Goal: Task Accomplishment & Management: Manage account settings

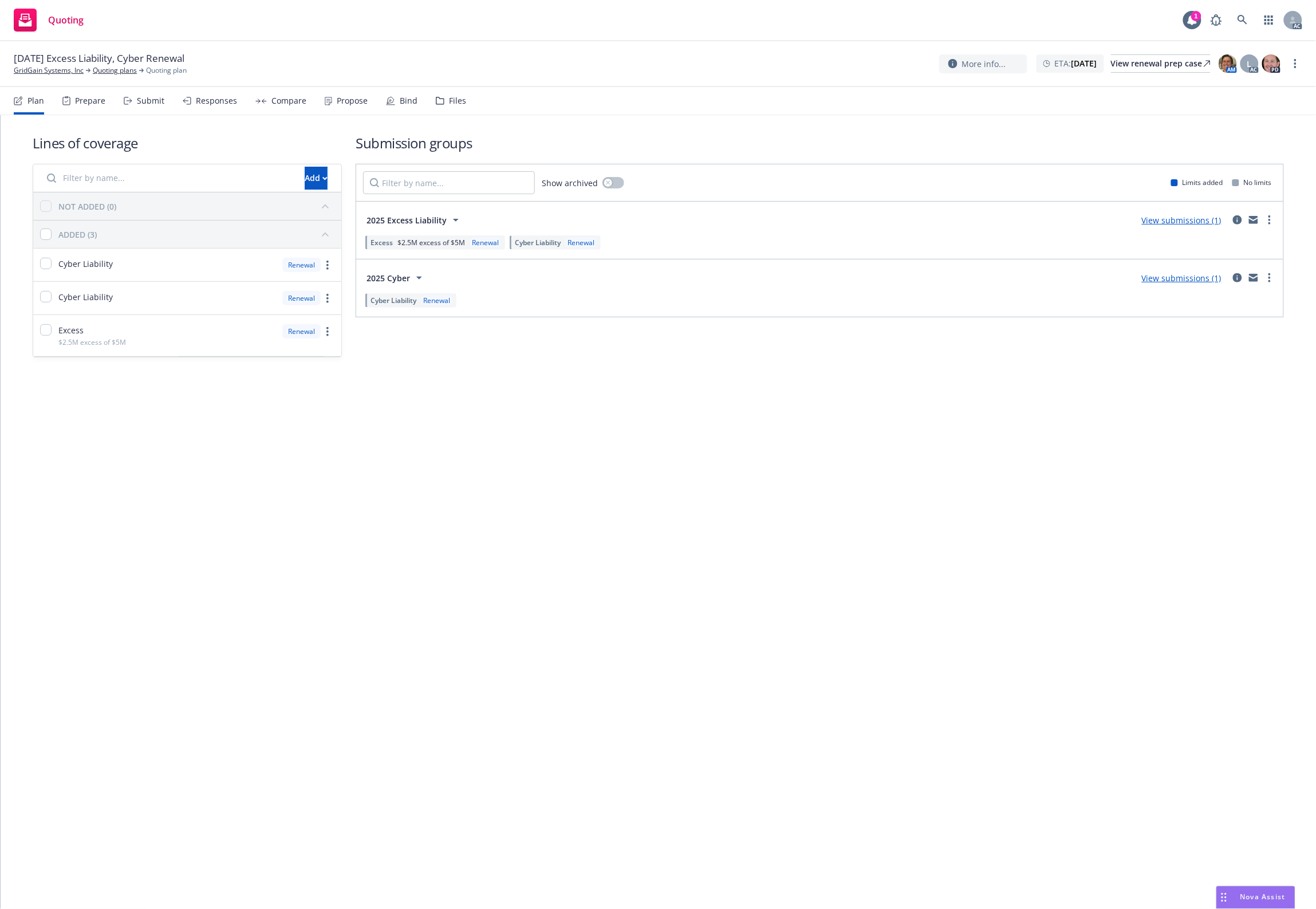
click at [573, 308] on div "Submission groups Show archived Limits added No limits 2025 Excess Liability Vi…" at bounding box center [820, 246] width 928 height 224
click at [471, 92] on nav "Plan Prepare Submit Responses Compare Propose Bind Files" at bounding box center [658, 100] width 1288 height 27
click at [441, 102] on div "Files" at bounding box center [451, 100] width 31 height 27
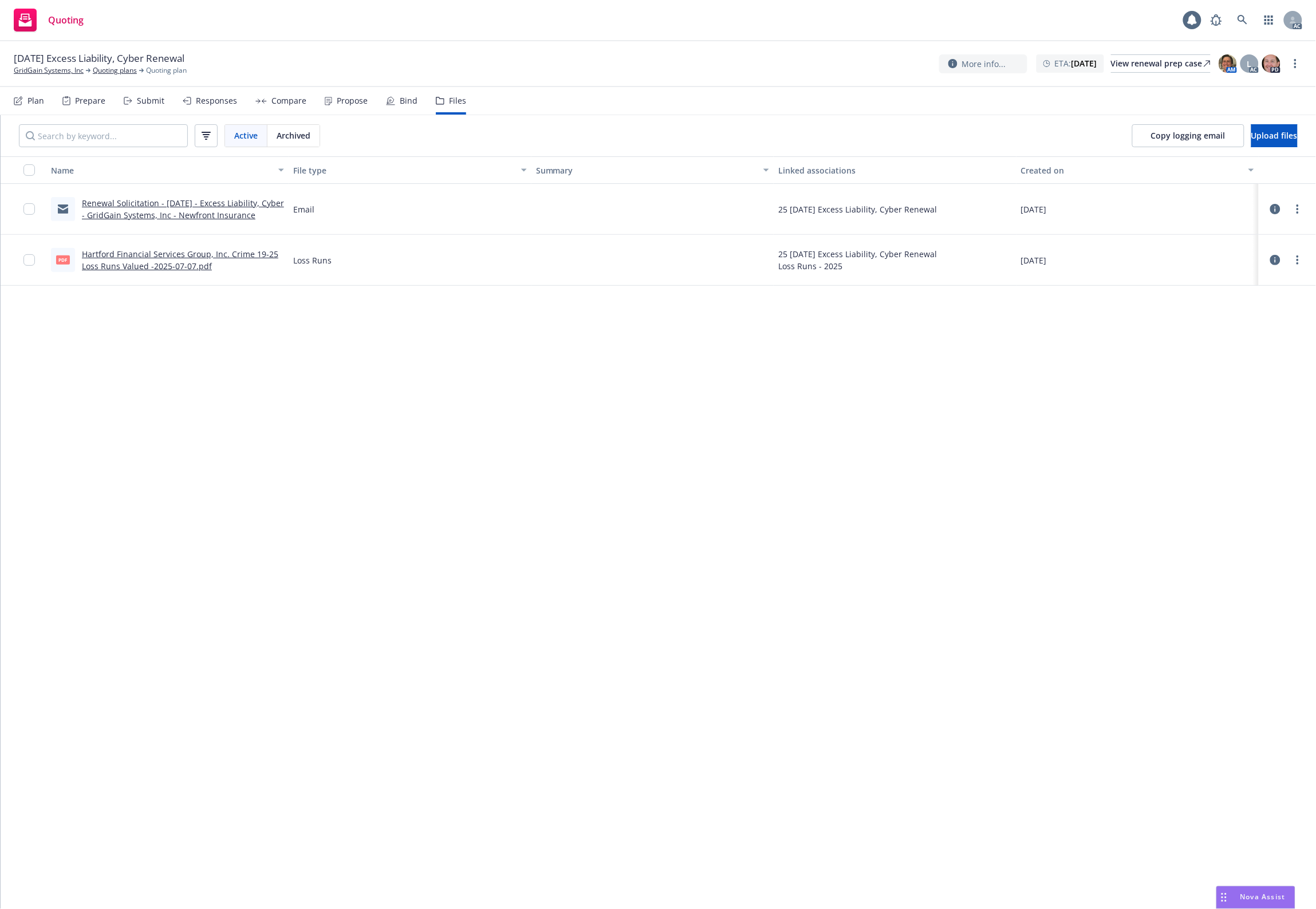
click at [272, 336] on div "Name File type Summary Linked associations Created on Renewal Solicitation - 11…" at bounding box center [658, 532] width 1315 height 753
click at [1251, 130] on span "Upload files" at bounding box center [1274, 136] width 47 height 11
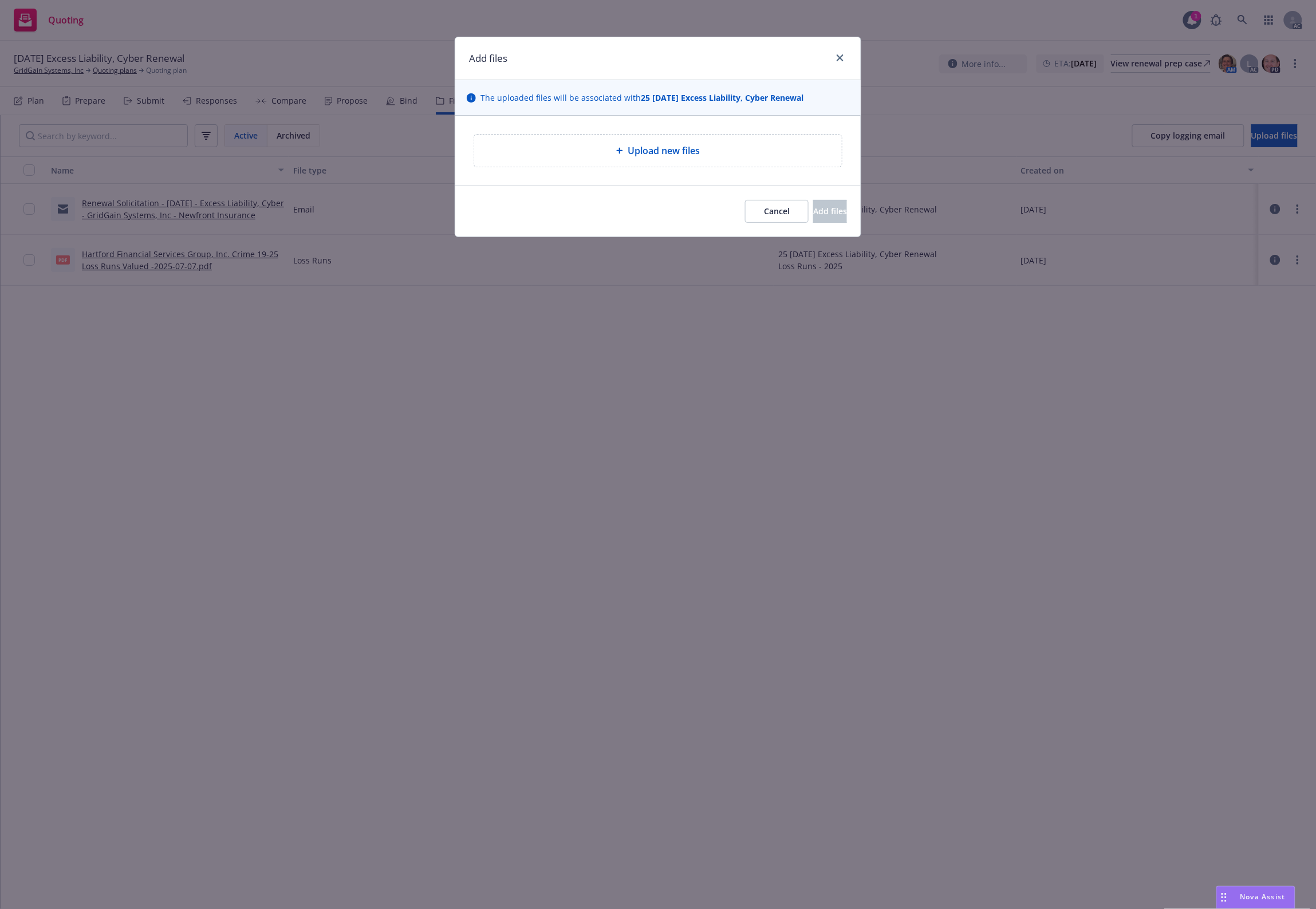
click at [594, 143] on div "Upload new files" at bounding box center [658, 150] width 350 height 14
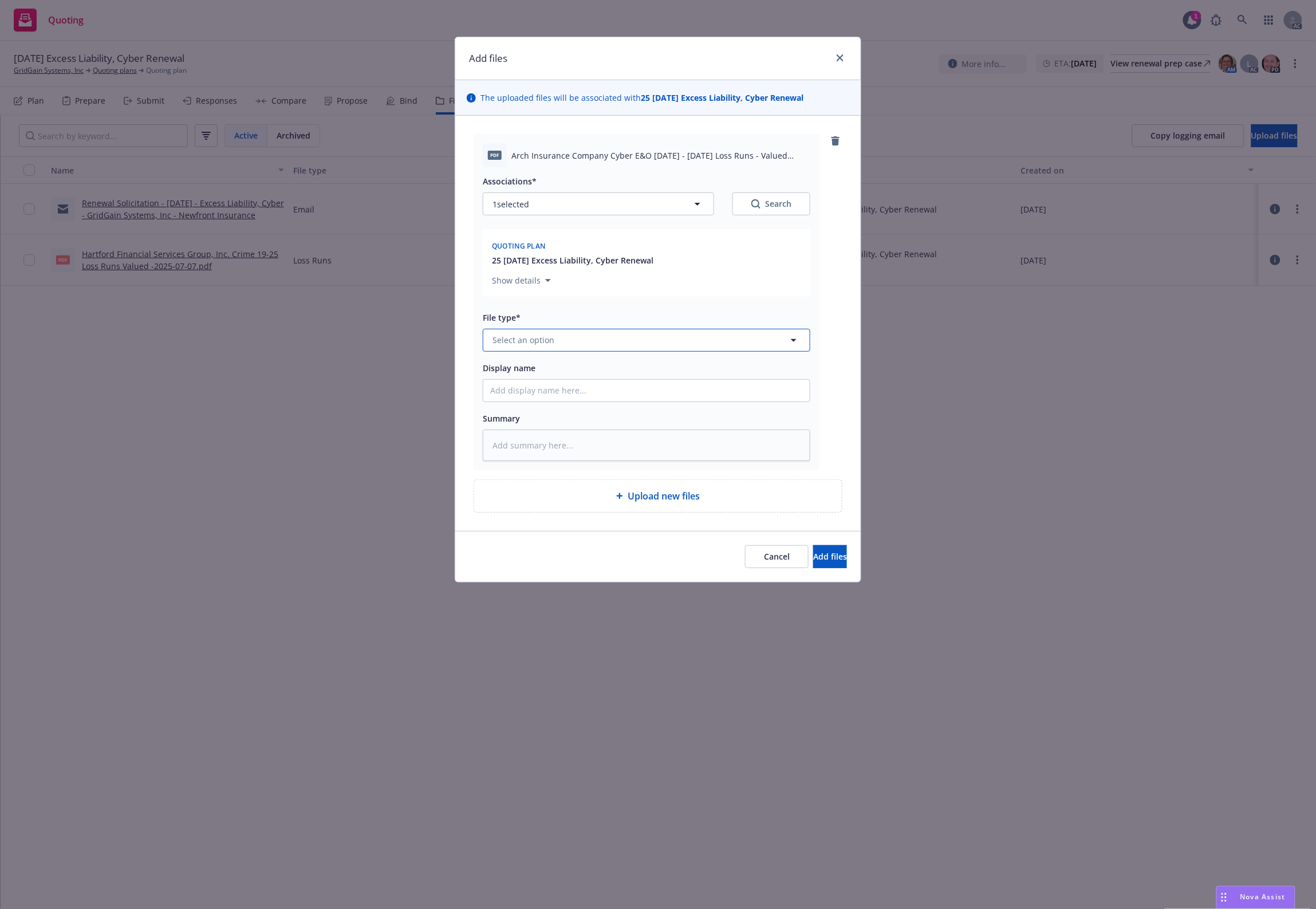
click at [542, 336] on span "Select an option" at bounding box center [523, 339] width 62 height 12
type input "`"
type textarea "x"
paste input "Loss Runs"
type input "Loss Runs"
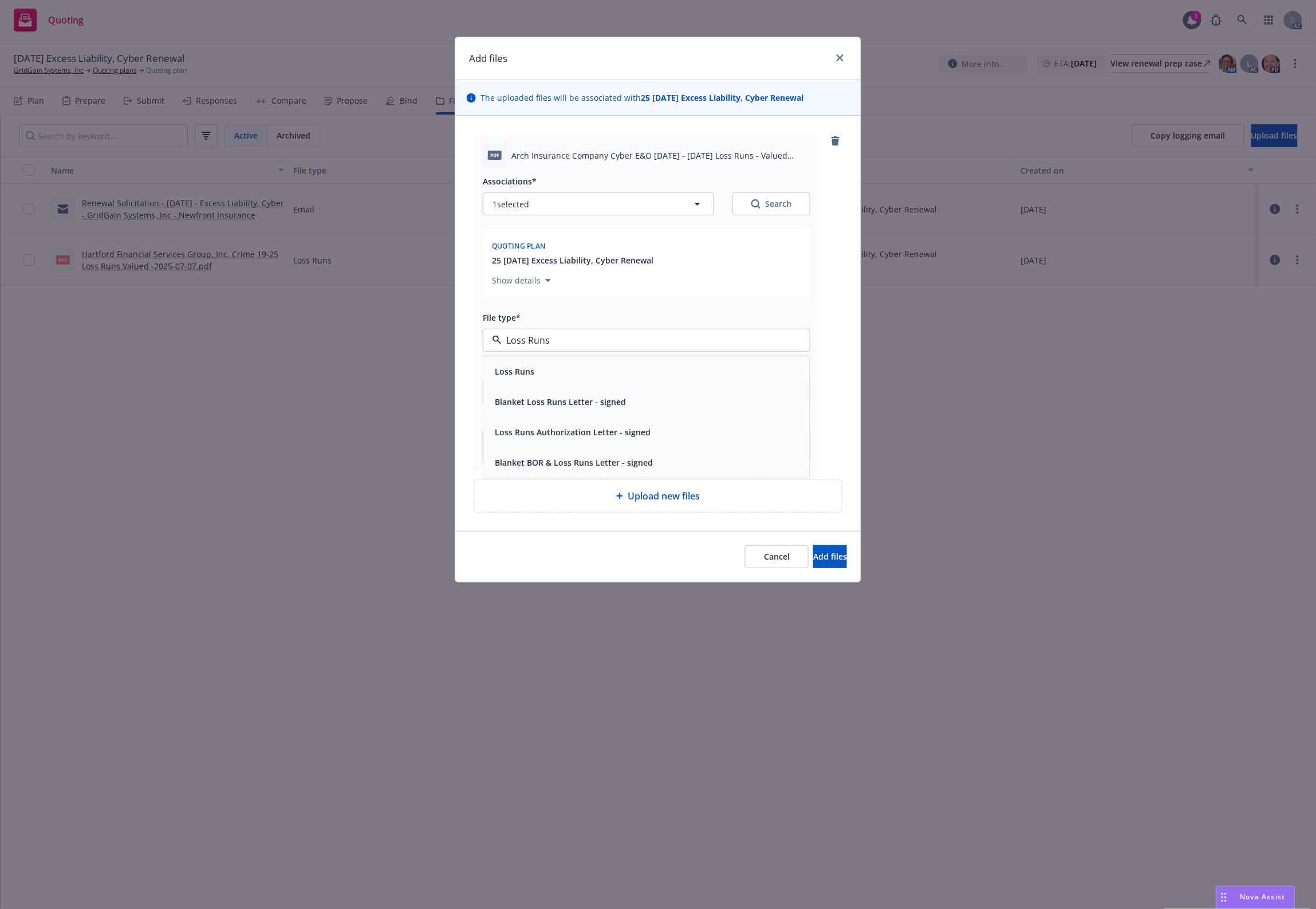
drag, startPoint x: 522, startPoint y: 356, endPoint x: 551, endPoint y: 444, distance: 92.7
click at [517, 366] on span "Loss Runs" at bounding box center [514, 371] width 40 height 12
click at [759, 213] on button "Search" at bounding box center [771, 203] width 78 height 23
type textarea "x"
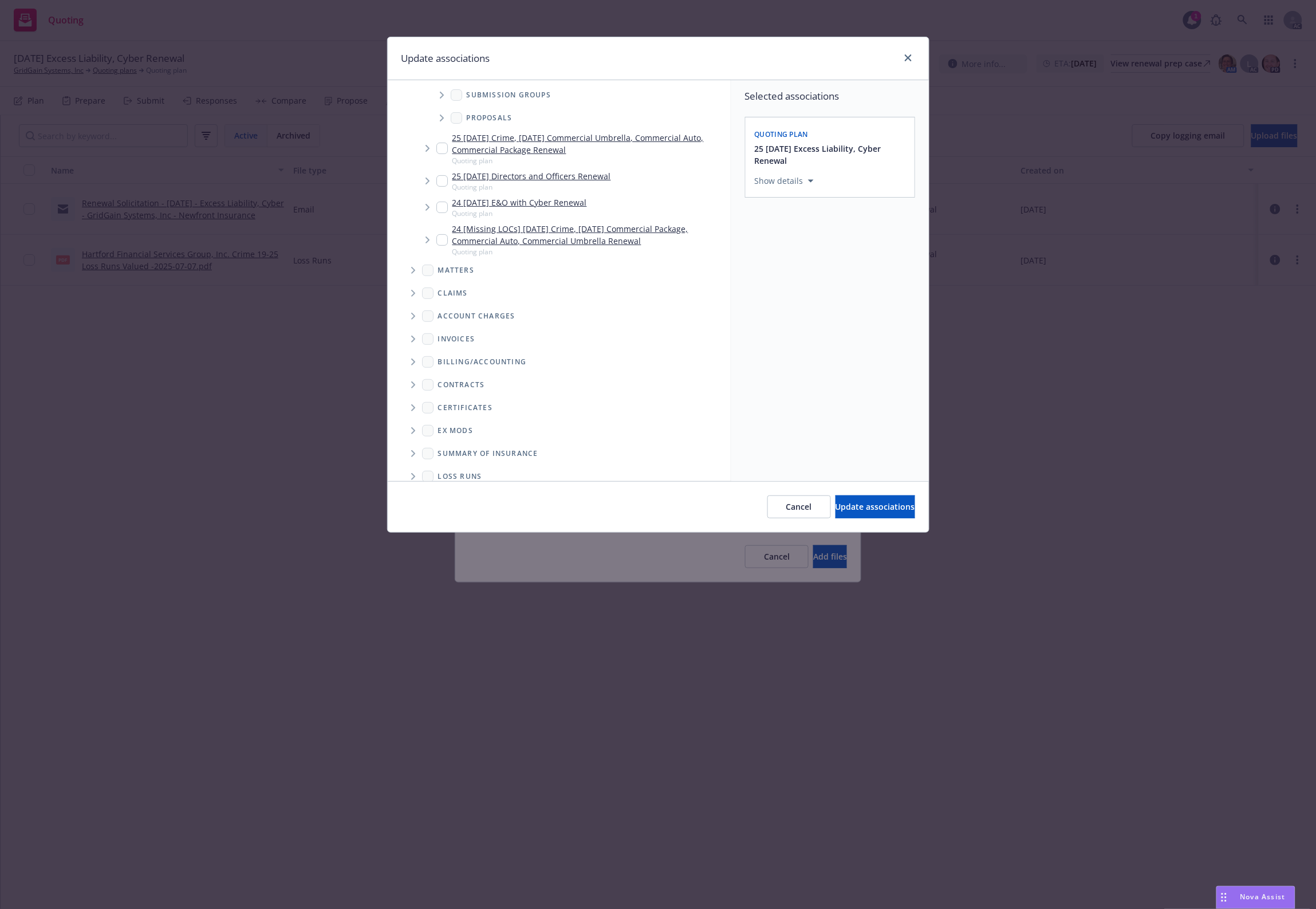
scroll to position [134, 0]
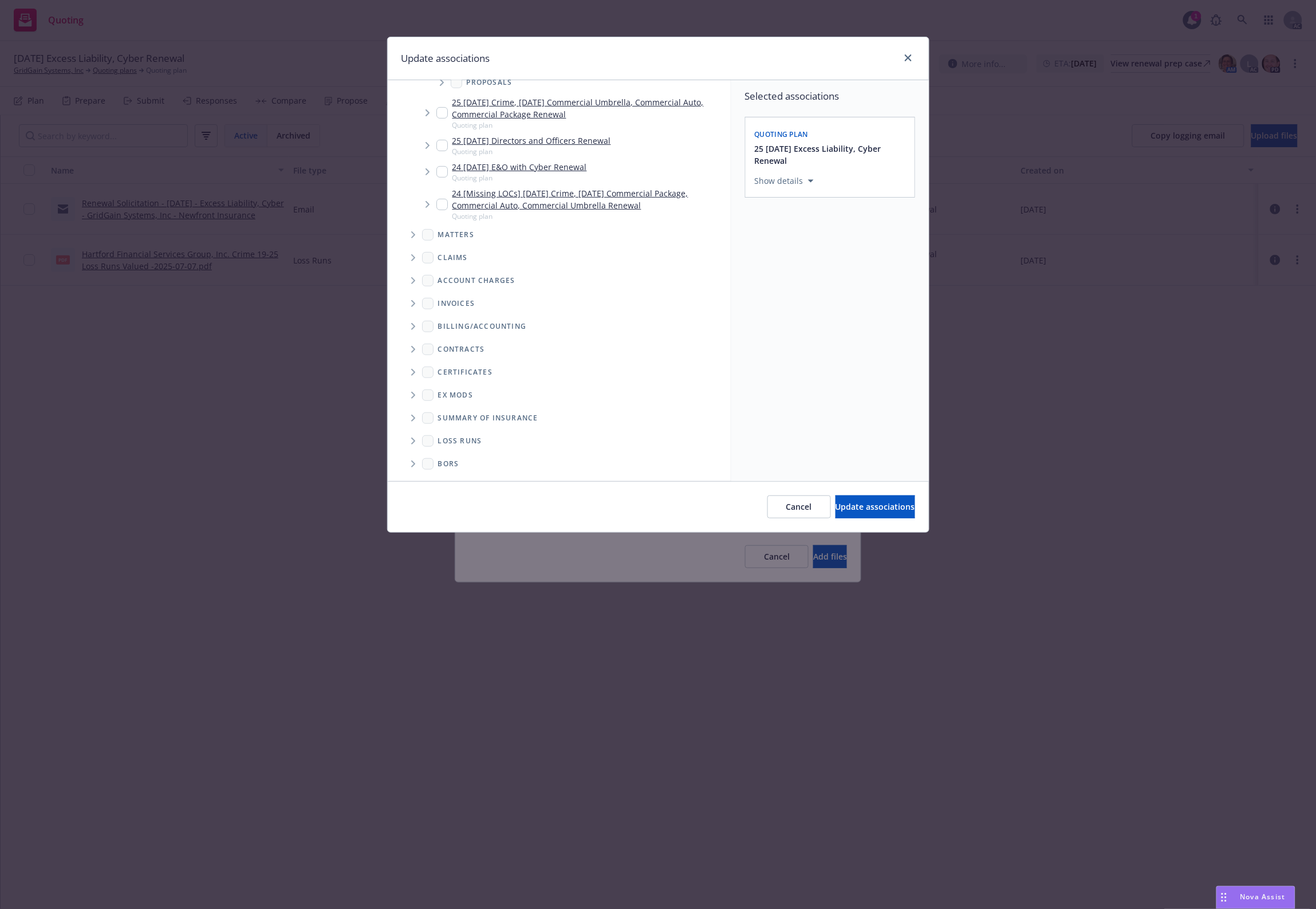
click at [414, 440] on icon "Folder Tree Example" at bounding box center [413, 441] width 4 height 7
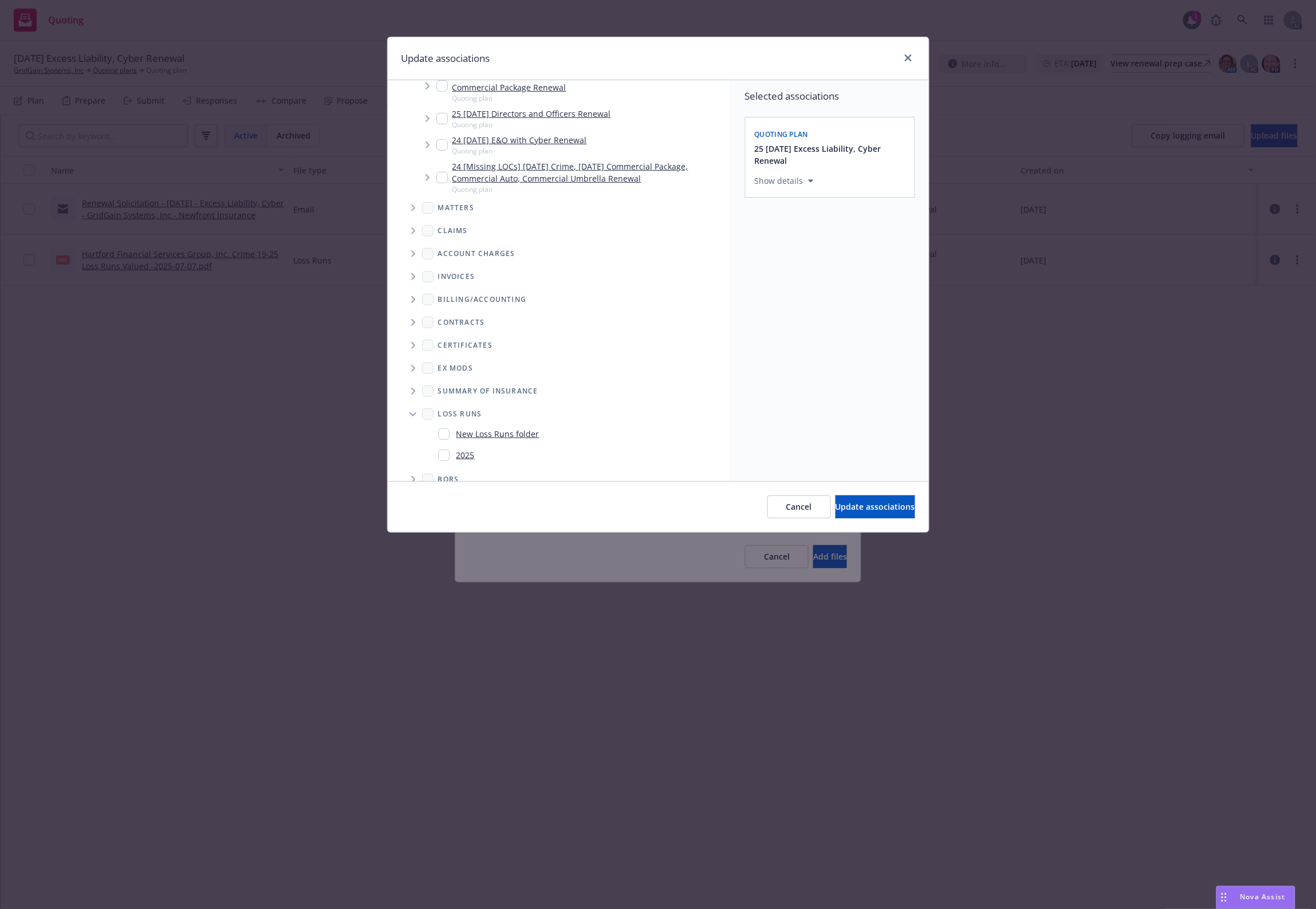
scroll to position [176, 0]
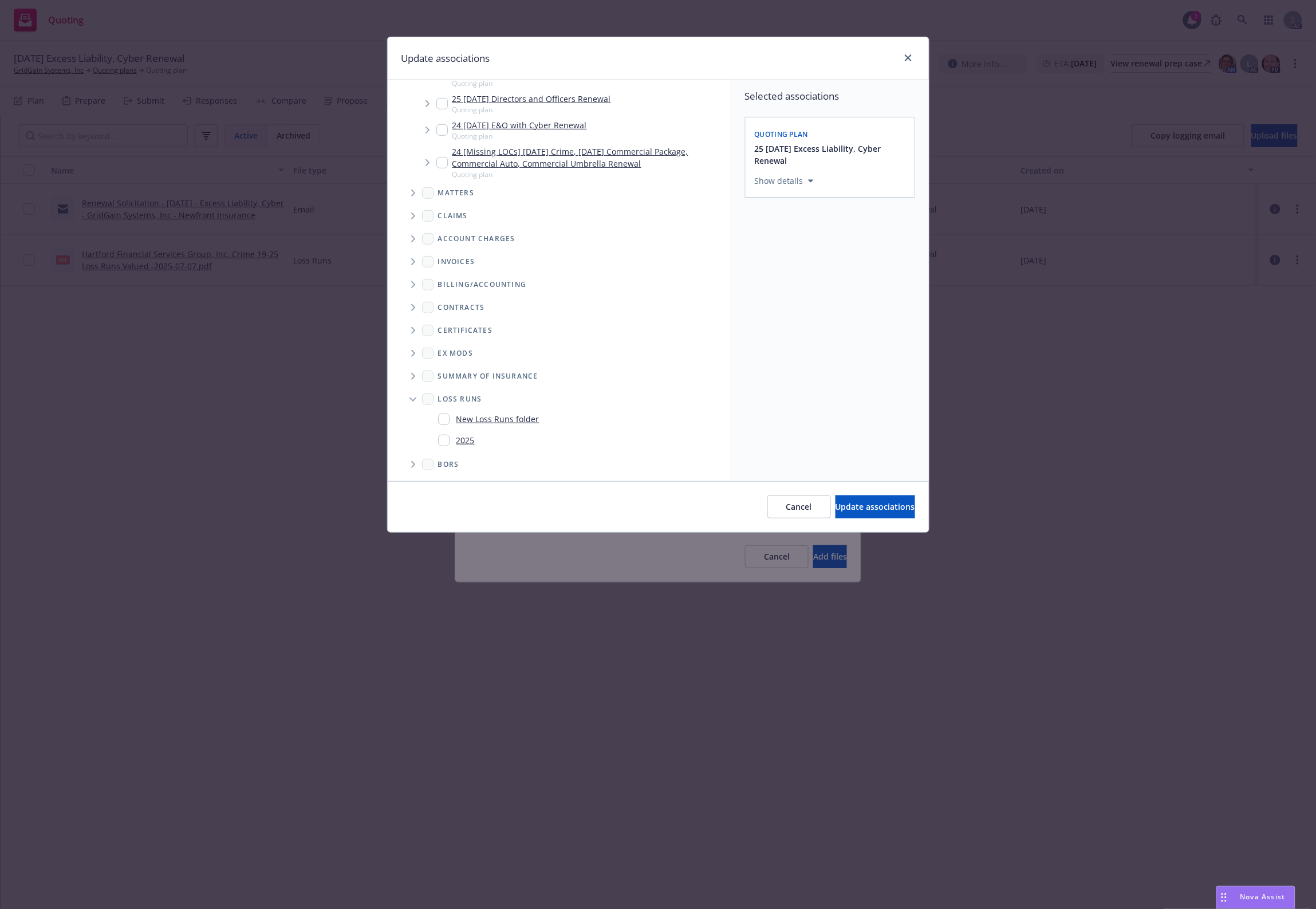
drag, startPoint x: 456, startPoint y: 442, endPoint x: 706, endPoint y: 490, distance: 254.6
click at [458, 442] on link "2025" at bounding box center [465, 440] width 18 height 12
checkbox input "true"
click at [865, 499] on button "Update associations" at bounding box center [875, 506] width 79 height 23
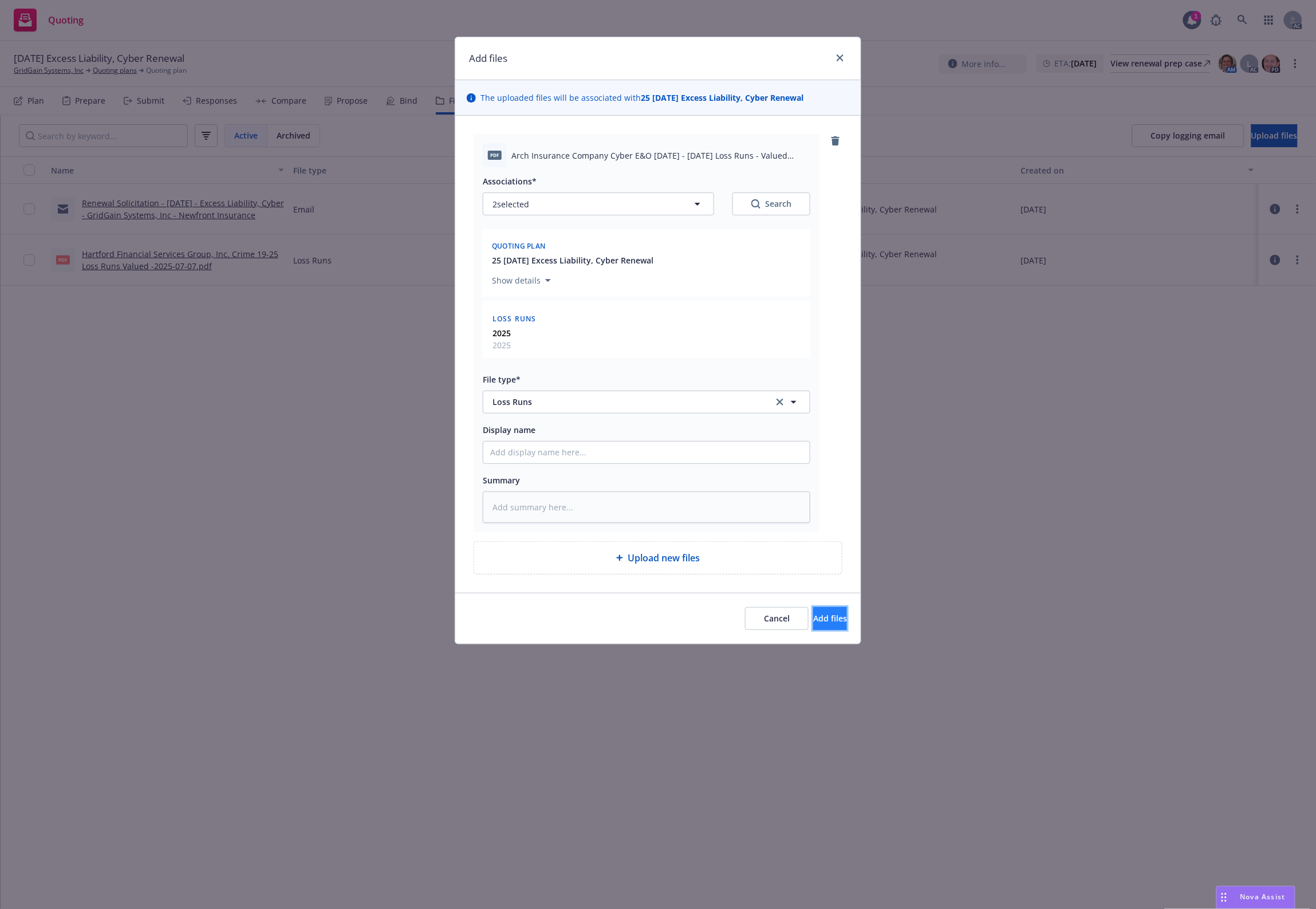
click at [813, 622] on span "Add files" at bounding box center [830, 619] width 34 height 11
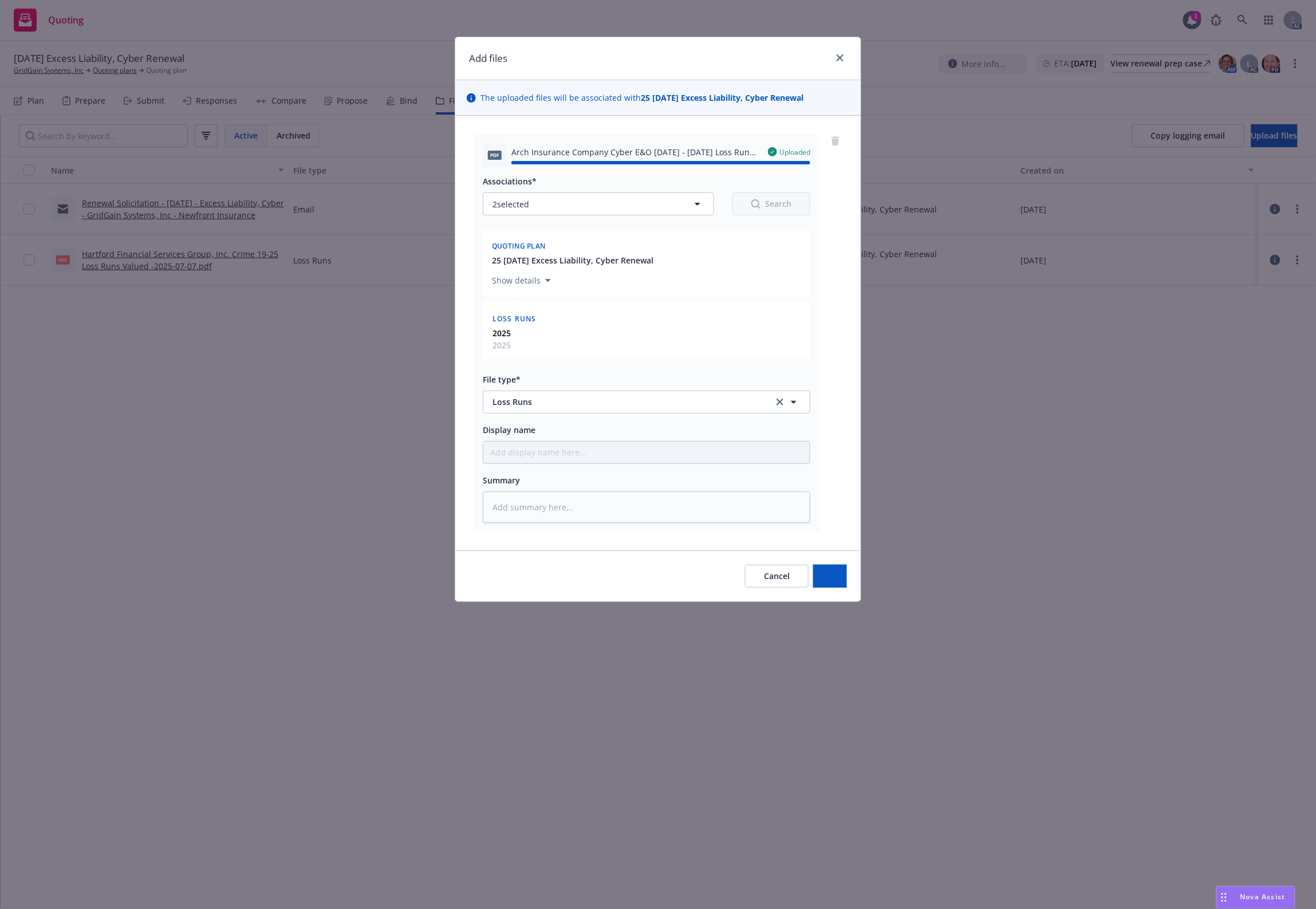
type textarea "x"
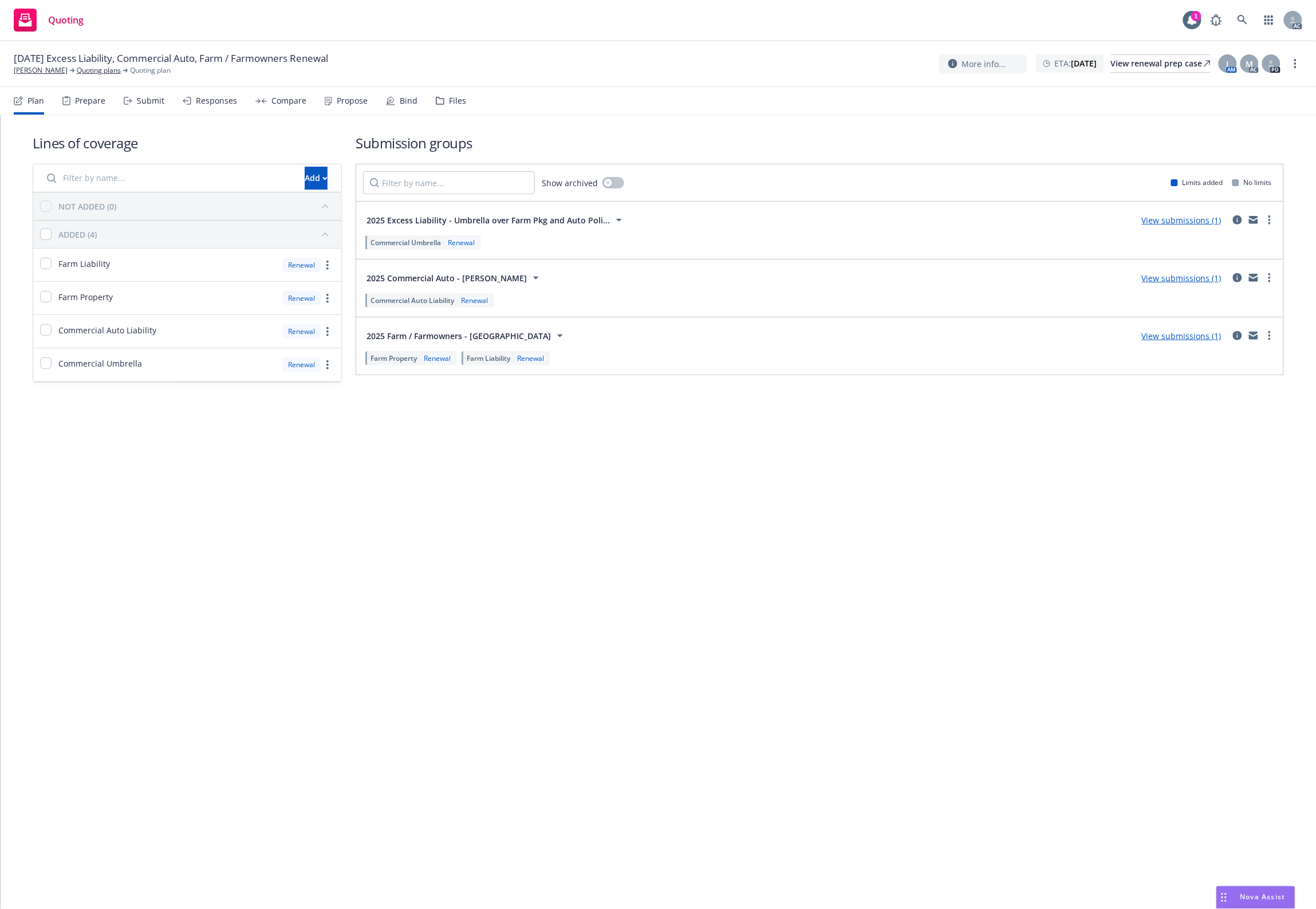
click at [457, 107] on div "Files" at bounding box center [451, 100] width 31 height 27
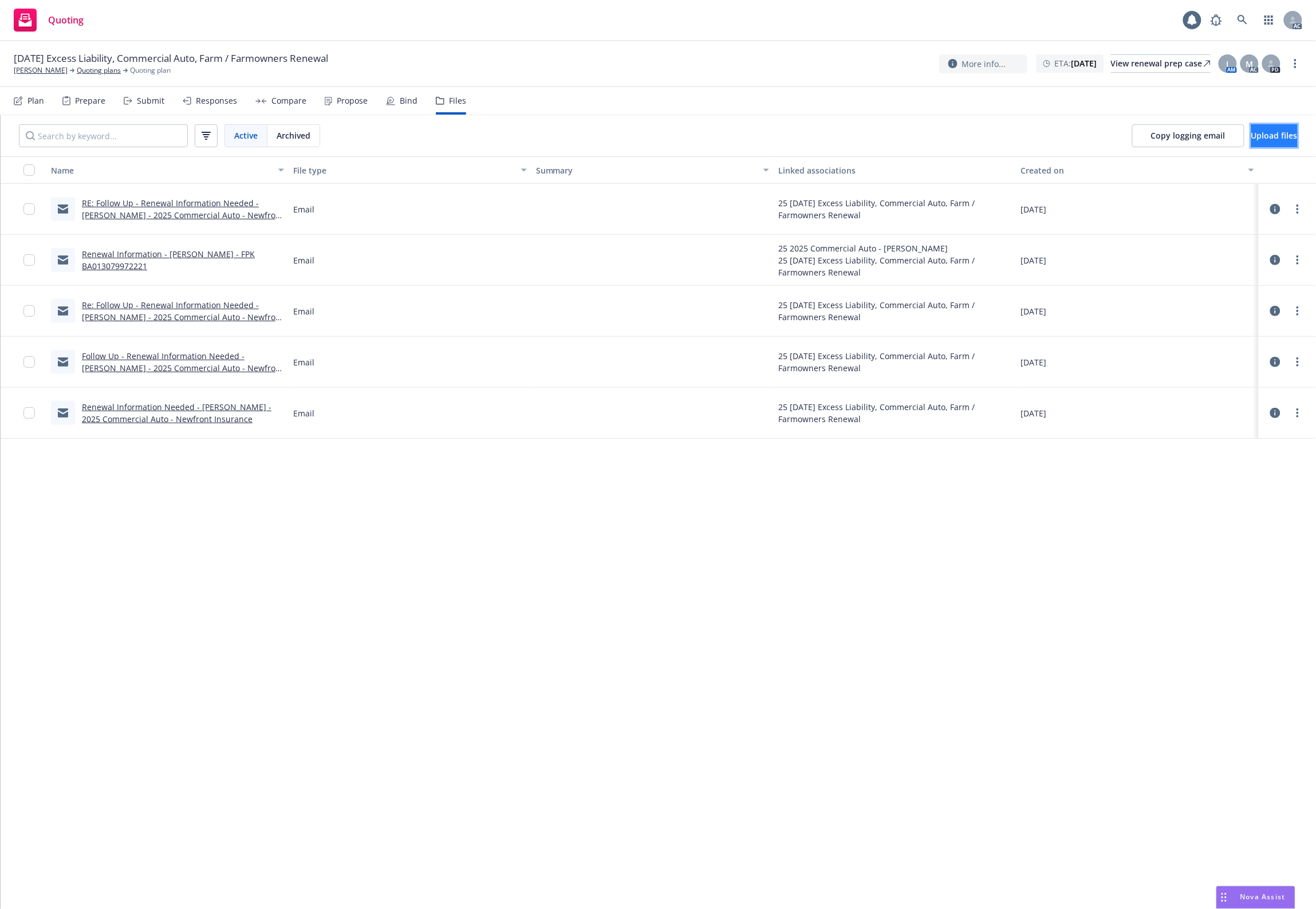
click at [1267, 140] on span "Upload files" at bounding box center [1274, 136] width 47 height 11
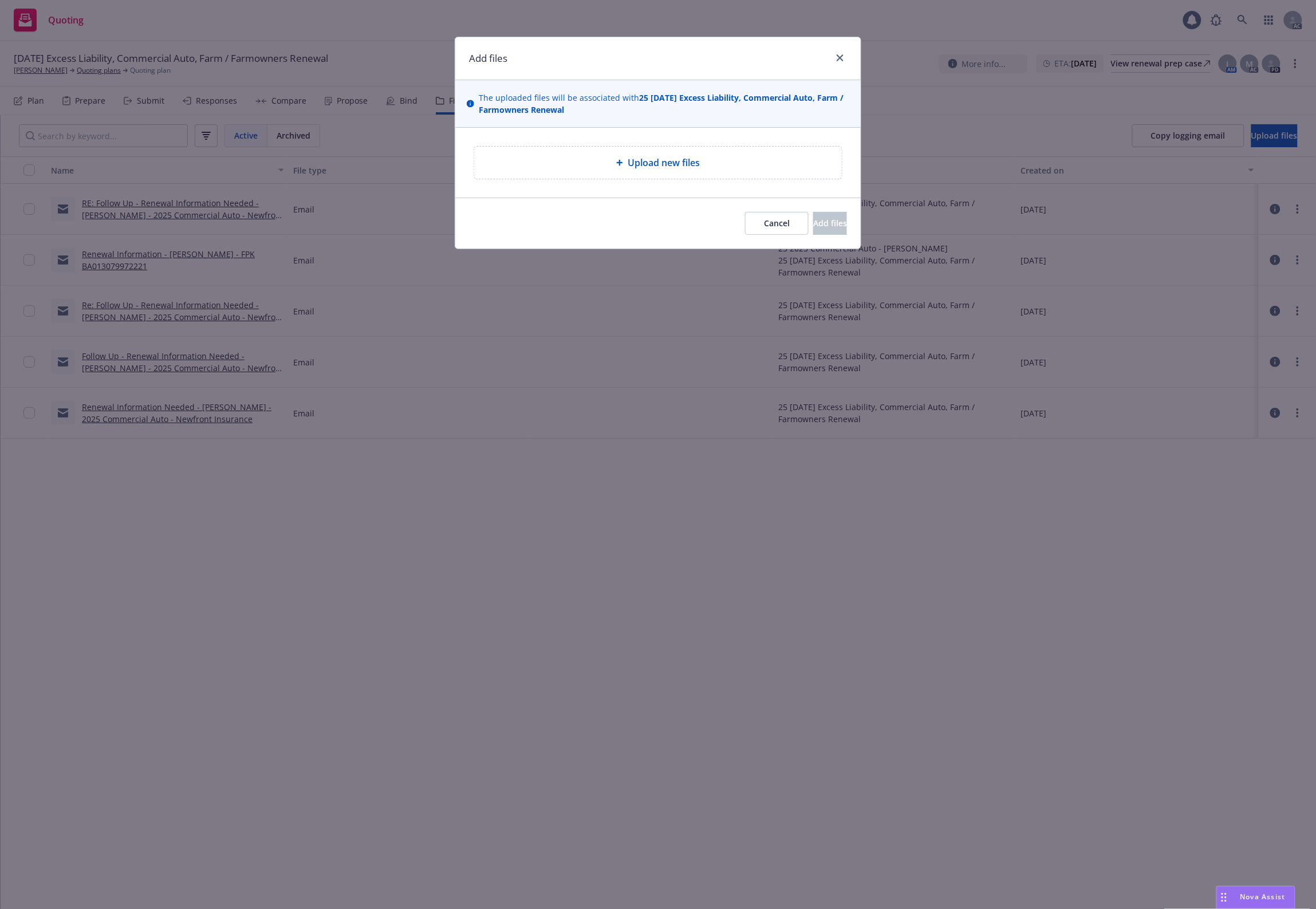
drag, startPoint x: 568, startPoint y: 214, endPoint x: 633, endPoint y: 189, distance: 69.6
click at [588, 207] on div "Cancel Add files" at bounding box center [658, 223] width 405 height 51
drag, startPoint x: 668, startPoint y: 168, endPoint x: 659, endPoint y: 170, distance: 9.2
click at [665, 168] on div "Upload new files" at bounding box center [658, 163] width 368 height 32
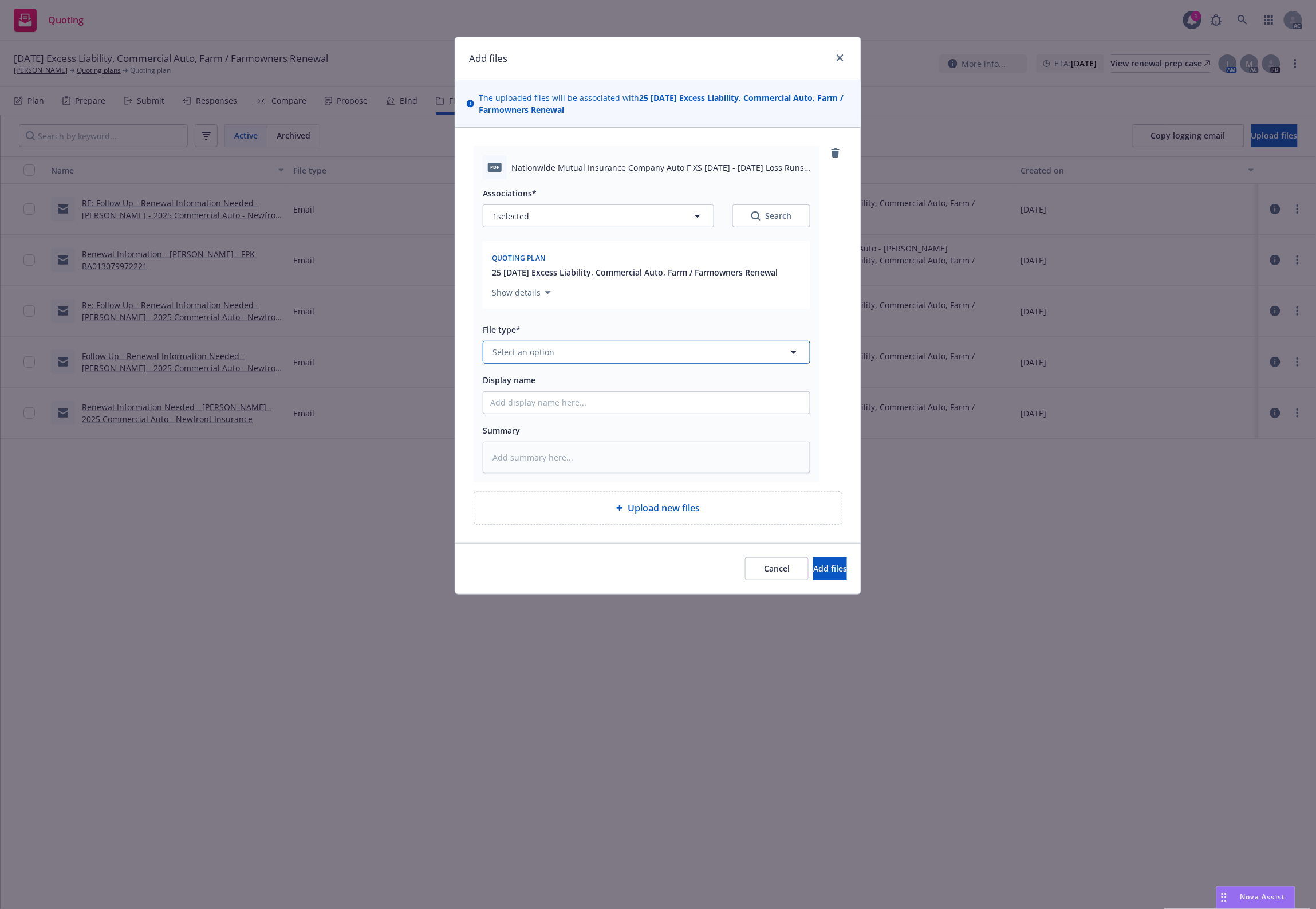
click at [541, 345] on button "Select an option" at bounding box center [646, 352] width 327 height 23
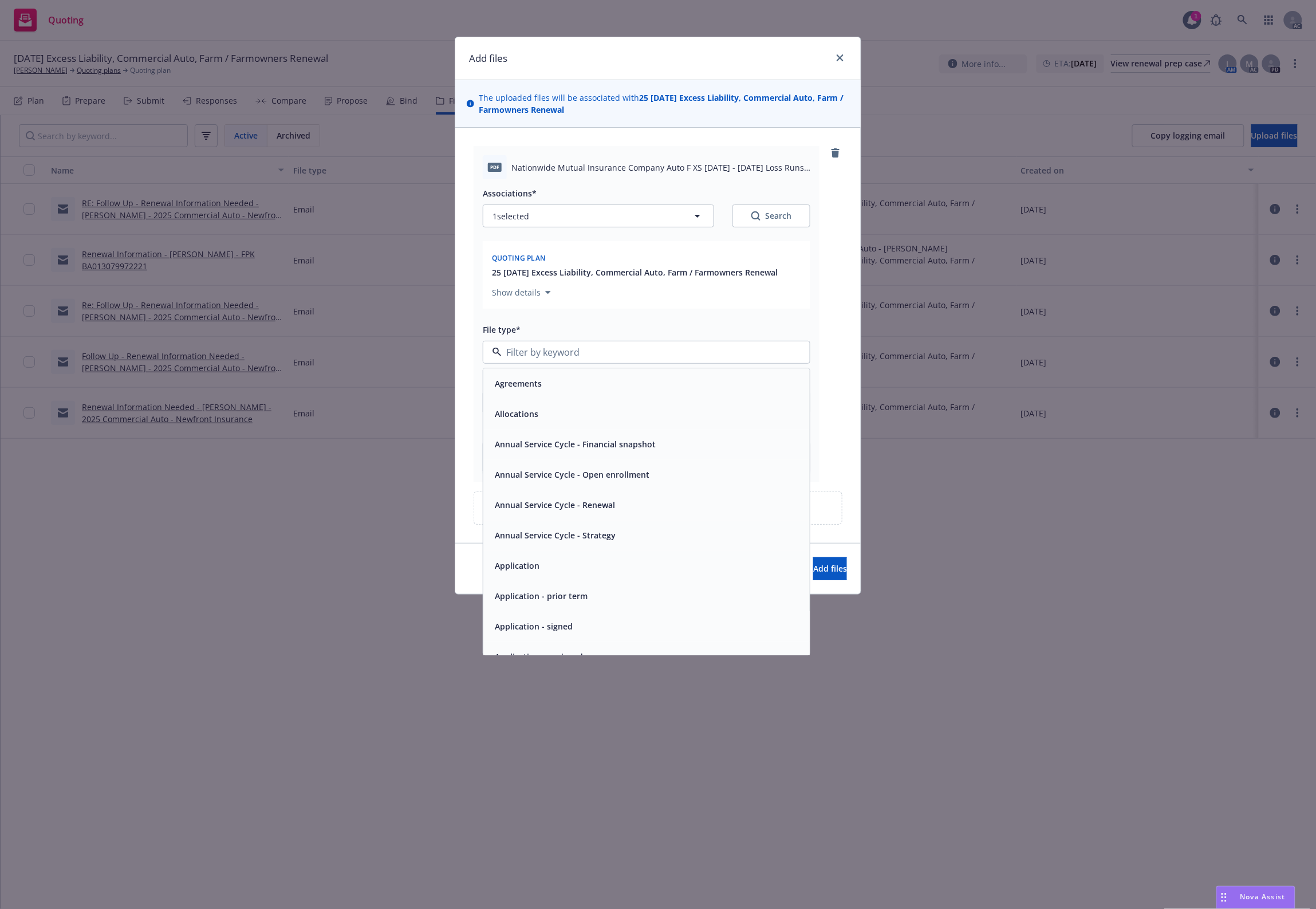
type input "`"
type textarea "x"
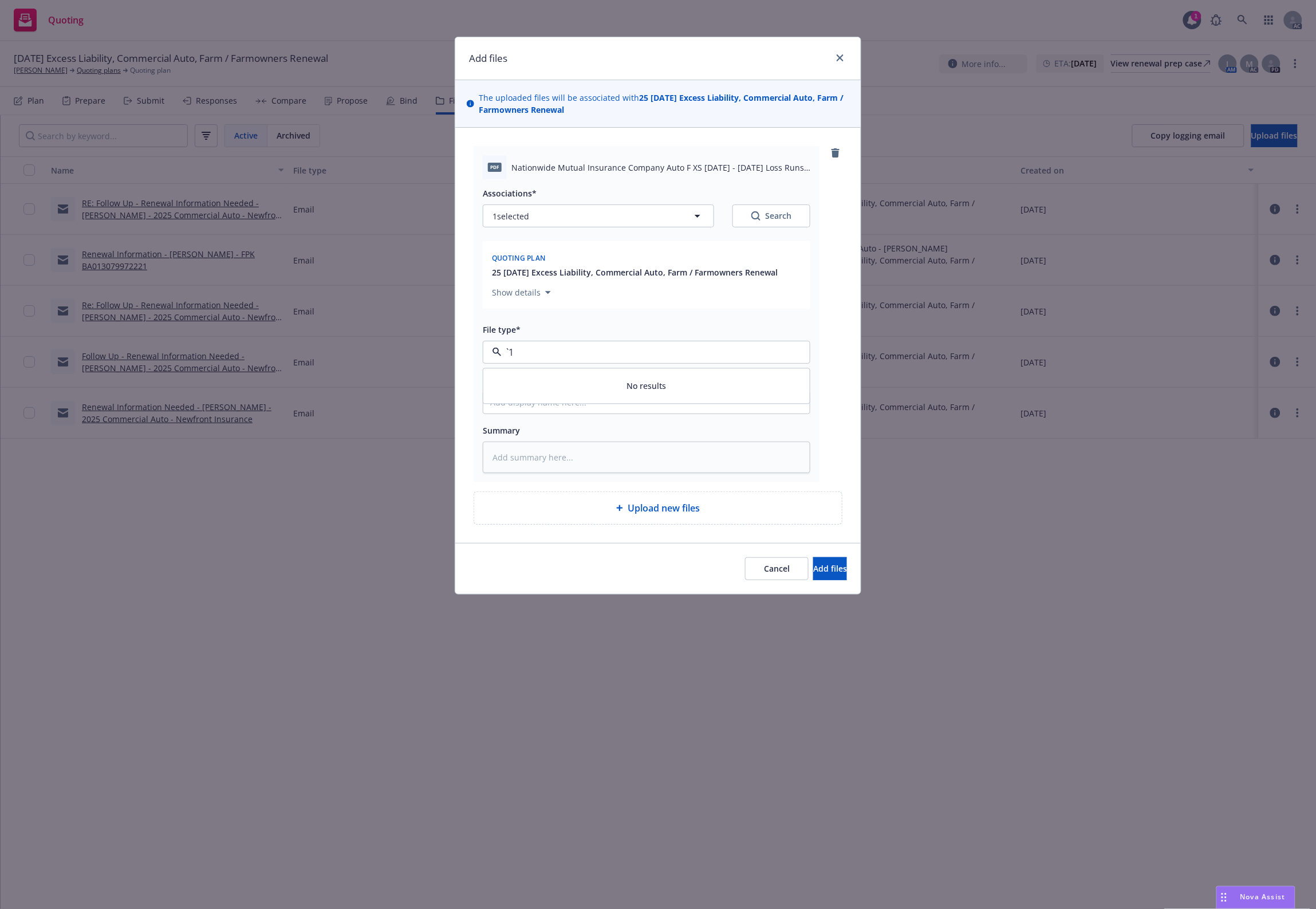
paste input "Loss Runs"
type input "Loss Runs"
drag, startPoint x: 545, startPoint y: 381, endPoint x: 677, endPoint y: 282, distance: 165.0
click at [547, 380] on div "Loss Runs" at bounding box center [646, 384] width 313 height 17
click at [770, 216] on div "Search" at bounding box center [771, 216] width 40 height 11
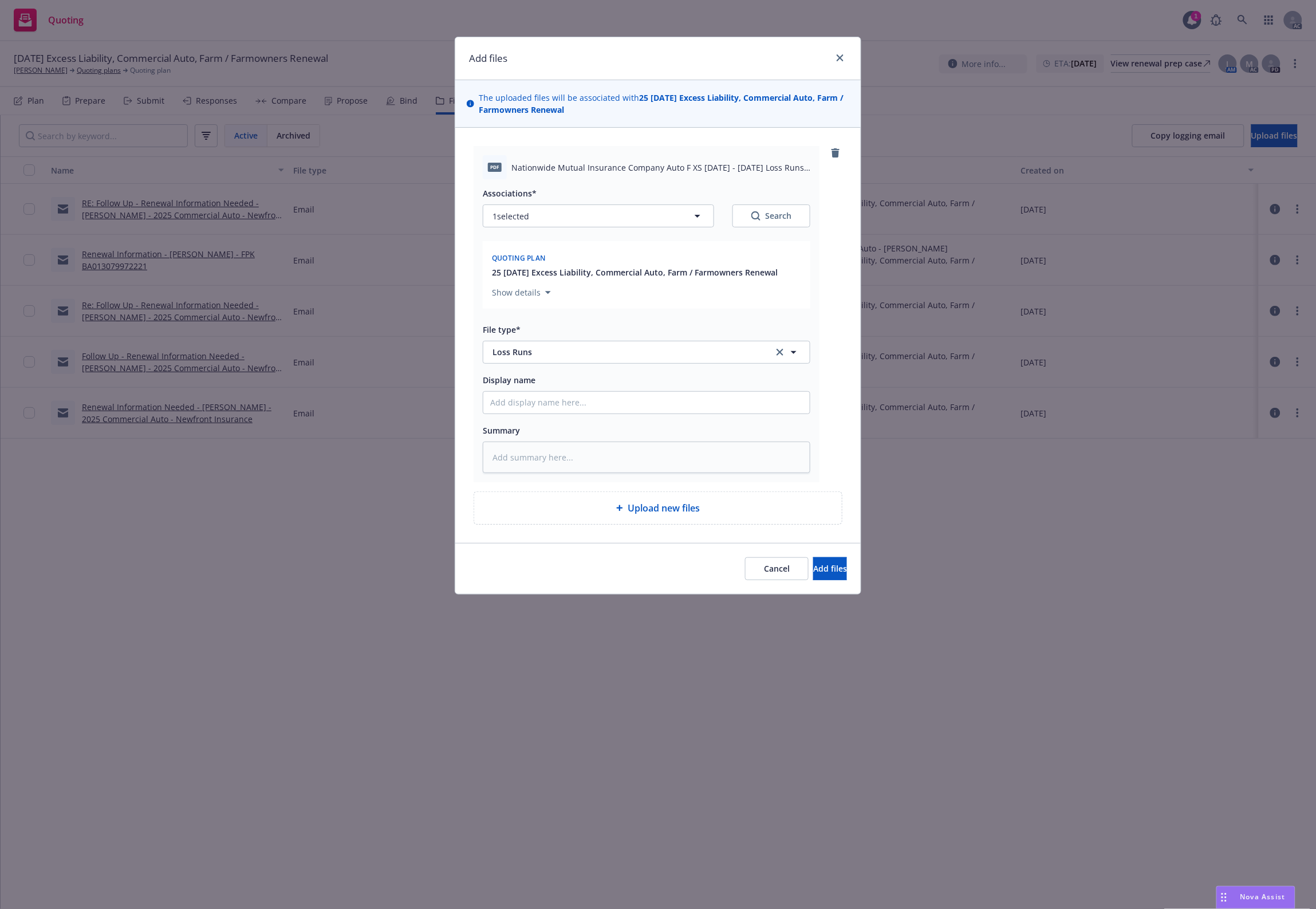
type textarea "x"
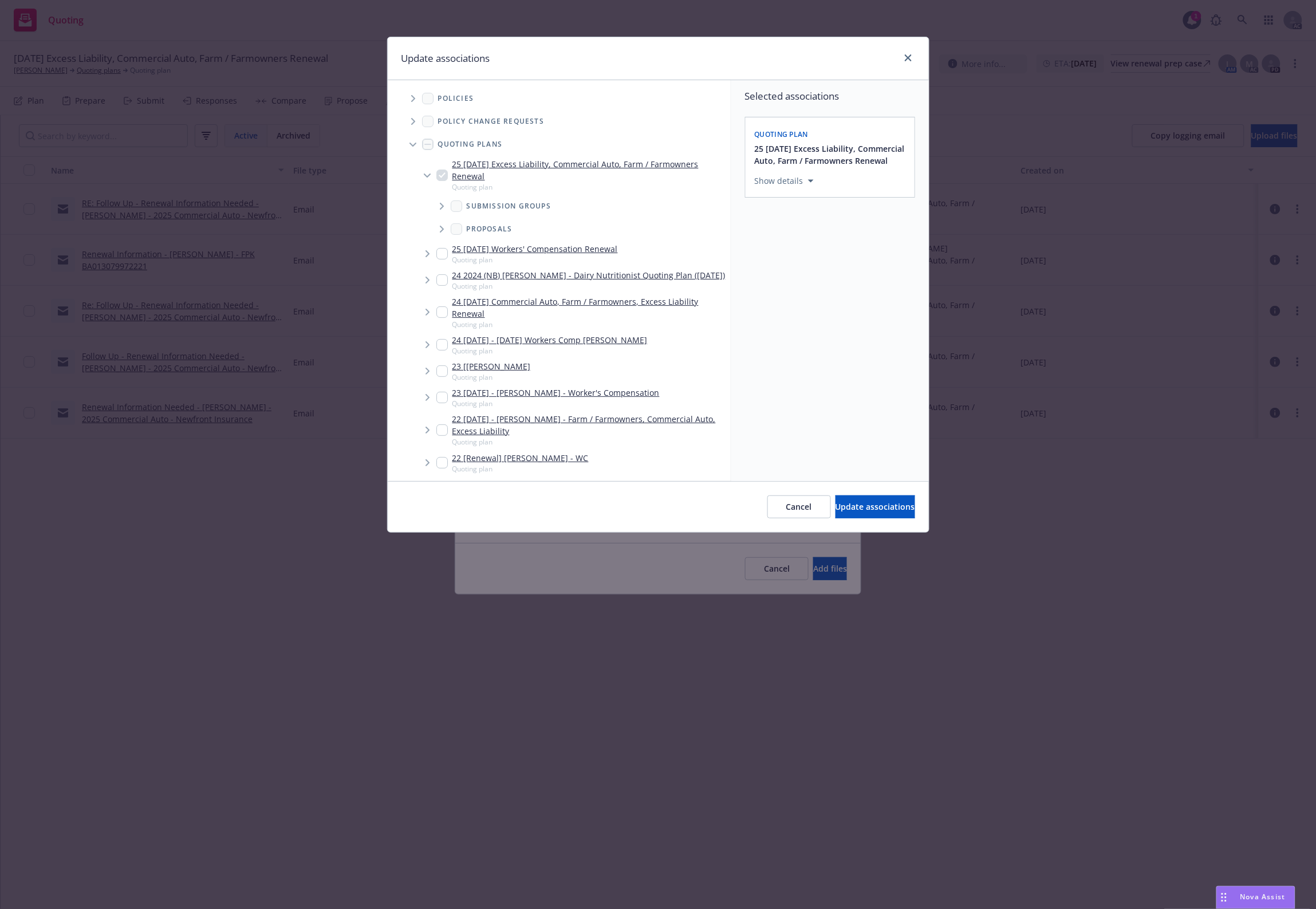
scroll to position [343, 0]
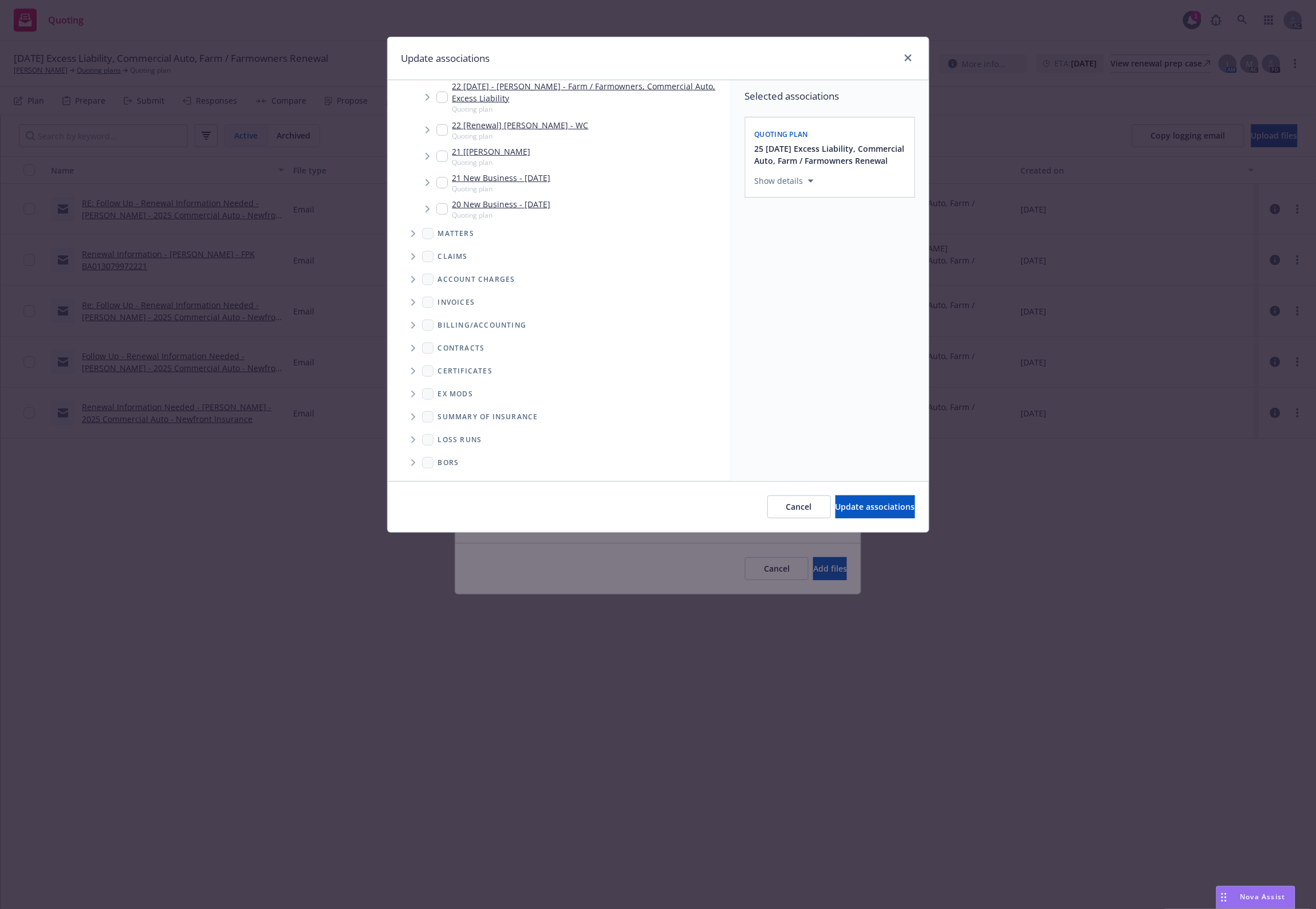
click at [408, 437] on span "Folder Tree Example" at bounding box center [413, 440] width 18 height 18
click at [476, 437] on div "2025" at bounding box center [577, 439] width 288 height 17
checkbox input "true"
click at [855, 510] on button "Update associations" at bounding box center [875, 506] width 79 height 23
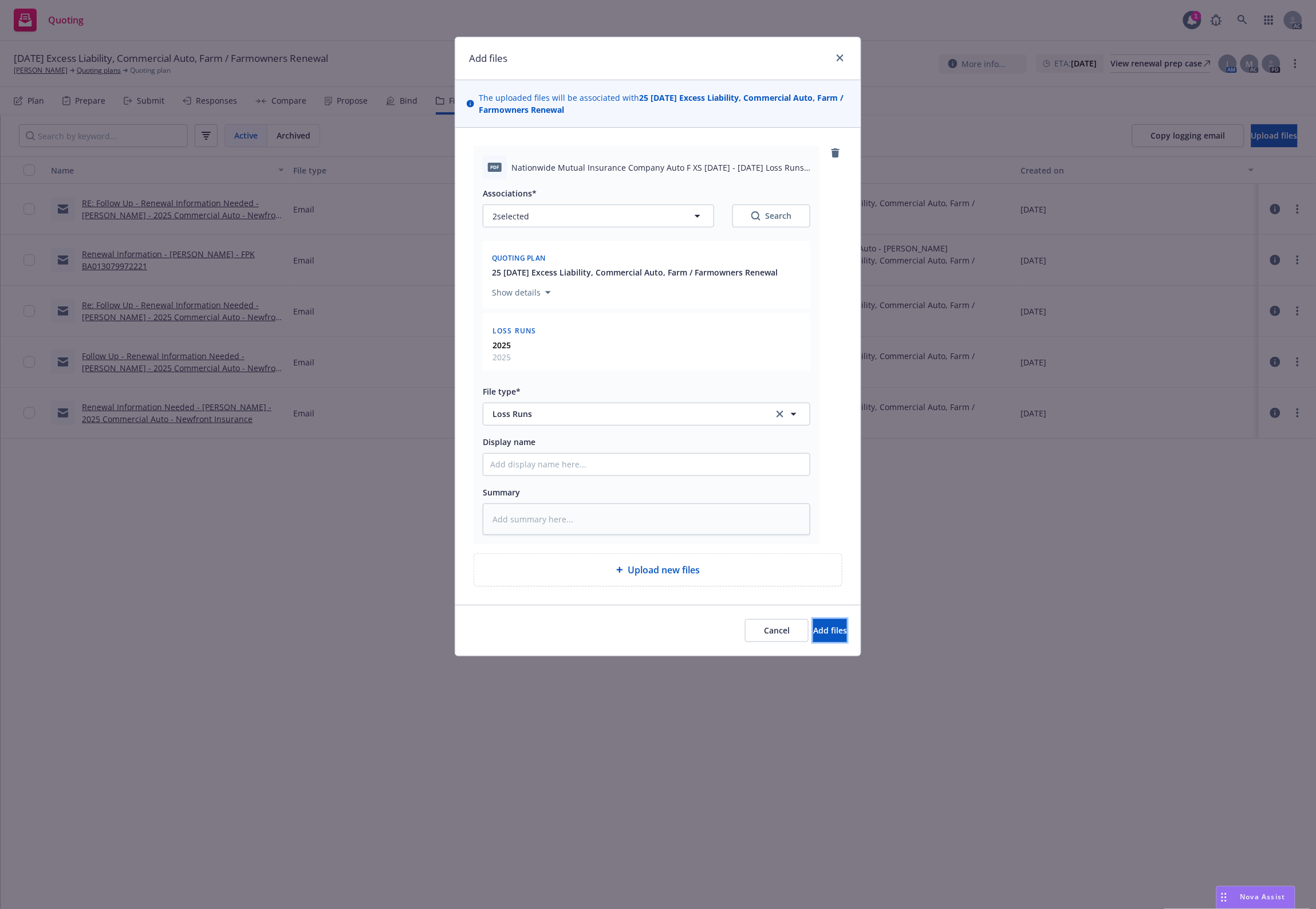
click at [813, 621] on button "Add files" at bounding box center [830, 630] width 34 height 23
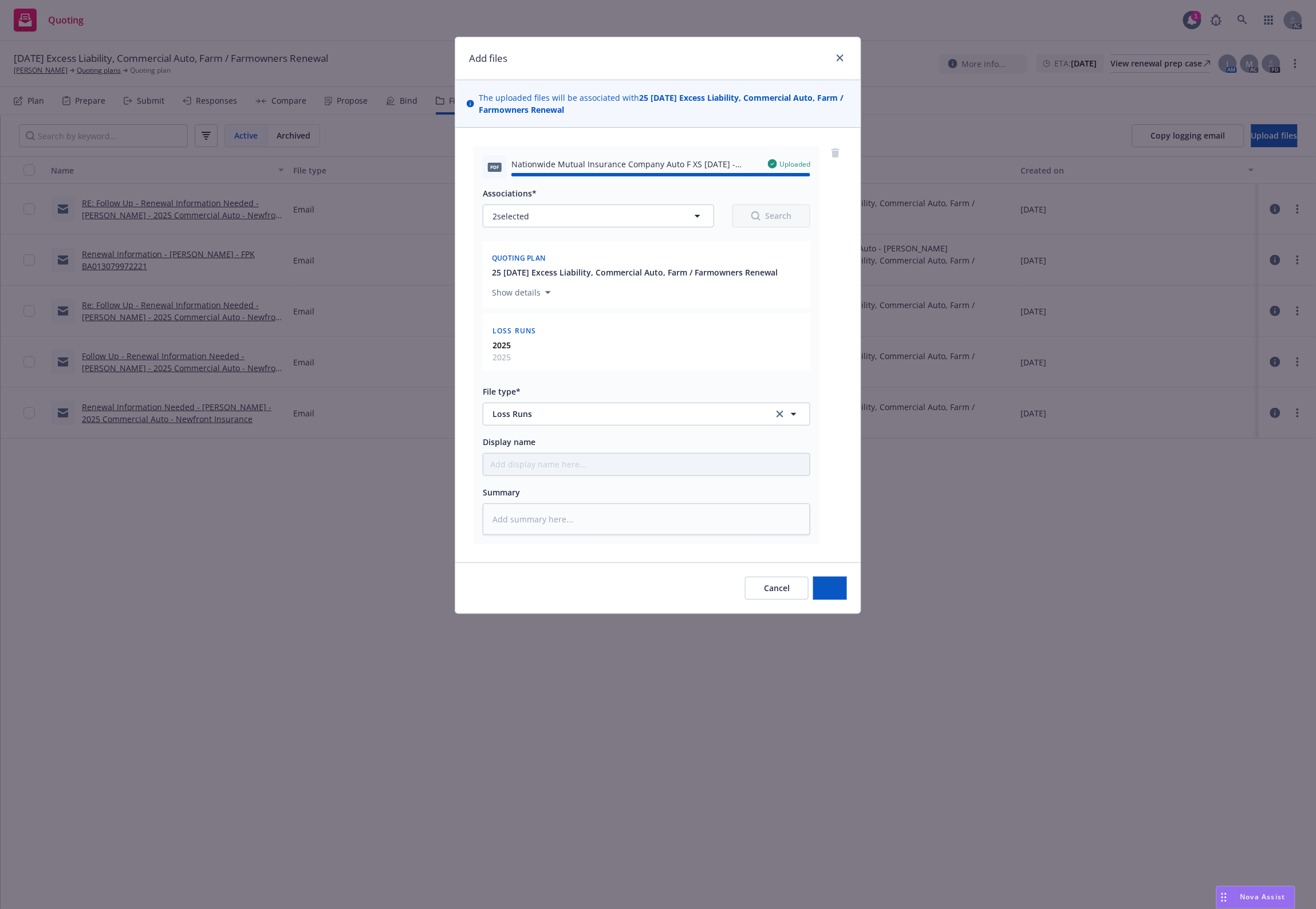
type textarea "x"
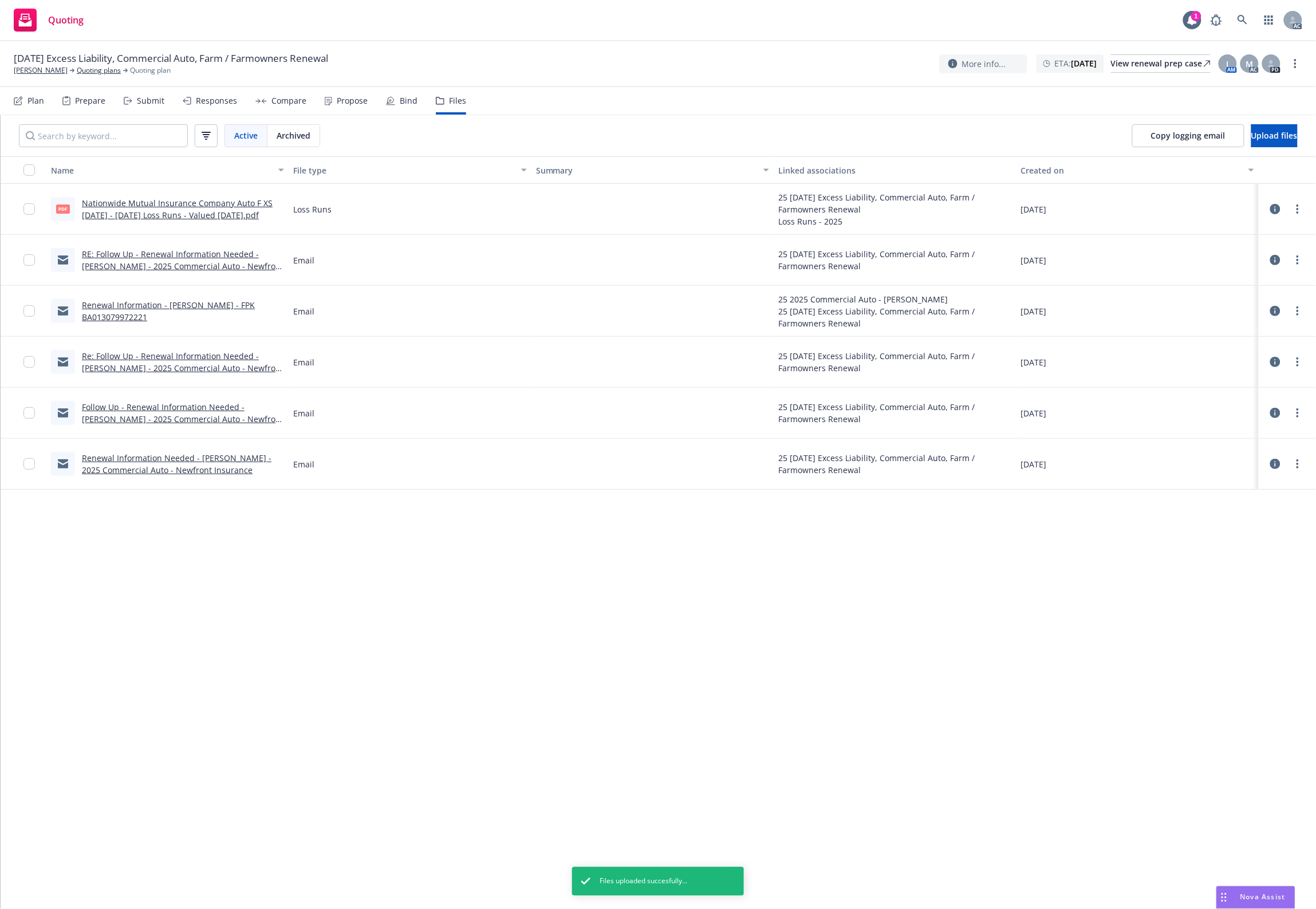
drag, startPoint x: 613, startPoint y: 589, endPoint x: 392, endPoint y: 439, distance: 267.1
click at [528, 552] on div "Name File type Summary Linked associations Created on pdf Nationwide Mutual Ins…" at bounding box center [658, 532] width 1315 height 753
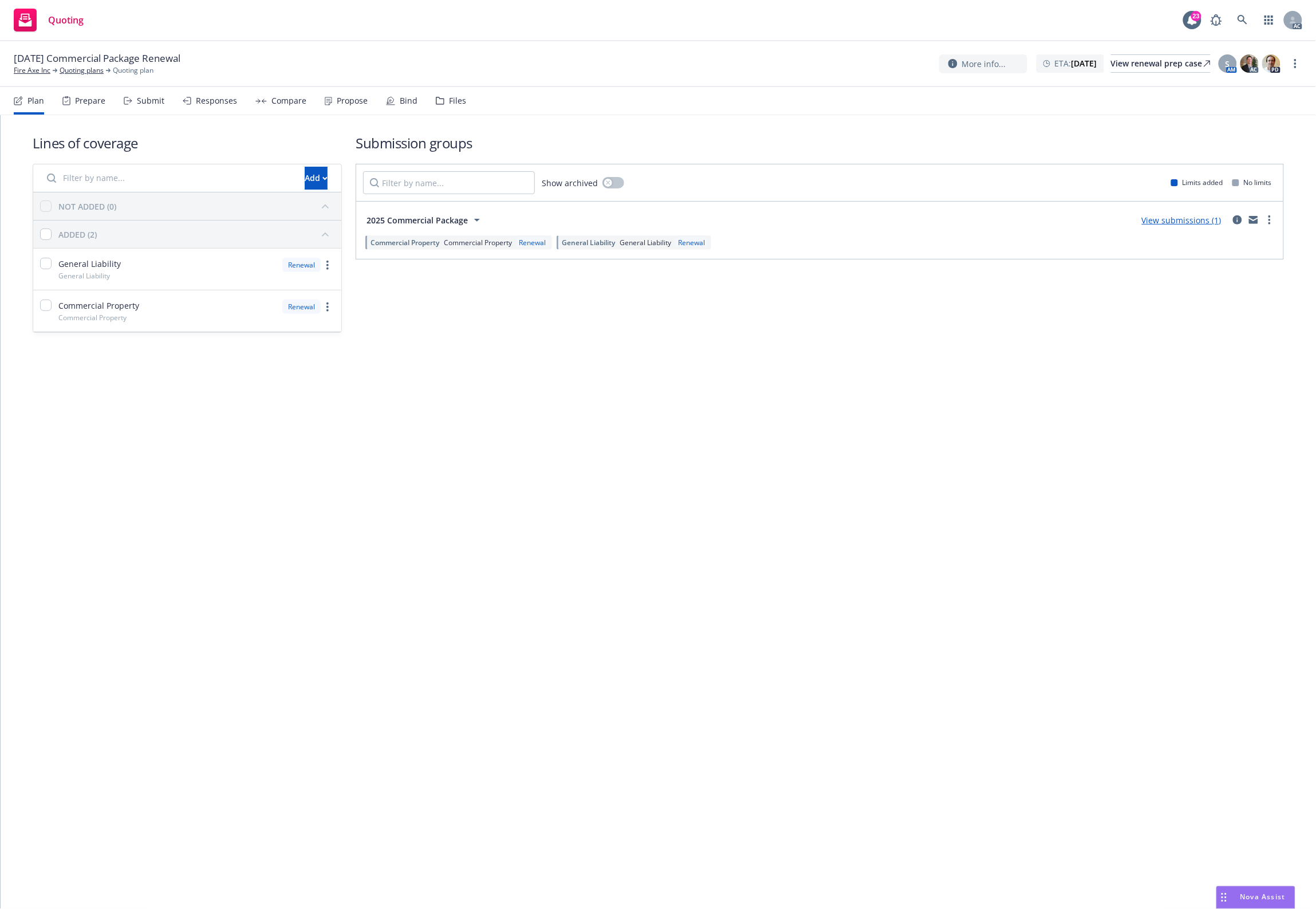
click at [453, 110] on div "Files" at bounding box center [451, 100] width 31 height 27
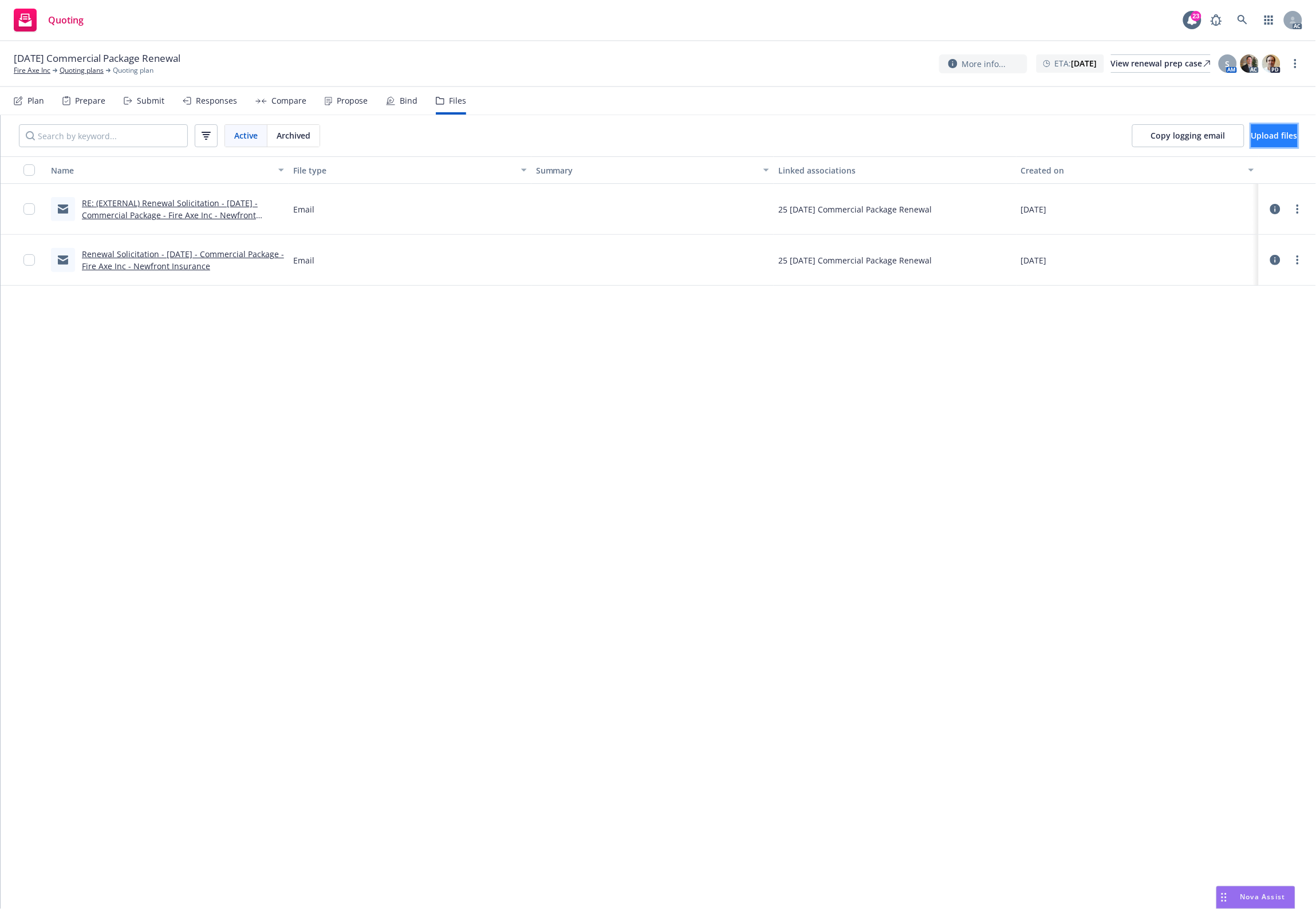
click at [1251, 134] on span "Upload files" at bounding box center [1274, 136] width 47 height 11
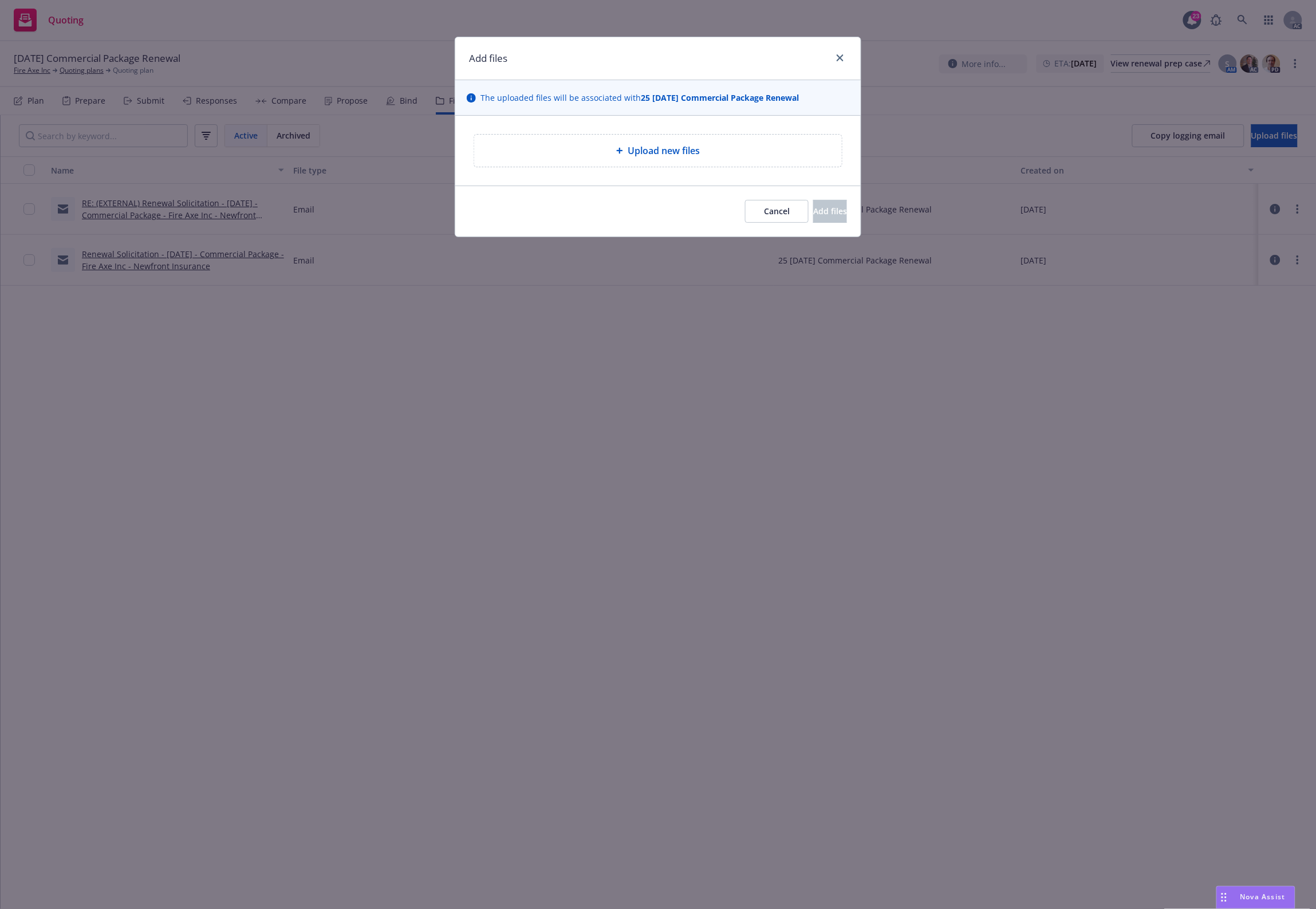
click at [553, 165] on div "Upload new files" at bounding box center [658, 150] width 405 height 70
click at [568, 160] on div "Upload new files" at bounding box center [658, 150] width 368 height 32
drag, startPoint x: 959, startPoint y: 362, endPoint x: 868, endPoint y: 290, distance: 116.0
click at [934, 336] on div "Add files The uploaded files will be associated with 25 11/15/25 Commercial Pac…" at bounding box center [658, 454] width 1316 height 909
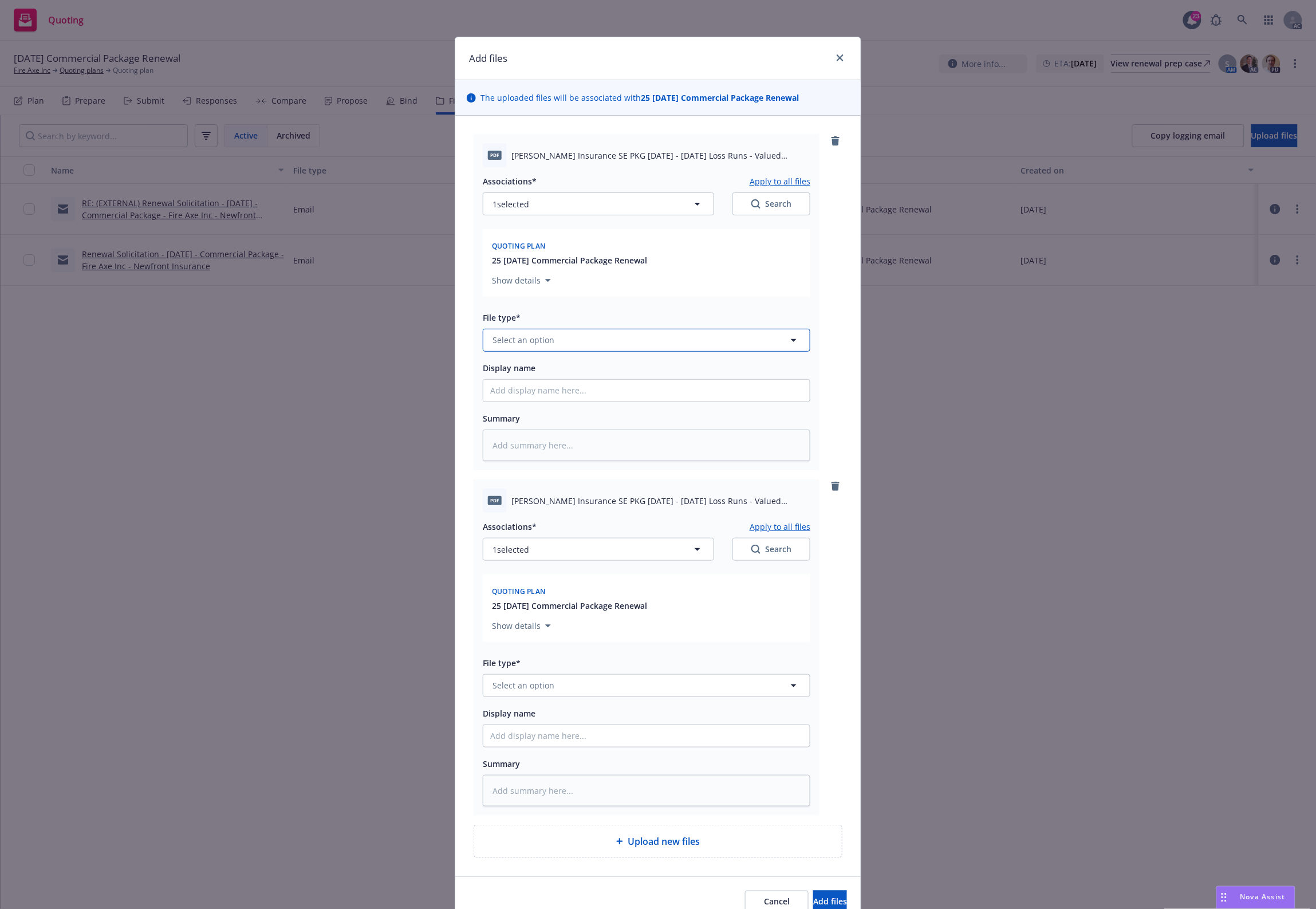
click at [572, 345] on button "Select an option" at bounding box center [646, 340] width 327 height 23
type input "`"
type textarea "x"
paste input "Loss Runs"
type input "Loss Runs"
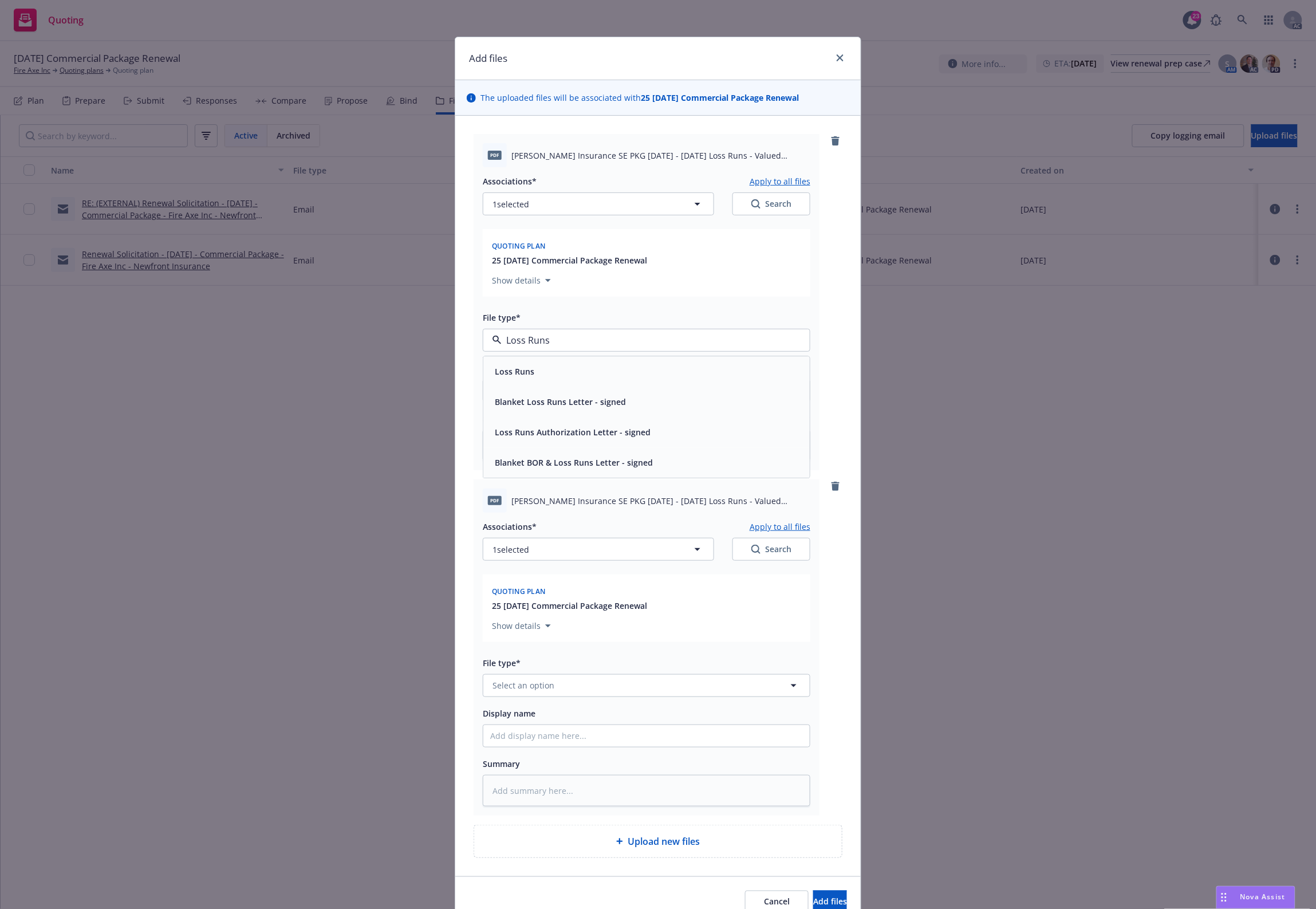
click at [535, 374] on div "Loss Runs" at bounding box center [646, 371] width 313 height 17
type textarea "x"
drag, startPoint x: 540, startPoint y: 708, endPoint x: 533, endPoint y: 696, distance: 13.9
click at [538, 706] on div "Display name" at bounding box center [646, 713] width 327 height 14
drag, startPoint x: 533, startPoint y: 696, endPoint x: 525, endPoint y: 708, distance: 14.4
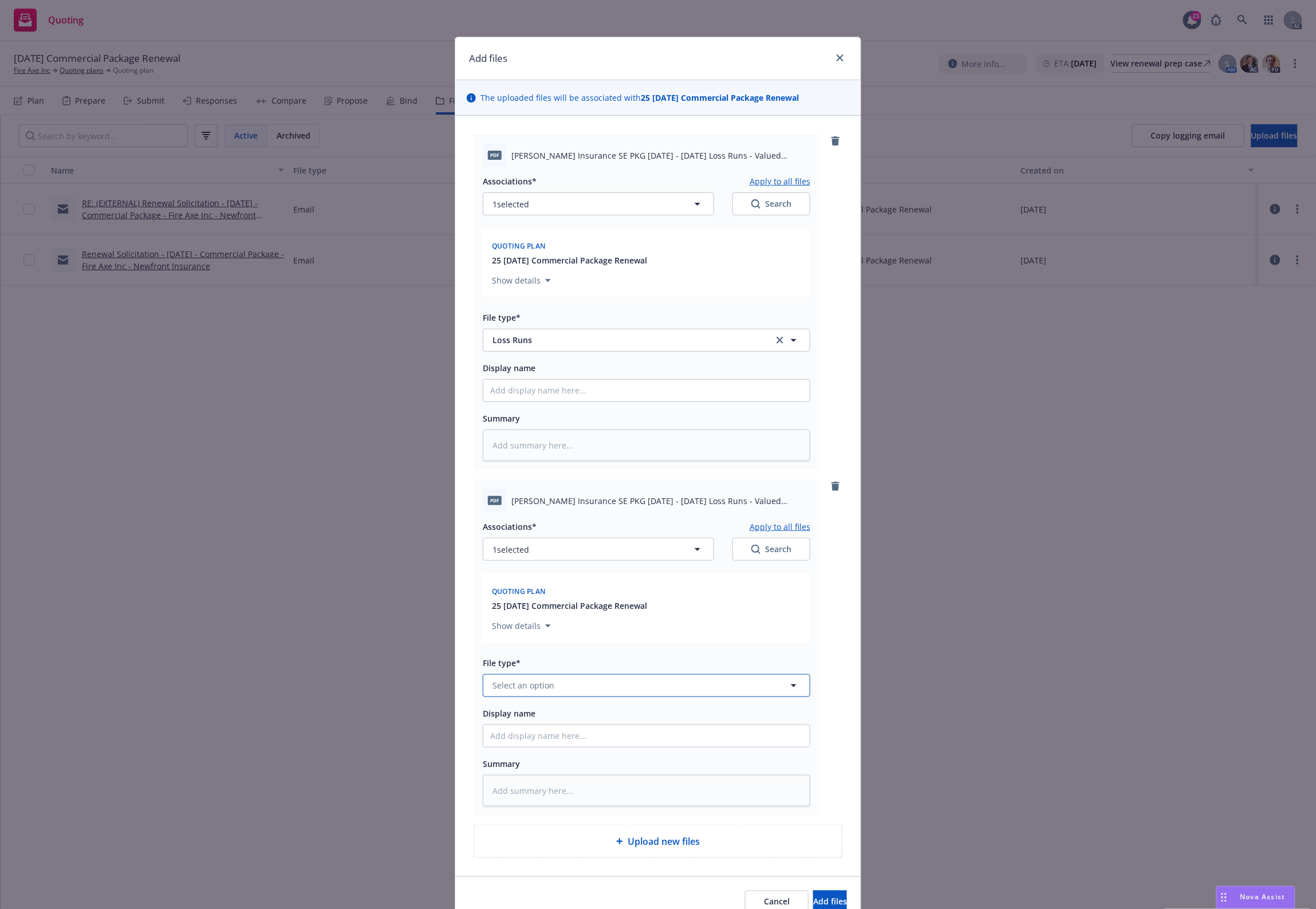
click at [533, 696] on button "Select an option" at bounding box center [646, 685] width 327 height 23
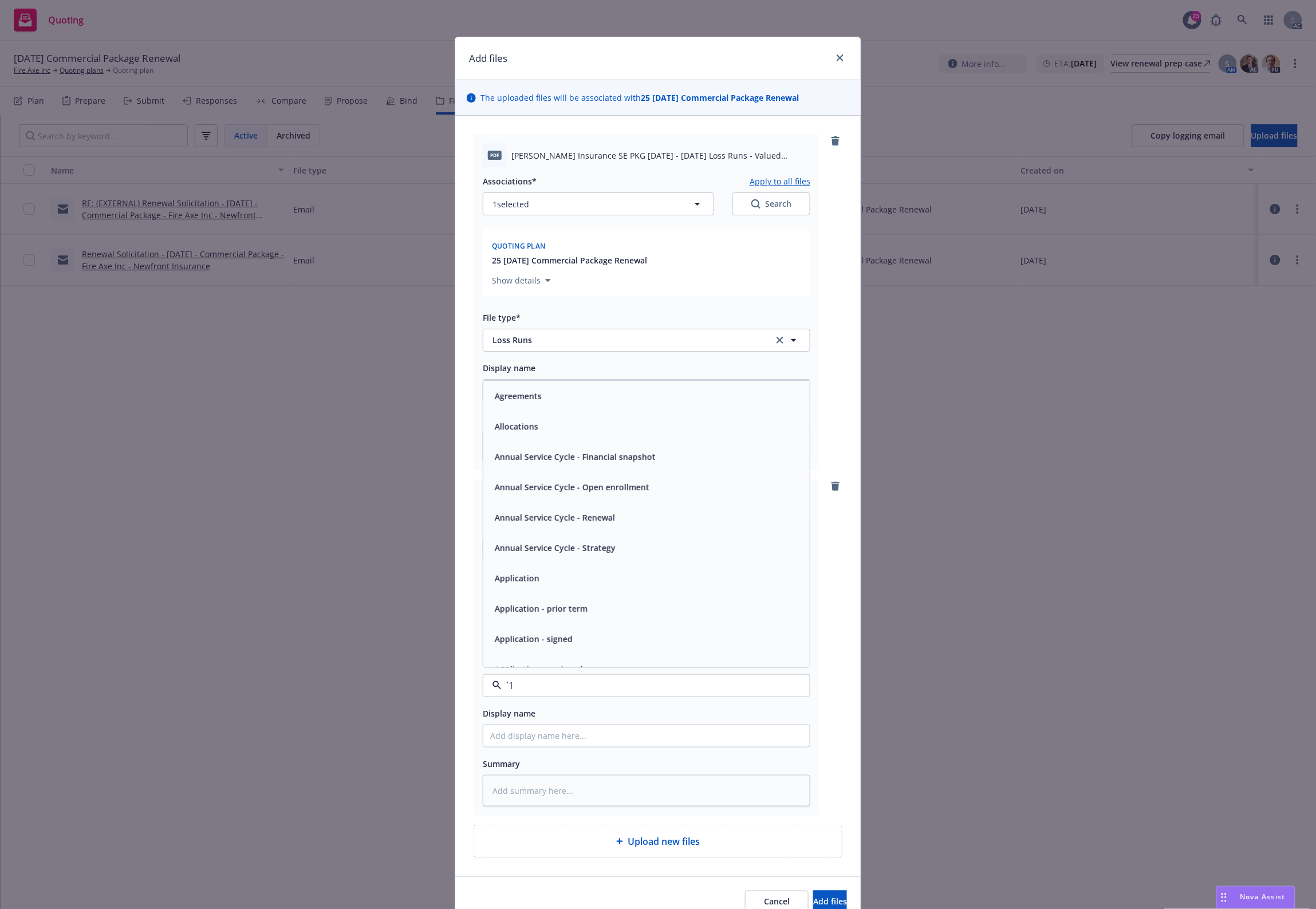
paste input "Loss Runs"
type input "Loss Runs"
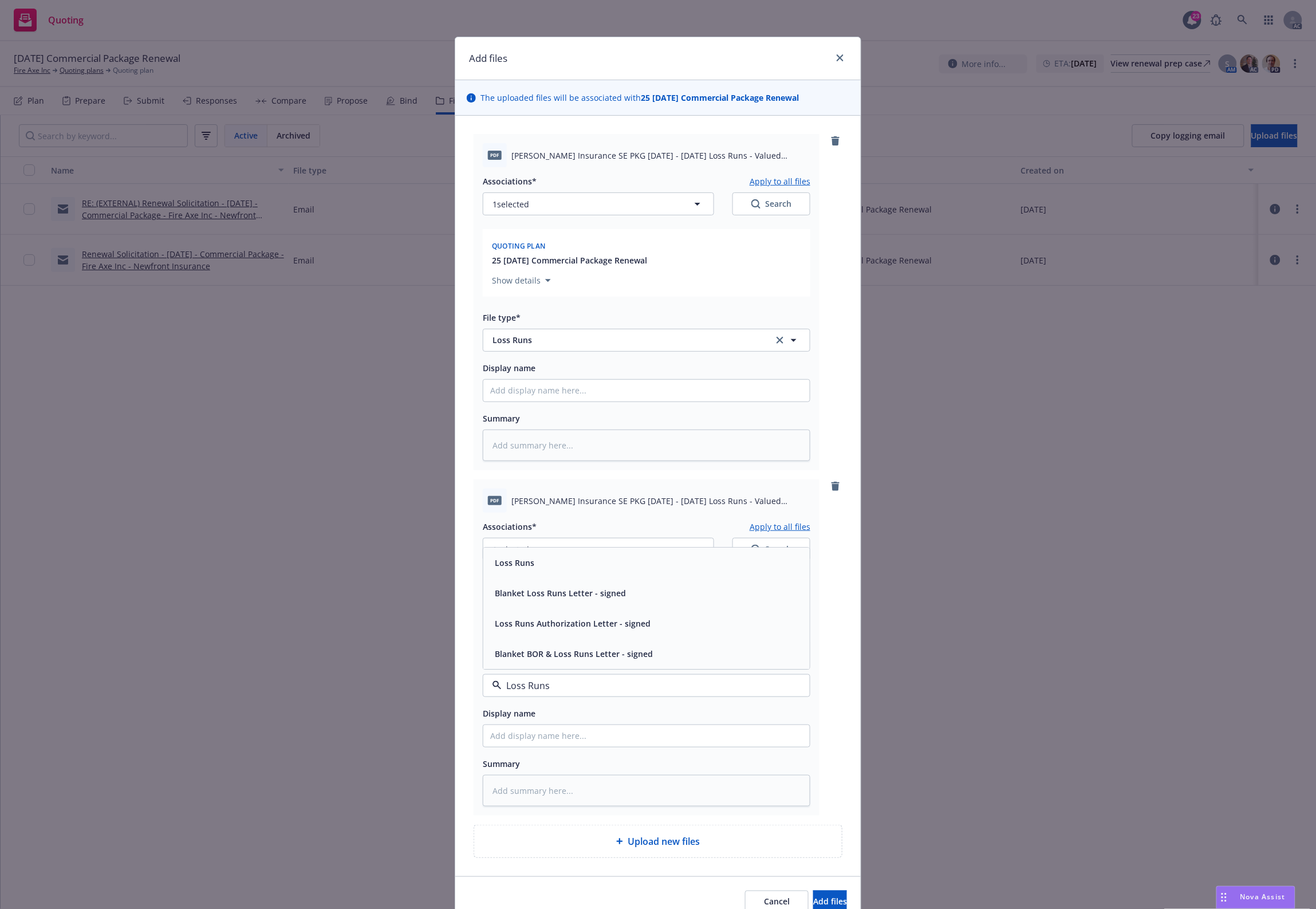
click at [534, 566] on div "Loss Runs" at bounding box center [646, 563] width 313 height 17
click at [624, 541] on button "1 selected" at bounding box center [598, 549] width 231 height 23
type textarea "x"
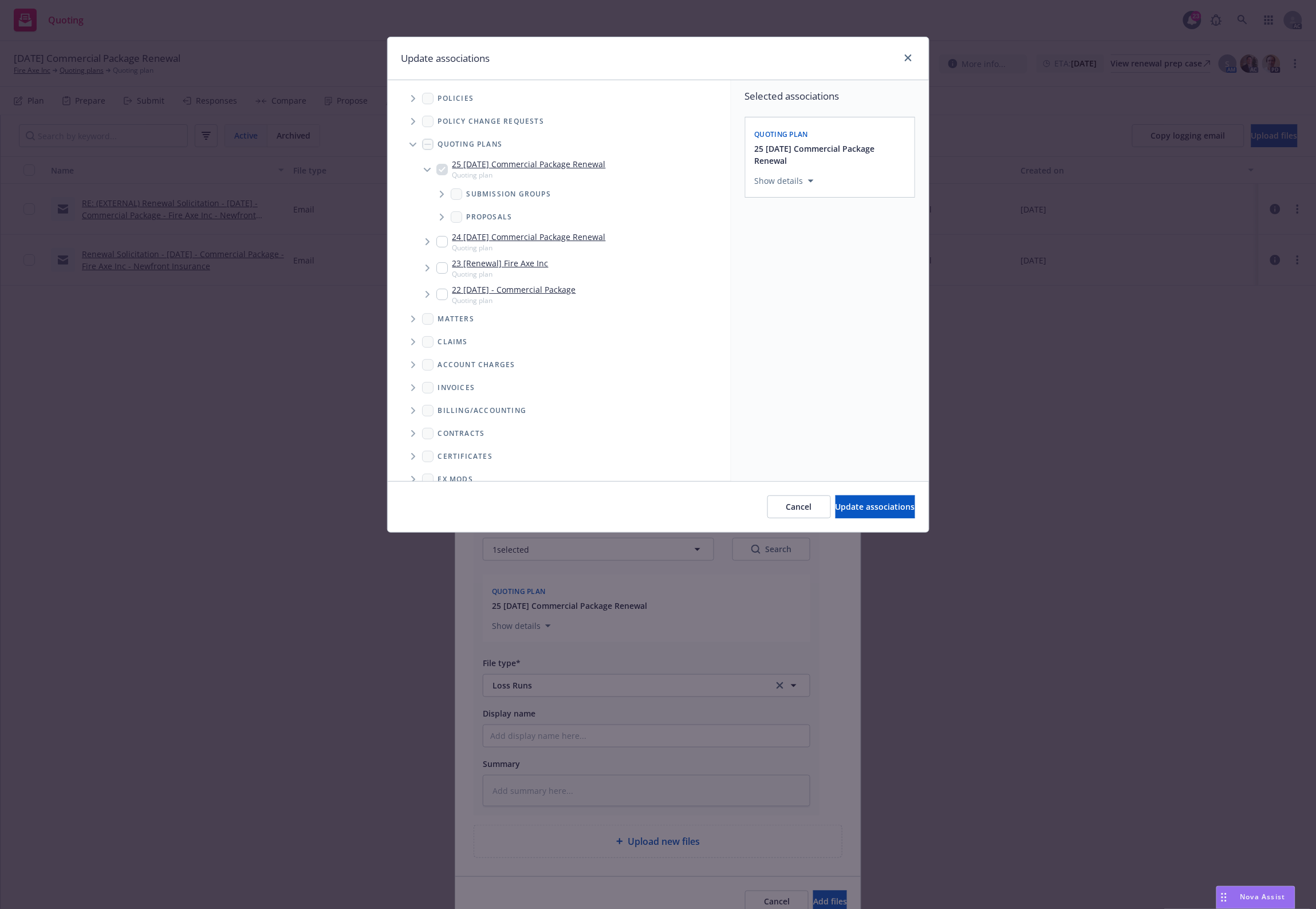
scroll to position [84, 0]
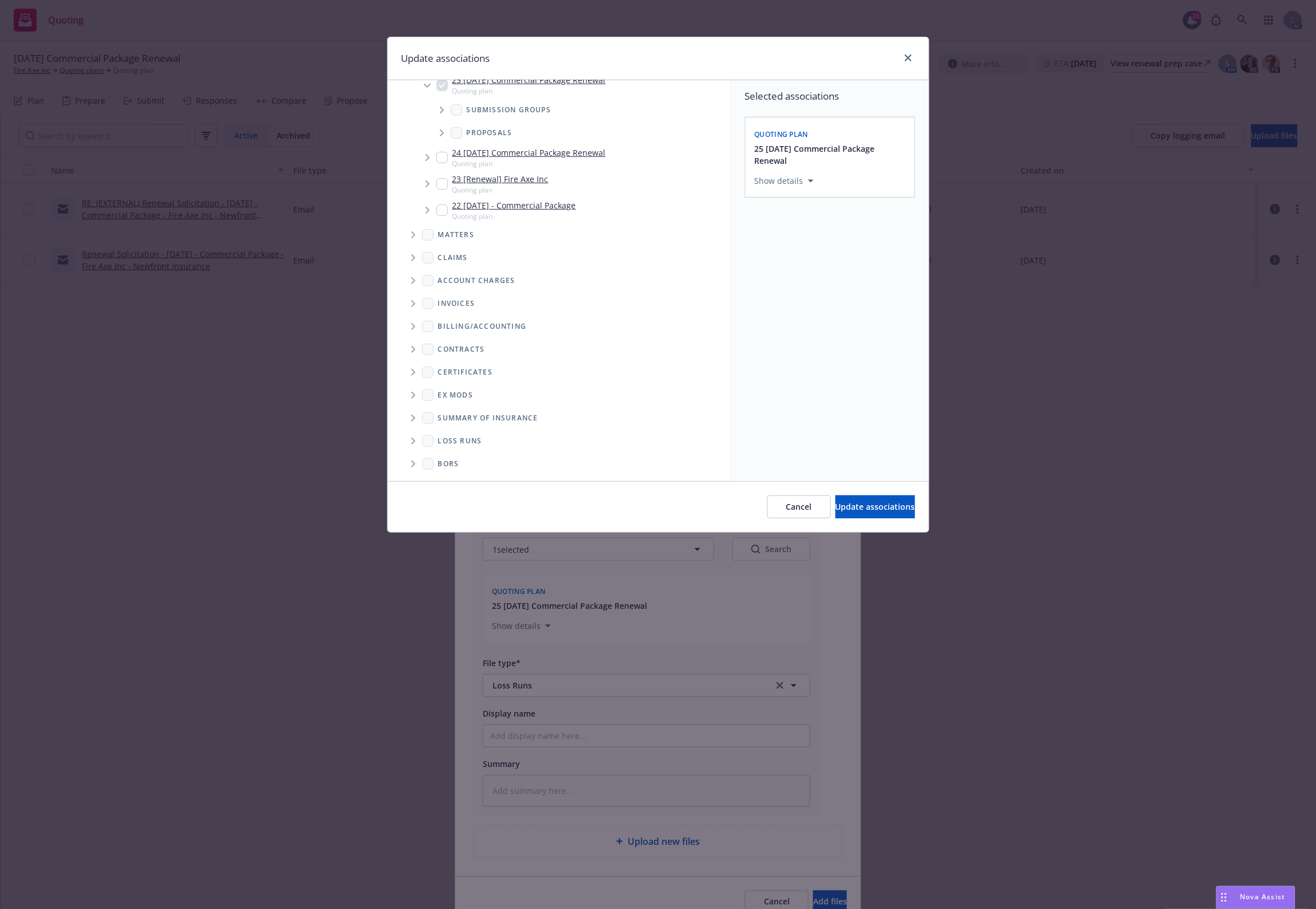
click at [415, 439] on icon "Folder Tree Example" at bounding box center [413, 441] width 5 height 7
click at [503, 435] on link "New Loss Runs folder" at bounding box center [497, 440] width 83 height 12
checkbox input "true"
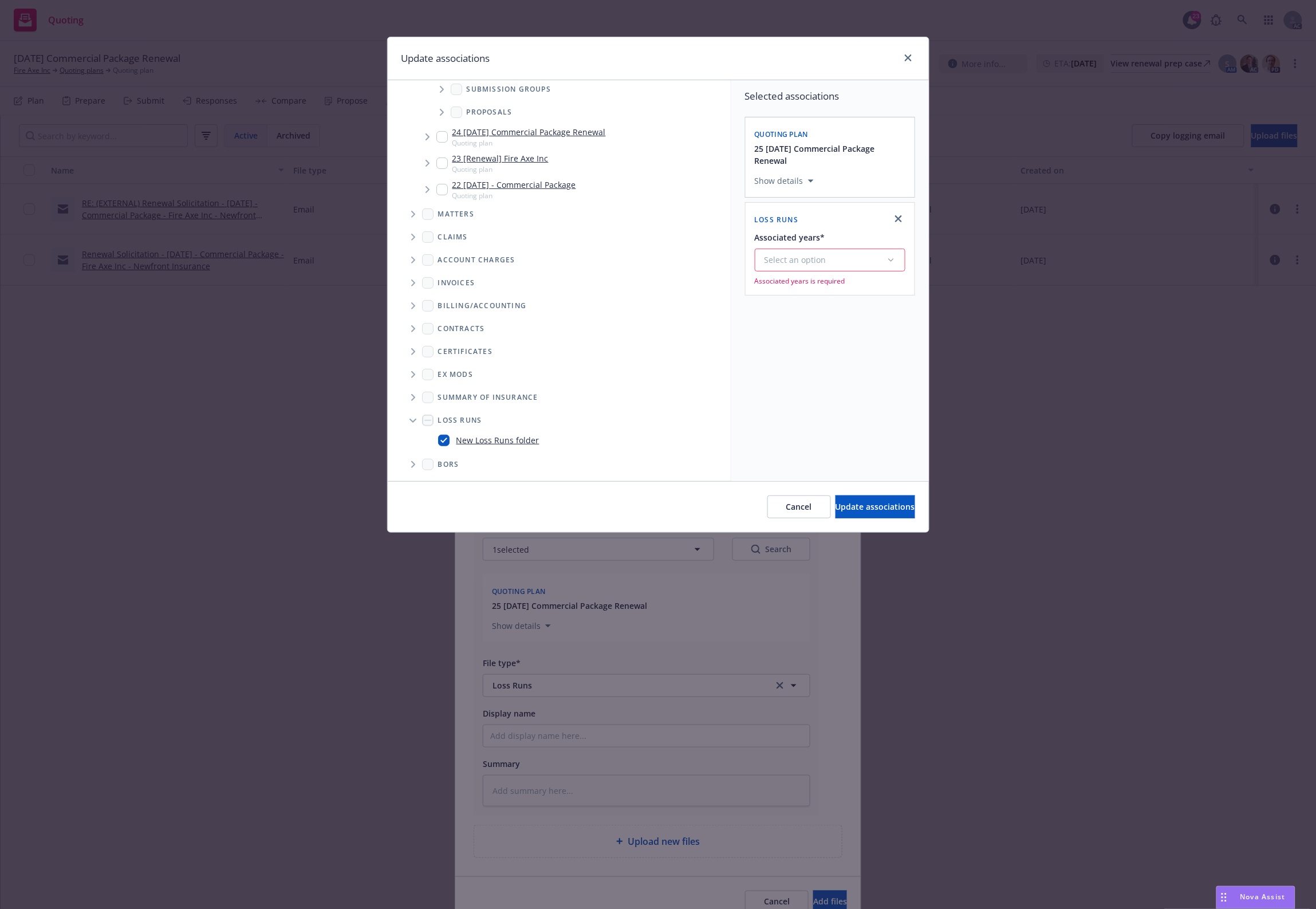
drag, startPoint x: 803, startPoint y: 249, endPoint x: 797, endPoint y: 254, distance: 7.8
click at [803, 250] on button "Select an option" at bounding box center [830, 260] width 150 height 23
click at [776, 389] on div "2025" at bounding box center [861, 377] width 211 height 31
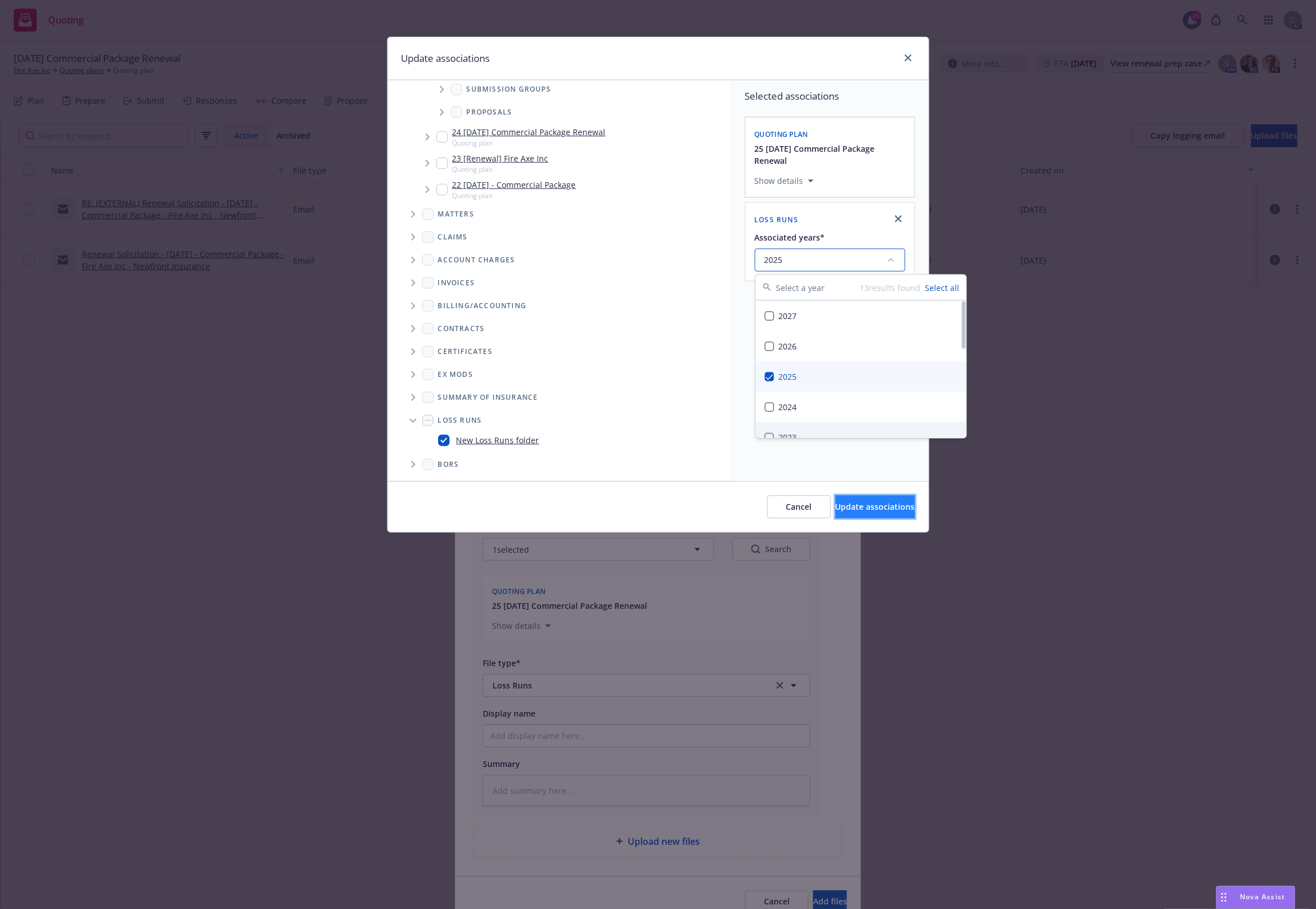
click at [836, 518] on button "Update associations" at bounding box center [875, 506] width 79 height 23
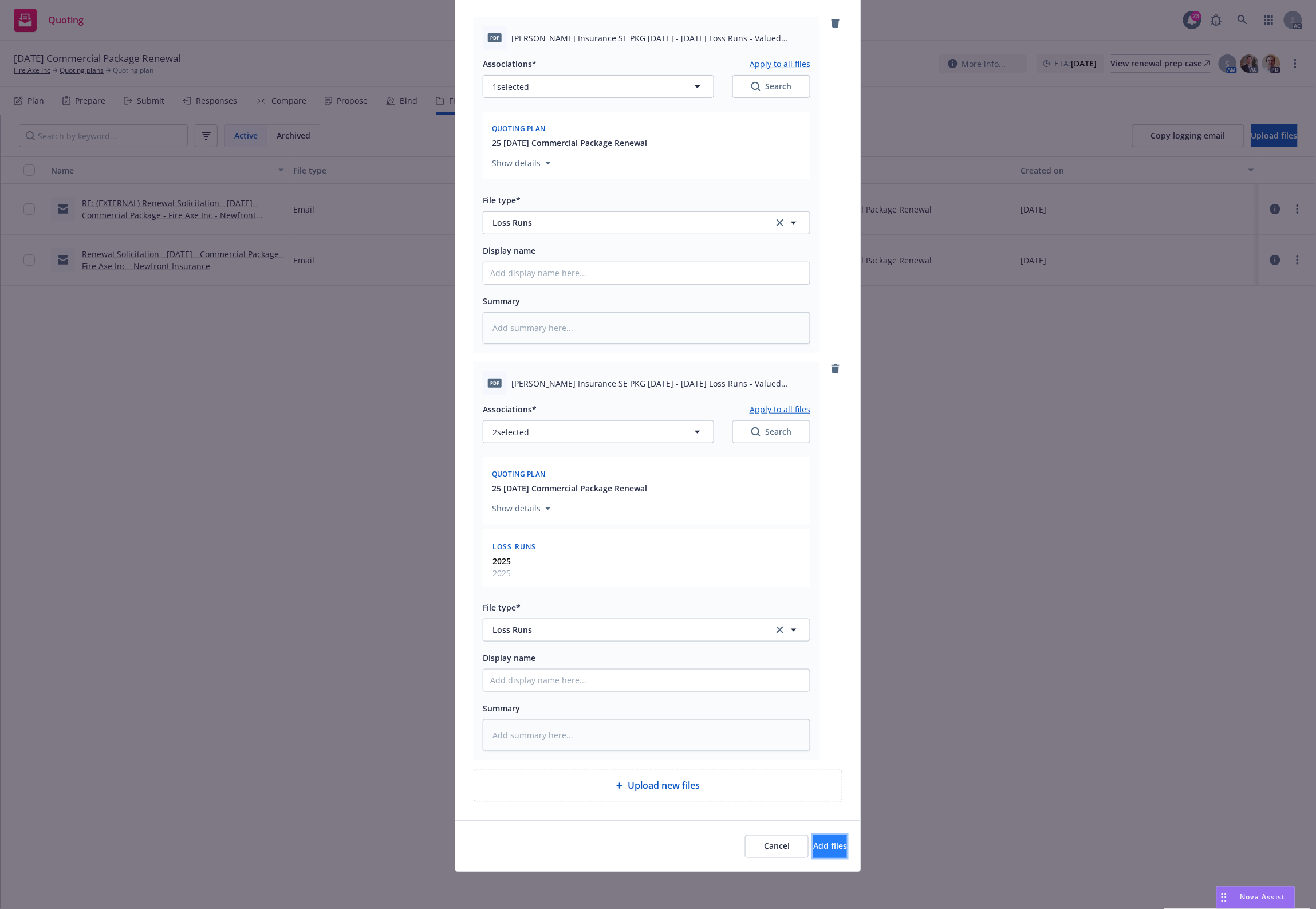
click at [813, 853] on button "Add files" at bounding box center [830, 846] width 34 height 23
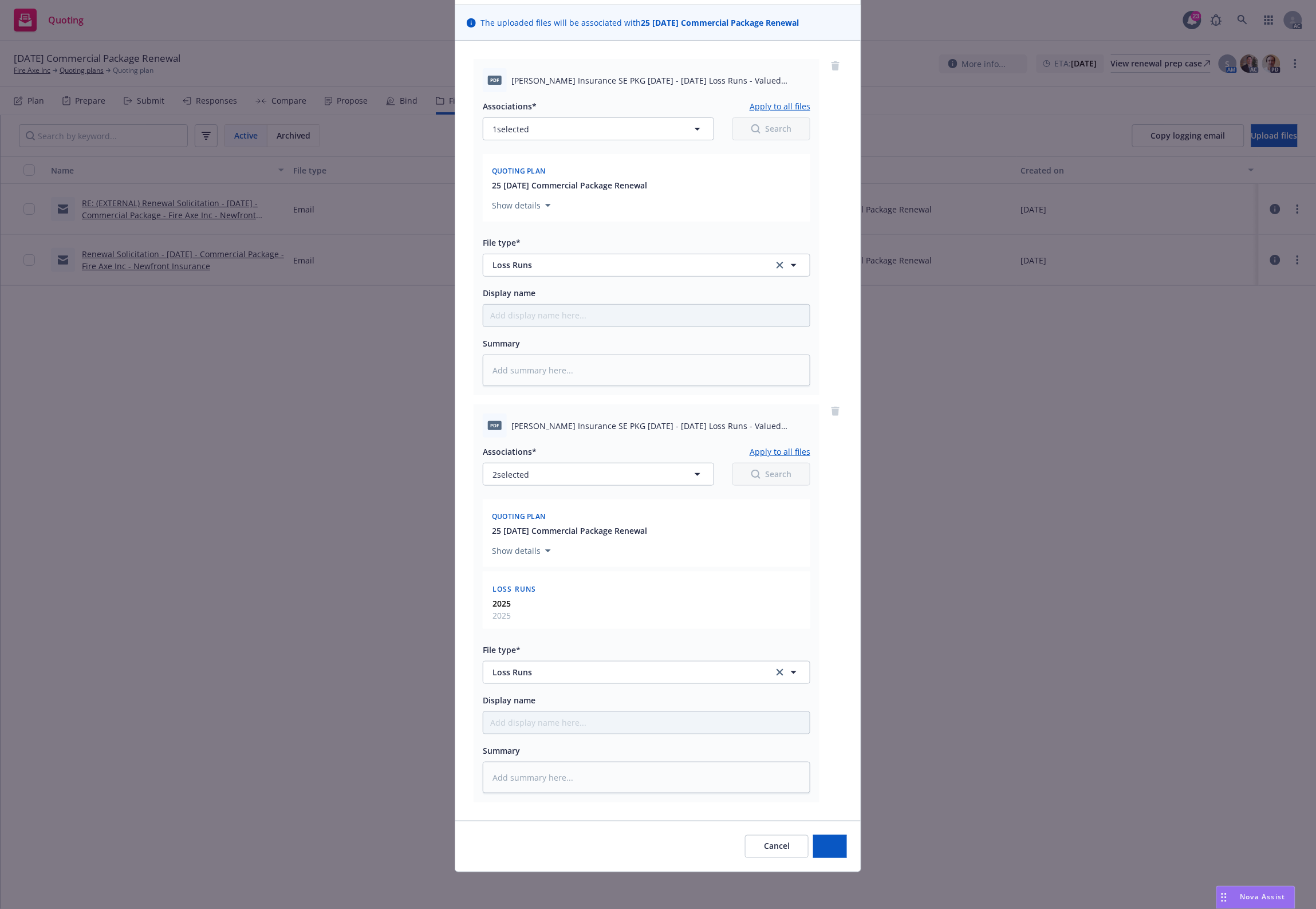
scroll to position [76, 0]
type textarea "x"
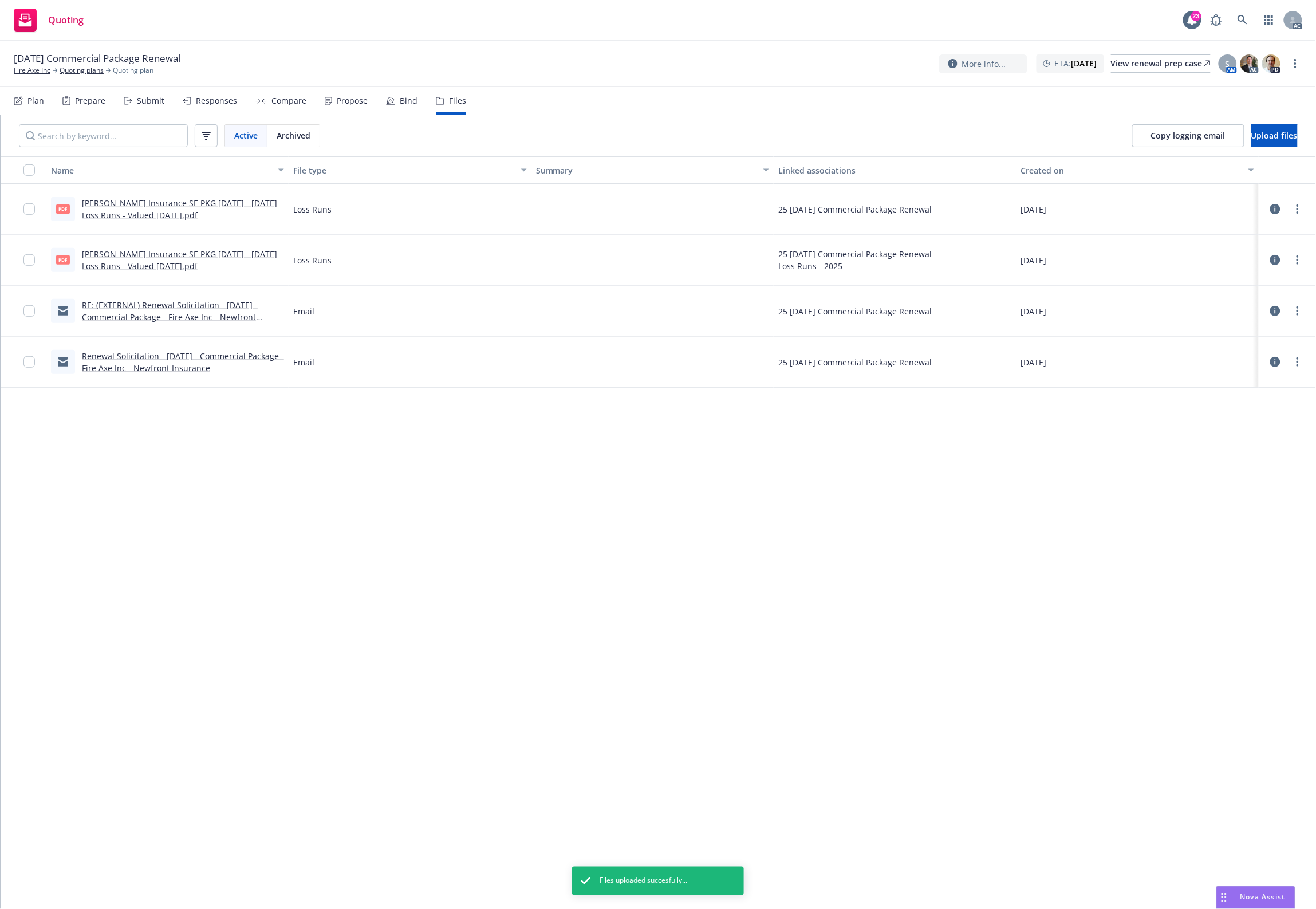
drag, startPoint x: 485, startPoint y: 559, endPoint x: 479, endPoint y: 401, distance: 158.1
click at [485, 518] on div "Name File type Summary Linked associations Created on pdf Markel Insurance SE P…" at bounding box center [658, 532] width 1315 height 753
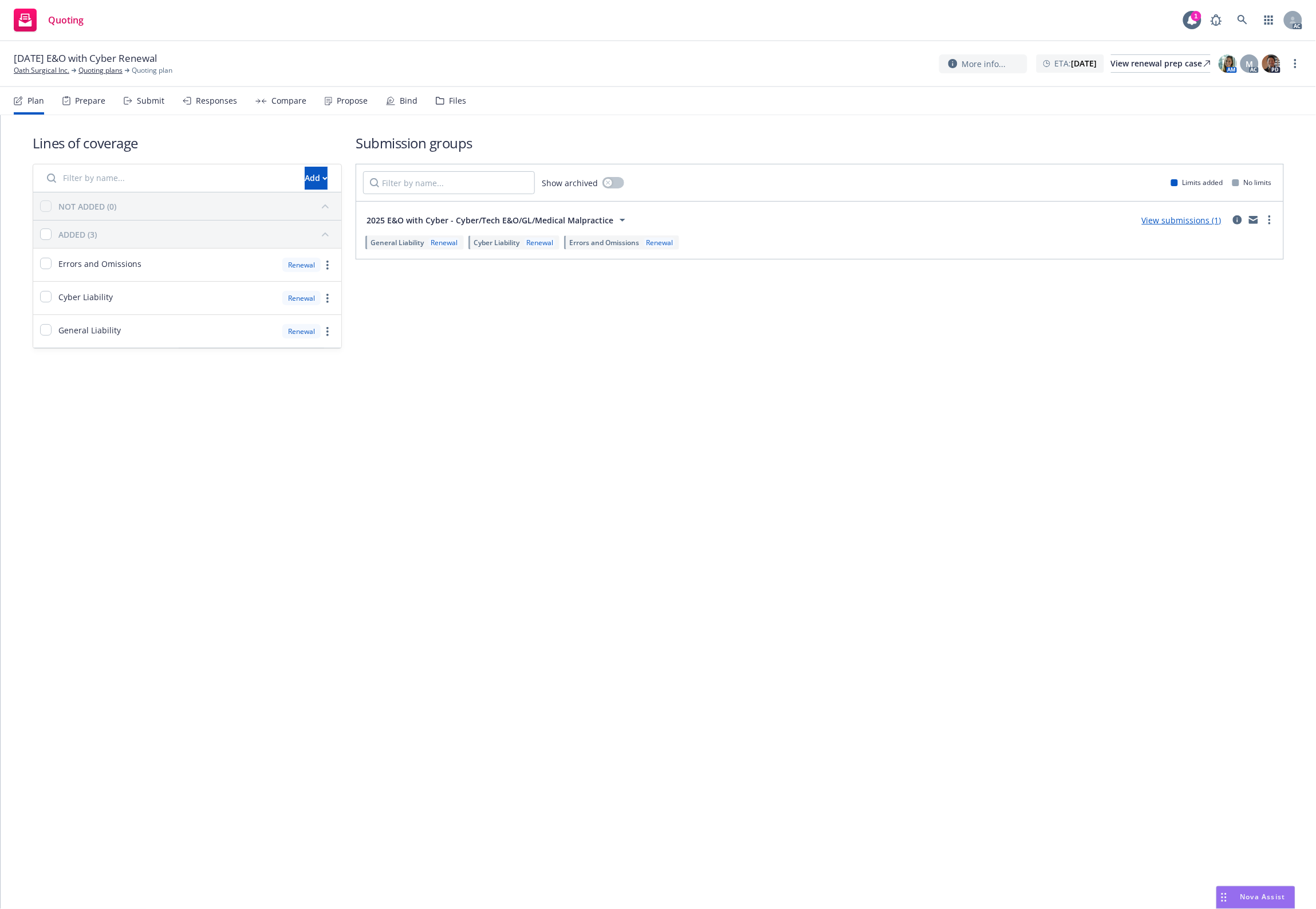
click at [449, 101] on div "Files" at bounding box center [457, 100] width 17 height 9
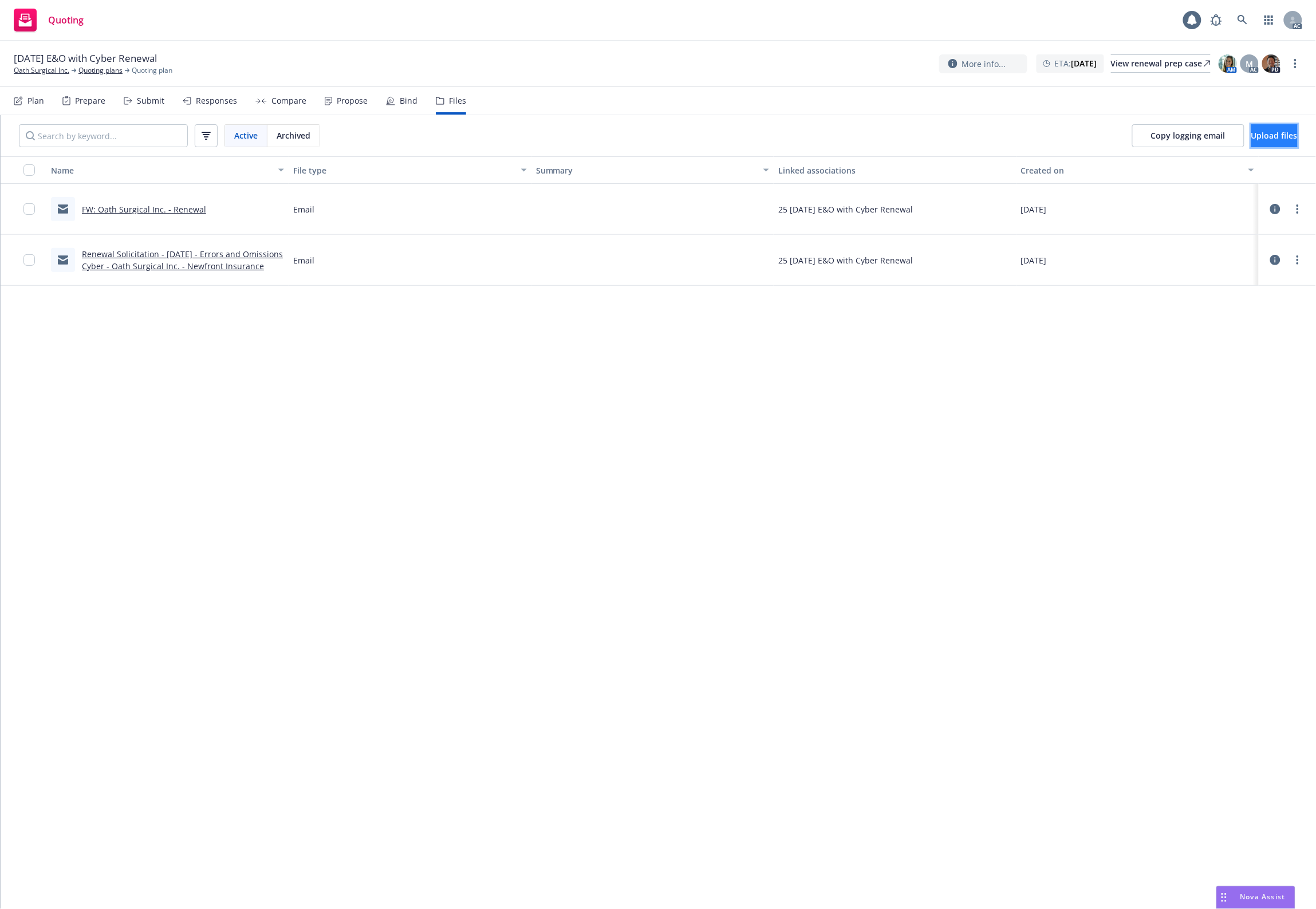
click at [1265, 134] on span "Upload files" at bounding box center [1274, 136] width 47 height 11
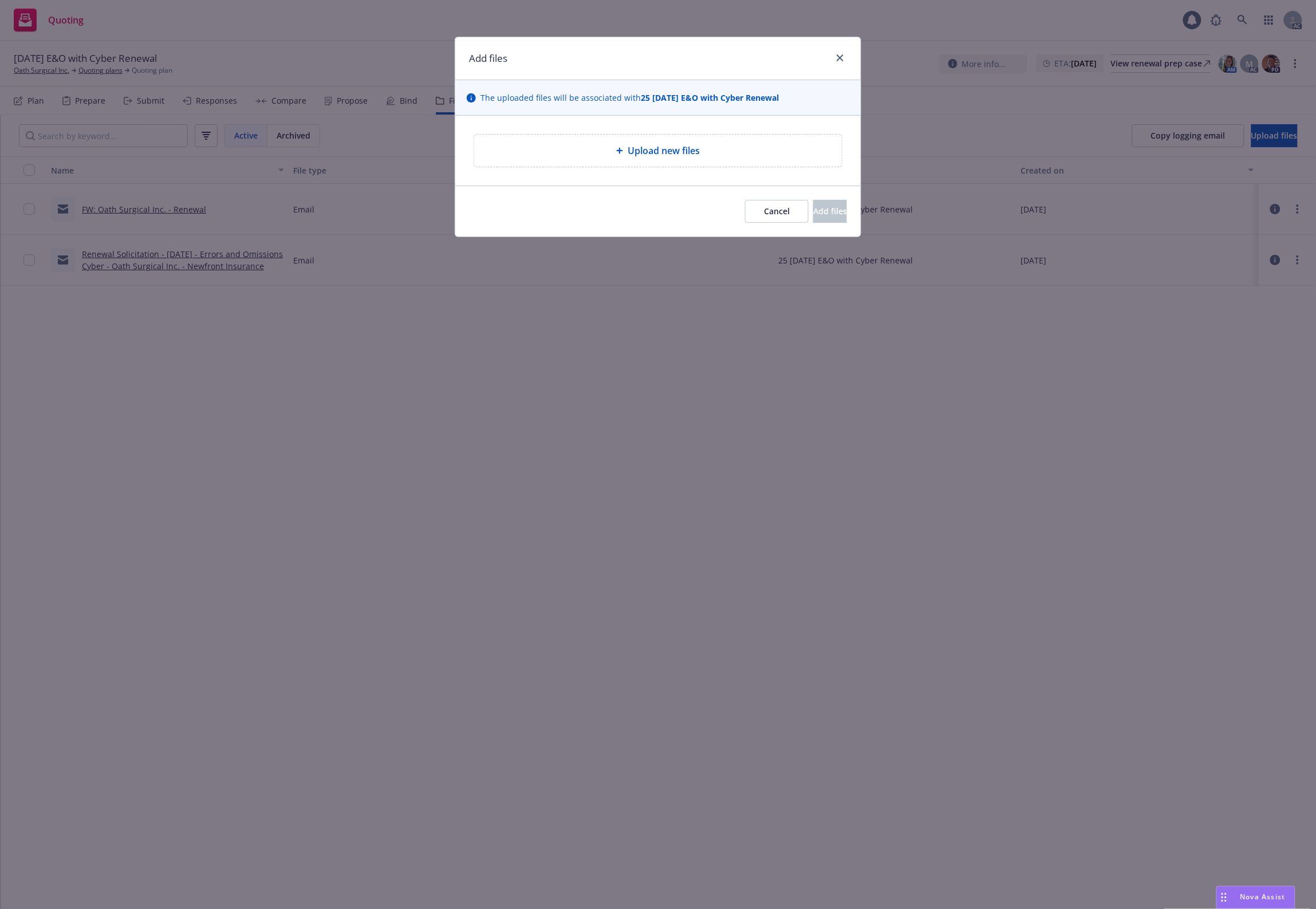
click at [600, 167] on div "Upload new files" at bounding box center [658, 150] width 405 height 70
click at [614, 148] on div "Upload new files" at bounding box center [658, 150] width 350 height 14
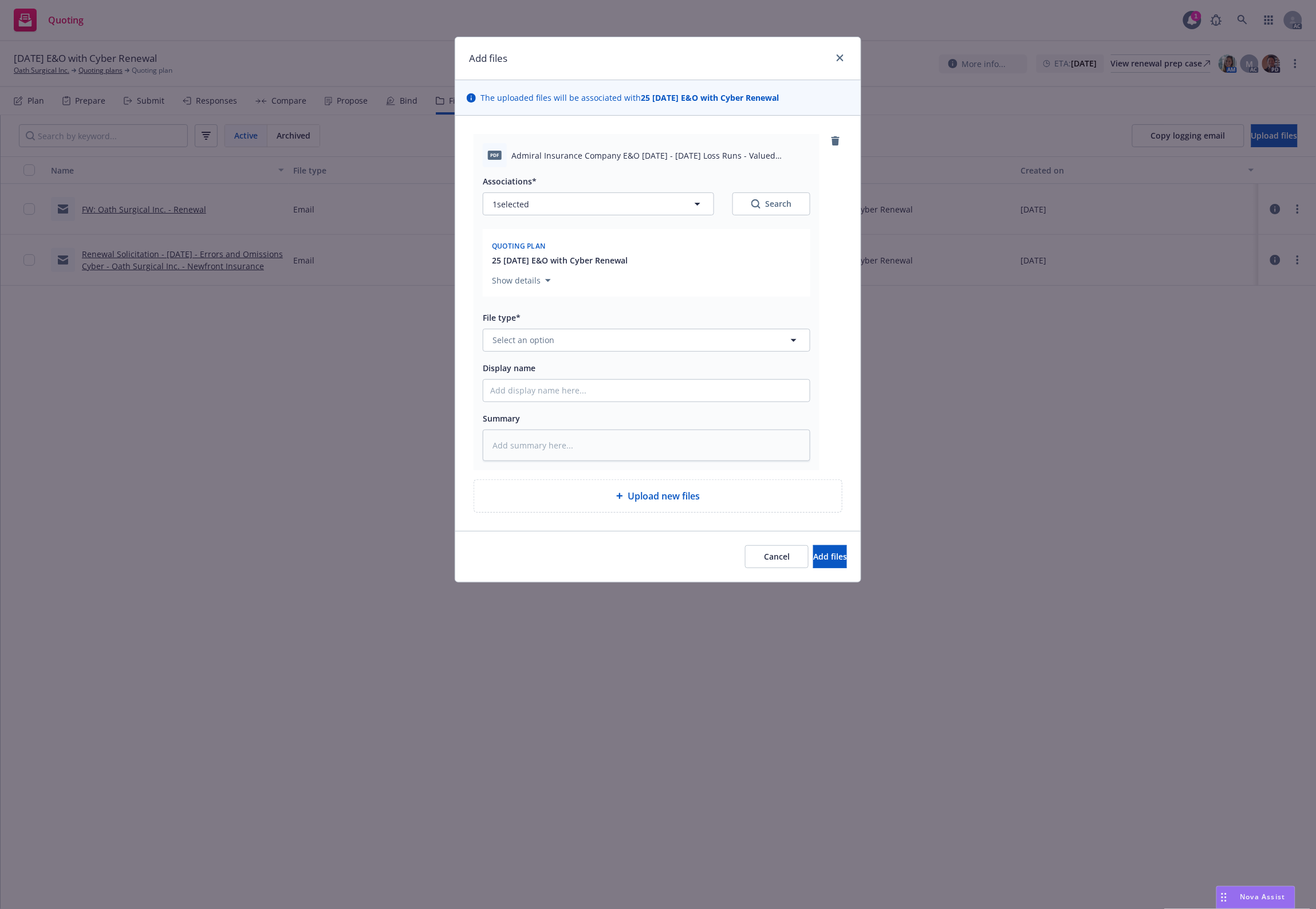
drag, startPoint x: 894, startPoint y: 506, endPoint x: 865, endPoint y: 497, distance: 30.4
click at [884, 504] on div "Add files The uploaded files will be associated with 25 11/15/25 E&O with Cyber…" at bounding box center [658, 454] width 1316 height 909
drag, startPoint x: 471, startPoint y: 324, endPoint x: 533, endPoint y: 345, distance: 65.5
click at [481, 330] on div "pdf Admiral Insurance Company E&O 2024 - 2025 Loss Runs - Valued 2025-08-18.pdf…" at bounding box center [658, 323] width 405 height 415
click at [533, 345] on span "Select an option" at bounding box center [523, 339] width 62 height 12
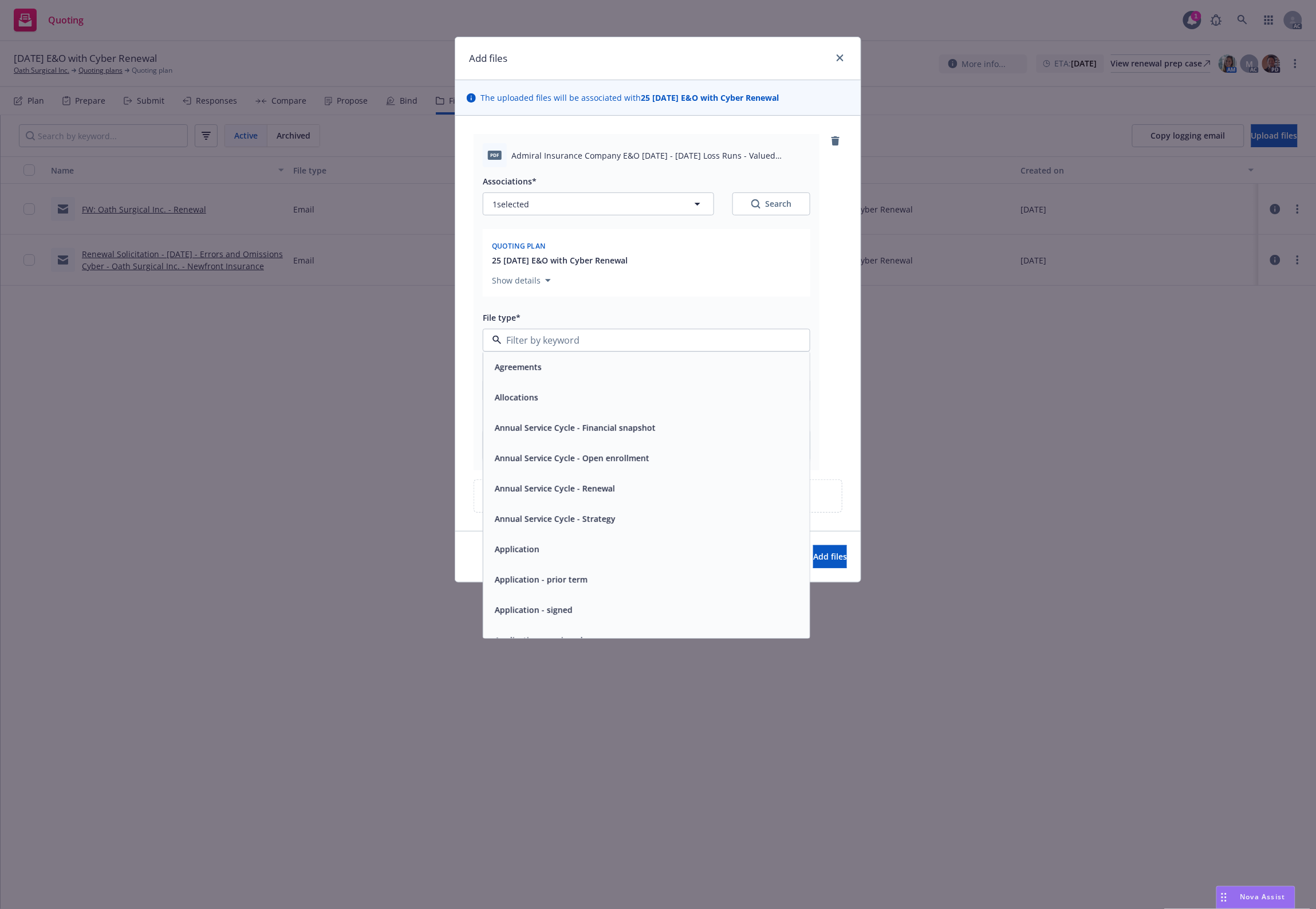
type input "`"
type textarea "x"
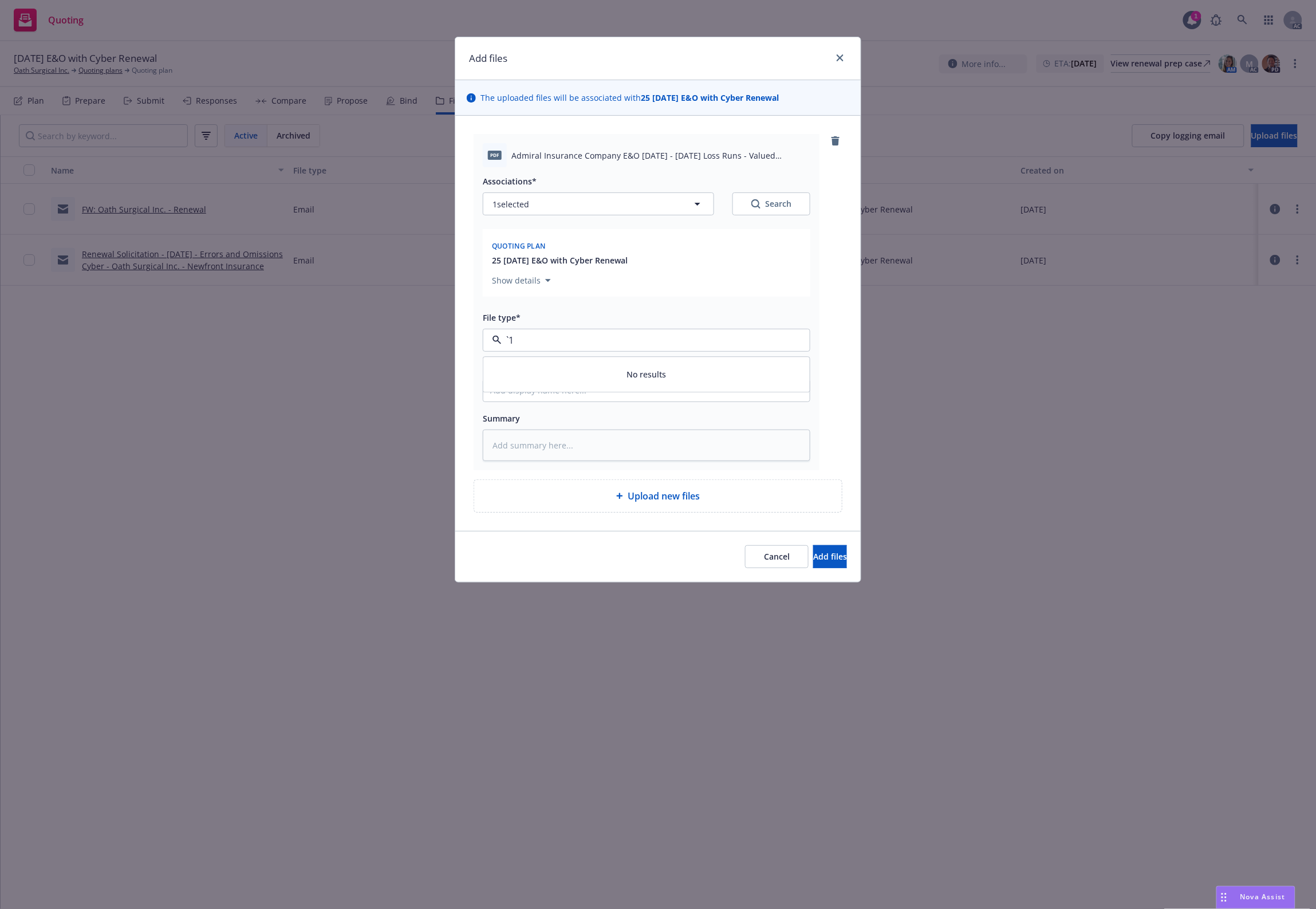
paste input "Loss Runs"
type input "Loss Runs"
click at [516, 368] on span "Loss Runs" at bounding box center [514, 371] width 40 height 12
click at [774, 207] on div "Search" at bounding box center [771, 204] width 40 height 11
type textarea "x"
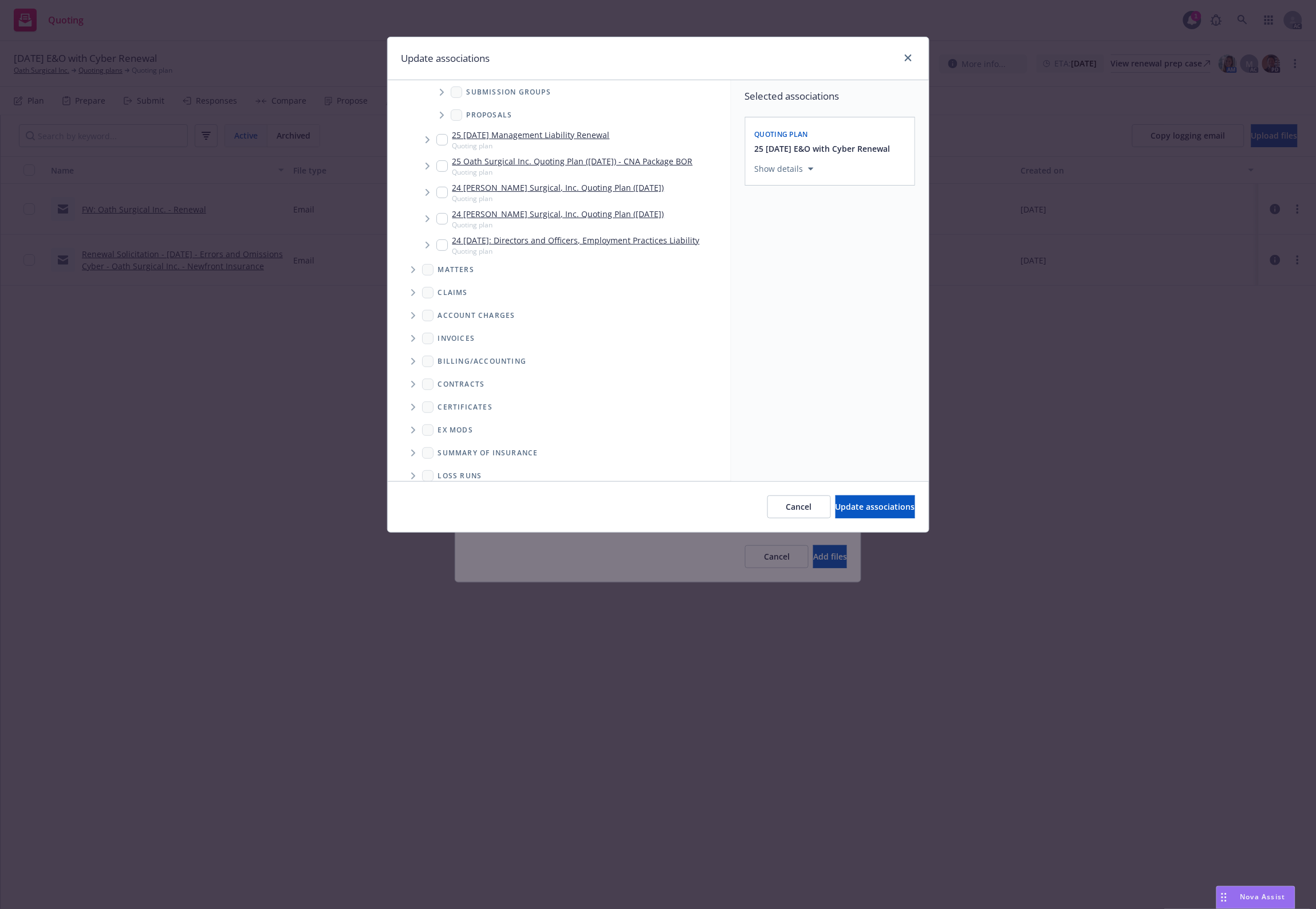
scroll to position [137, 0]
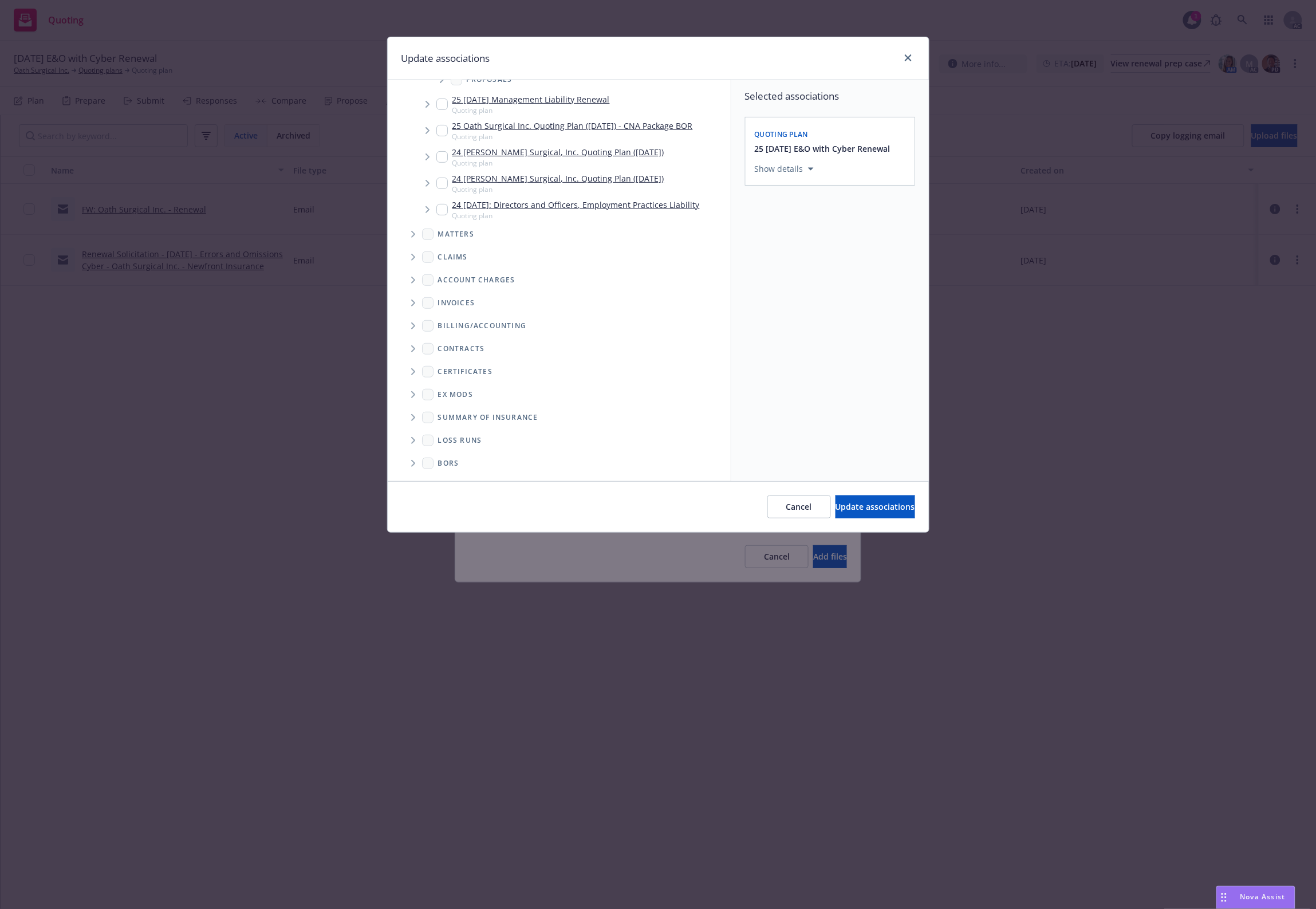
click at [415, 440] on icon "Folder Tree Example" at bounding box center [413, 440] width 5 height 7
click at [467, 479] on link "2025" at bounding box center [465, 481] width 18 height 12
checkbox input "true"
drag, startPoint x: 885, startPoint y: 513, endPoint x: 802, endPoint y: 580, distance: 106.7
click at [884, 513] on button "Update associations" at bounding box center [875, 506] width 79 height 23
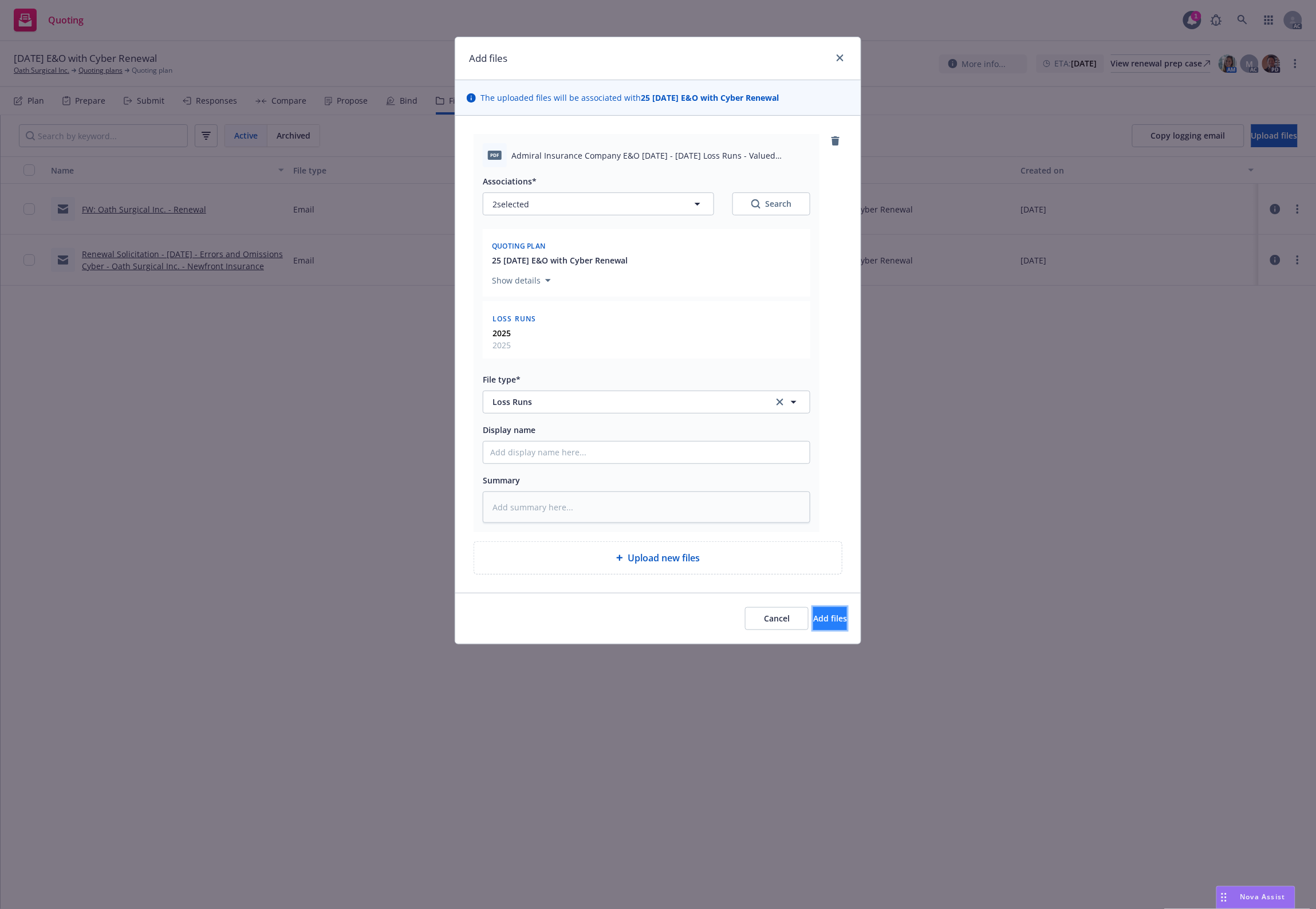
click at [820, 627] on button "Add files" at bounding box center [830, 619] width 34 height 23
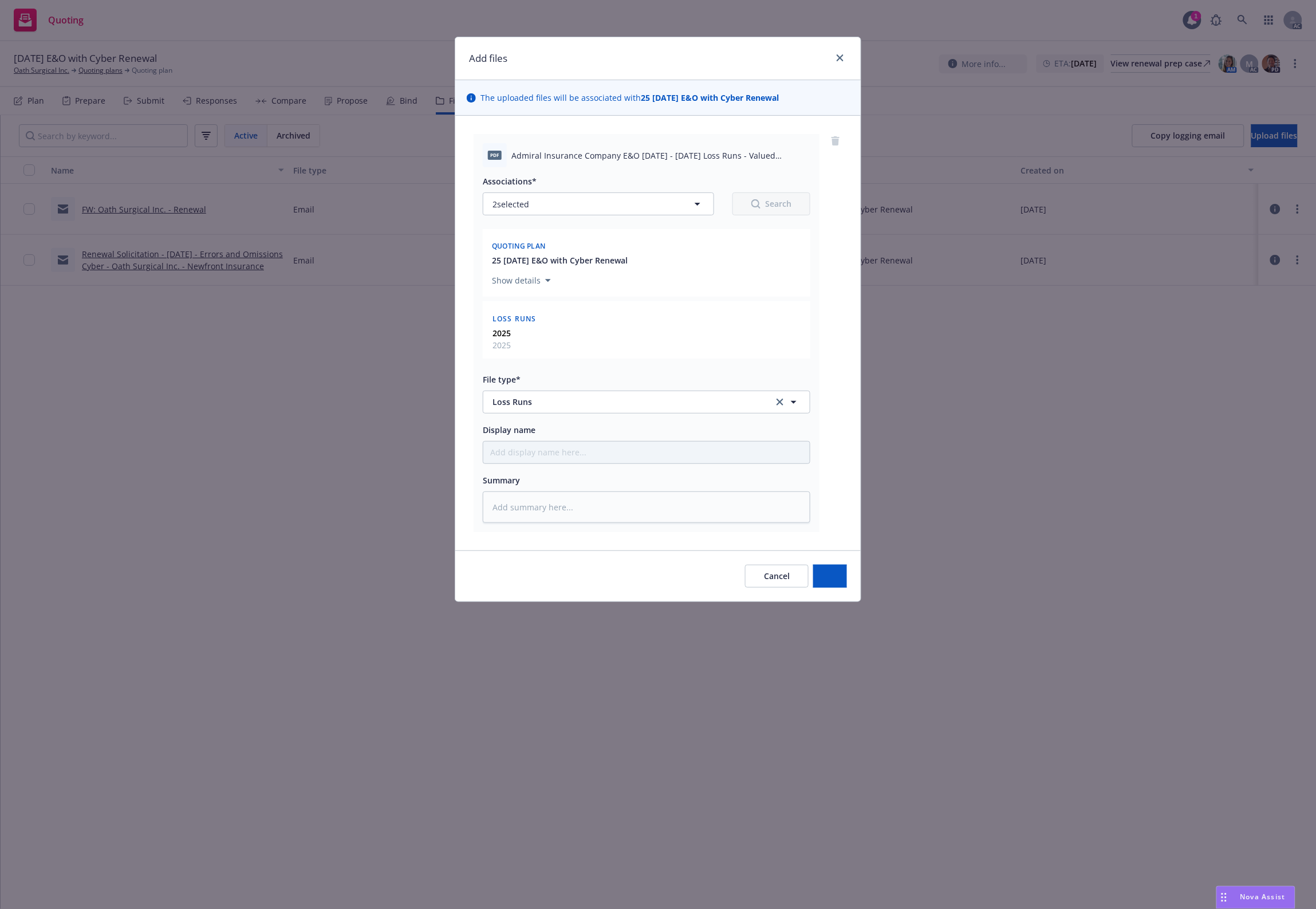
type textarea "x"
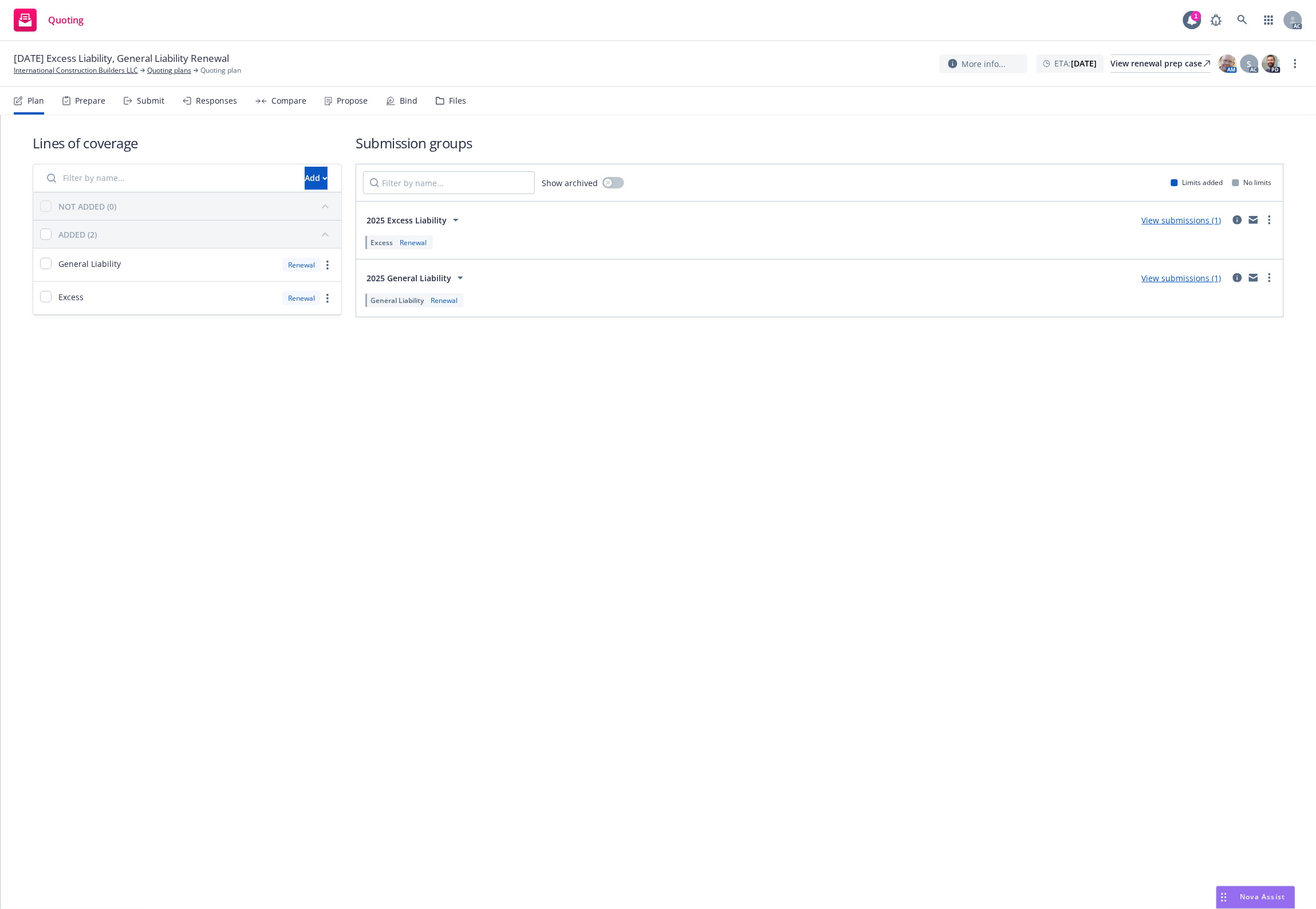
click at [449, 102] on div "Files" at bounding box center [457, 100] width 17 height 9
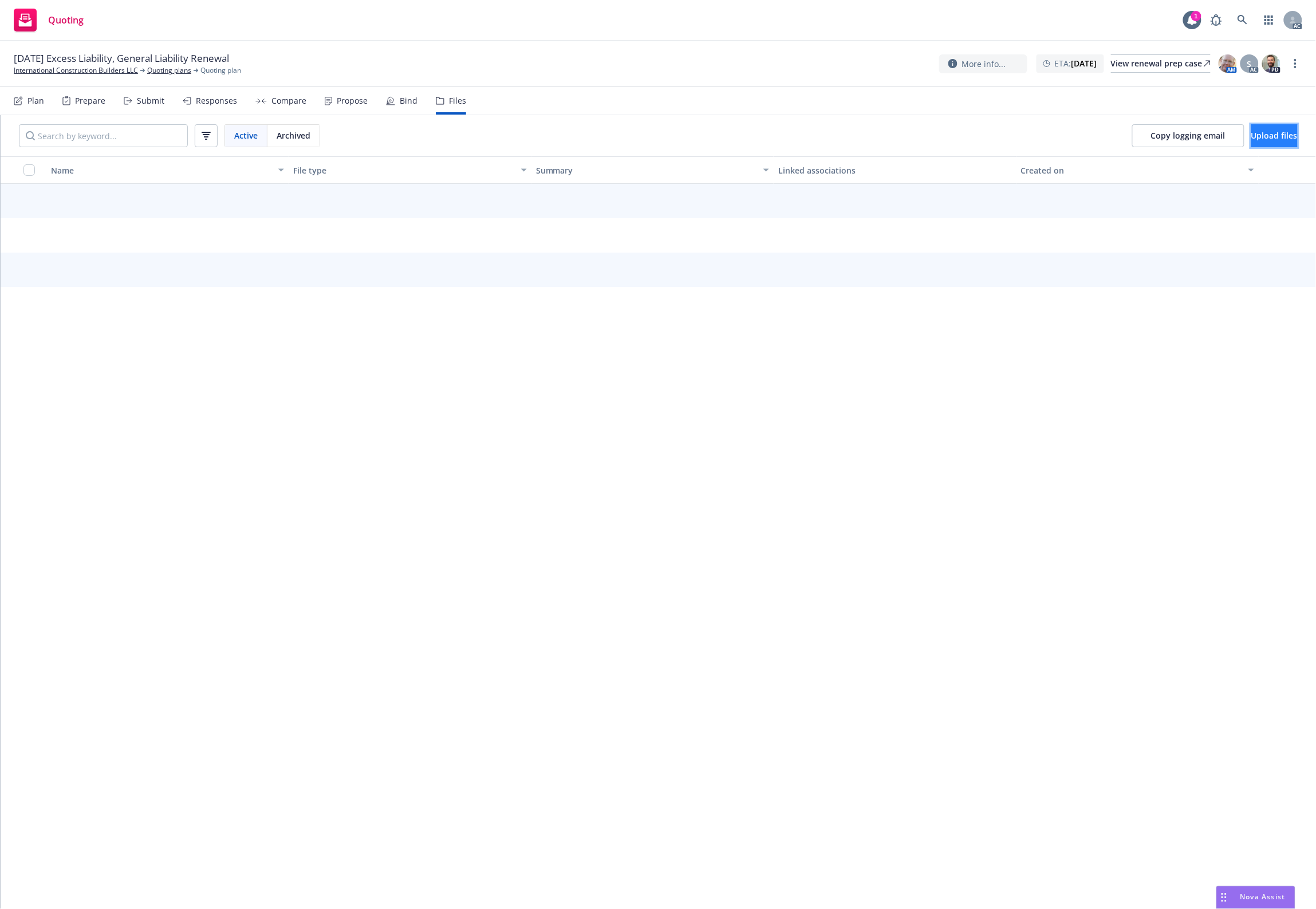
click at [1260, 130] on span "Upload files" at bounding box center [1274, 136] width 47 height 11
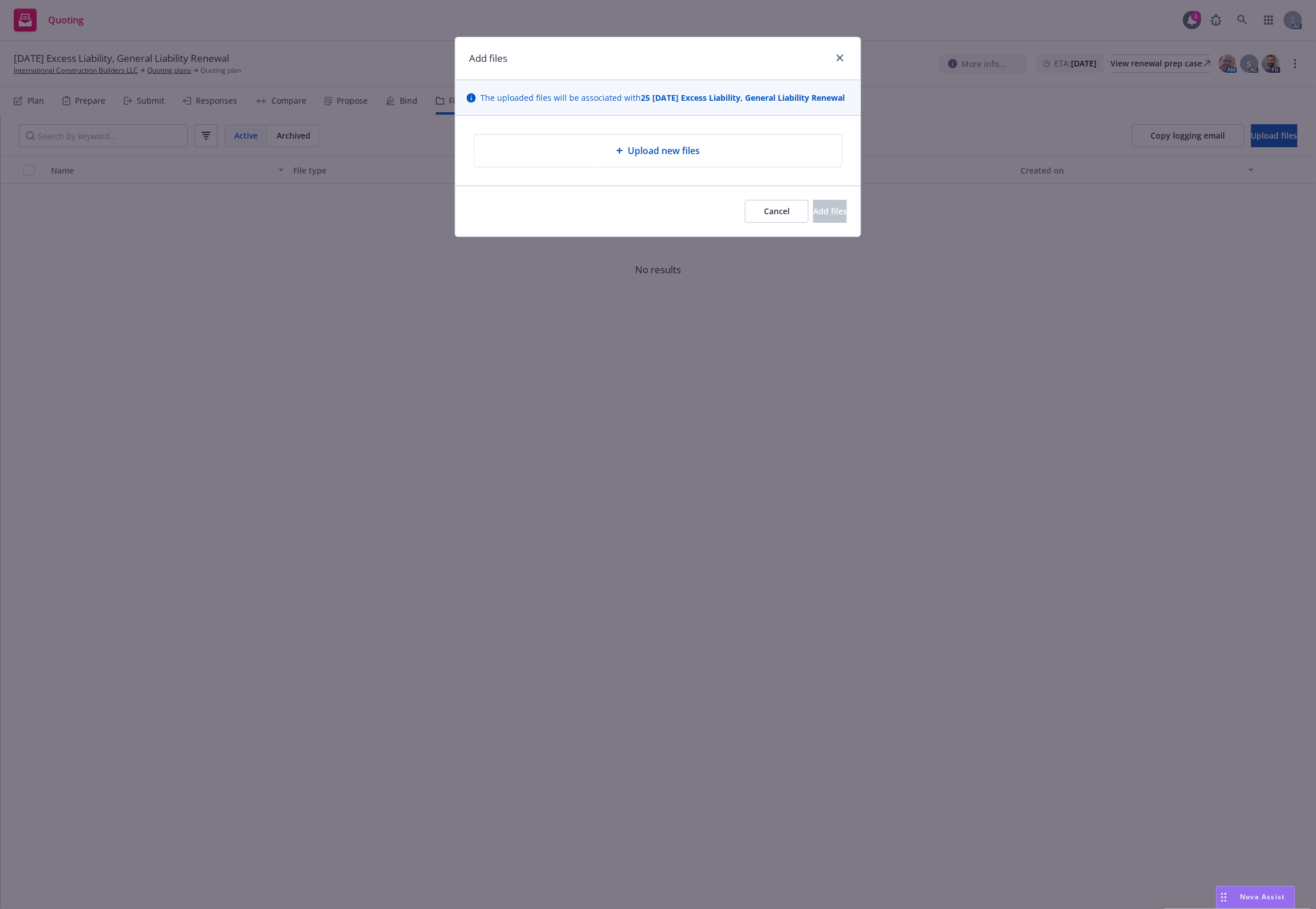
click at [677, 133] on div "Upload new files" at bounding box center [658, 150] width 405 height 70
click at [648, 153] on div "Upload new files" at bounding box center [658, 150] width 368 height 32
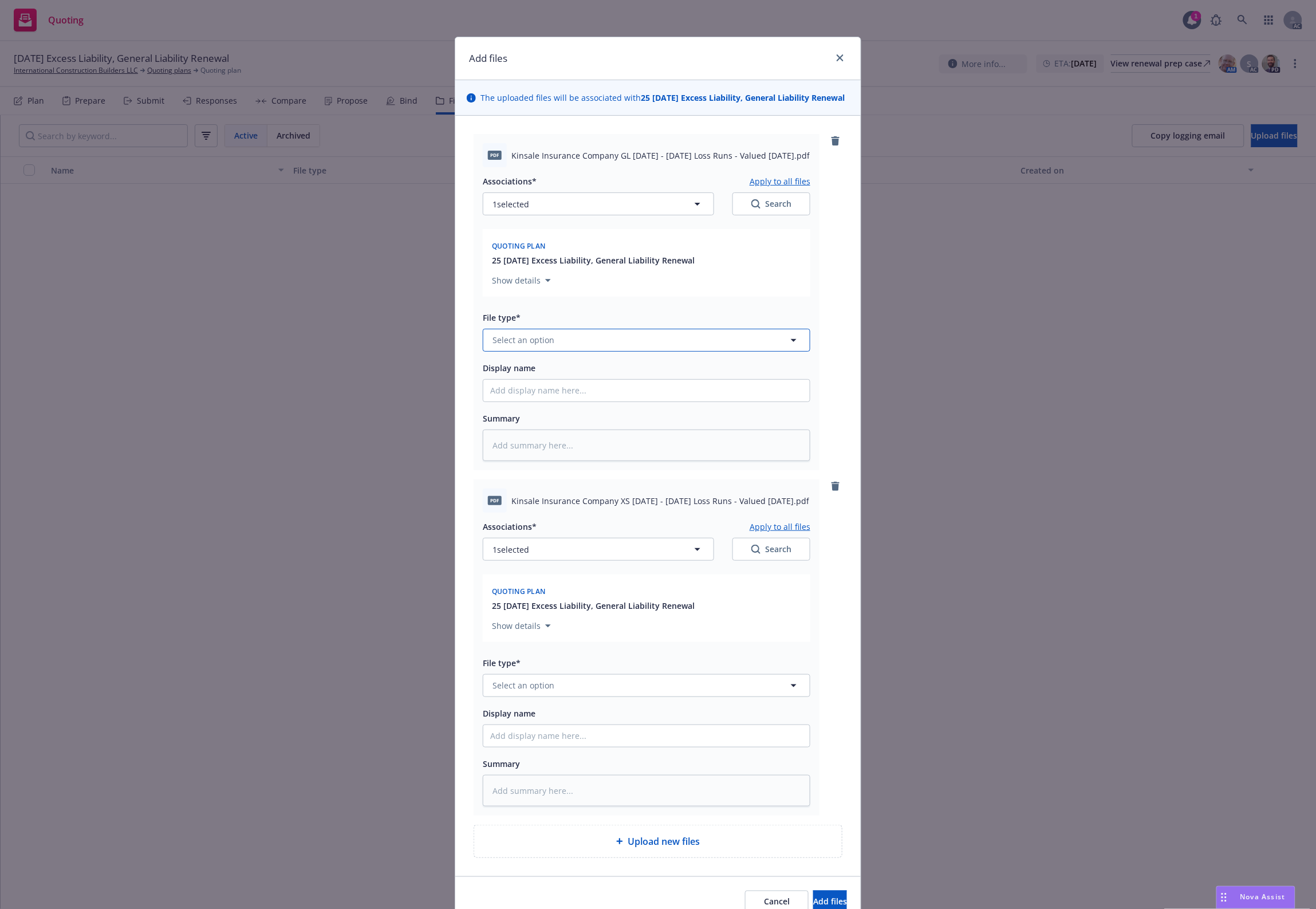
click at [617, 350] on button "Select an option" at bounding box center [646, 340] width 327 height 23
type input "`"
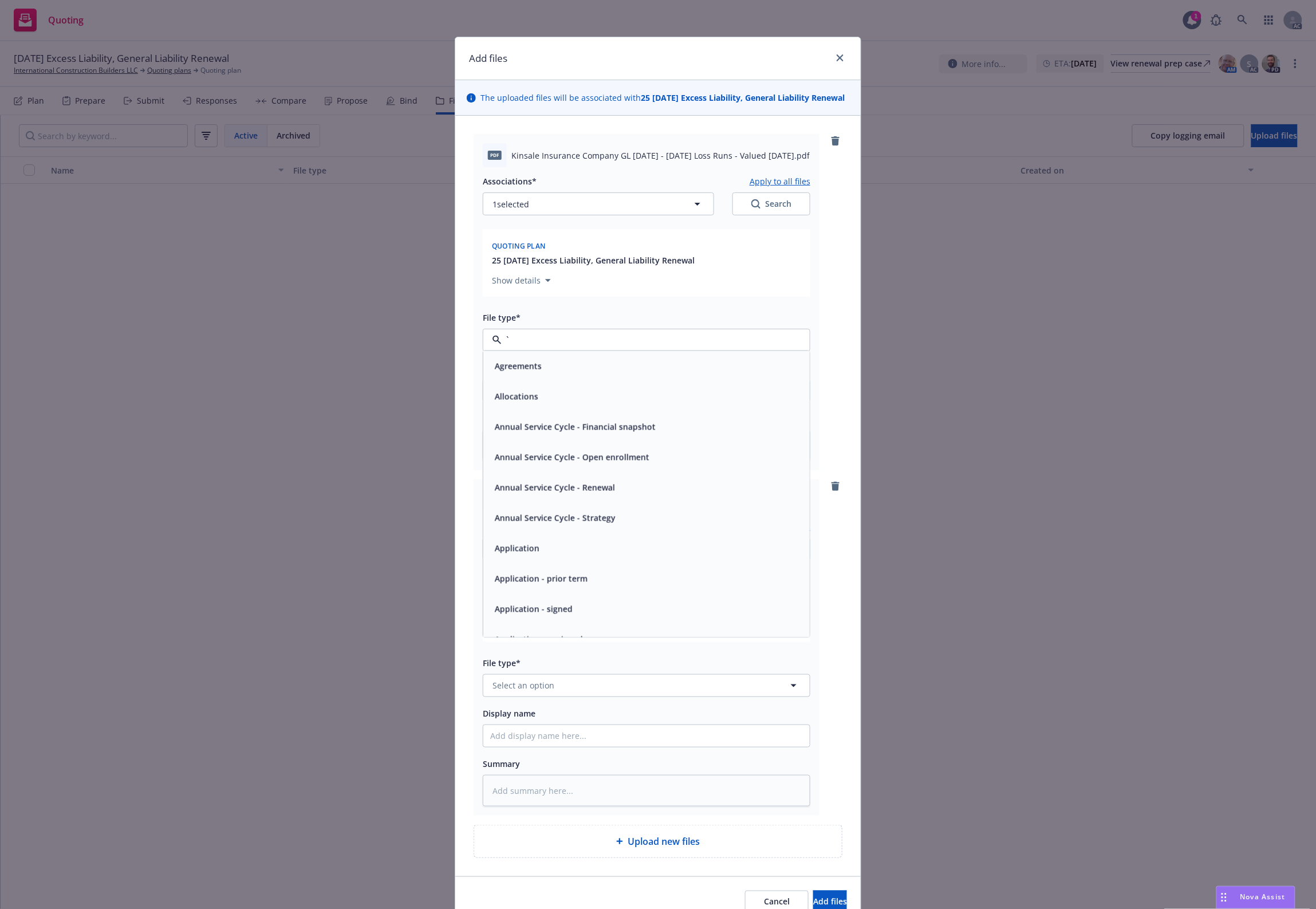
type textarea "x"
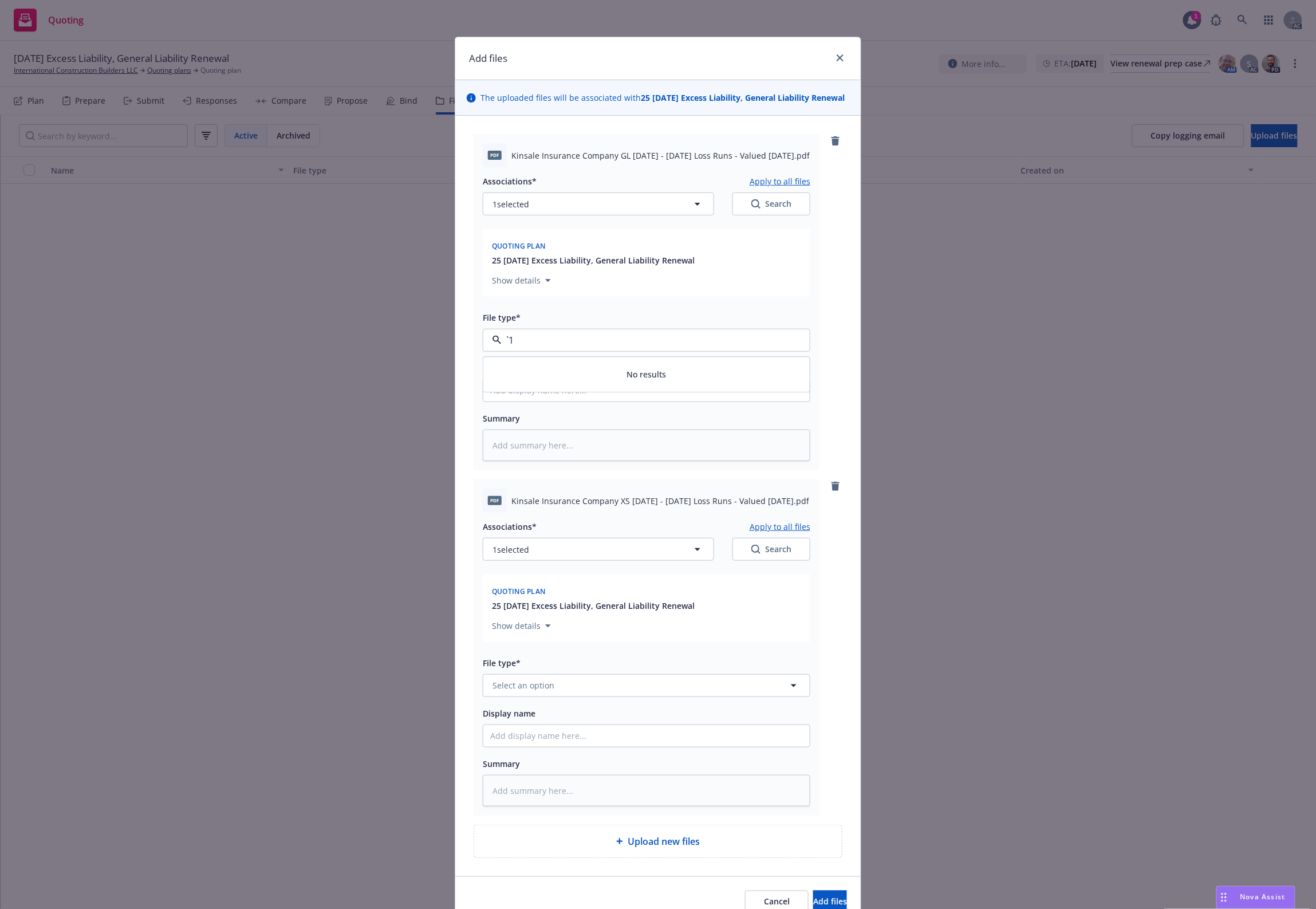
paste input "Loss Runs"
type input "Loss Runs"
click at [547, 380] on div "Loss Runs" at bounding box center [646, 371] width 313 height 17
type textarea "x"
click at [519, 692] on span "Select an option" at bounding box center [523, 685] width 62 height 12
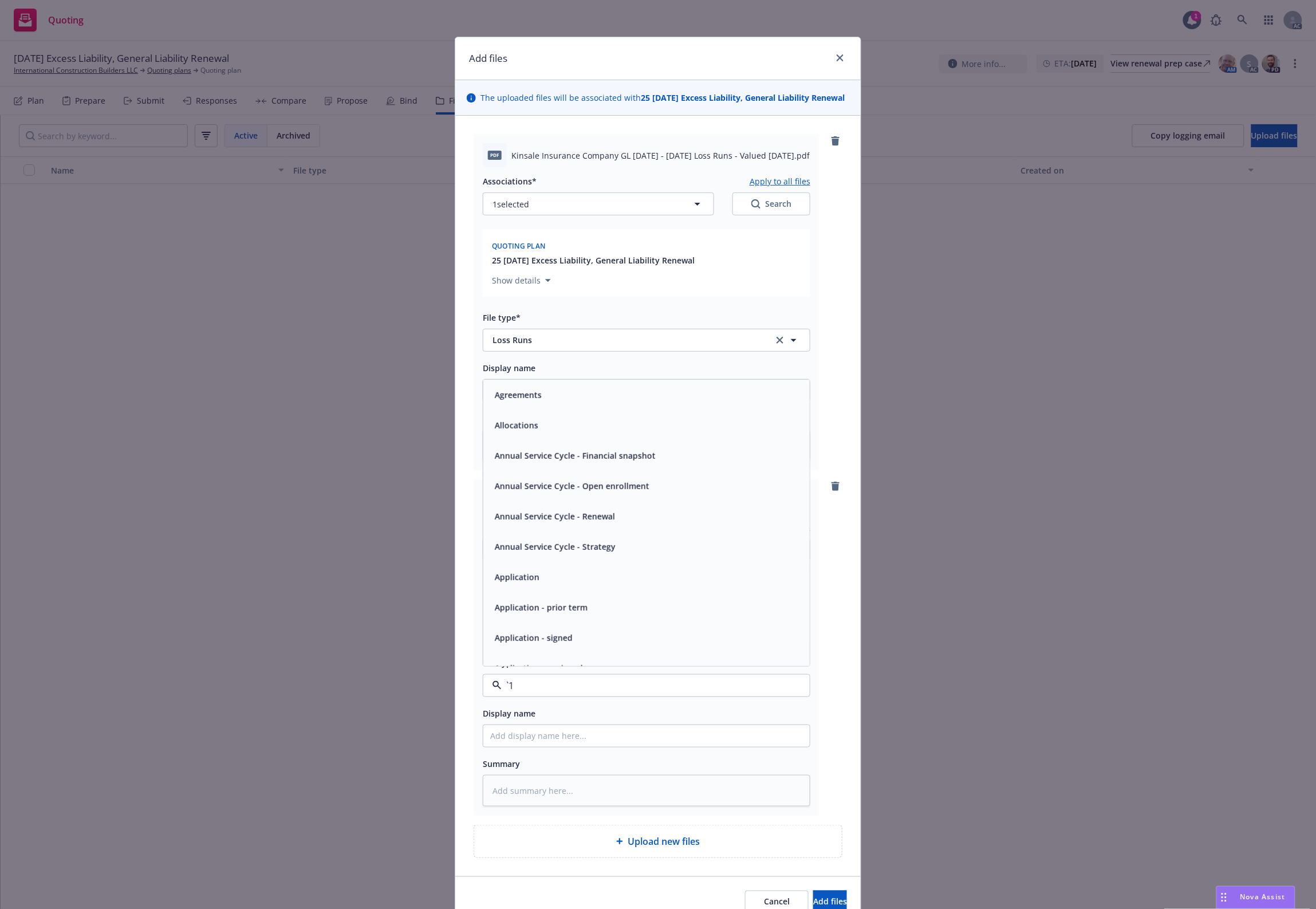
paste input "Loss Runs"
type input "Loss Runs"
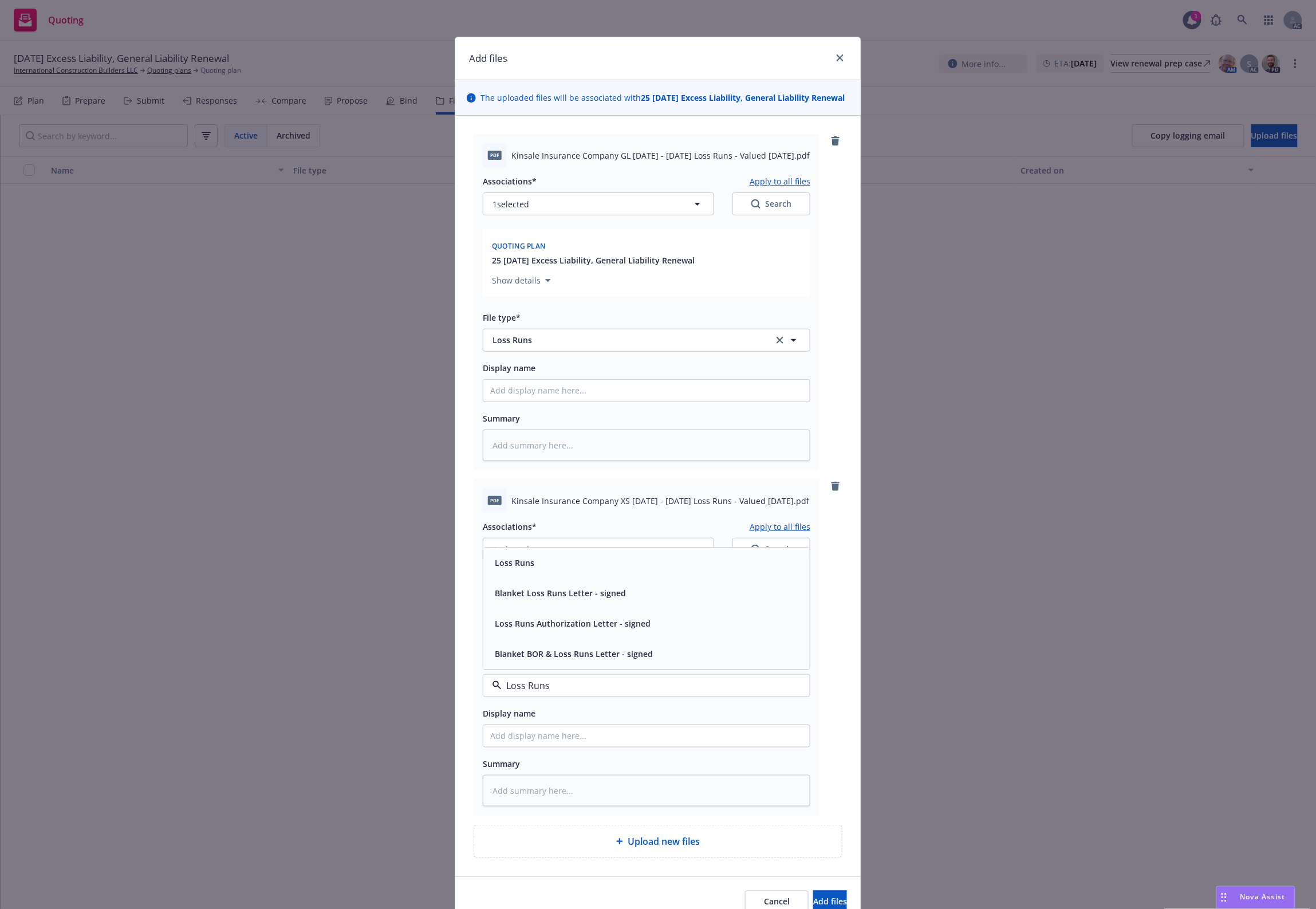
click at [531, 571] on div "Loss Runs" at bounding box center [646, 563] width 313 height 17
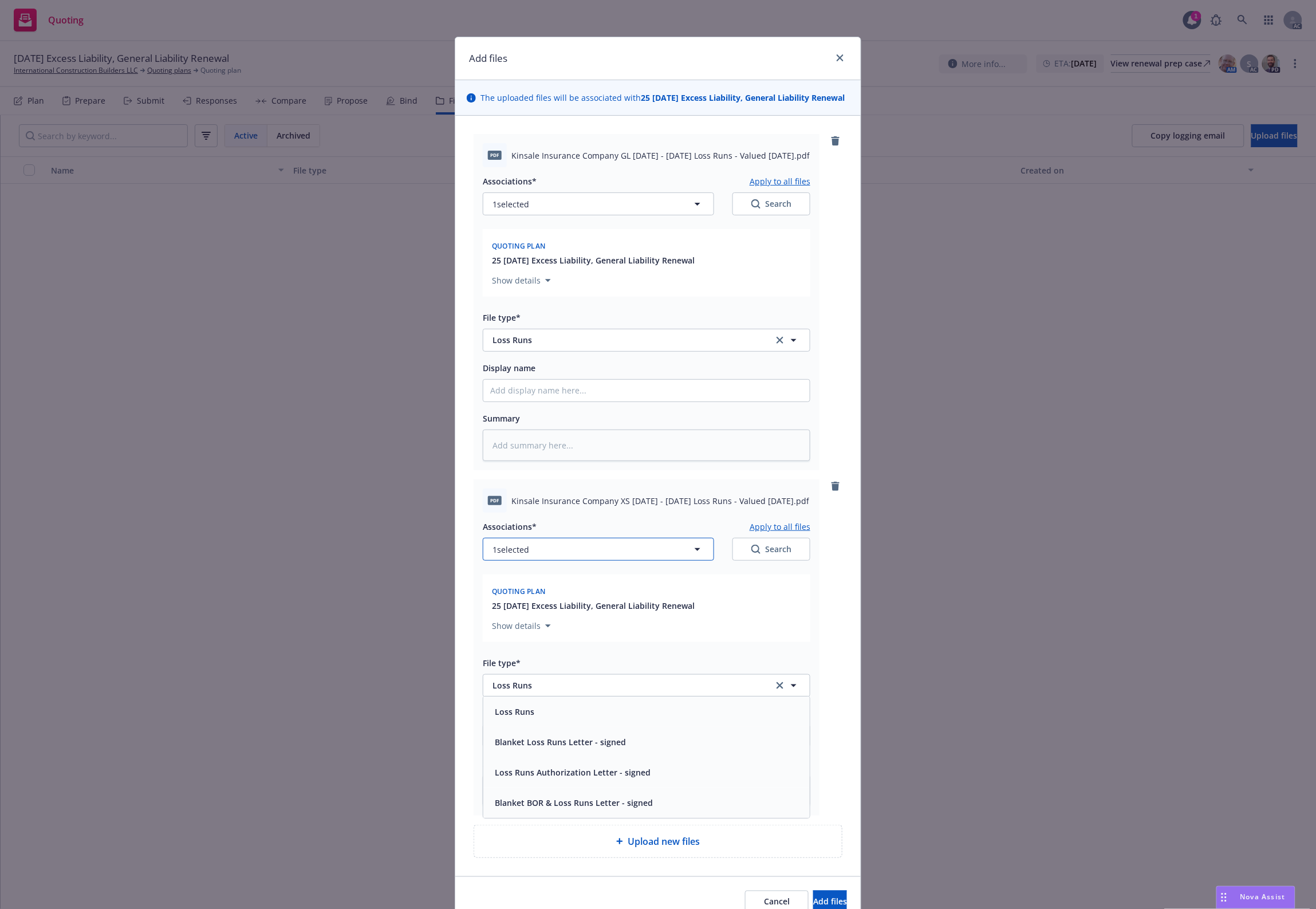
click at [531, 559] on button "1 selected" at bounding box center [598, 549] width 231 height 23
type textarea "x"
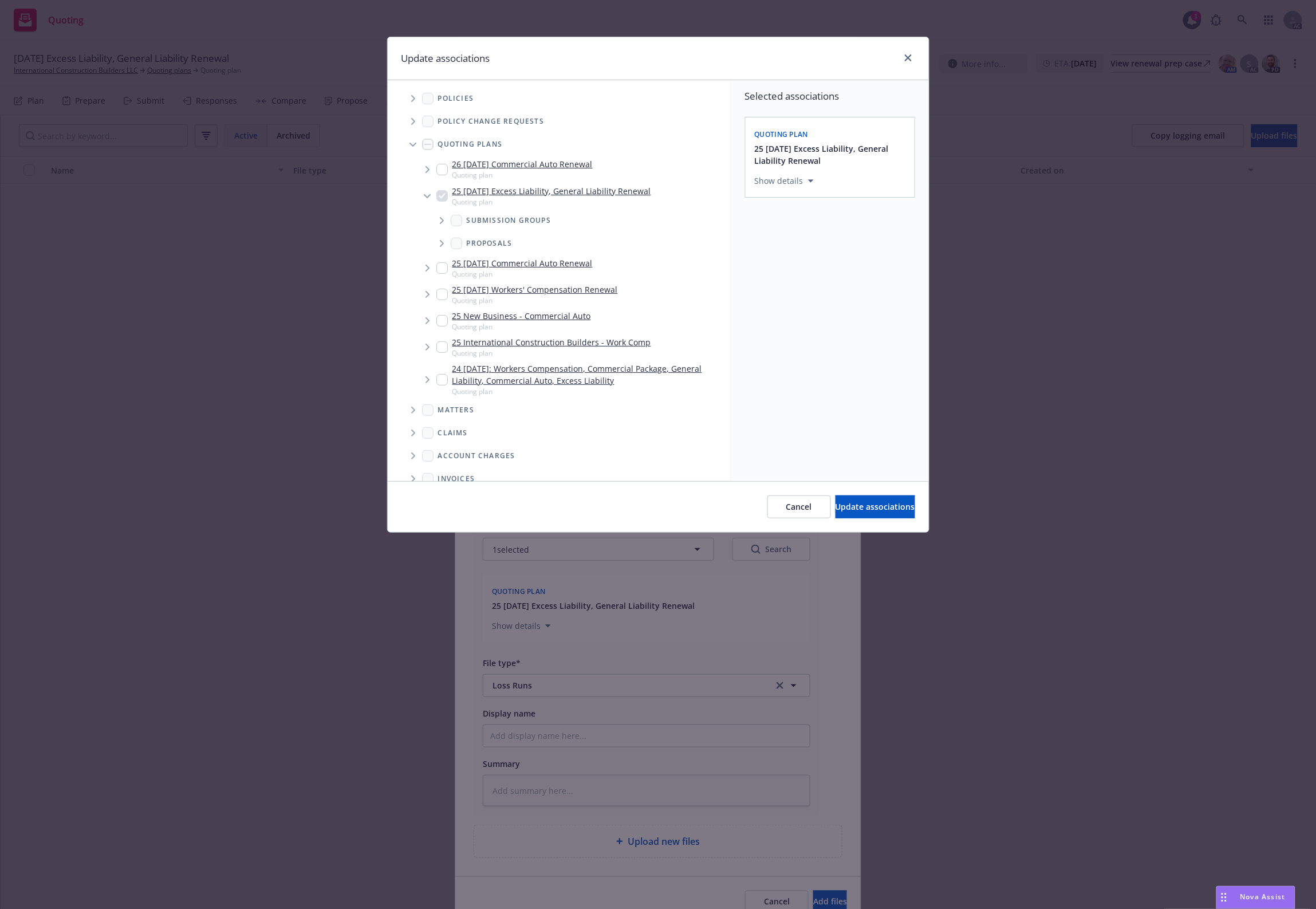
scroll to position [176, 0]
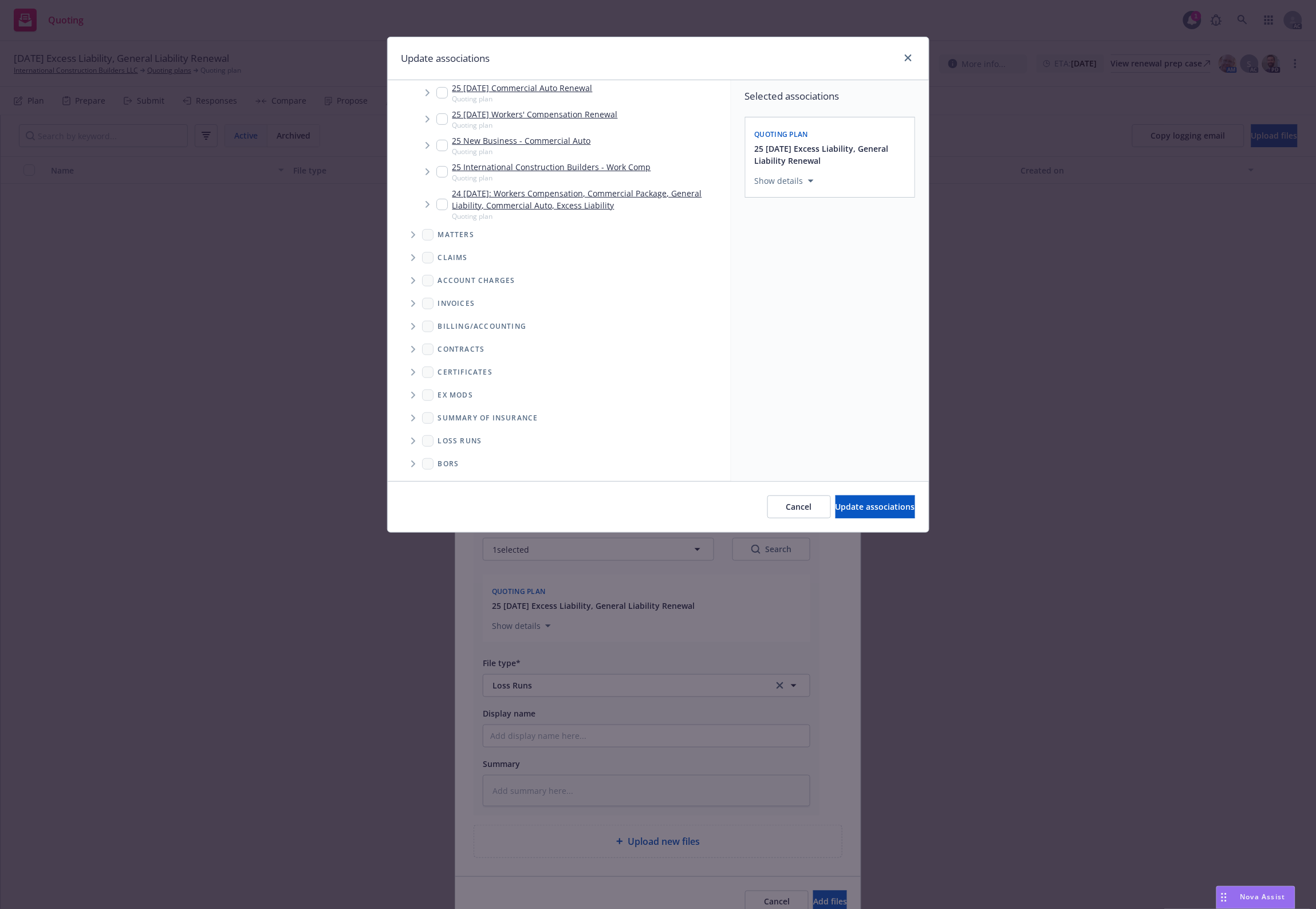
drag, startPoint x: 407, startPoint y: 446, endPoint x: 413, endPoint y: 440, distance: 8.5
click at [408, 445] on span "Folder Tree Example" at bounding box center [413, 441] width 18 height 18
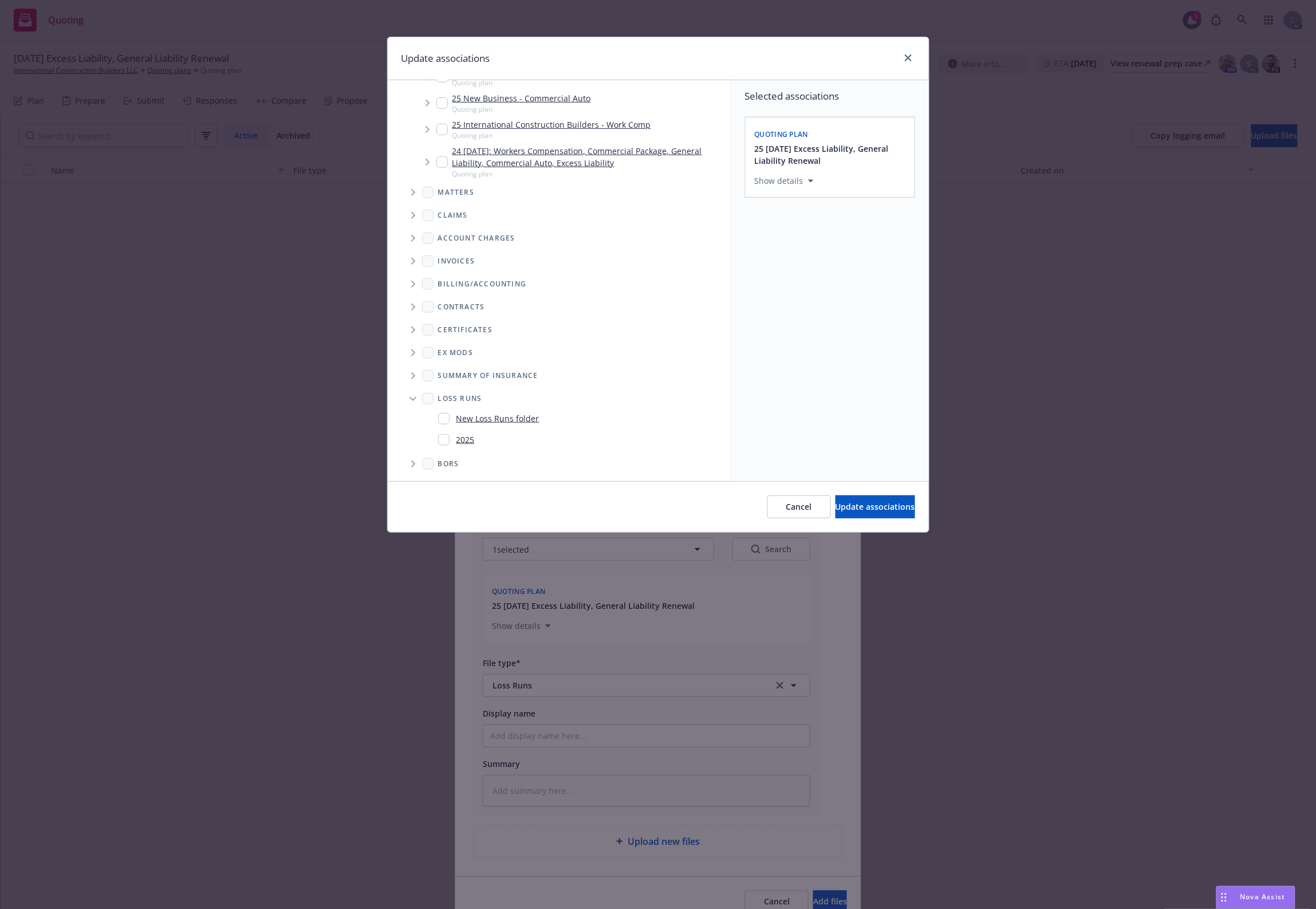
click at [453, 436] on div "2025" at bounding box center [456, 440] width 37 height 17
checkbox input "true"
click at [859, 511] on button "Update associations" at bounding box center [875, 506] width 79 height 23
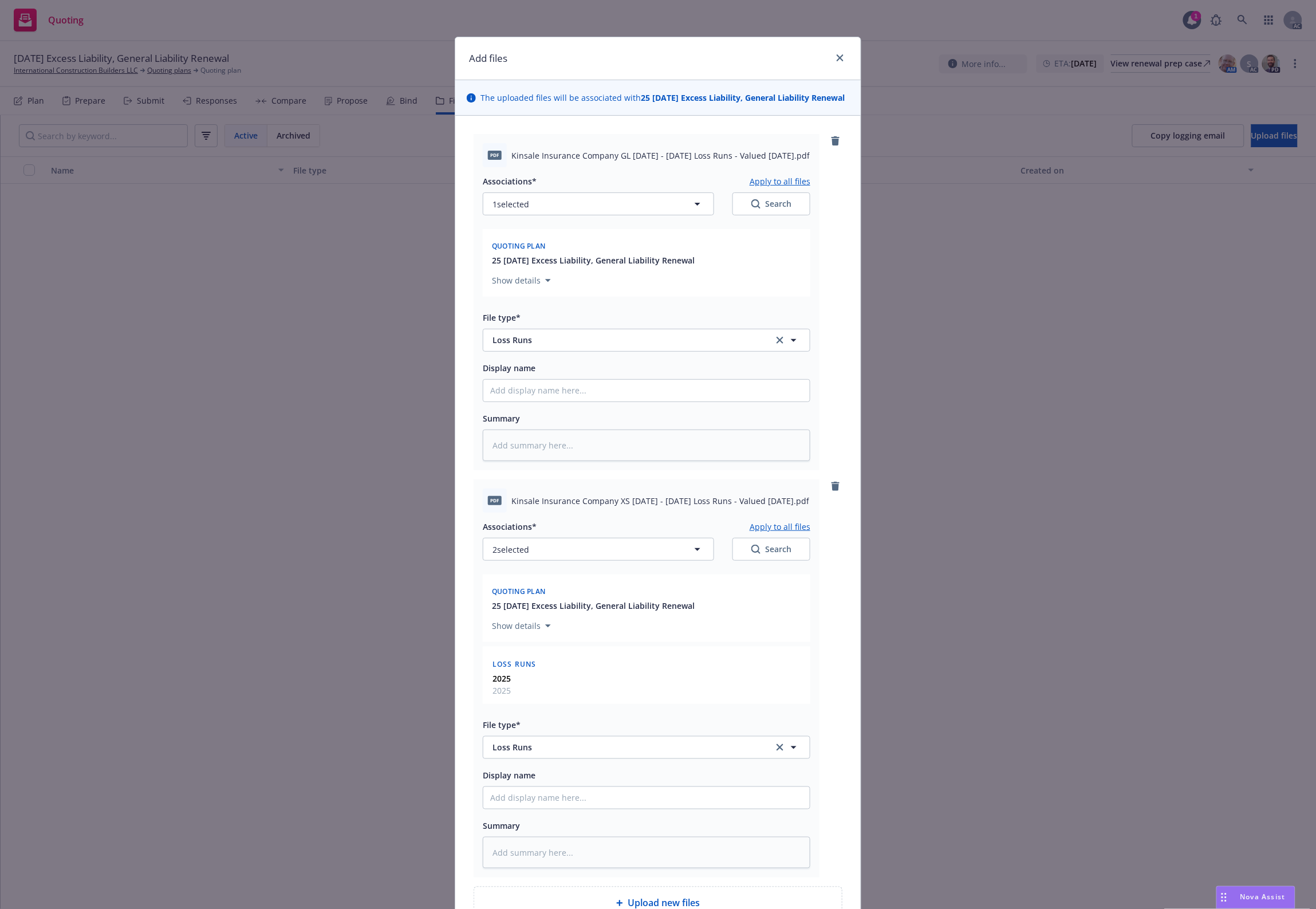
click at [782, 534] on button "Apply to all files" at bounding box center [779, 527] width 61 height 14
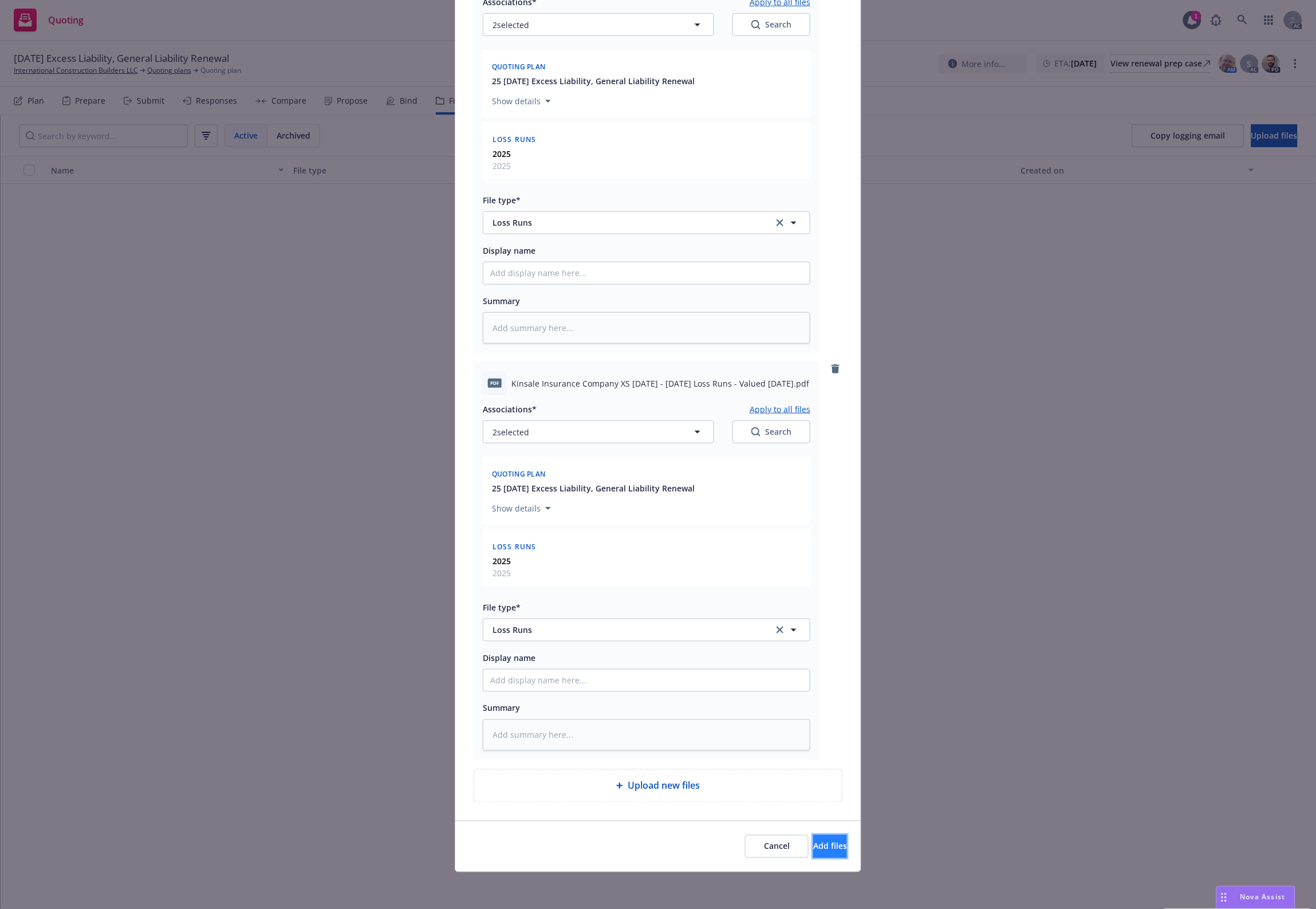
drag, startPoint x: 820, startPoint y: 856, endPoint x: 820, endPoint y: 846, distance: 10.0
click at [820, 853] on button "Add files" at bounding box center [830, 846] width 34 height 23
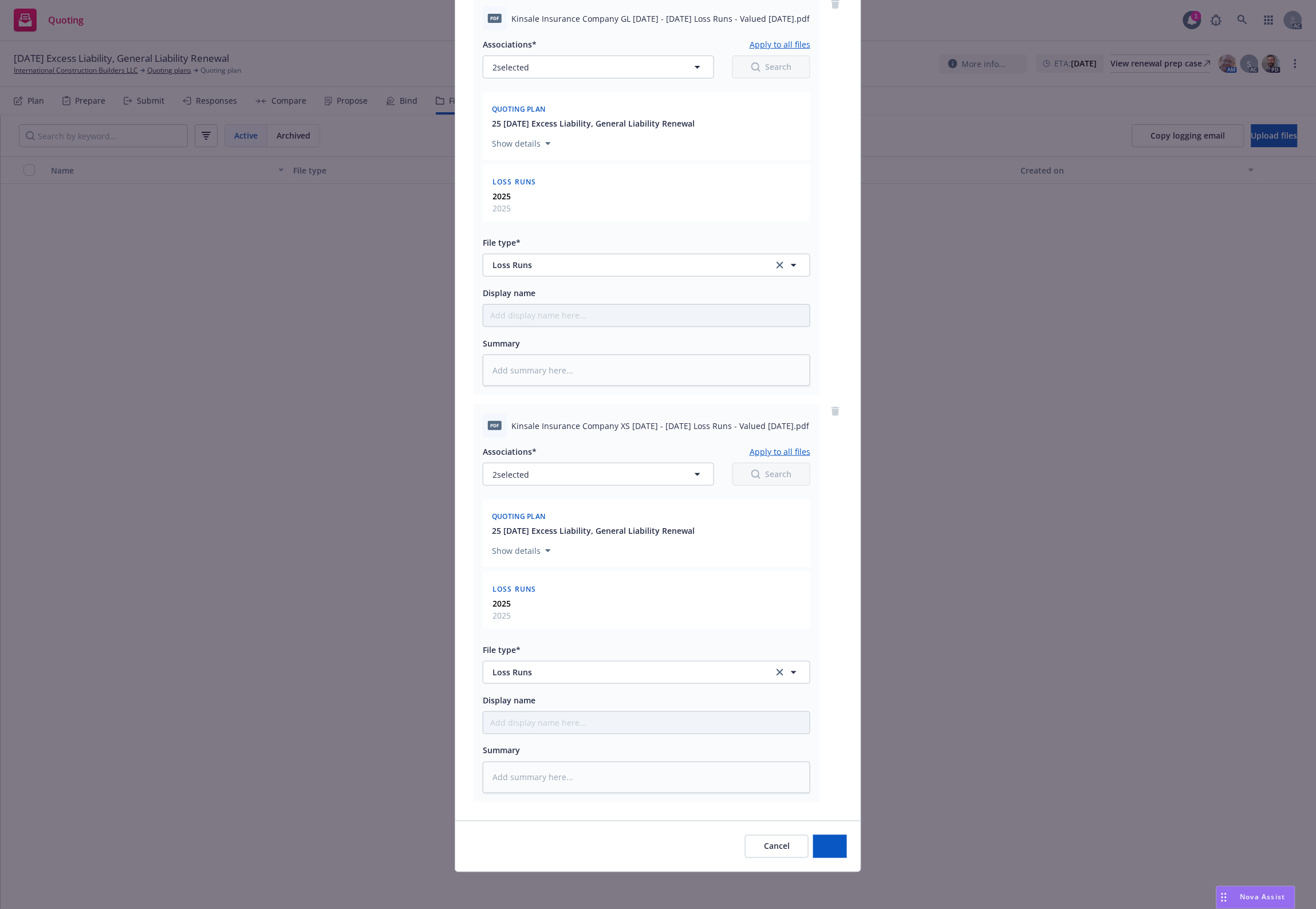
scroll to position [150, 0]
type textarea "x"
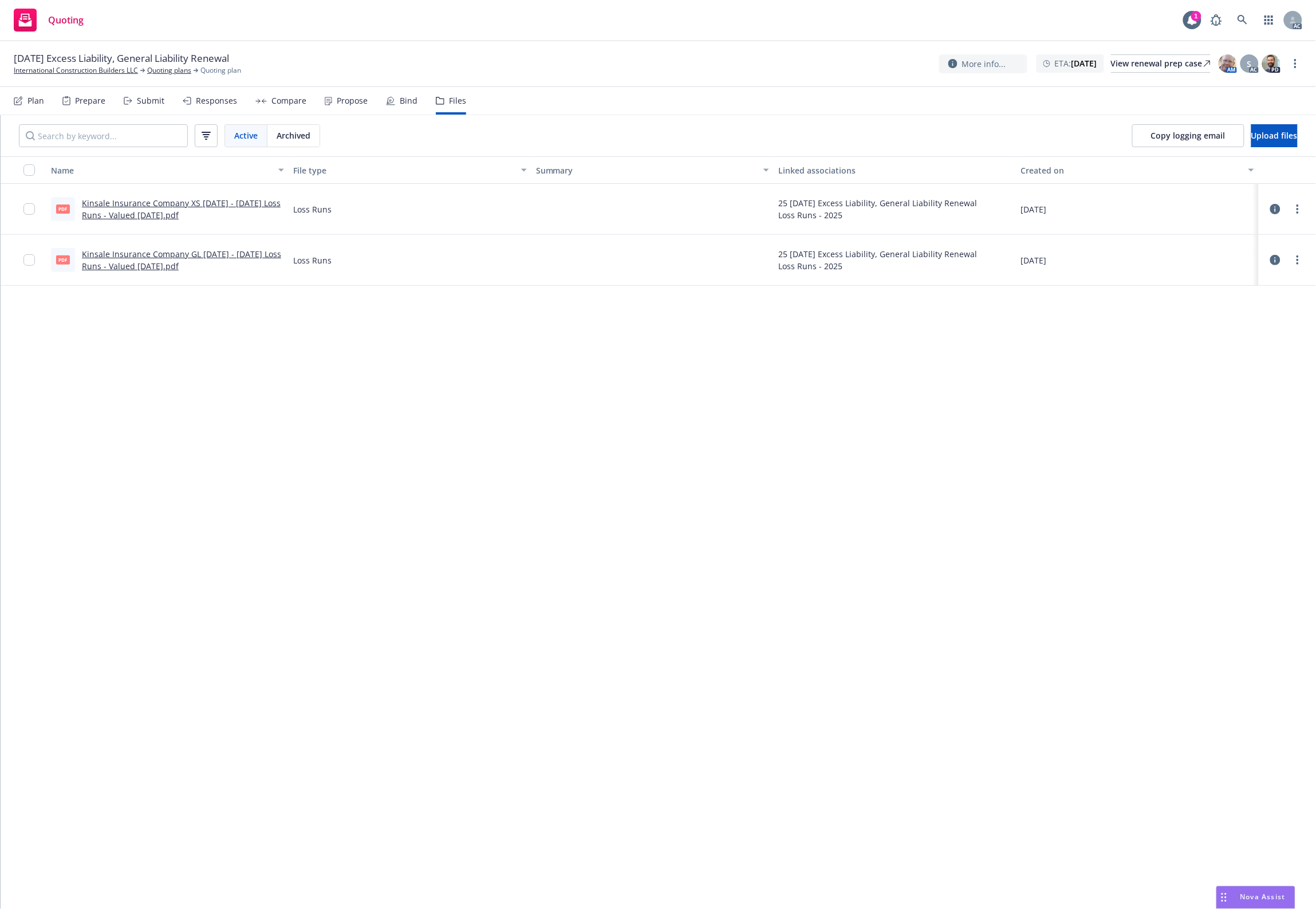
click at [797, 557] on div "Name File type Summary Linked associations Created on pdf Kinsale Insurance Com…" at bounding box center [658, 532] width 1315 height 753
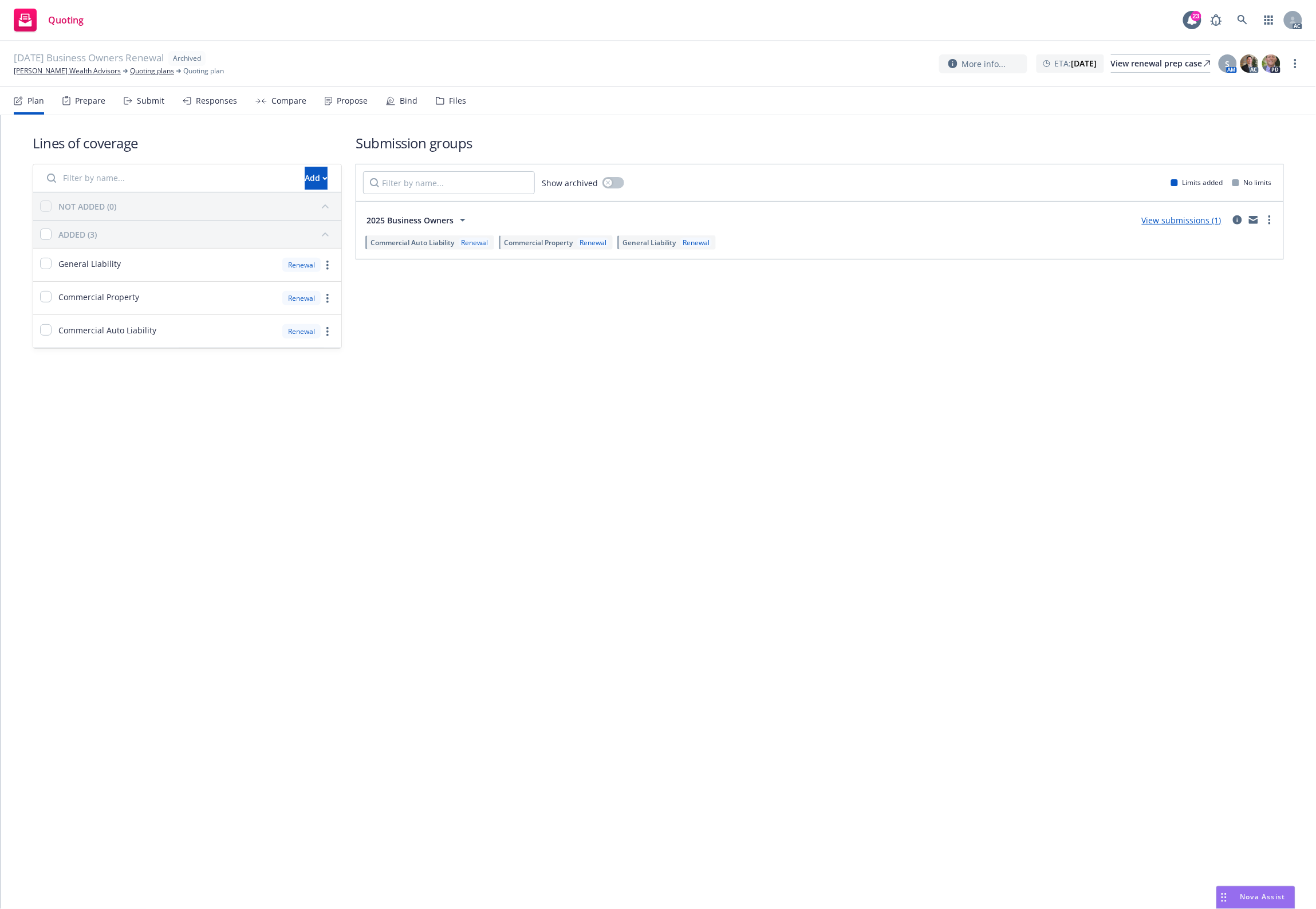
click at [458, 101] on div "Files" at bounding box center [457, 100] width 17 height 9
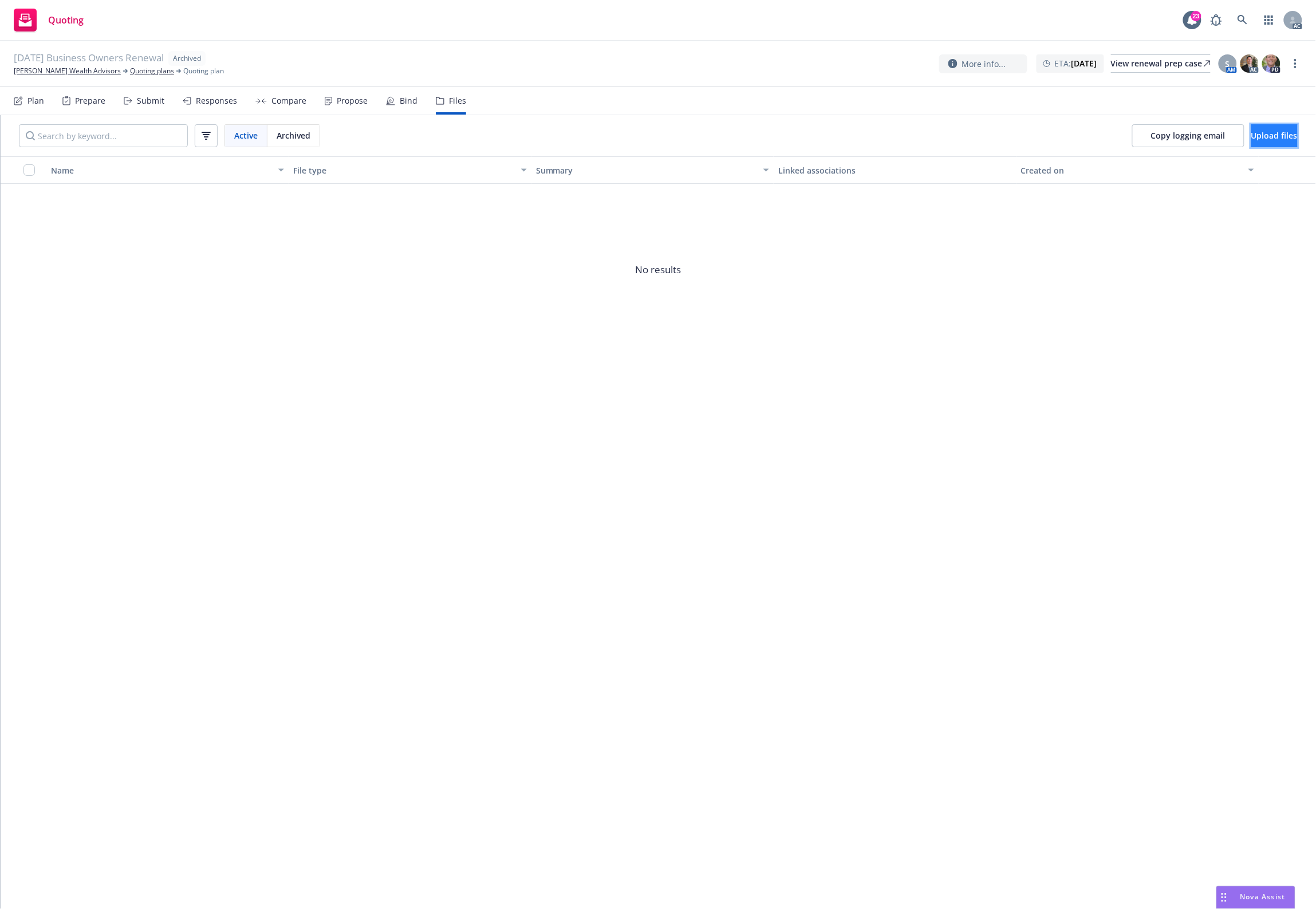
click at [1052, 134] on span "Upload files" at bounding box center [1274, 136] width 47 height 11
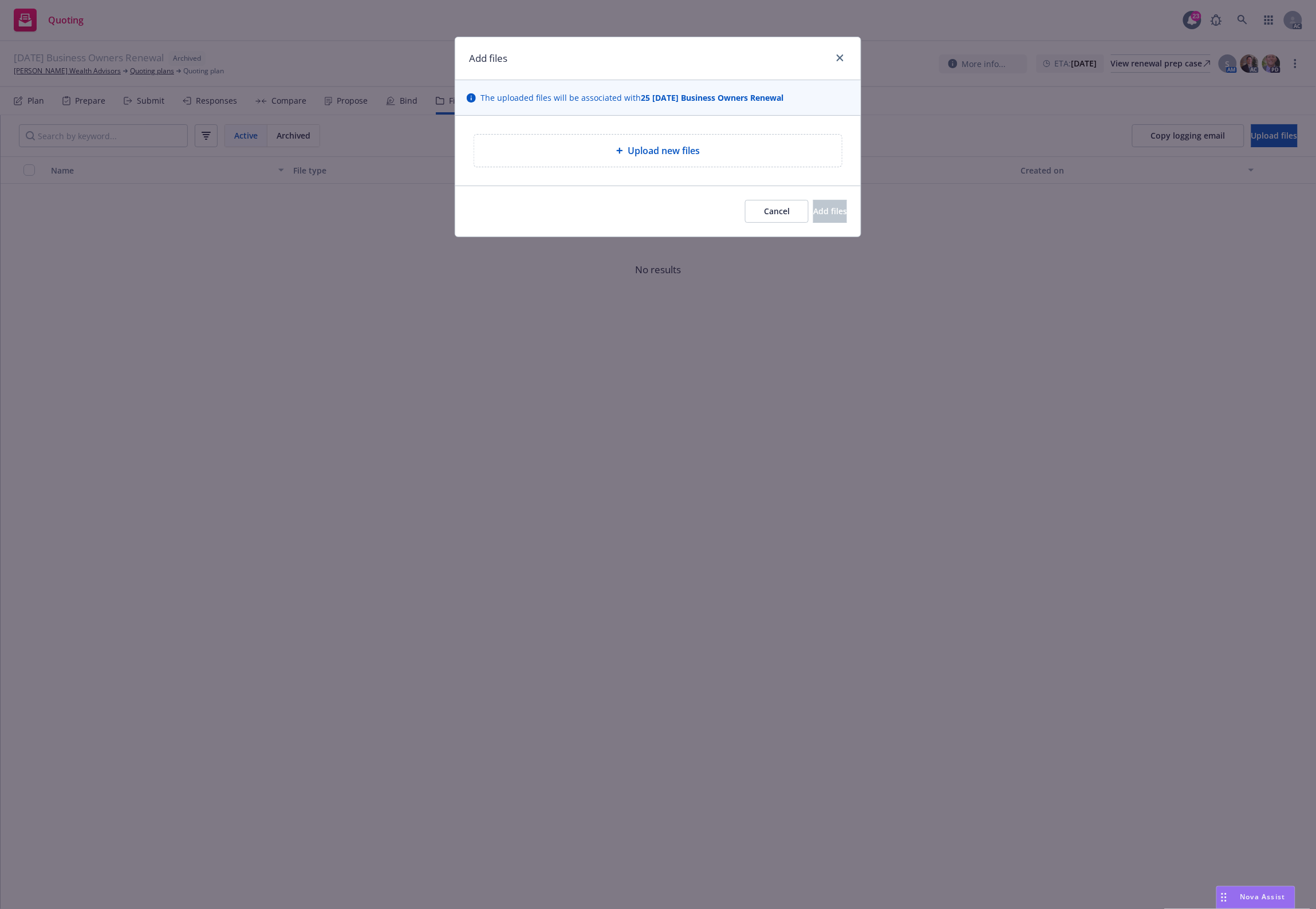
click at [606, 137] on div "Upload new files" at bounding box center [658, 150] width 368 height 32
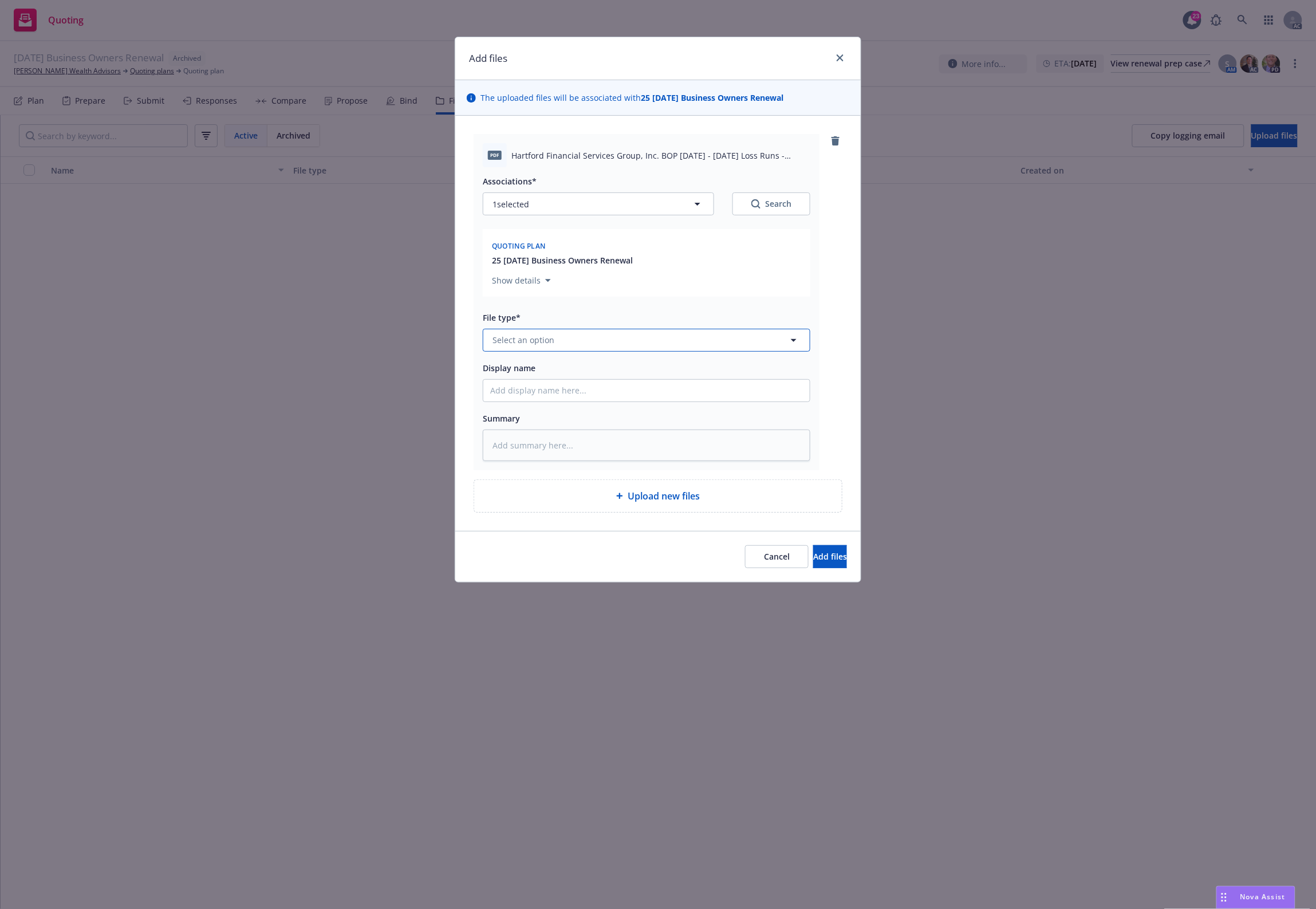
drag, startPoint x: 556, startPoint y: 328, endPoint x: 553, endPoint y: 342, distance: 14.3
click at [554, 337] on button "Select an option" at bounding box center [646, 340] width 327 height 23
type input "`"
type textarea "x"
paste input "Loss Runs"
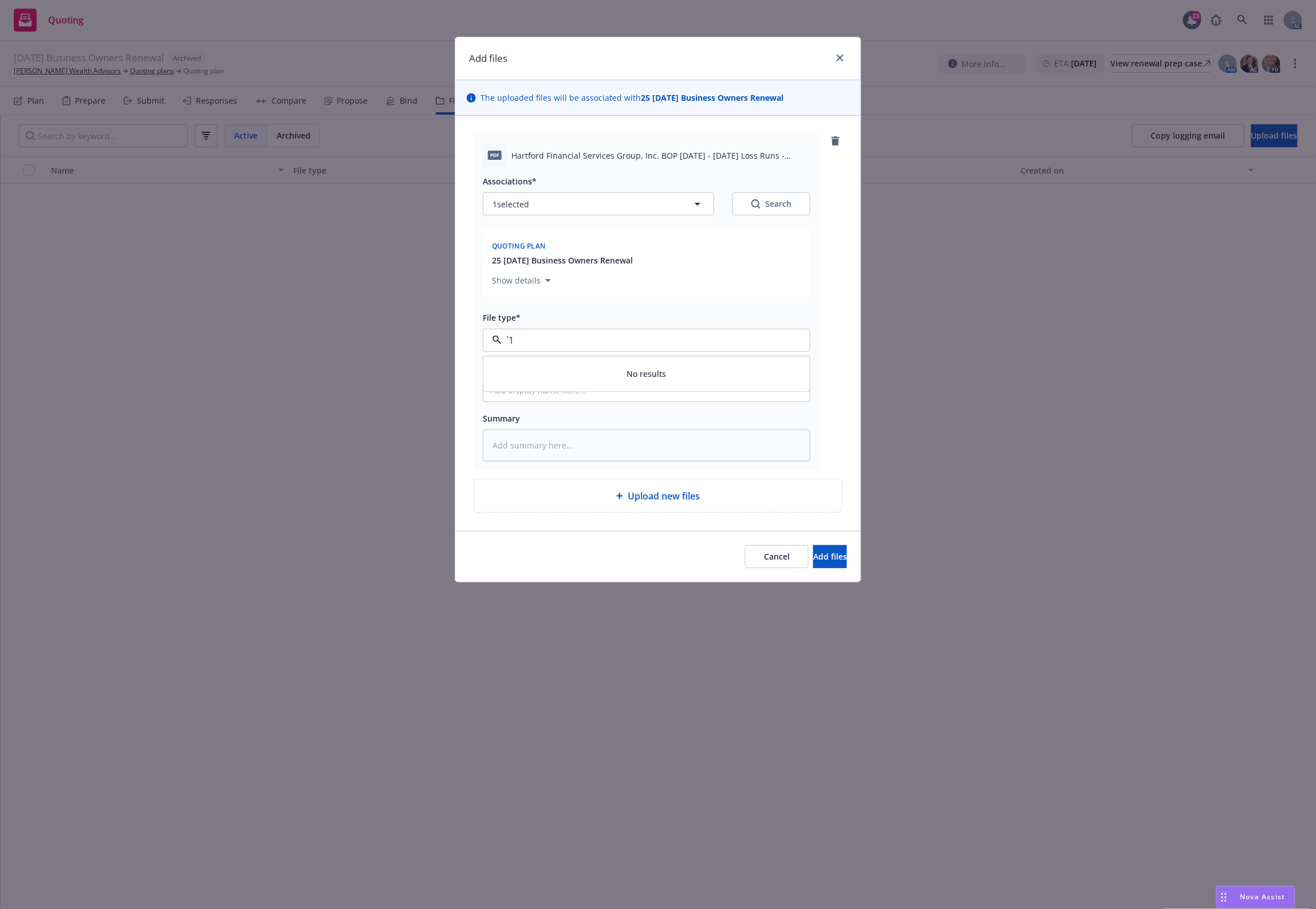
type input "Loss Runs"
click at [550, 364] on div "Loss Runs" at bounding box center [646, 371] width 313 height 17
click at [813, 550] on button "Add files" at bounding box center [830, 557] width 34 height 23
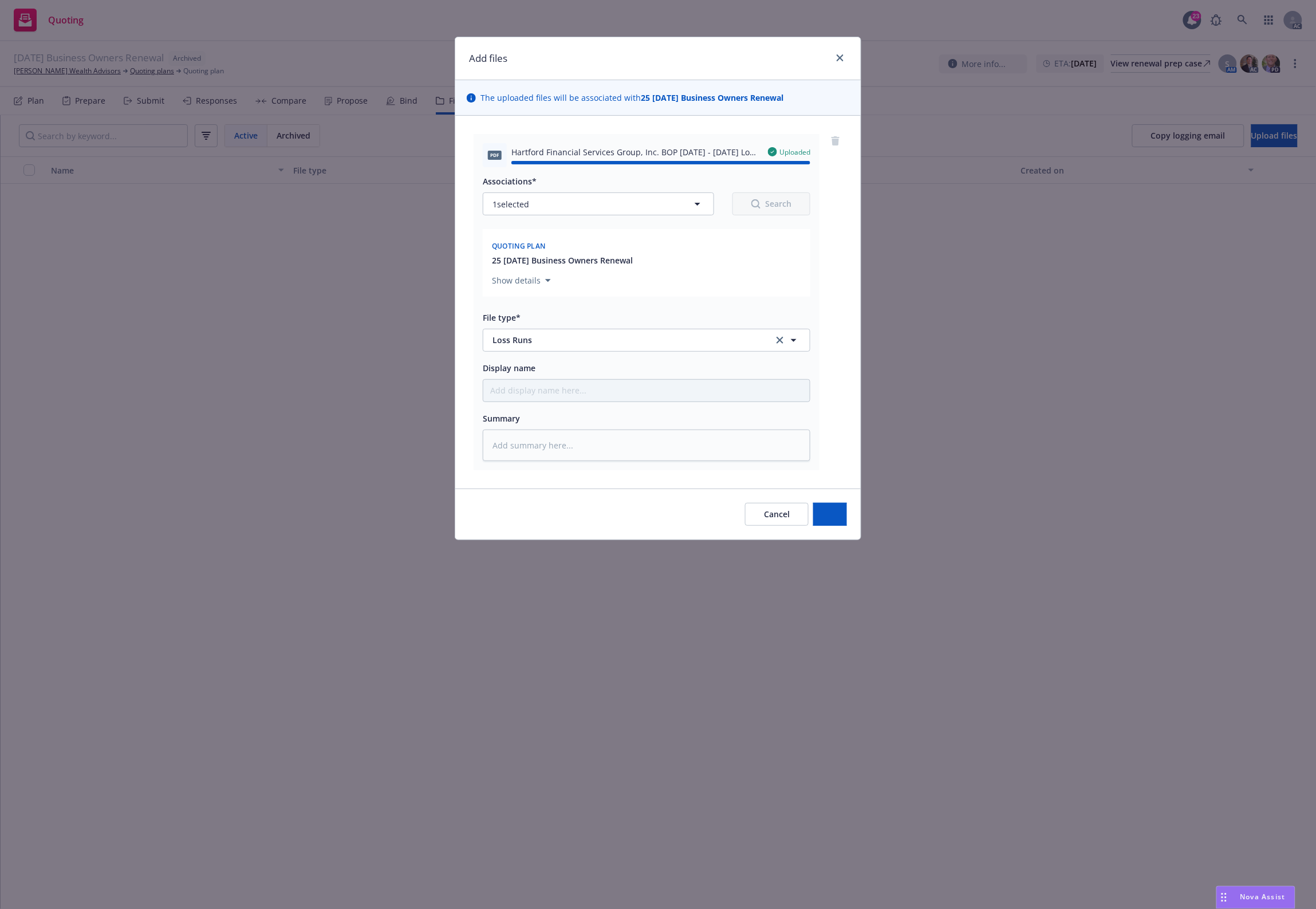
type textarea "x"
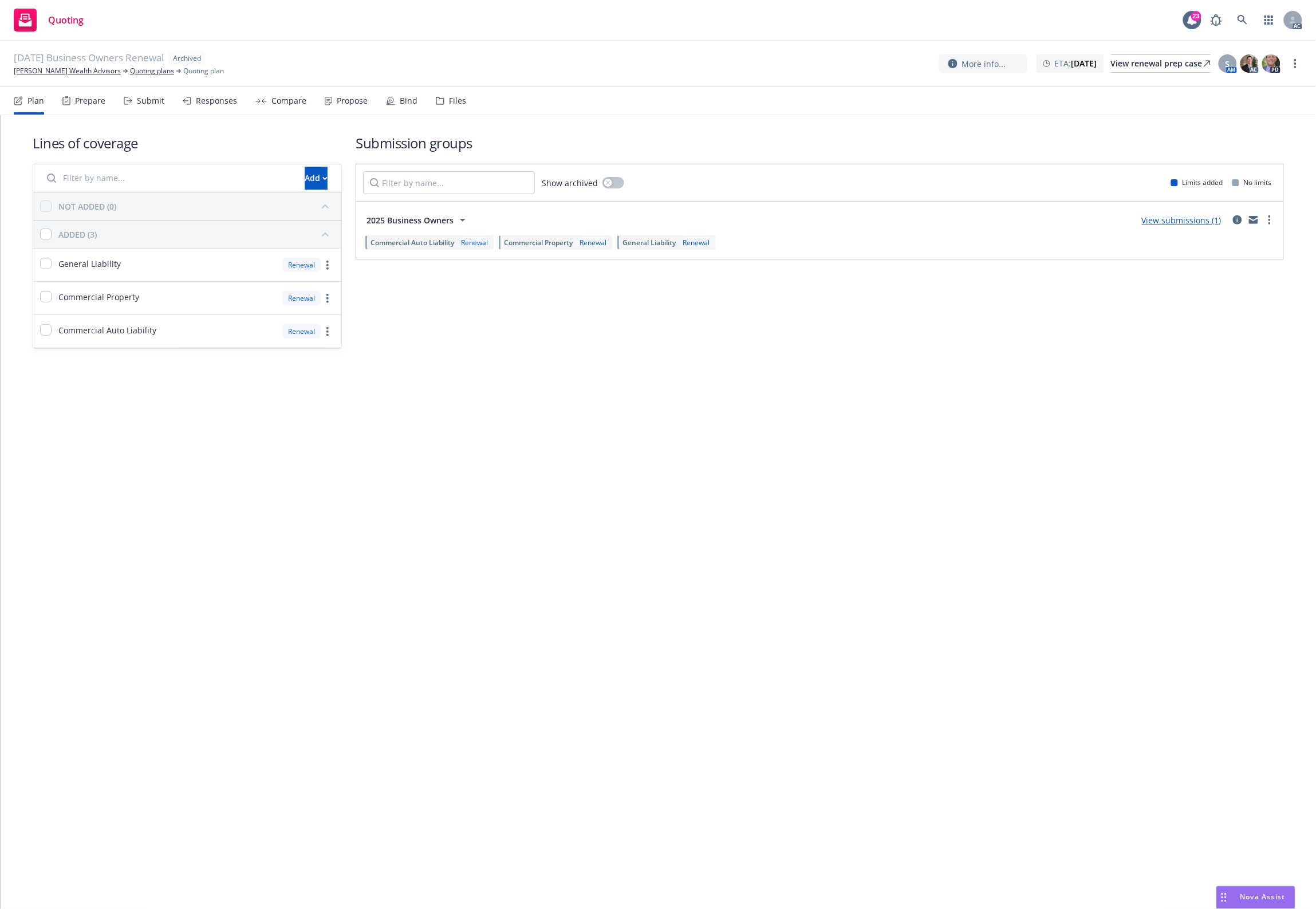
drag, startPoint x: 673, startPoint y: 392, endPoint x: 207, endPoint y: 77, distance: 562.5
click at [645, 411] on div "Lines of coverage Add NOT ADDED (0) ADDED (3) General Liability Renewal Commerc…" at bounding box center [658, 512] width 1315 height 794
click at [449, 96] on div "Files" at bounding box center [457, 100] width 17 height 9
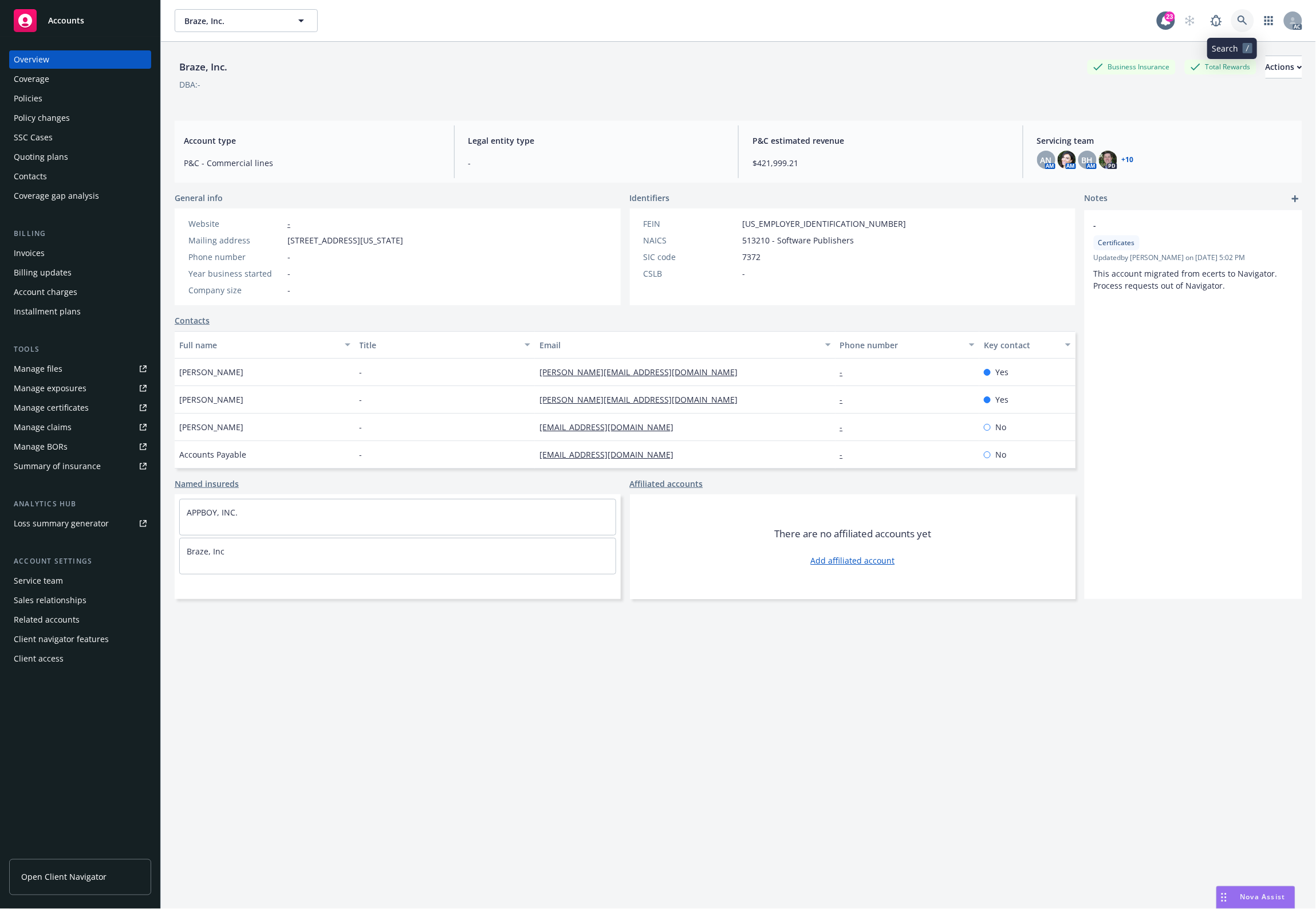
click at [1237, 21] on icon at bounding box center [1242, 20] width 10 height 10
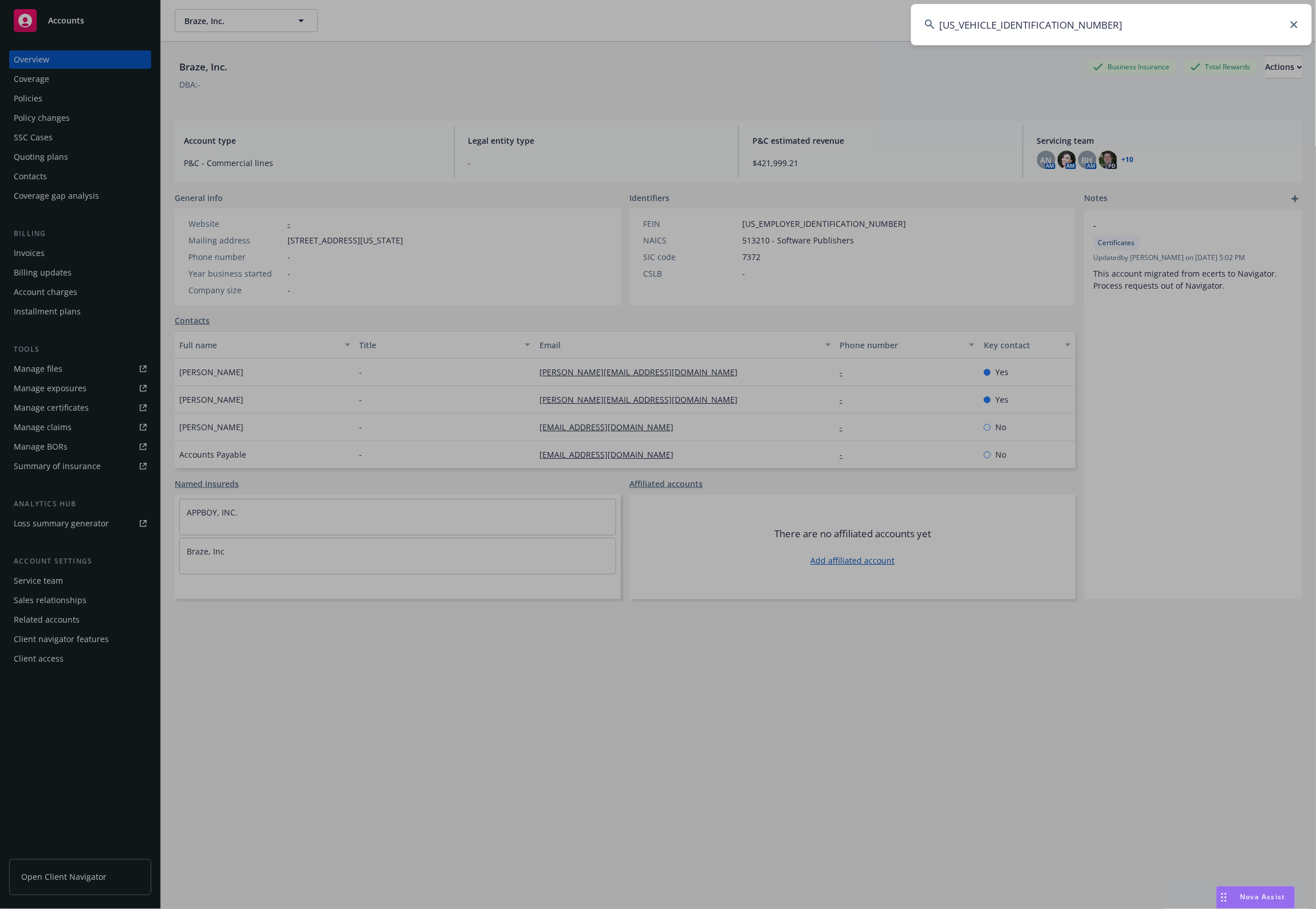
type input "[US_VEHICLE_IDENTIFICATION_NUMBER]"
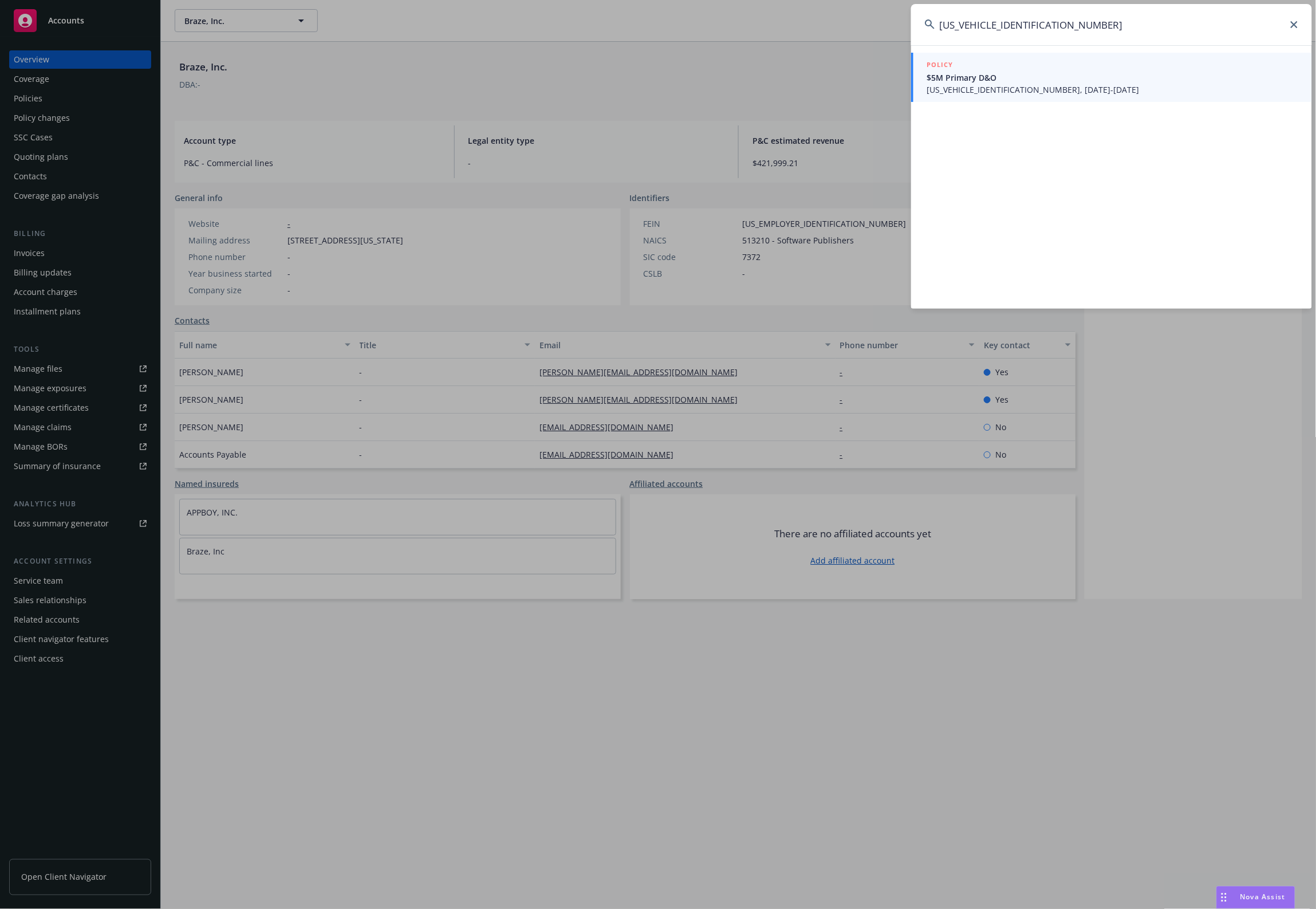
click at [1081, 86] on span "B0595FD1766302023, 11/16/2023-11/16/2024" at bounding box center [1112, 89] width 371 height 12
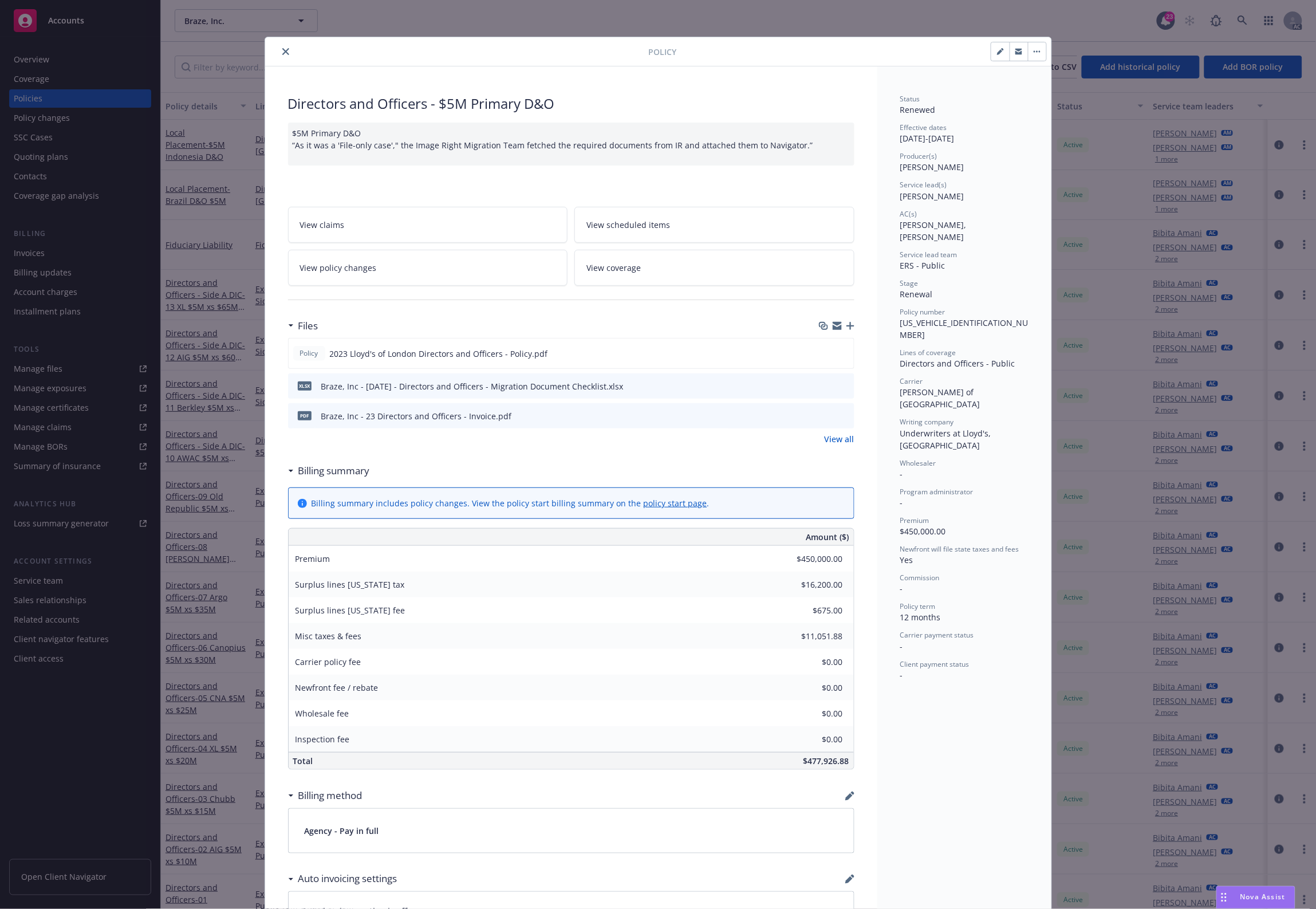
click at [838, 412] on icon "preview file" at bounding box center [843, 415] width 10 height 8
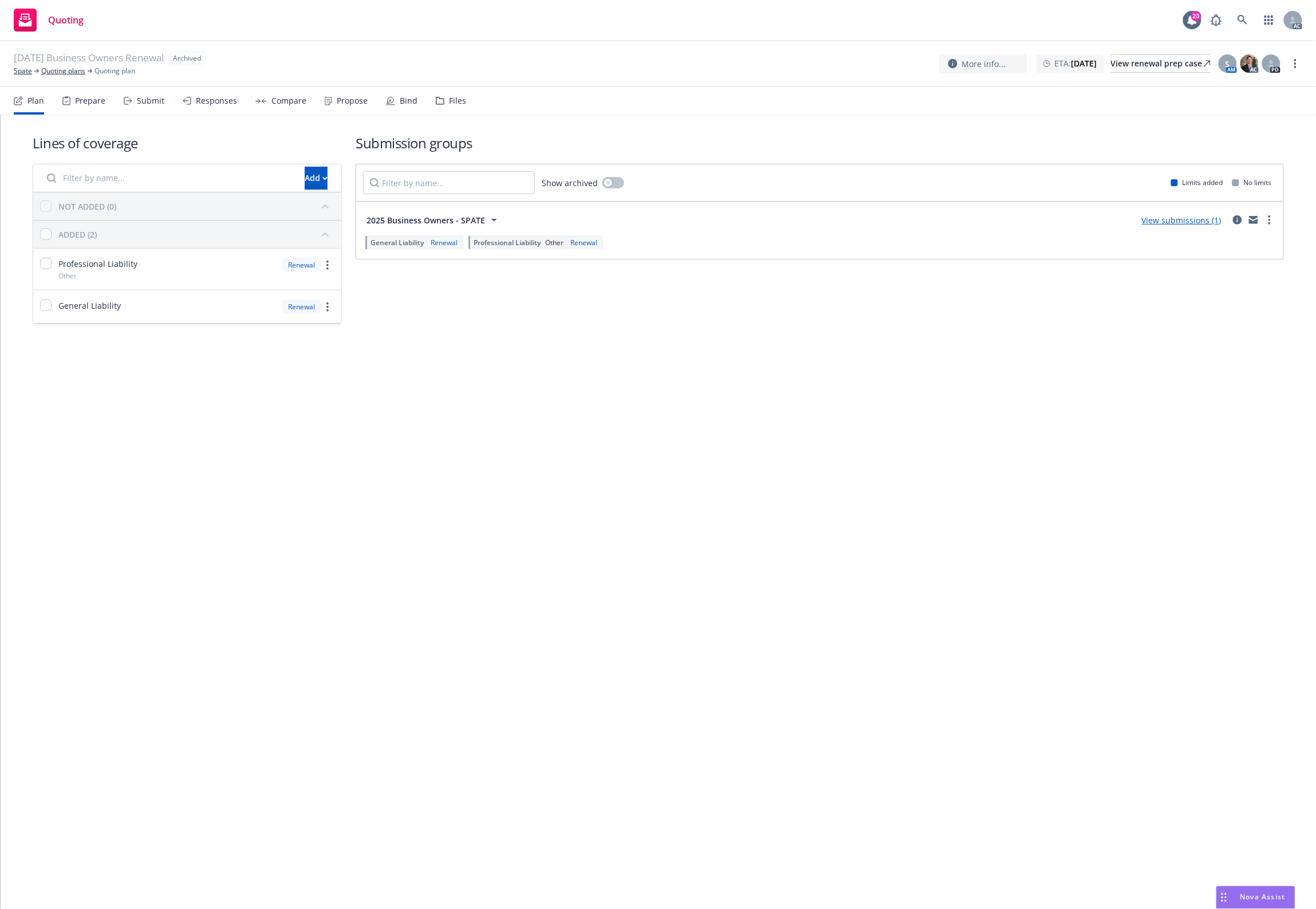
click at [464, 100] on nav "Plan Prepare Submit Responses Compare Propose Bind Files" at bounding box center [658, 100] width 1288 height 27
click at [440, 98] on div "Files" at bounding box center [451, 100] width 31 height 27
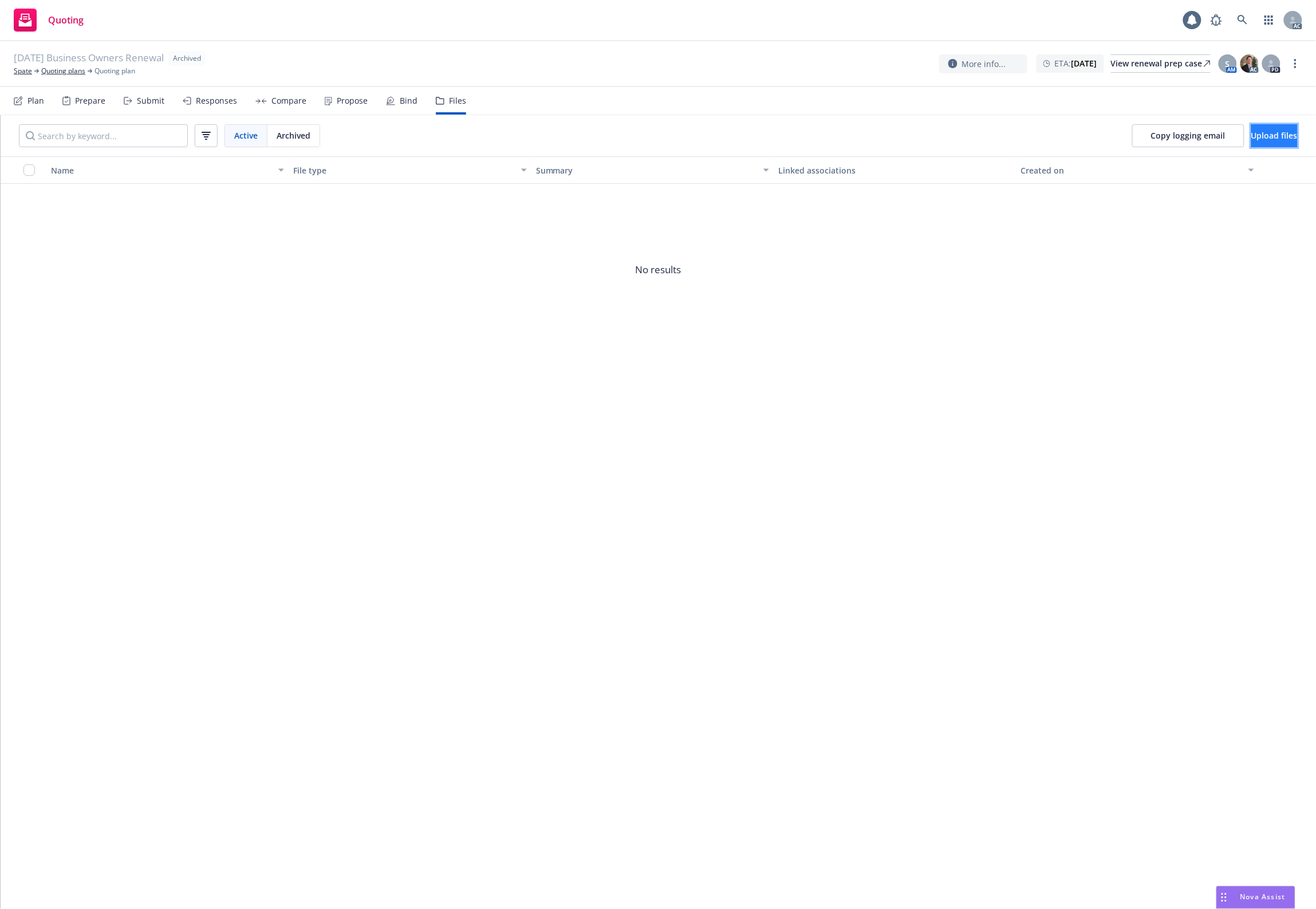
click at [1266, 138] on span "Upload files" at bounding box center [1274, 136] width 47 height 11
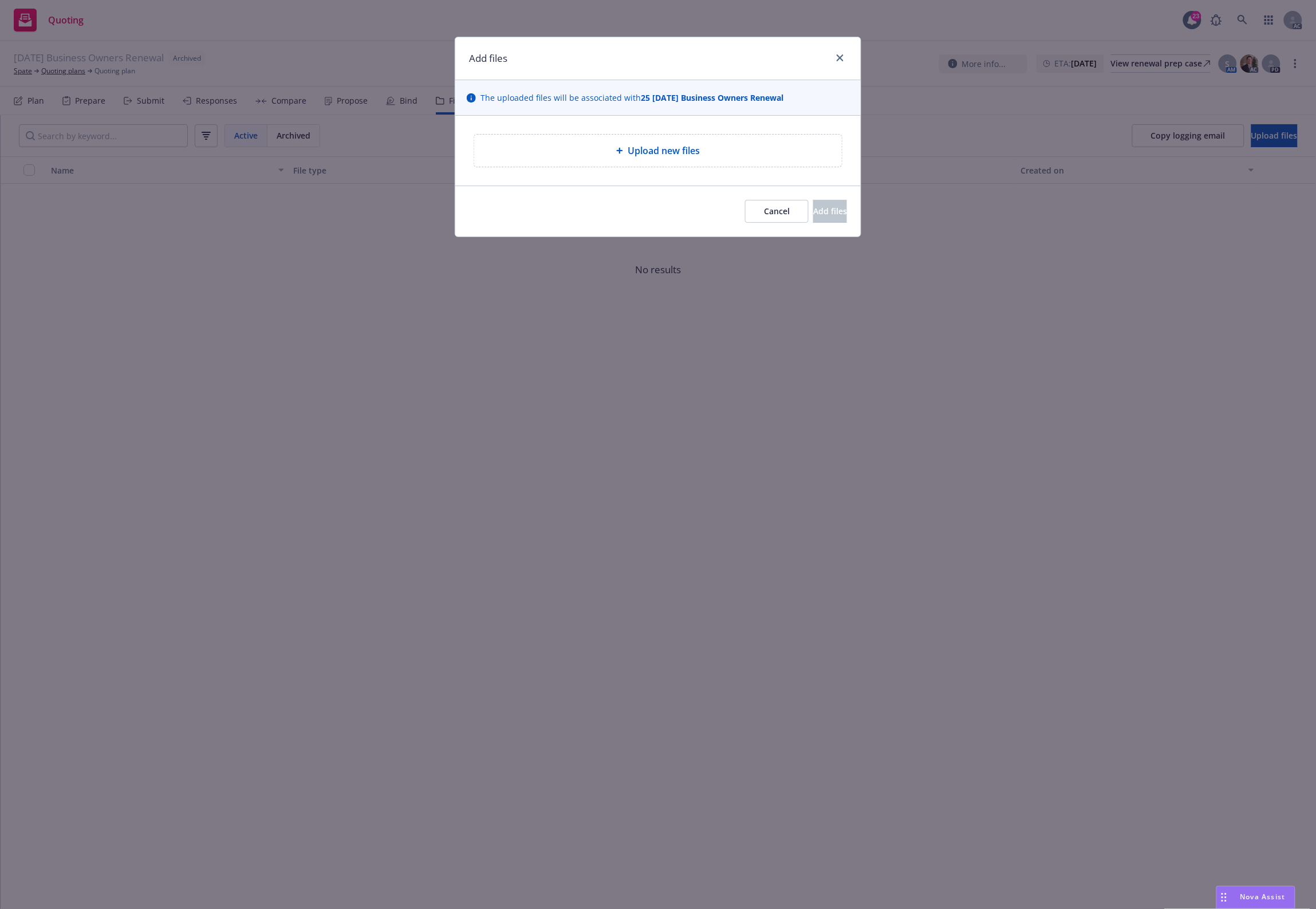
click at [644, 143] on span "Upload new files" at bounding box center [664, 150] width 72 height 14
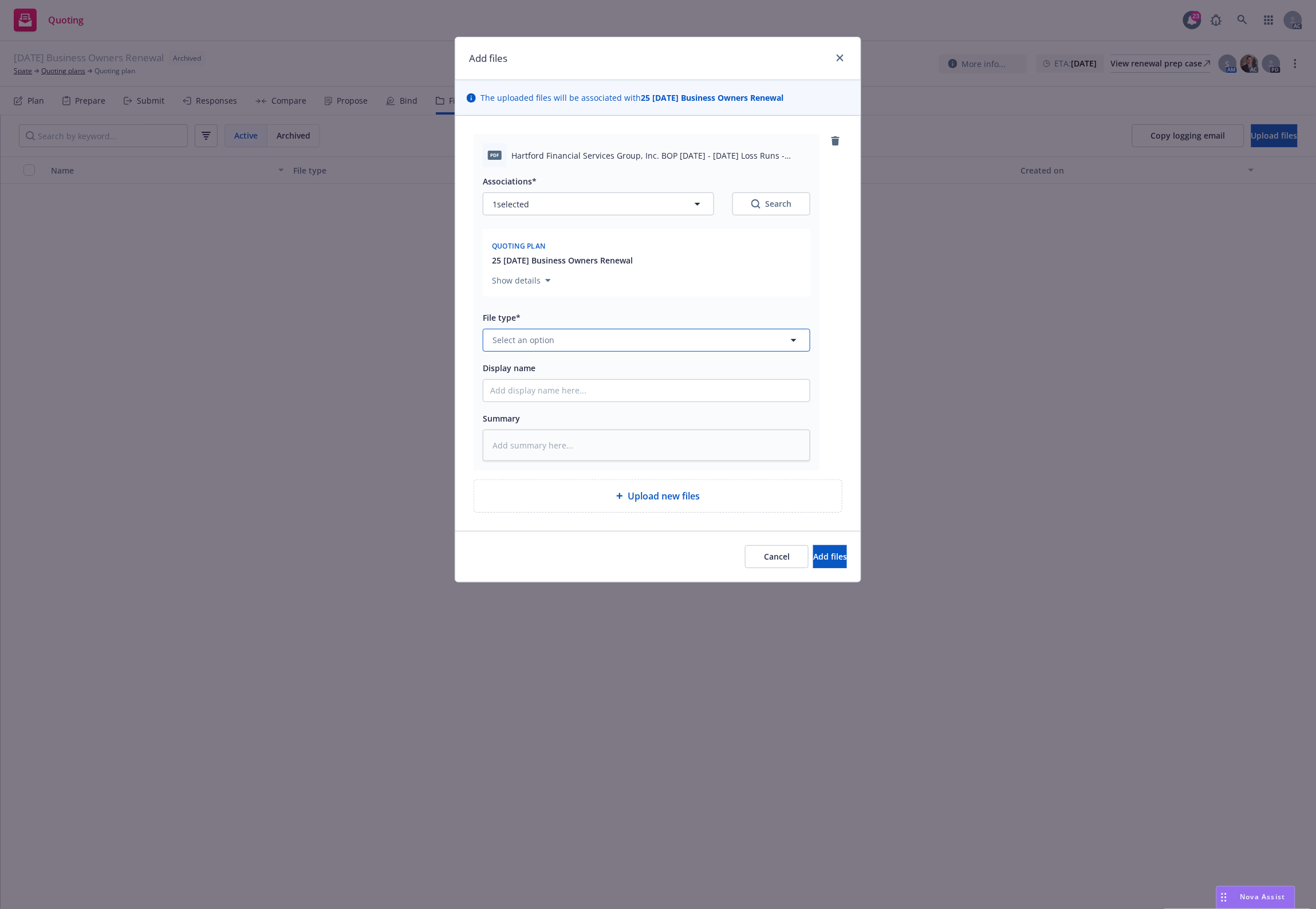
click at [512, 330] on button "Select an option" at bounding box center [646, 340] width 327 height 23
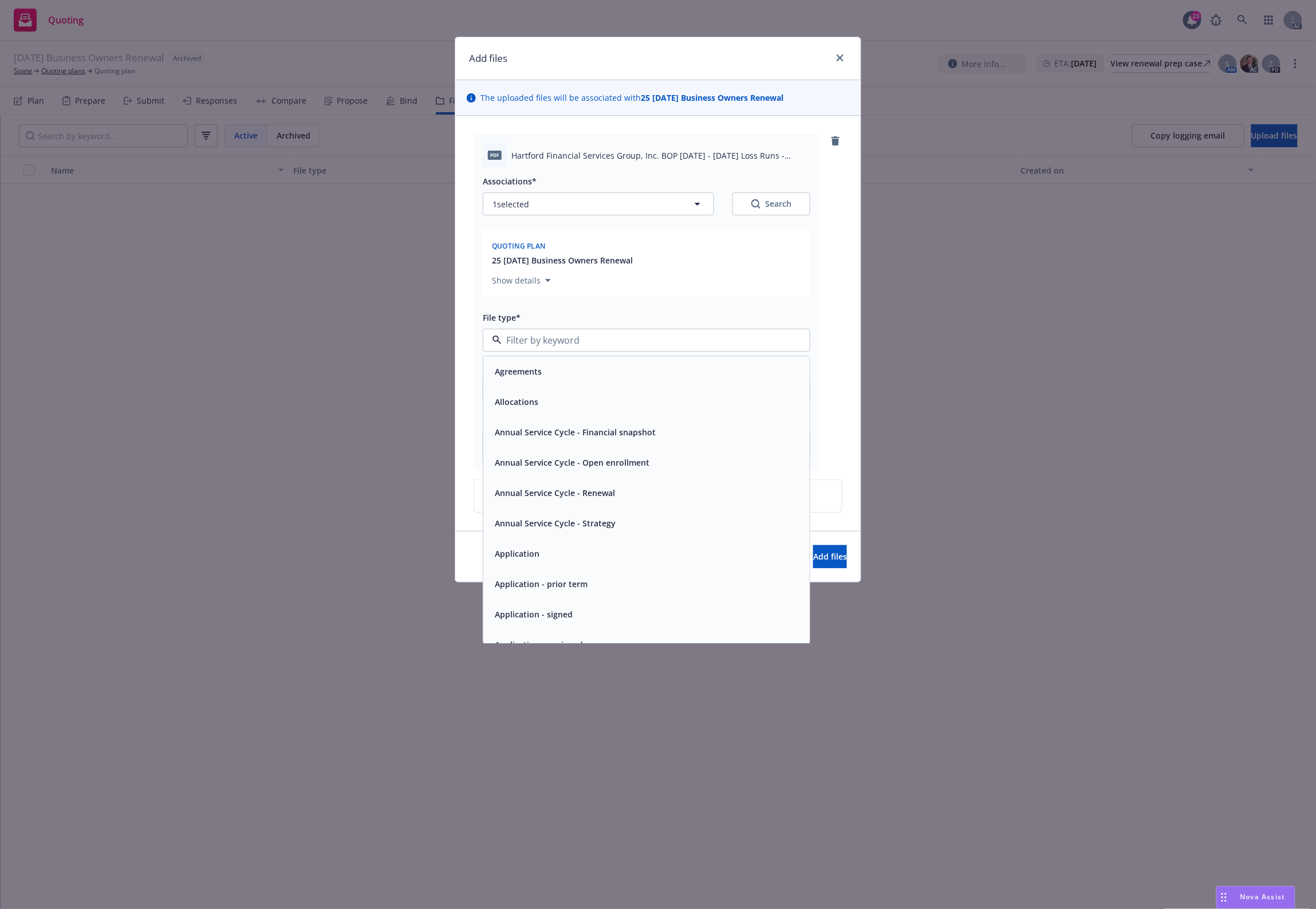
type input "`"
type textarea "x"
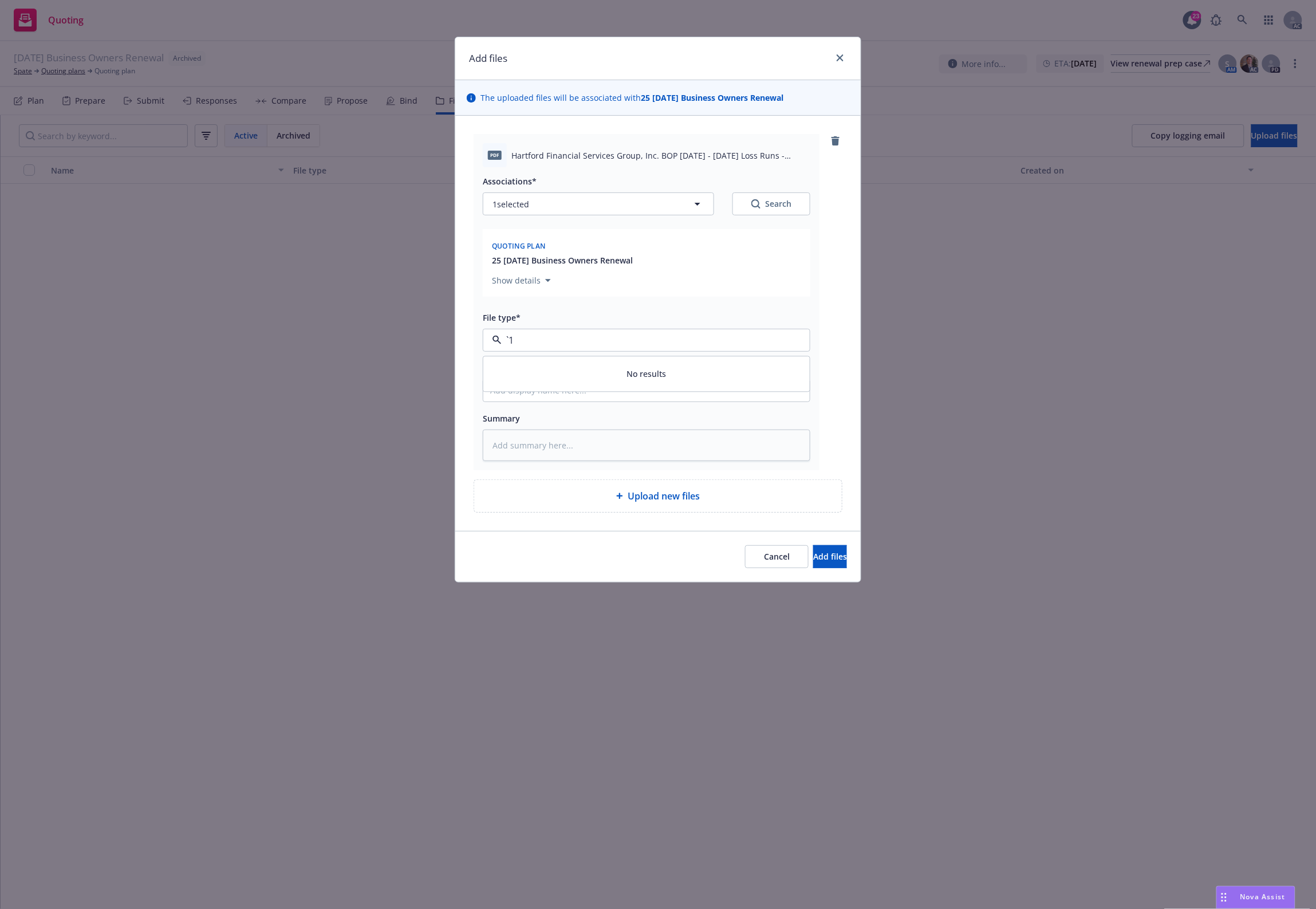
paste input "Loss Runs"
type input "Loss Runs"
click at [588, 352] on div "Associations* 1 selected Search Quoting plan 25 11/16/25 Business Owners Renewa…" at bounding box center [646, 314] width 327 height 294
click at [556, 348] on button "Select an option" at bounding box center [646, 340] width 327 height 23
paste input "Loss Runs"
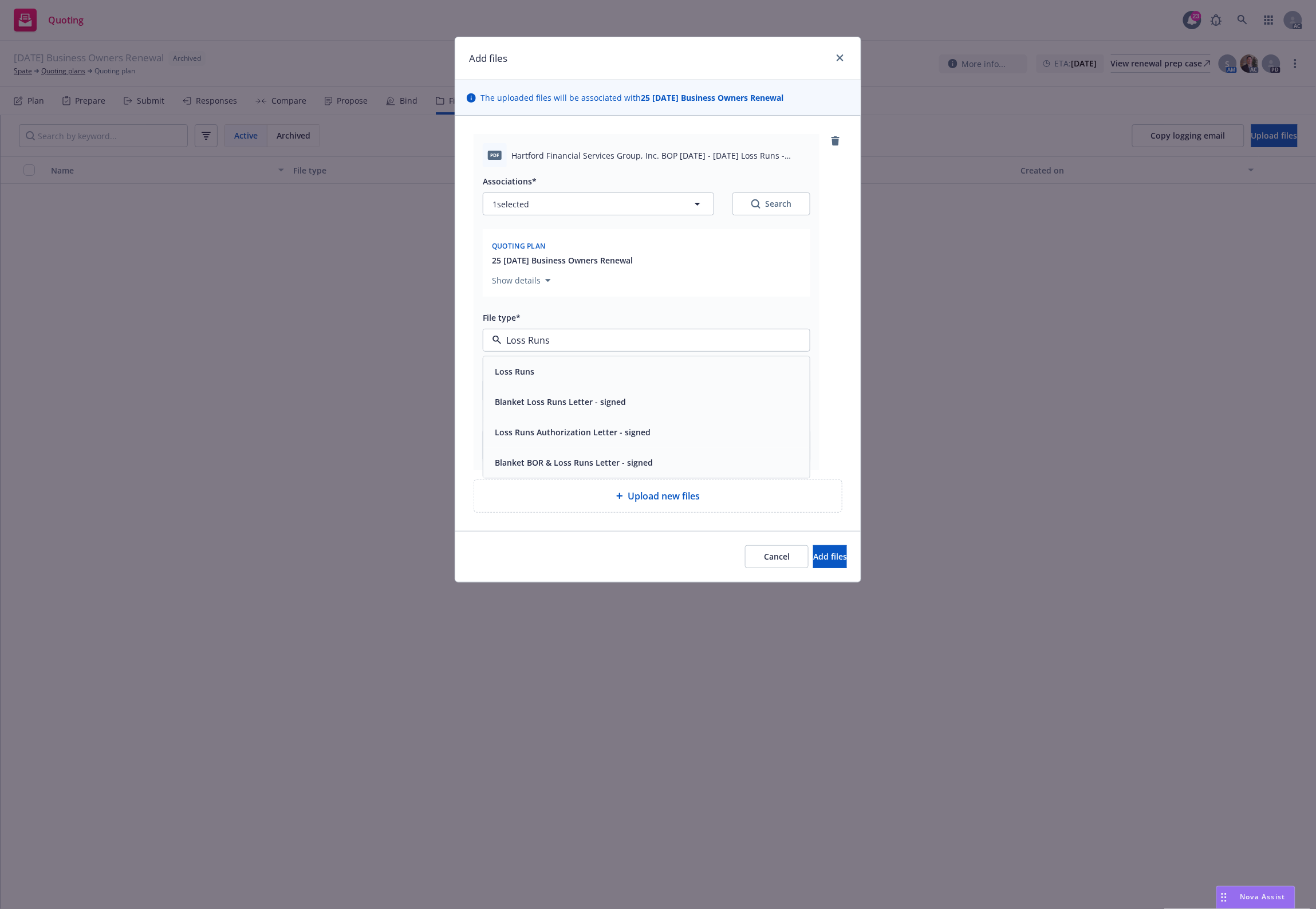
drag, startPoint x: 534, startPoint y: 367, endPoint x: 760, endPoint y: 263, distance: 248.8
click at [564, 350] on div "Loss Runs Loss Runs Blanket Loss Runs Letter - signed Loss Runs Authorization L…" at bounding box center [646, 340] width 327 height 23
type input "Loss Runs"
click at [769, 207] on div "Search" at bounding box center [771, 204] width 40 height 11
type textarea "x"
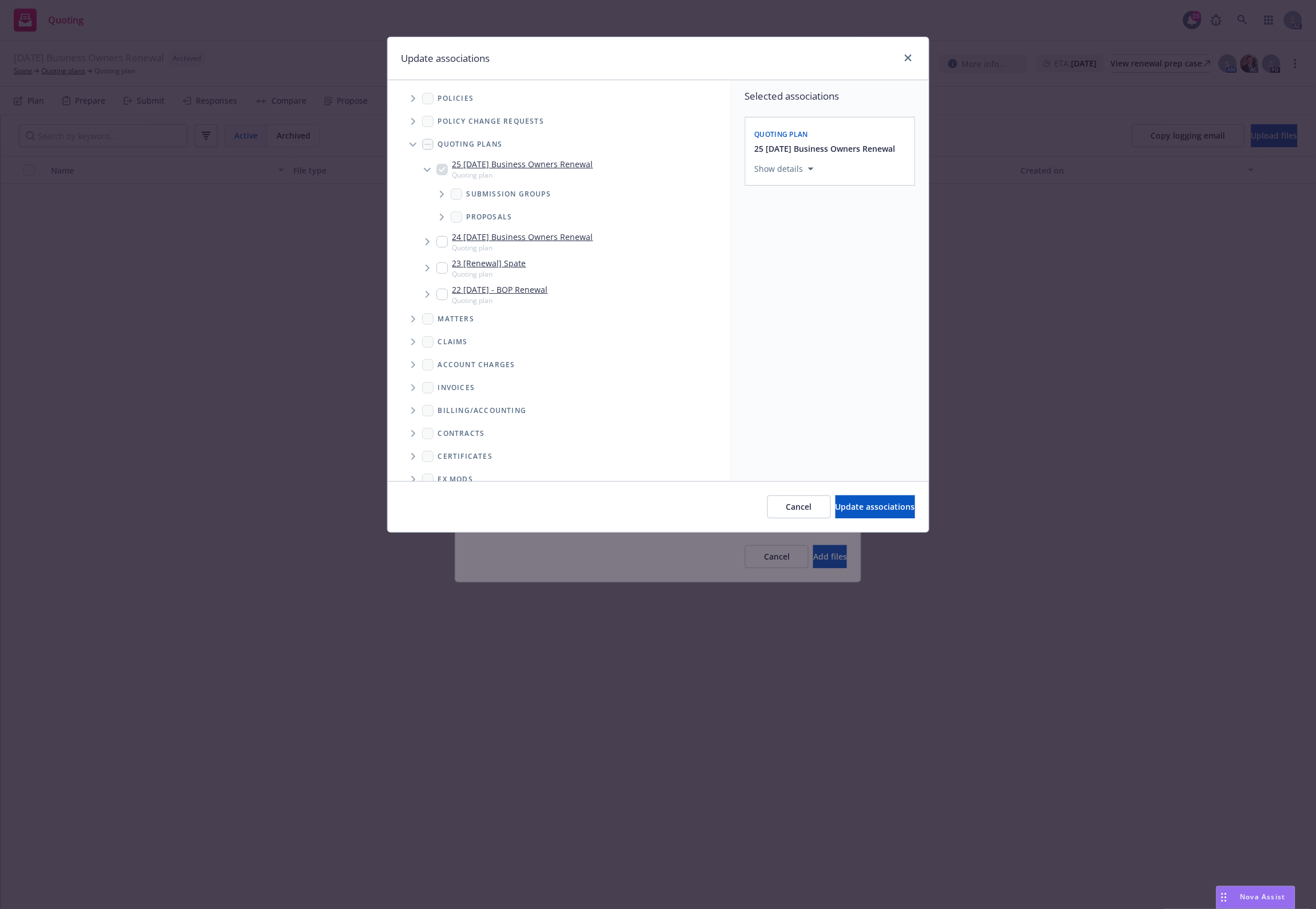
scroll to position [84, 0]
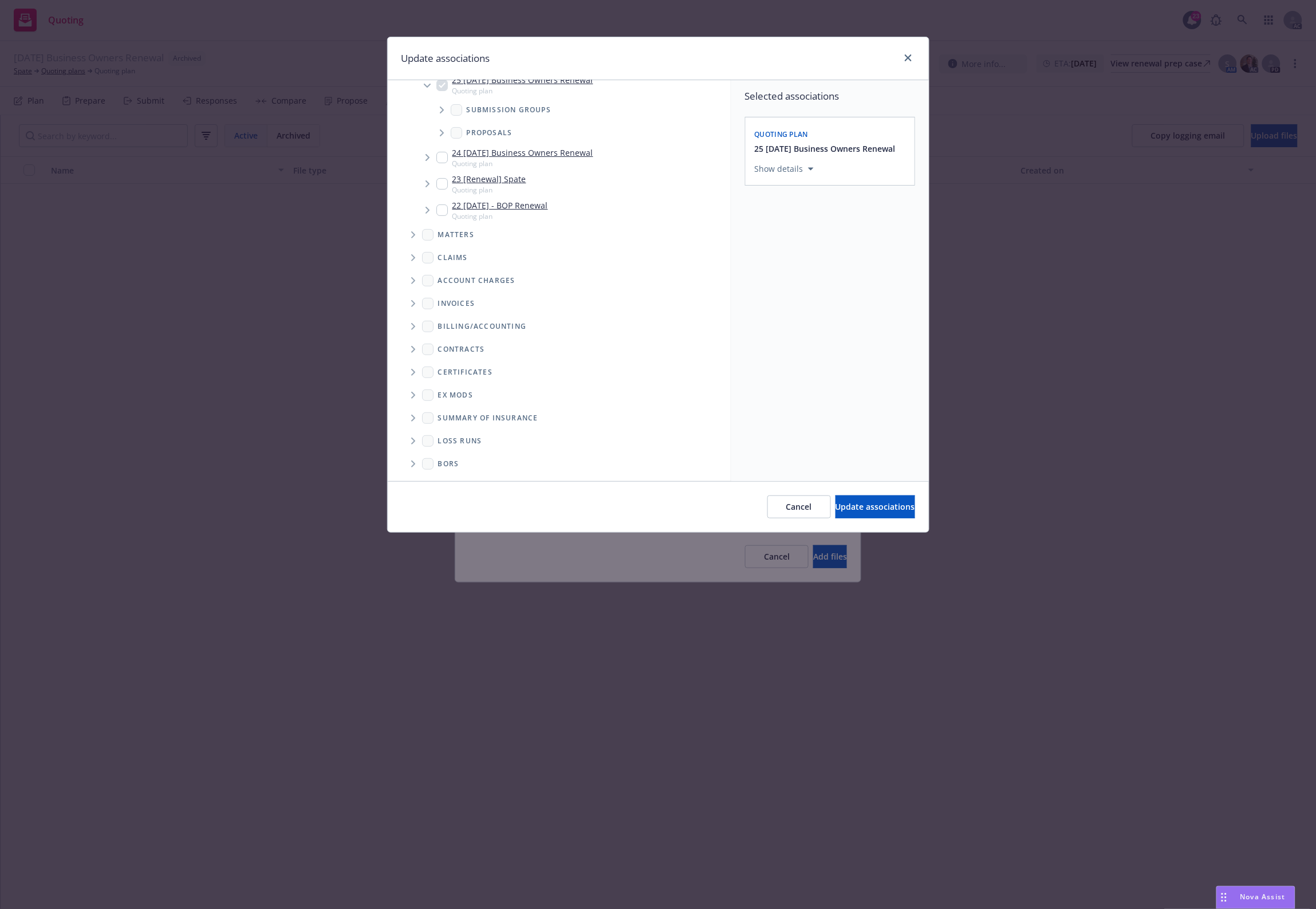
drag, startPoint x: 410, startPoint y: 433, endPoint x: 553, endPoint y: 364, distance: 158.8
click at [410, 432] on span "Folder Tree Example" at bounding box center [413, 441] width 18 height 18
drag, startPoint x: 469, startPoint y: 439, endPoint x: 492, endPoint y: 437, distance: 23.1
click at [476, 438] on link "New Loss Runs folder" at bounding box center [497, 440] width 83 height 12
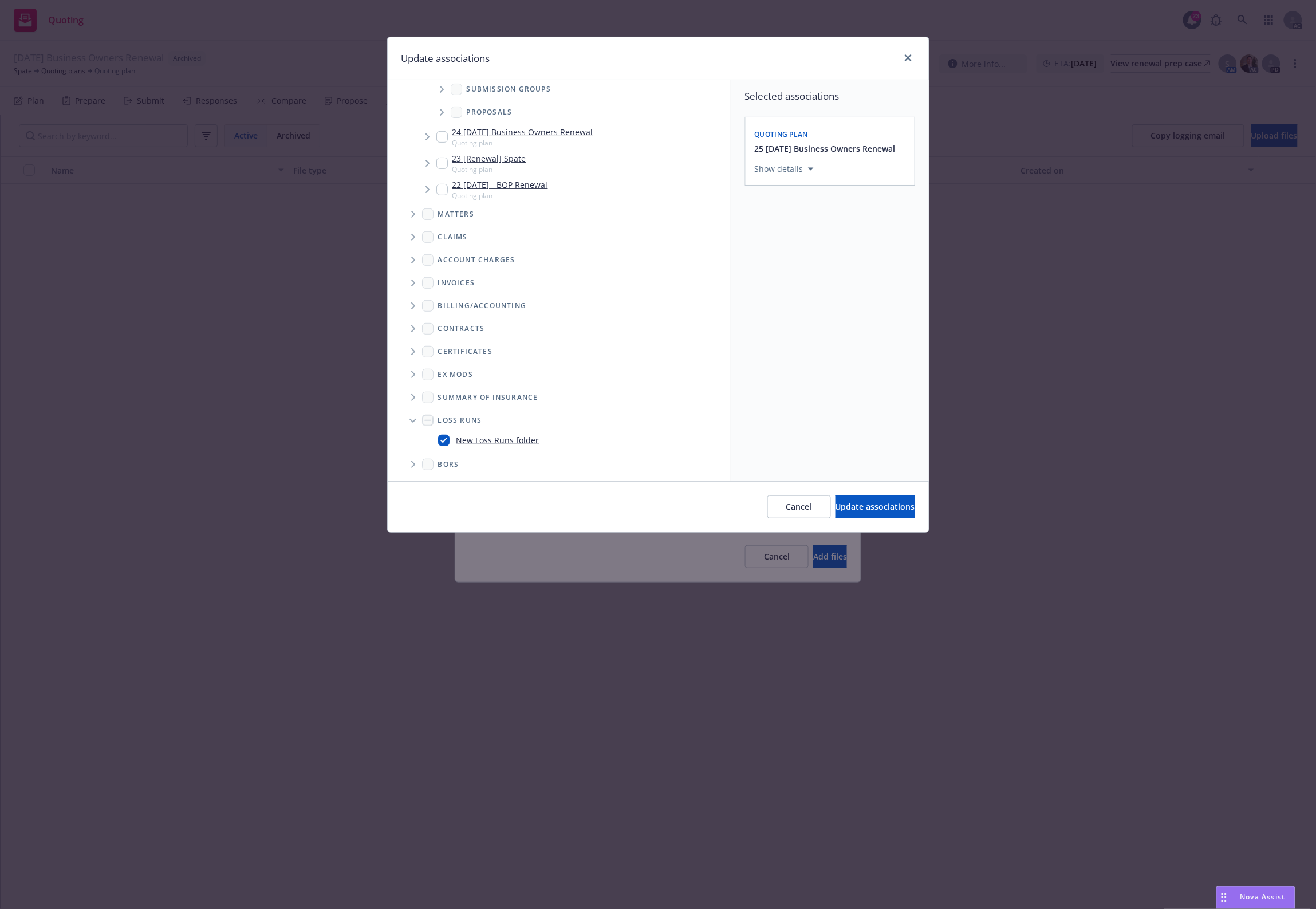
checkbox input "true"
click at [836, 250] on div "Select an option" at bounding box center [825, 248] width 122 height 11
click at [831, 365] on div "2025" at bounding box center [861, 365] width 211 height 31
drag, startPoint x: 860, startPoint y: 508, endPoint x: 667, endPoint y: 534, distance: 194.7
click at [859, 507] on span "Update associations" at bounding box center [875, 507] width 79 height 11
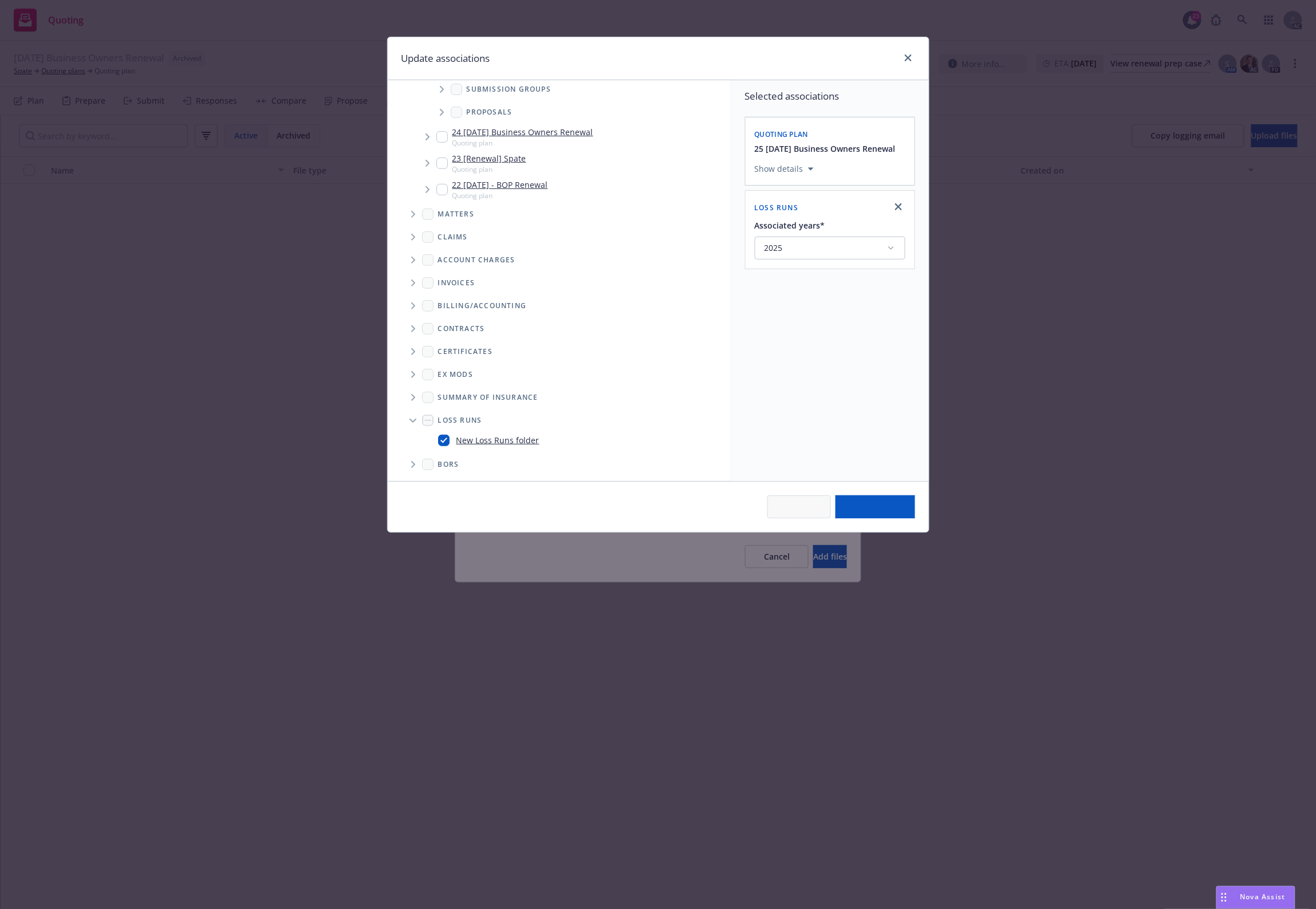
type textarea "x"
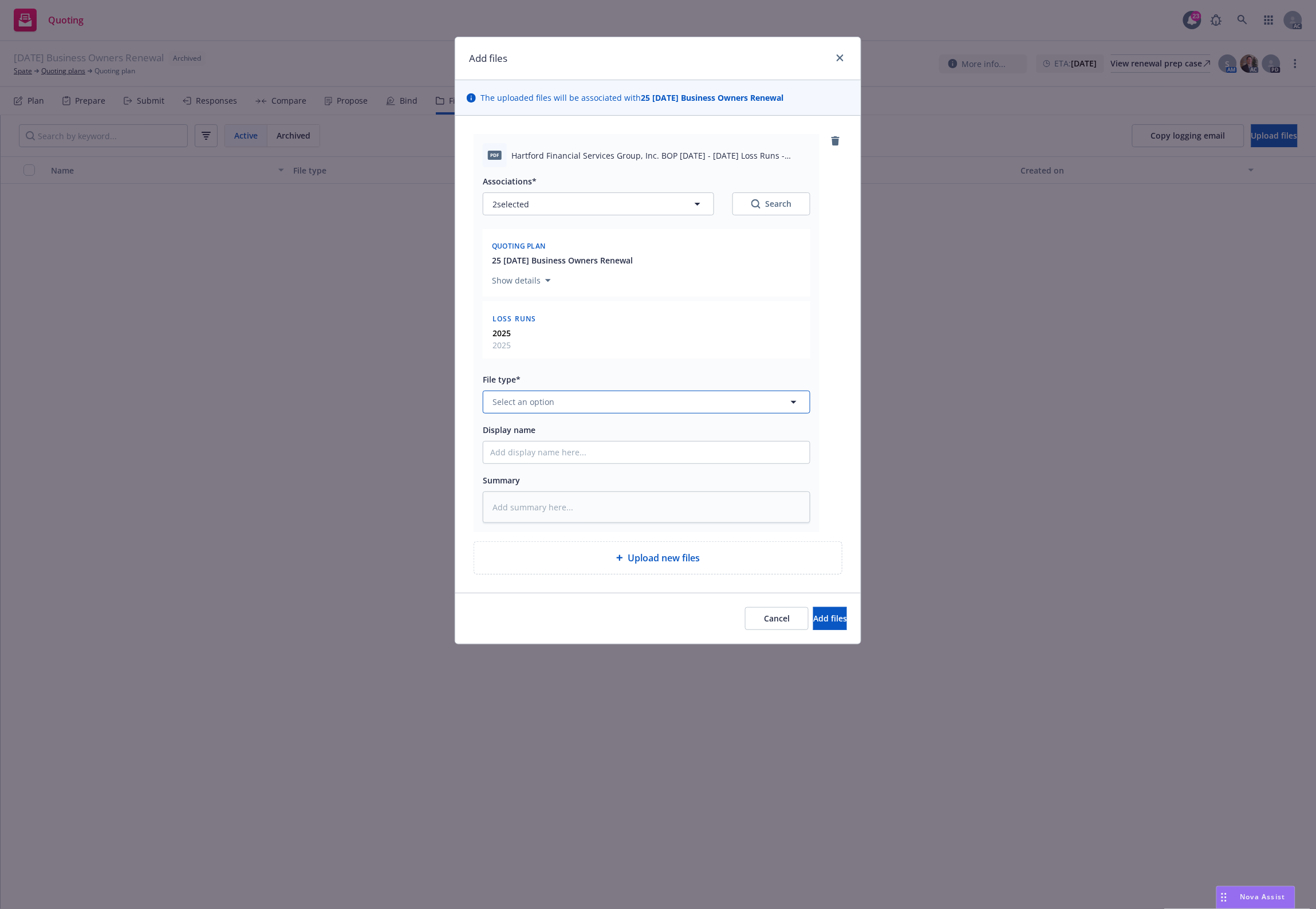
click at [565, 405] on button "Select an option" at bounding box center [646, 402] width 327 height 23
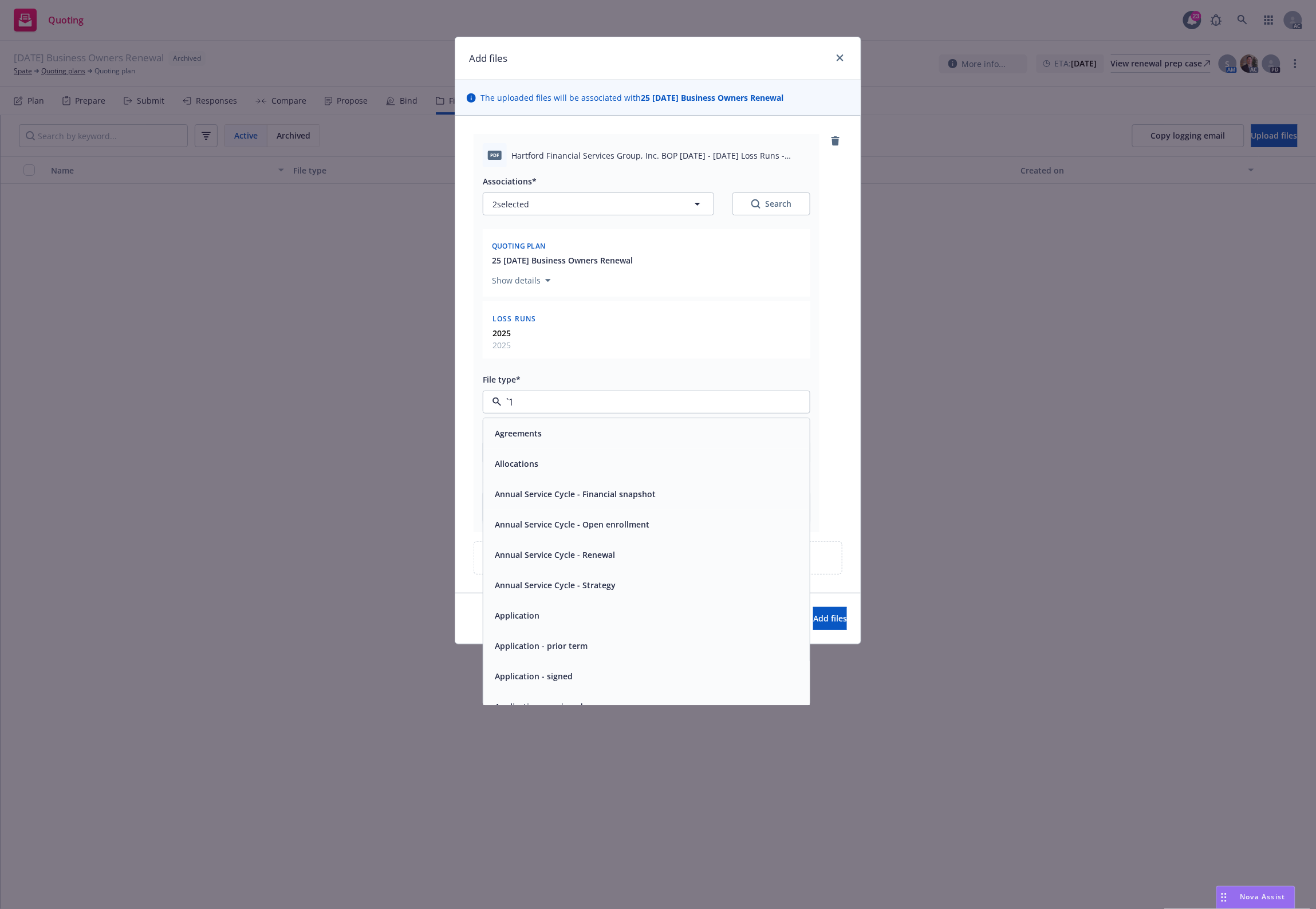
paste input "Loss Runs"
type input "Loss Runs"
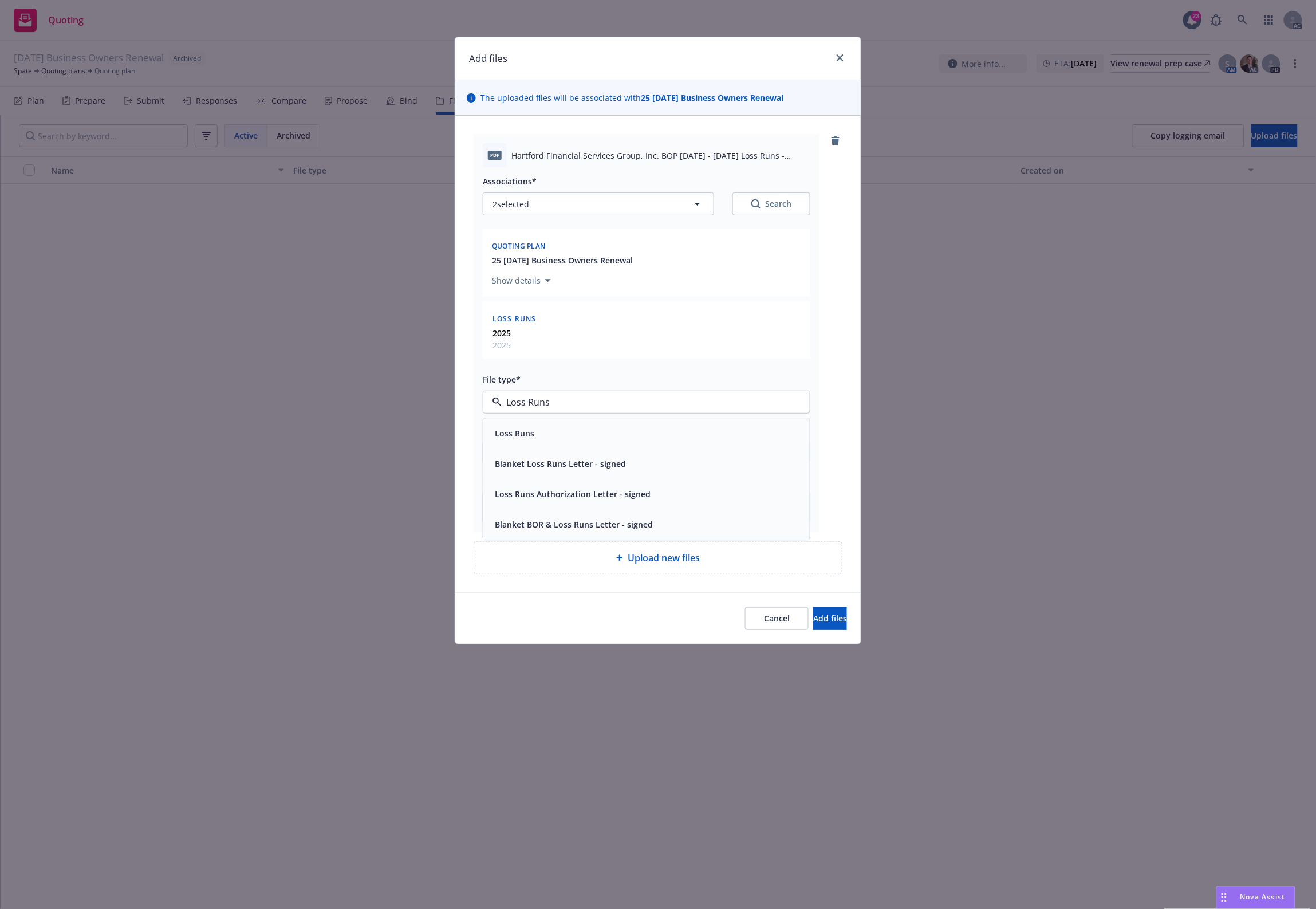
click at [548, 427] on div "Loss Runs" at bounding box center [646, 433] width 313 height 17
click at [813, 614] on button "Add files" at bounding box center [830, 619] width 34 height 23
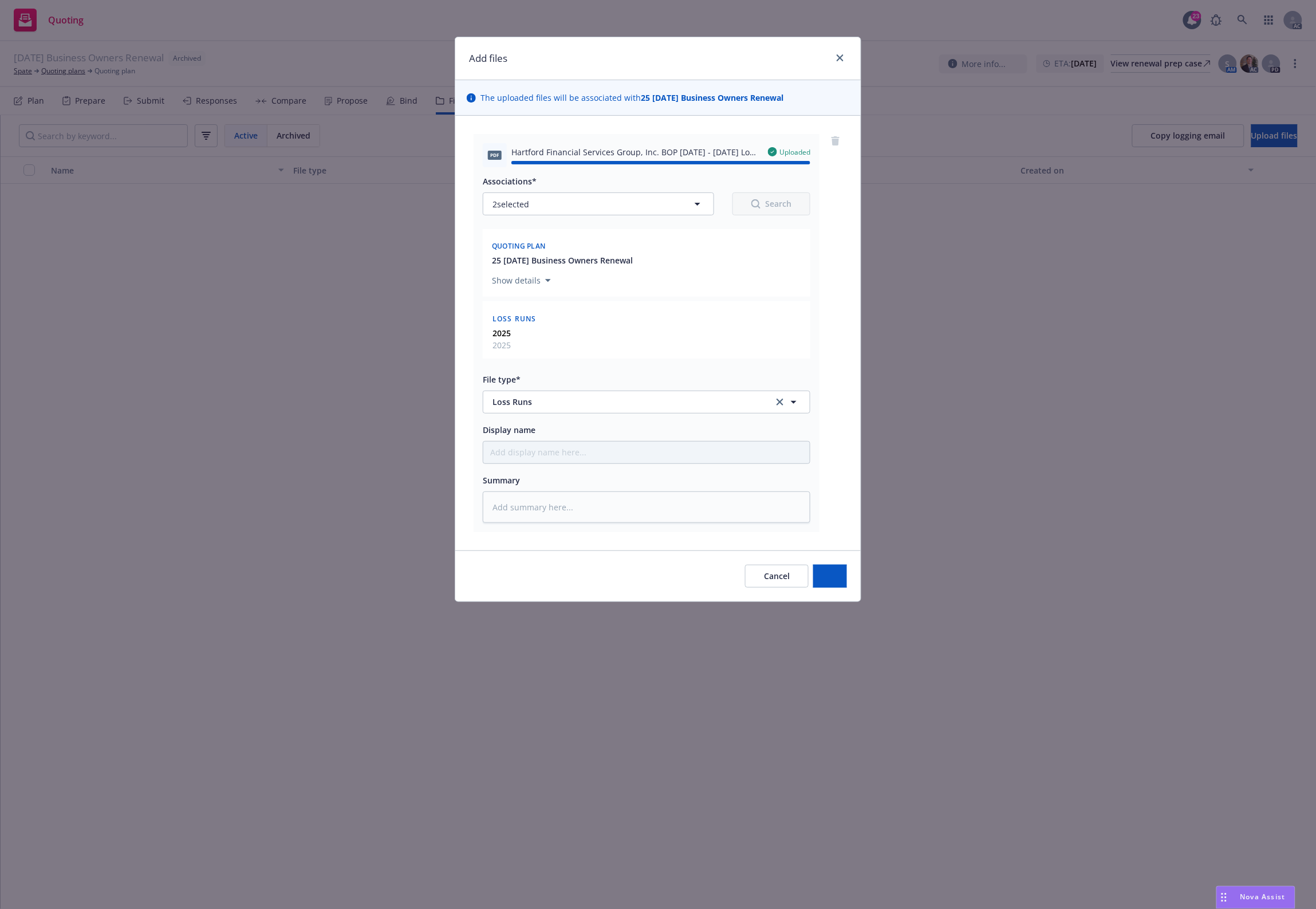
type textarea "x"
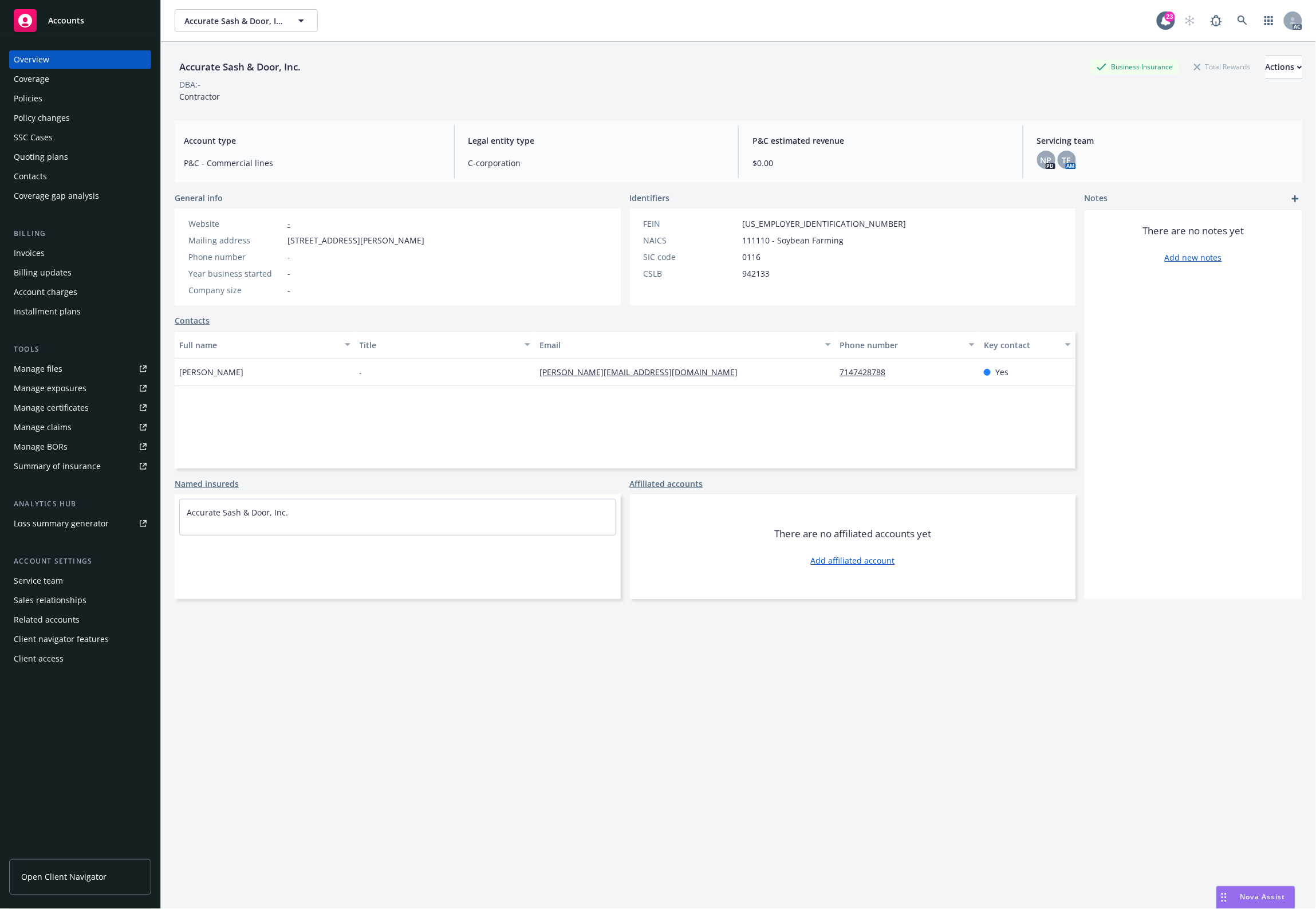
click at [39, 102] on div "Policies" at bounding box center [28, 98] width 29 height 18
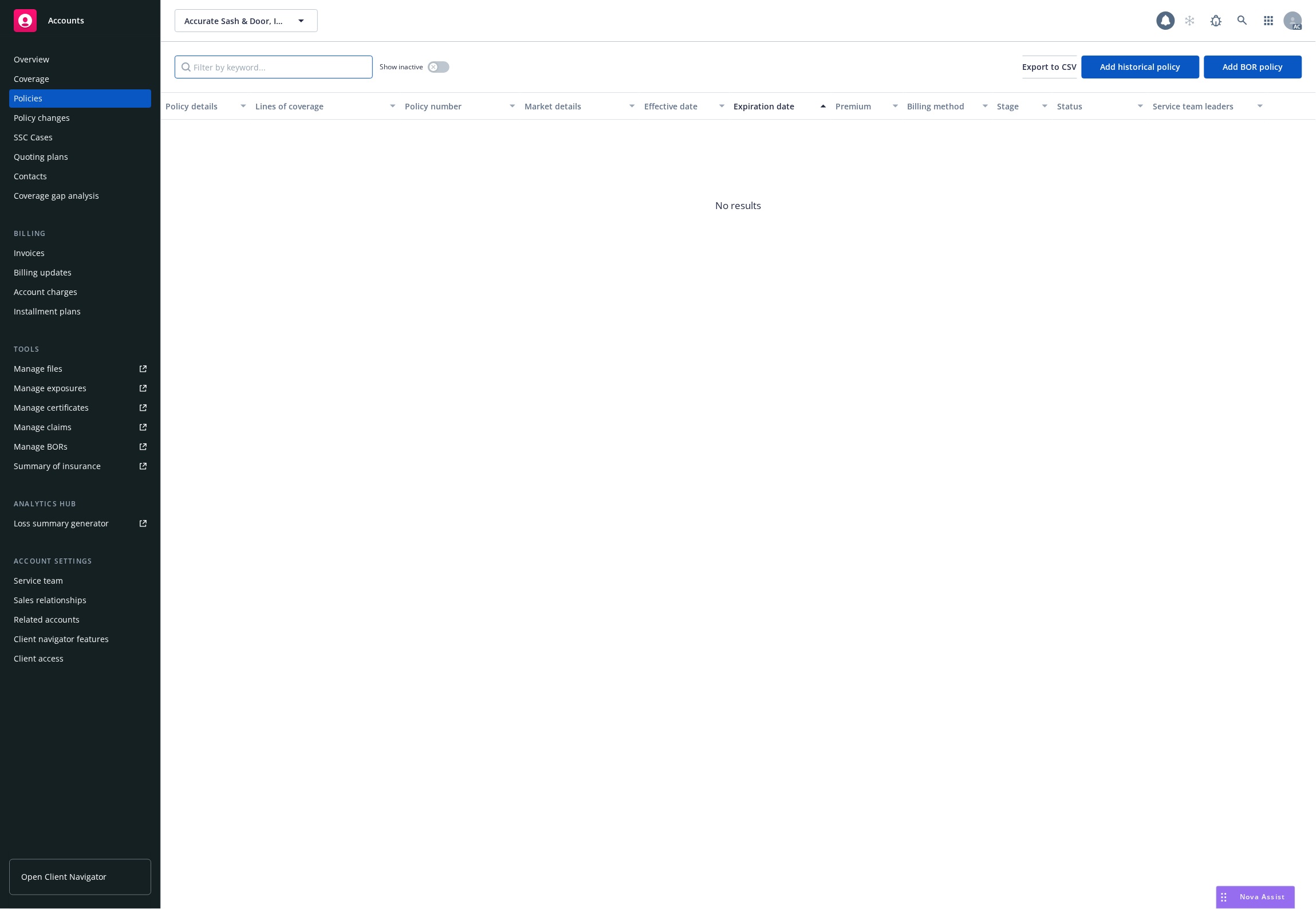
click at [240, 72] on input "Filter by keyword..." at bounding box center [274, 67] width 198 height 23
paste input "EBU015840316"
click at [446, 62] on button "button" at bounding box center [438, 67] width 22 height 11
click at [1039, 302] on div "Policy details Lines of coverage Policy number Market details Effective date Ex…" at bounding box center [738, 500] width 1155 height 817
click at [1284, 143] on icon "circleInformation" at bounding box center [1278, 144] width 9 height 9
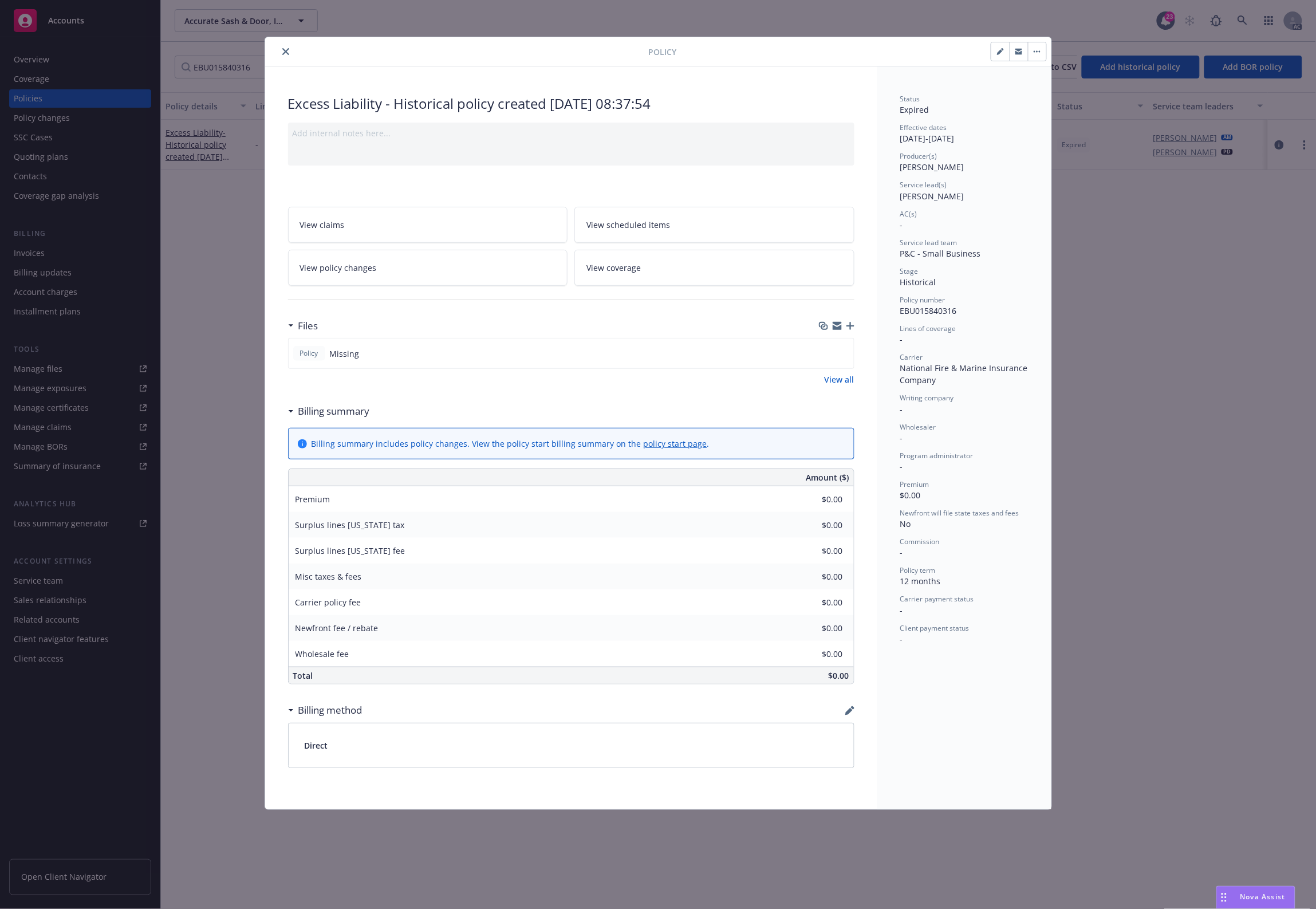
click at [285, 55] on icon "close" at bounding box center [285, 52] width 7 height 7
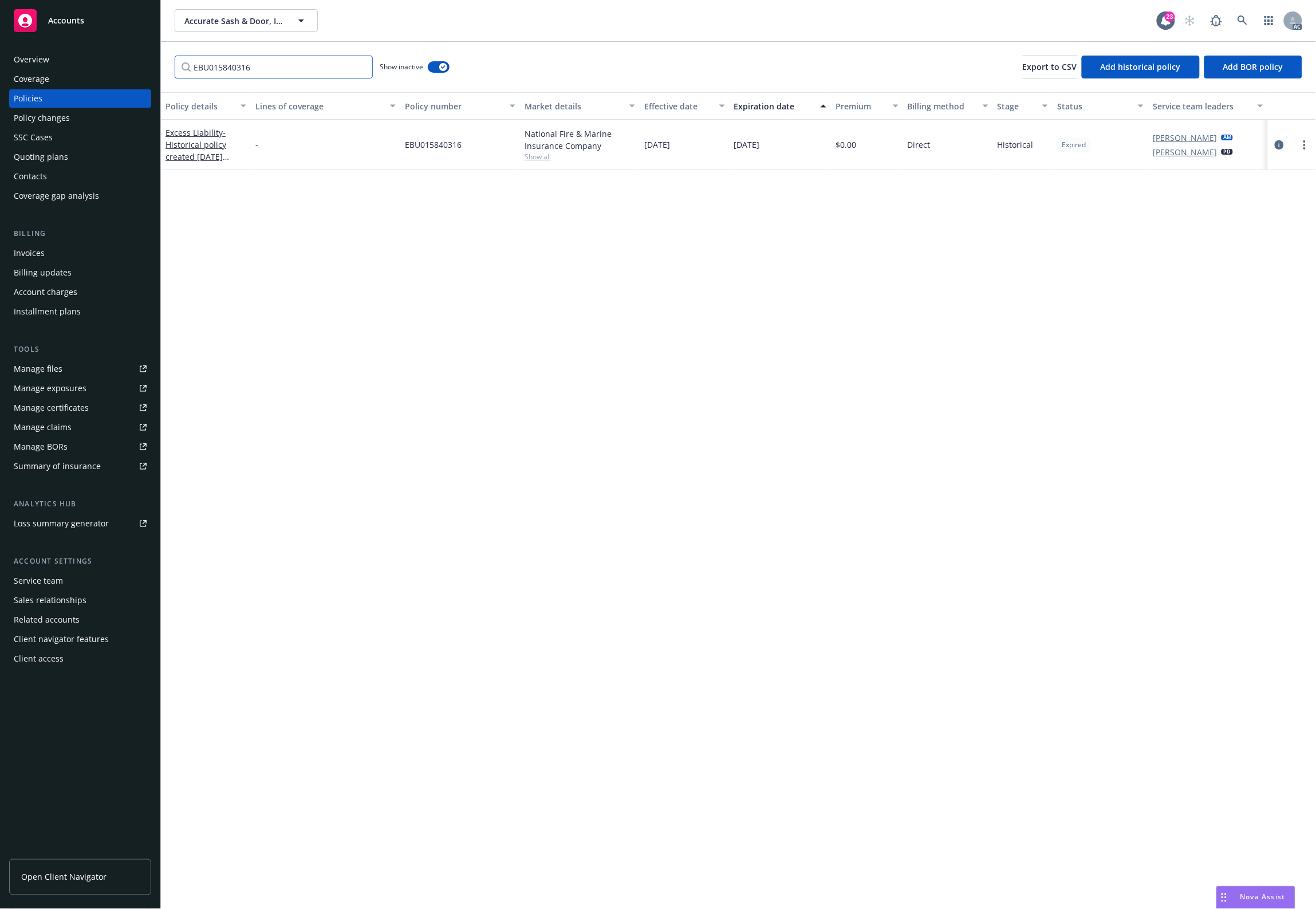
click at [242, 72] on input "EBU015840316" at bounding box center [274, 67] width 198 height 23
click at [275, 75] on input "EBU015840316" at bounding box center [274, 67] width 198 height 23
paste input "6054557789"
paste input "Filter by keyword..."
type input "6054557789"
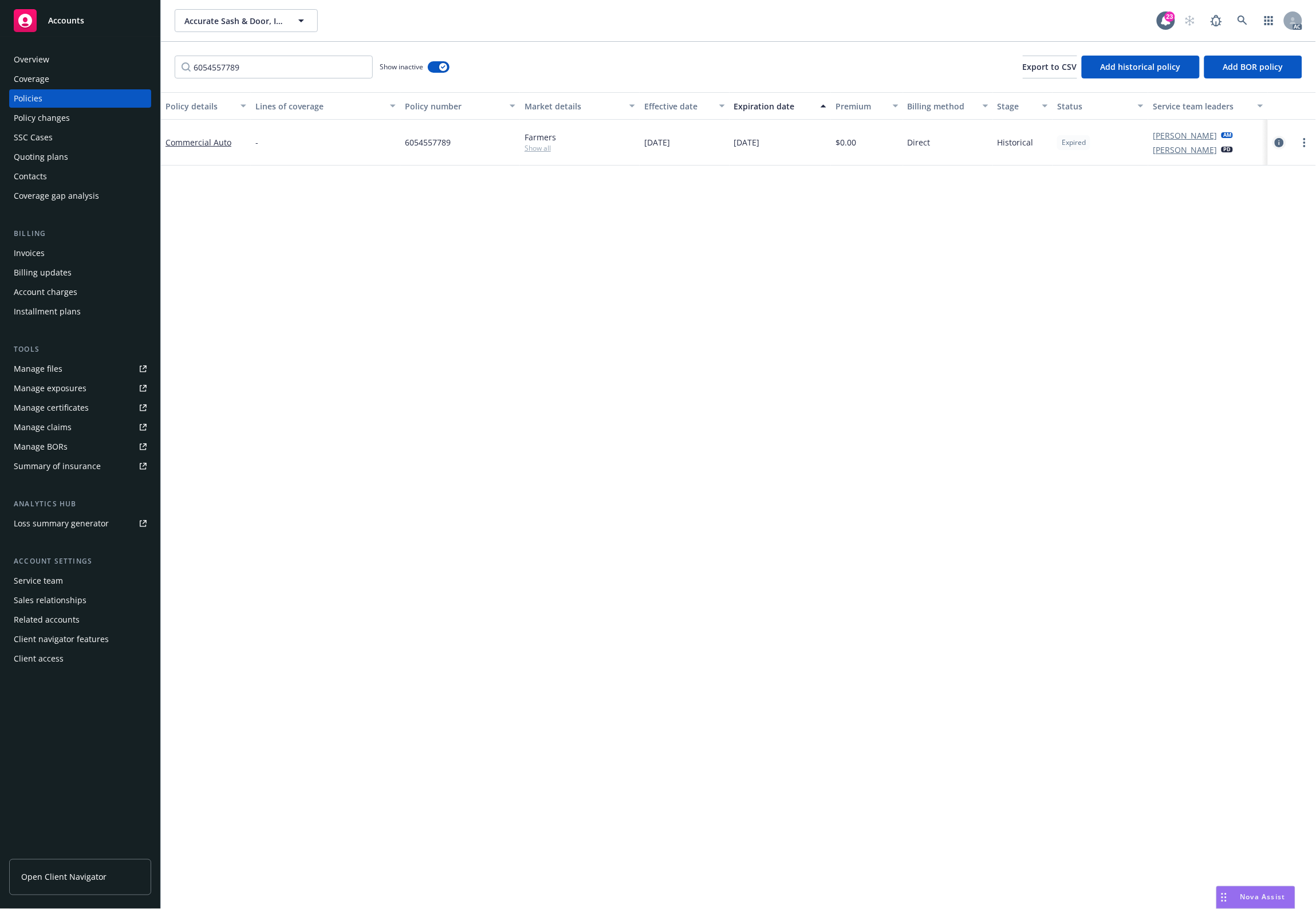
click at [1280, 137] on link "circleInformation" at bounding box center [1279, 143] width 14 height 14
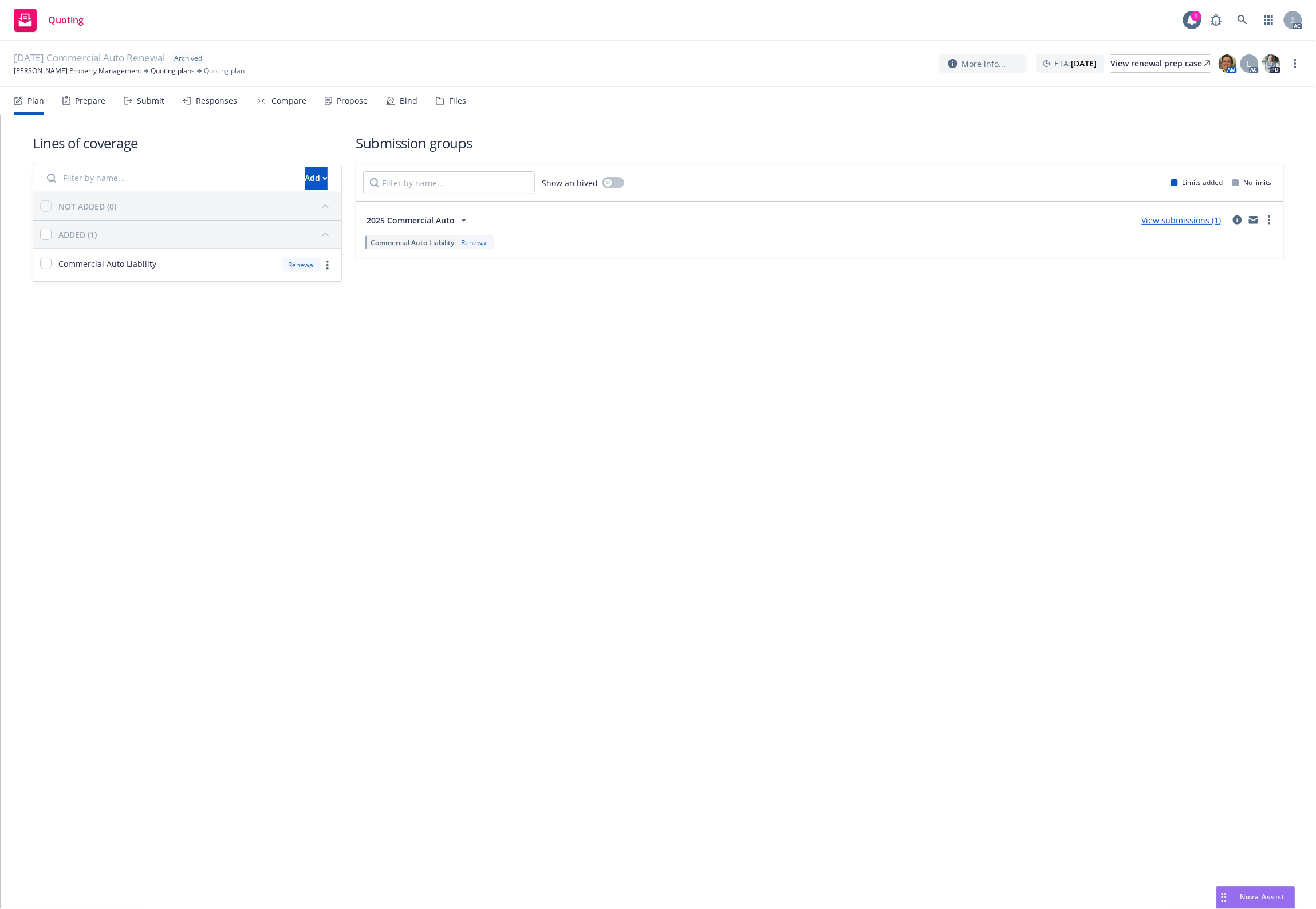
click at [454, 102] on div "Files" at bounding box center [457, 100] width 17 height 9
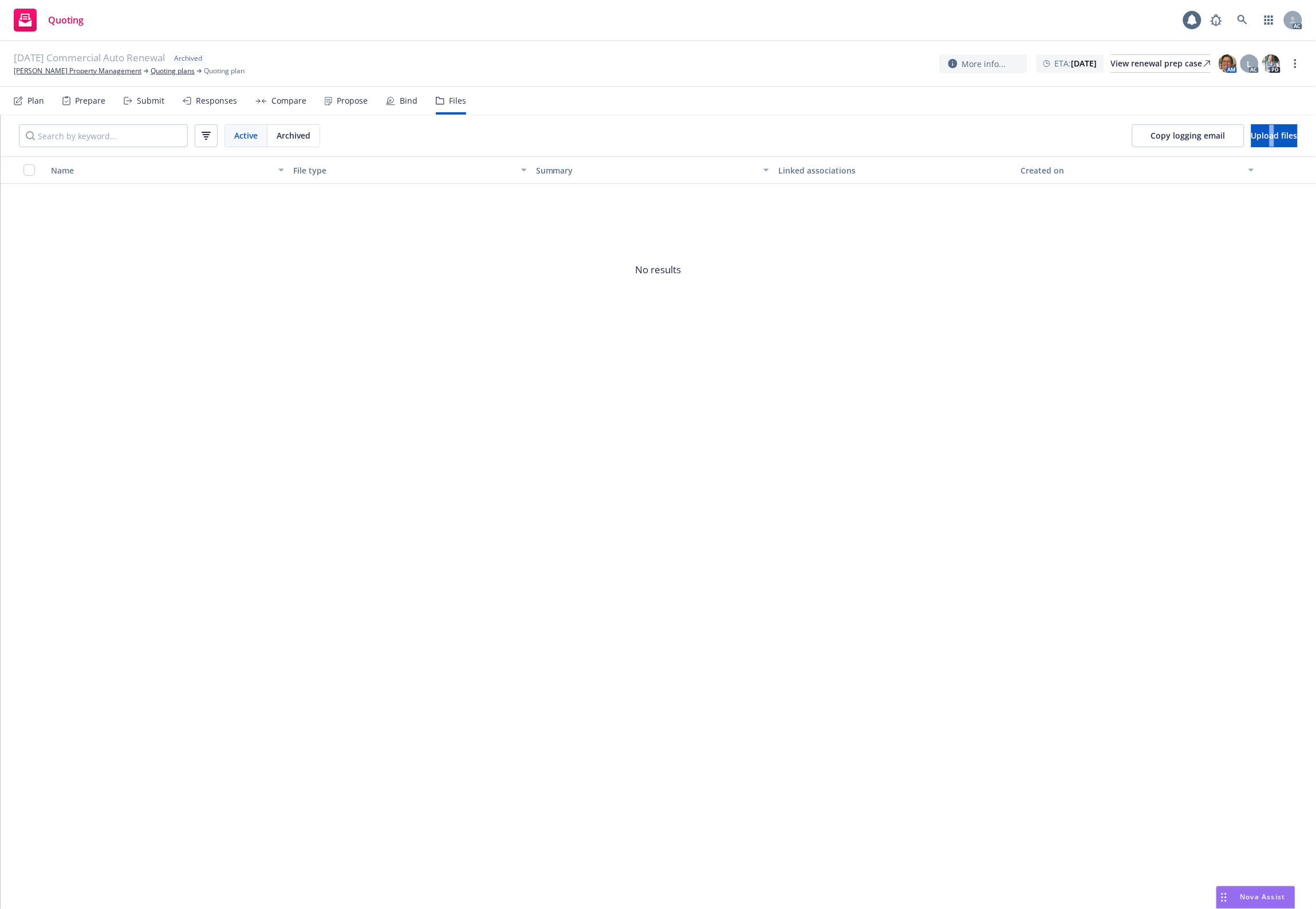
click at [1255, 147] on div "Copy logging email Upload files" at bounding box center [1214, 135] width 202 height 41
click at [1251, 126] on button "Upload files" at bounding box center [1274, 135] width 47 height 23
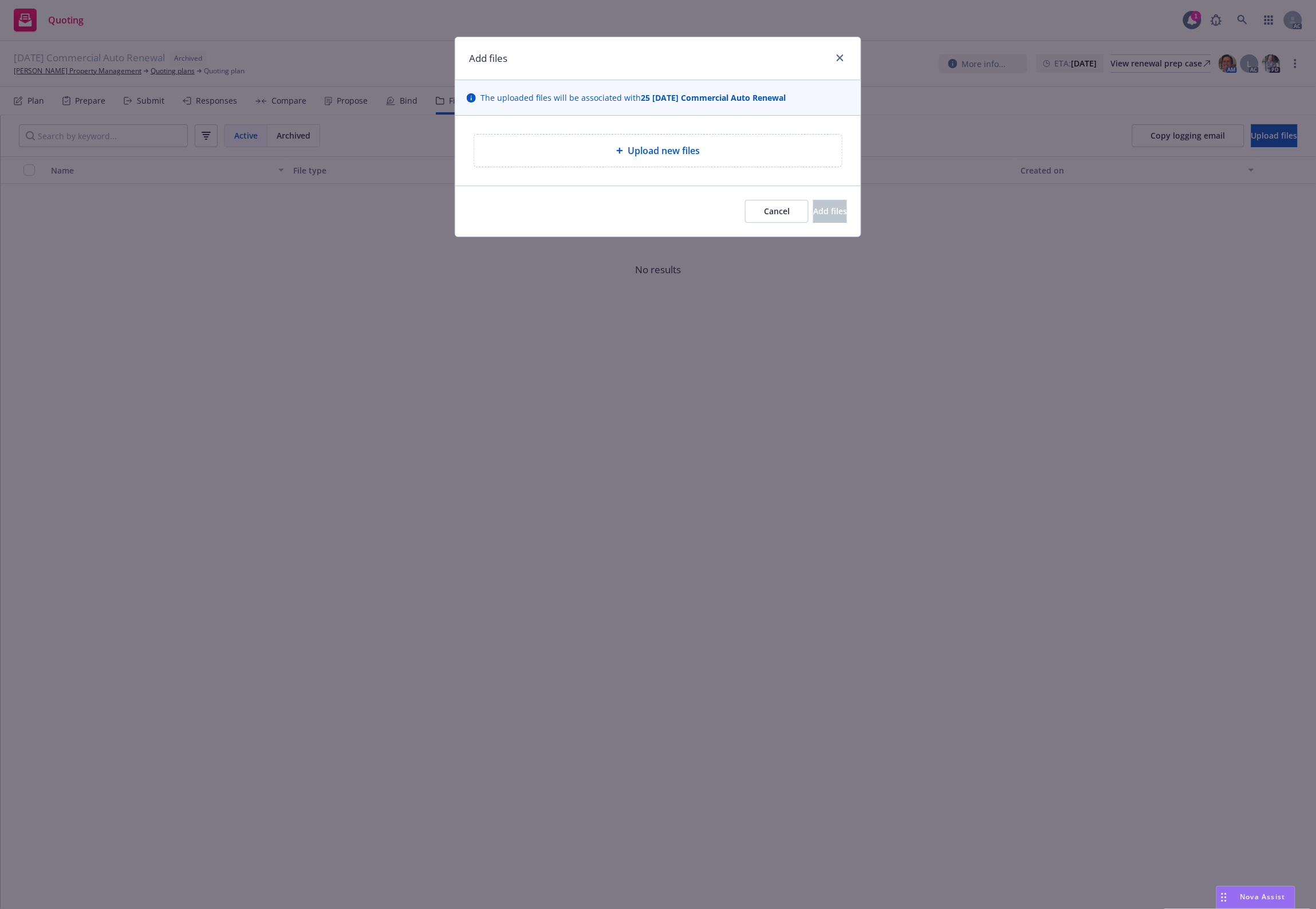
click at [730, 144] on div "Upload new files" at bounding box center [658, 150] width 350 height 14
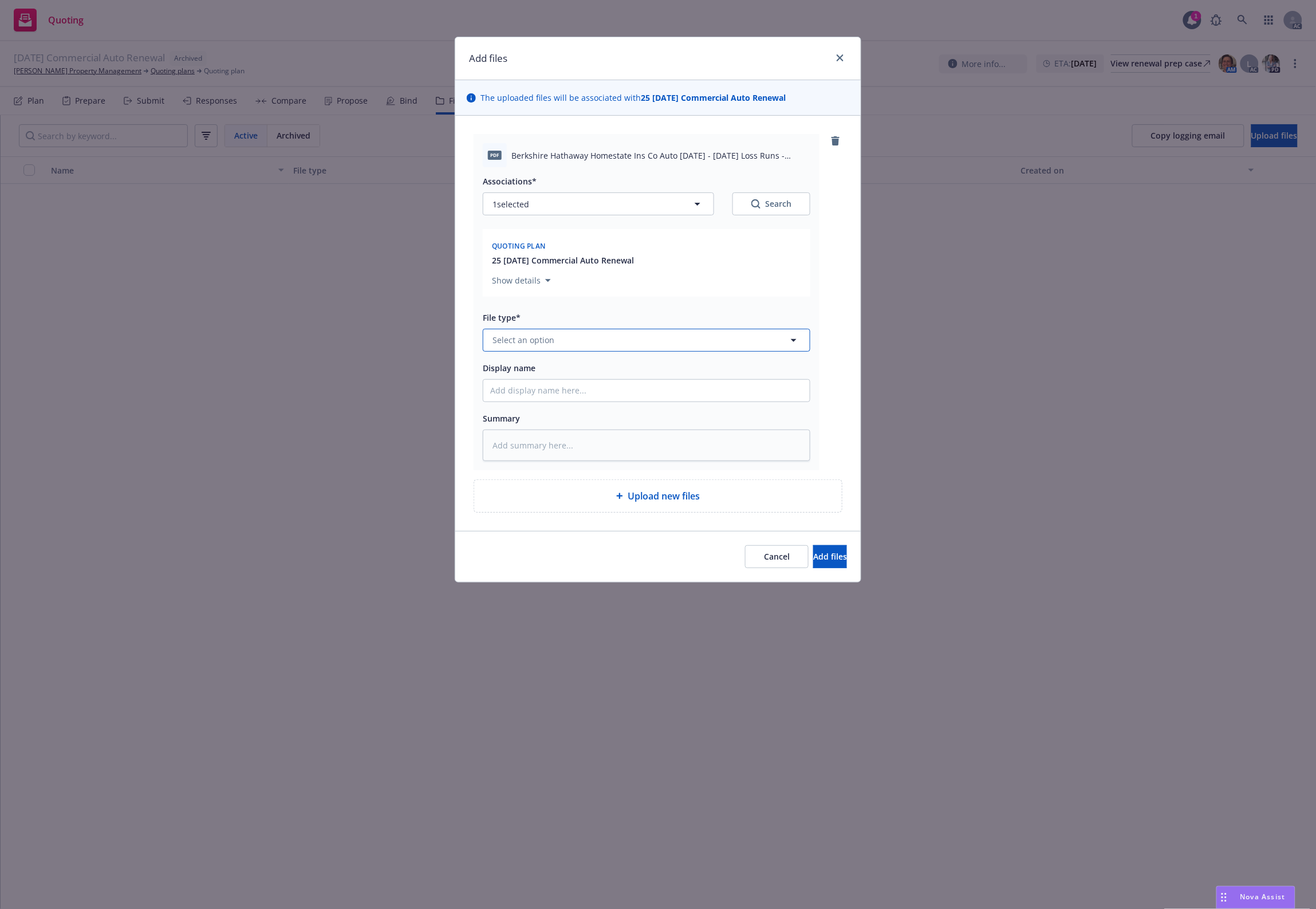
click at [512, 341] on span "Select an option" at bounding box center [523, 339] width 62 height 12
type input "`"
type textarea "x"
paste input "Loss Runs"
type input "Loss Runs"
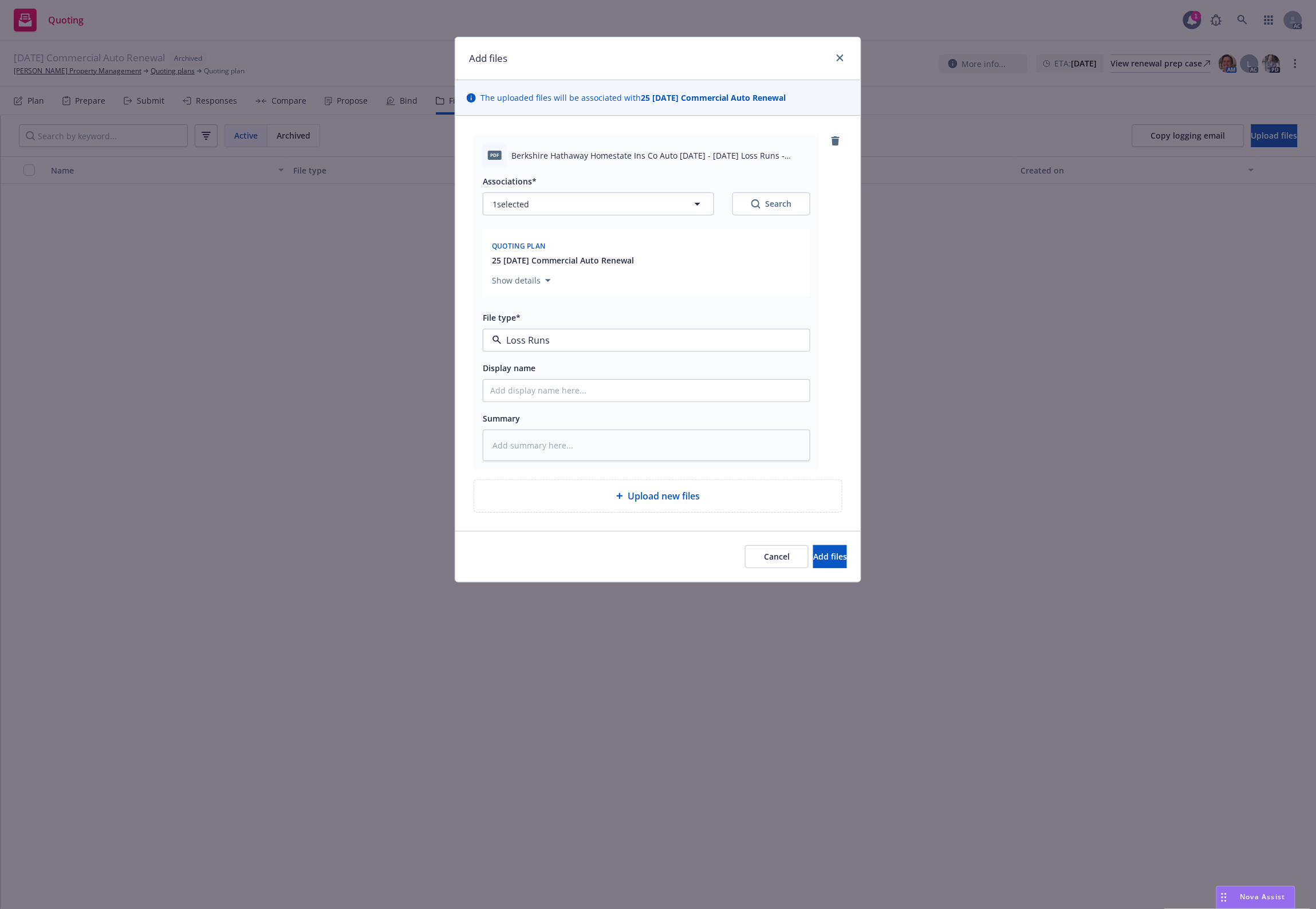
drag, startPoint x: 514, startPoint y: 371, endPoint x: 800, endPoint y: 573, distance: 350.1
click at [516, 371] on span "Loss Runs" at bounding box center [514, 371] width 40 height 12
click at [755, 196] on button "Search" at bounding box center [771, 203] width 78 height 23
type textarea "x"
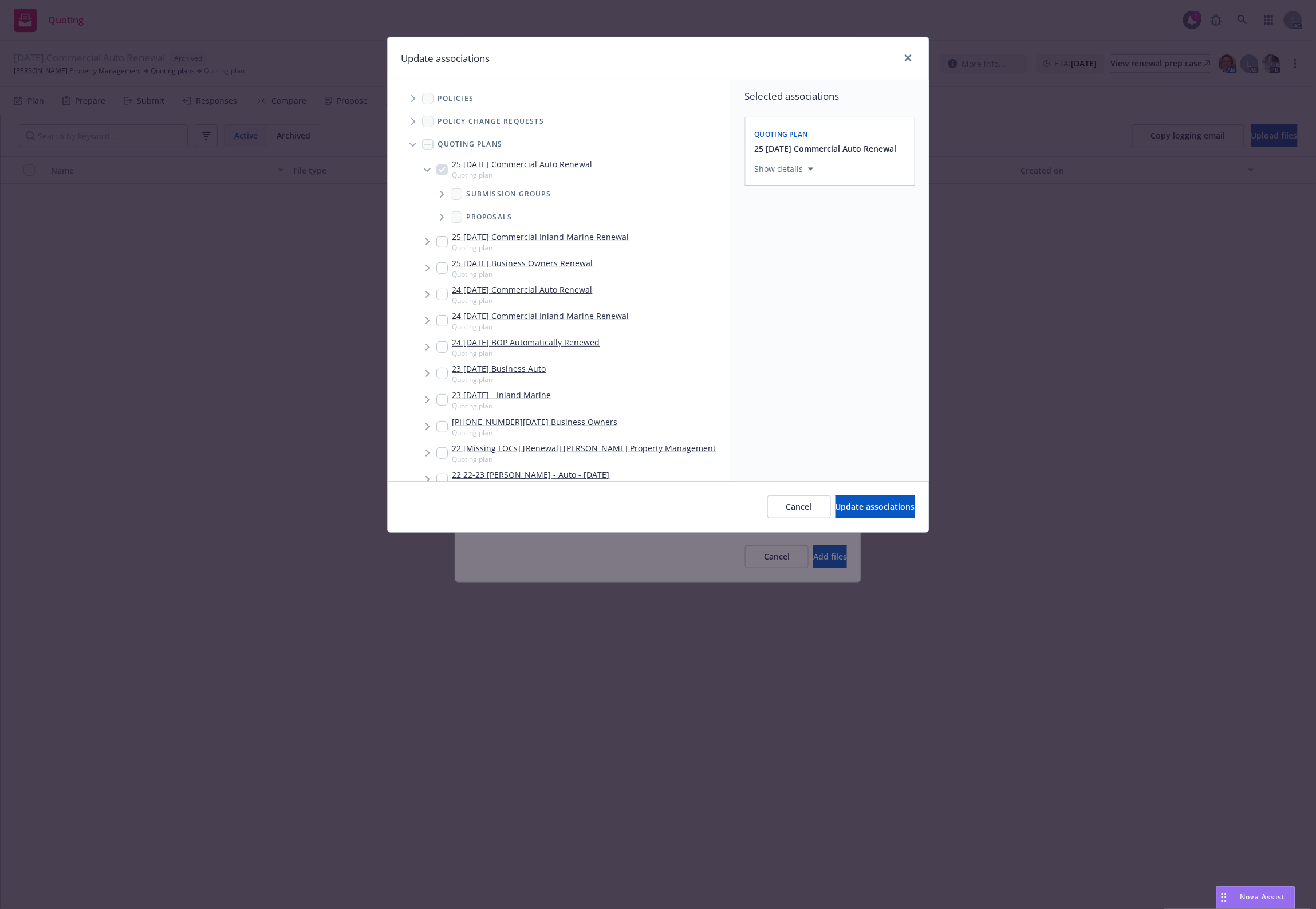
scroll to position [269, 0]
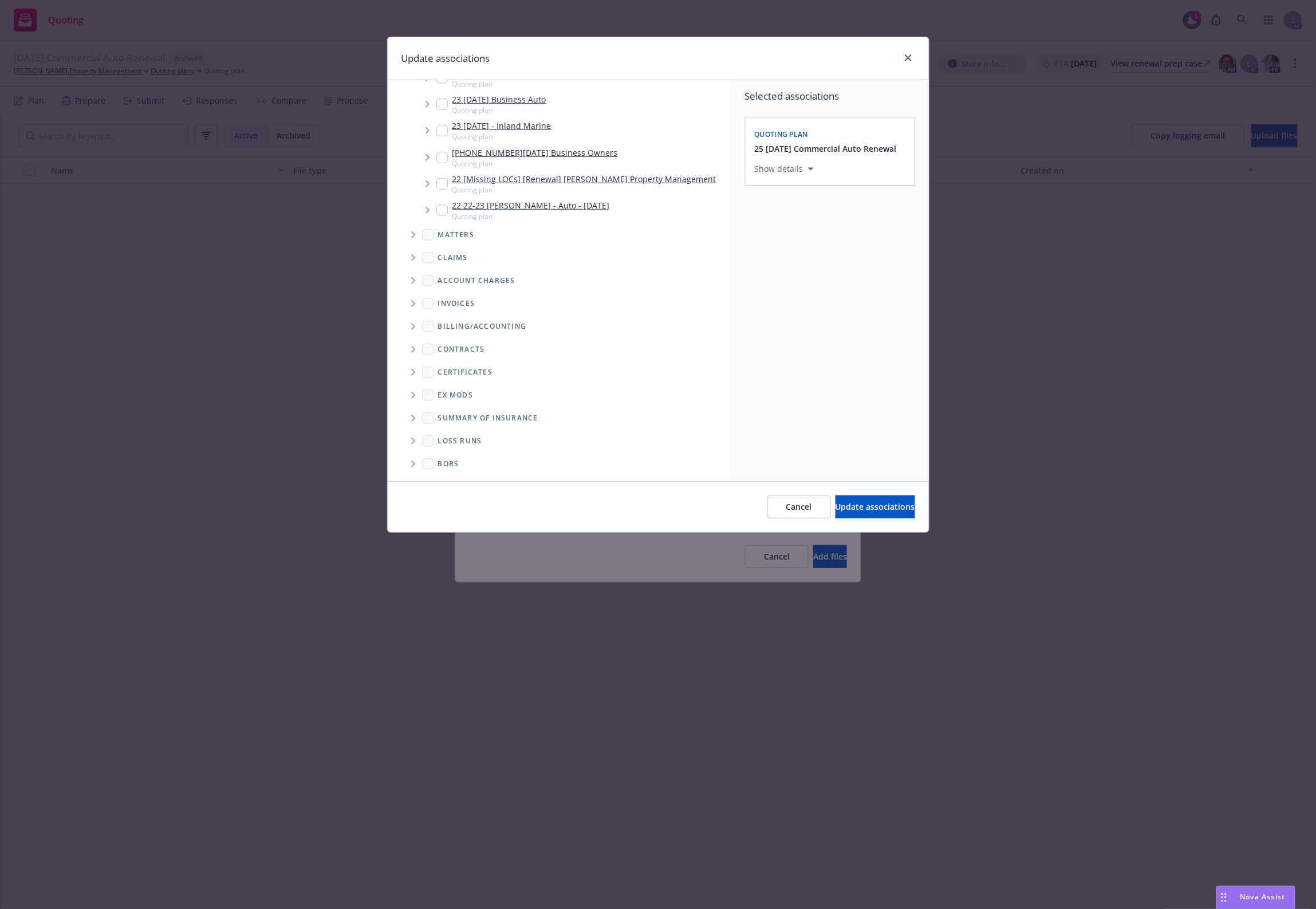
drag, startPoint x: 407, startPoint y: 433, endPoint x: 596, endPoint y: 431, distance: 189.0
click at [408, 433] on span "Folder Tree Example" at bounding box center [413, 441] width 18 height 18
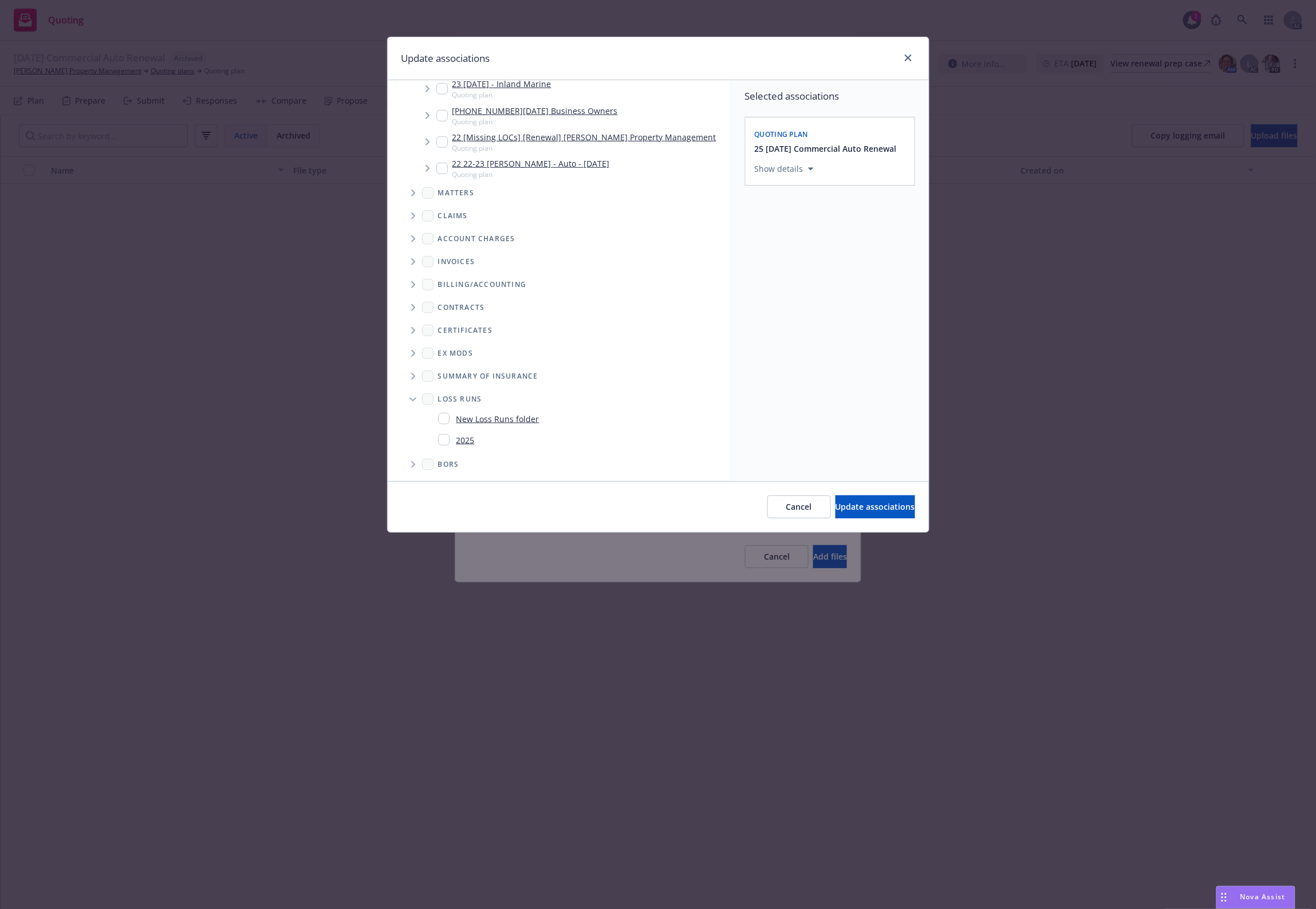
click at [457, 442] on link "2025" at bounding box center [465, 440] width 18 height 12
checkbox input "true"
click at [872, 508] on span "Update associations" at bounding box center [875, 507] width 79 height 11
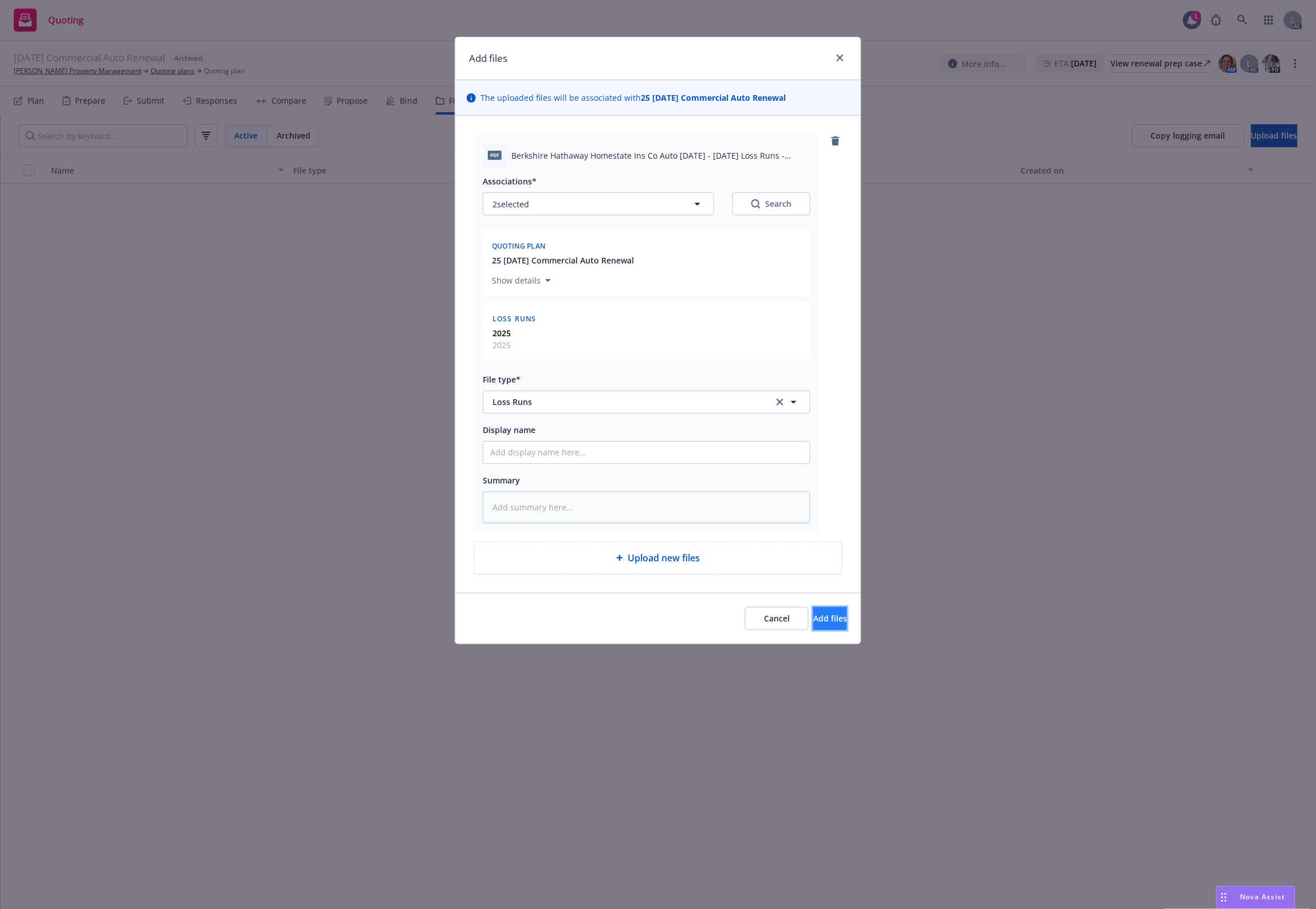
click at [815, 622] on span "Add files" at bounding box center [830, 619] width 34 height 11
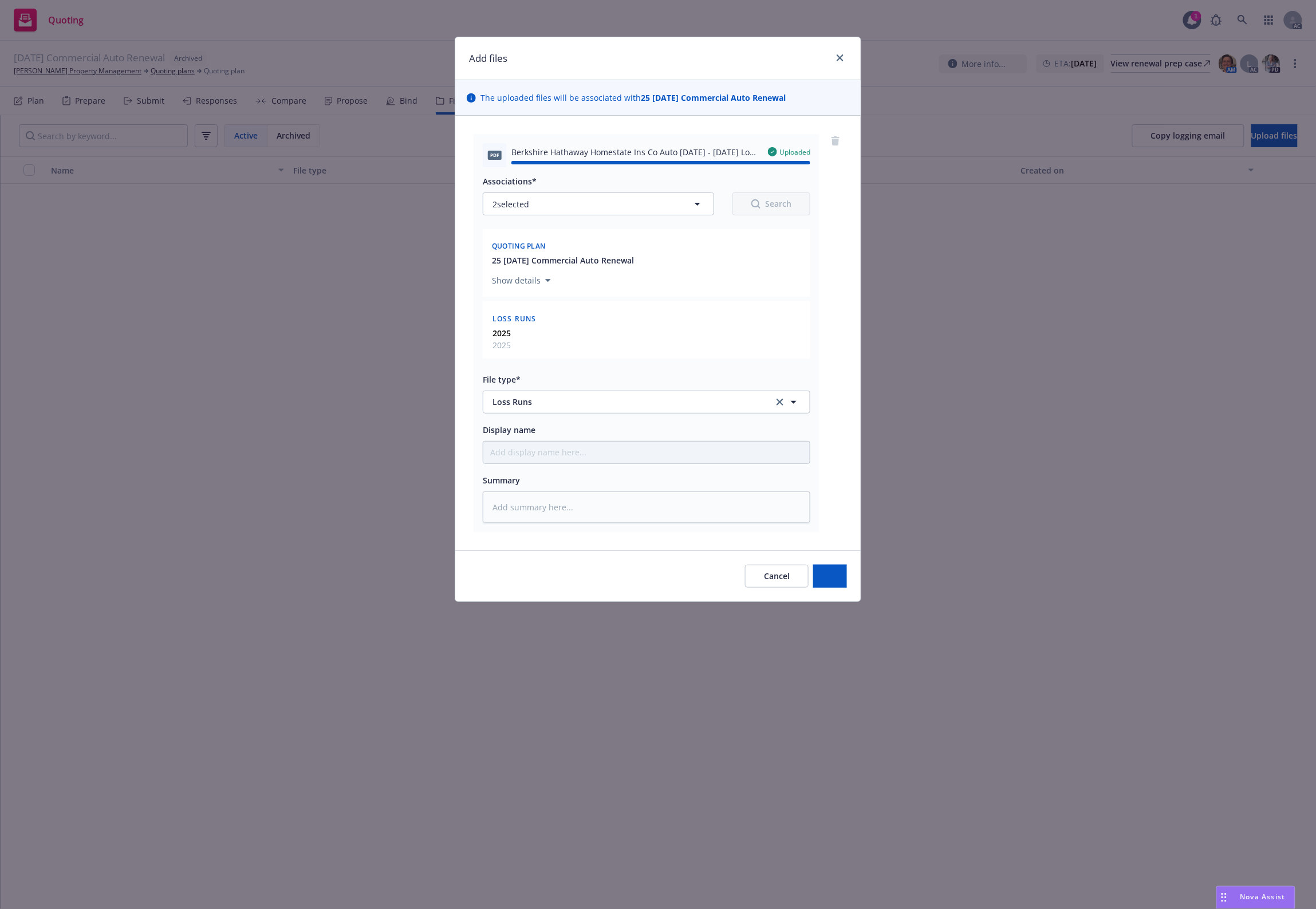
type textarea "x"
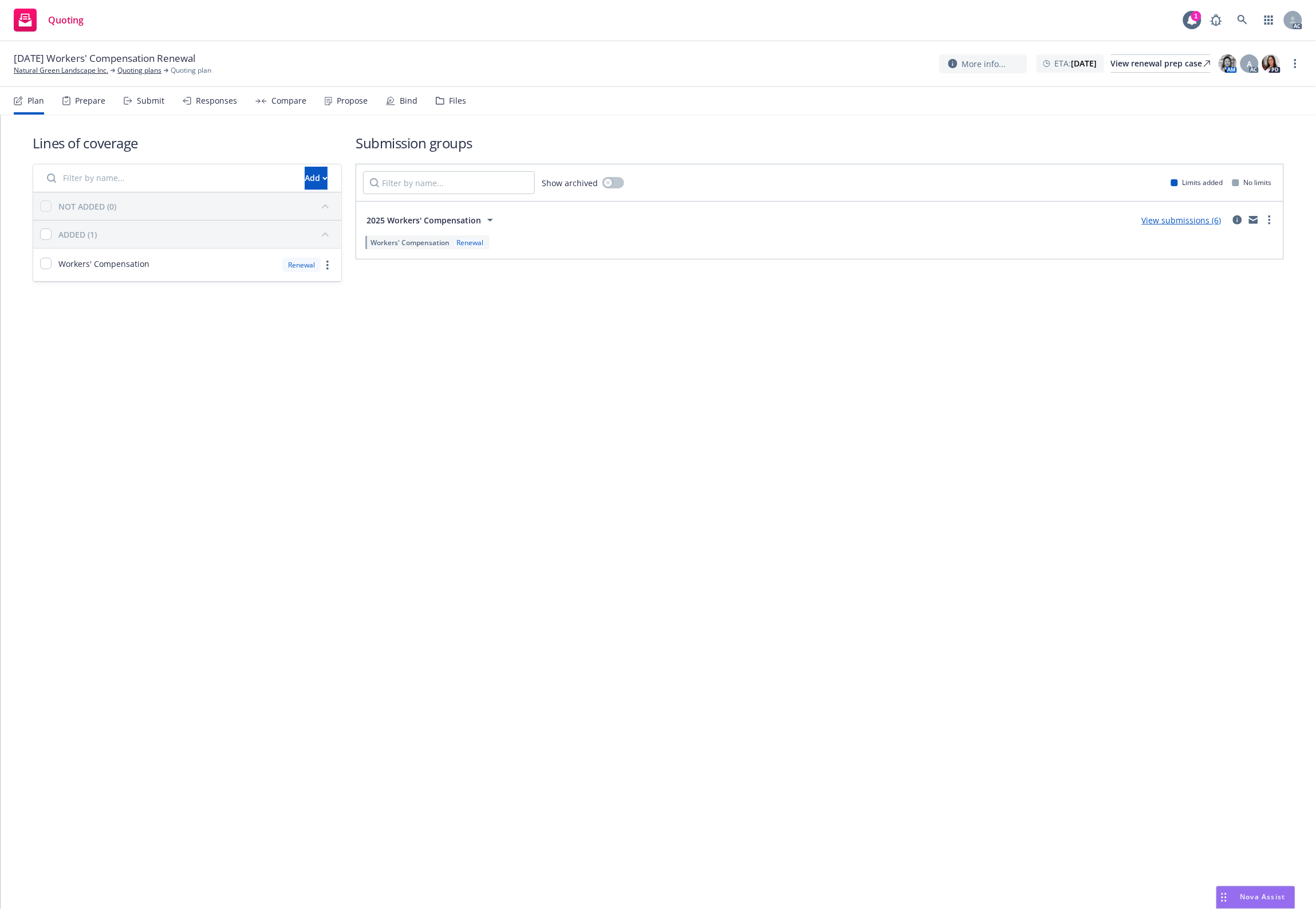
click at [449, 104] on div "Files" at bounding box center [457, 100] width 17 height 9
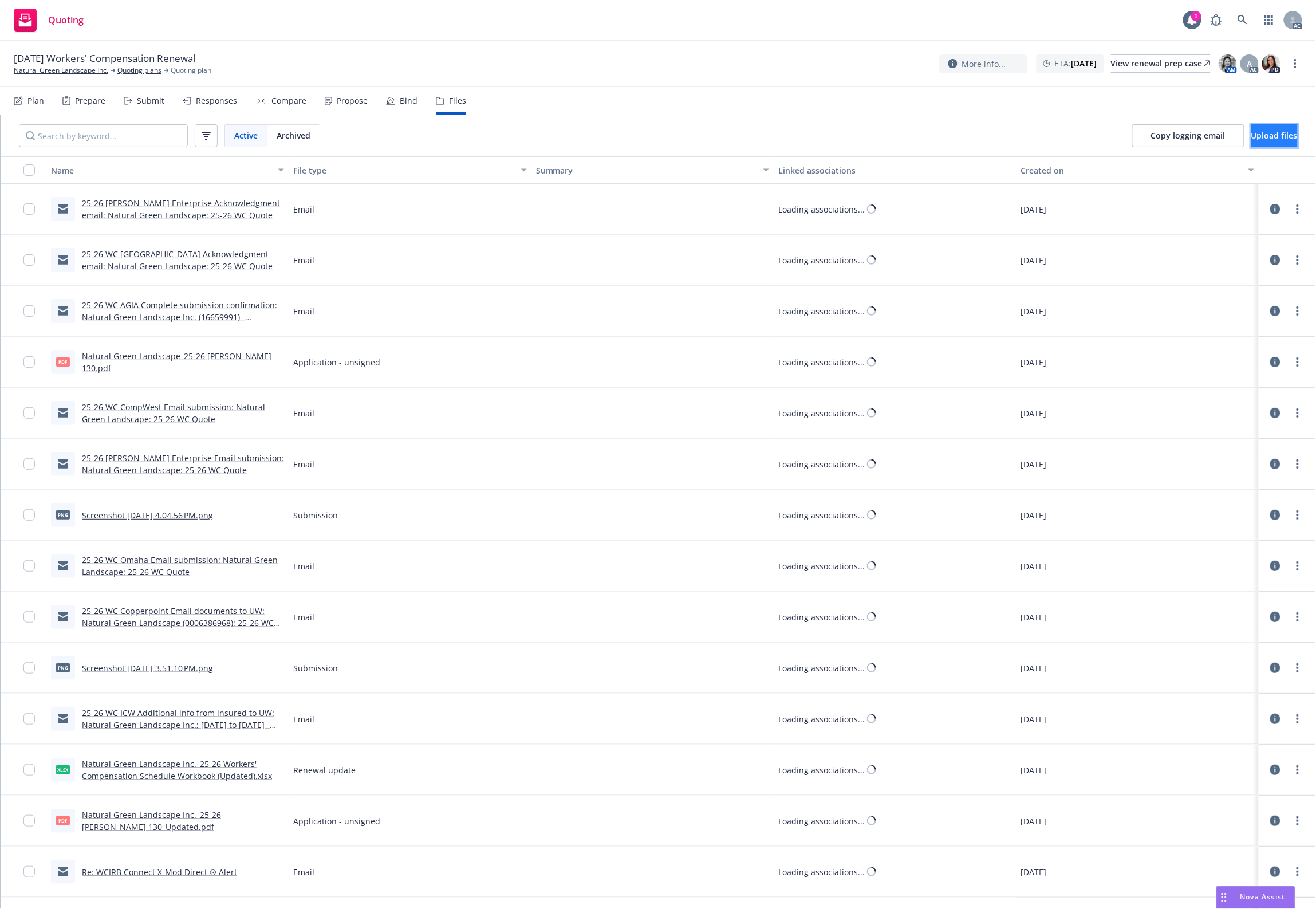
click at [1052, 127] on button "Upload files" at bounding box center [1274, 135] width 47 height 23
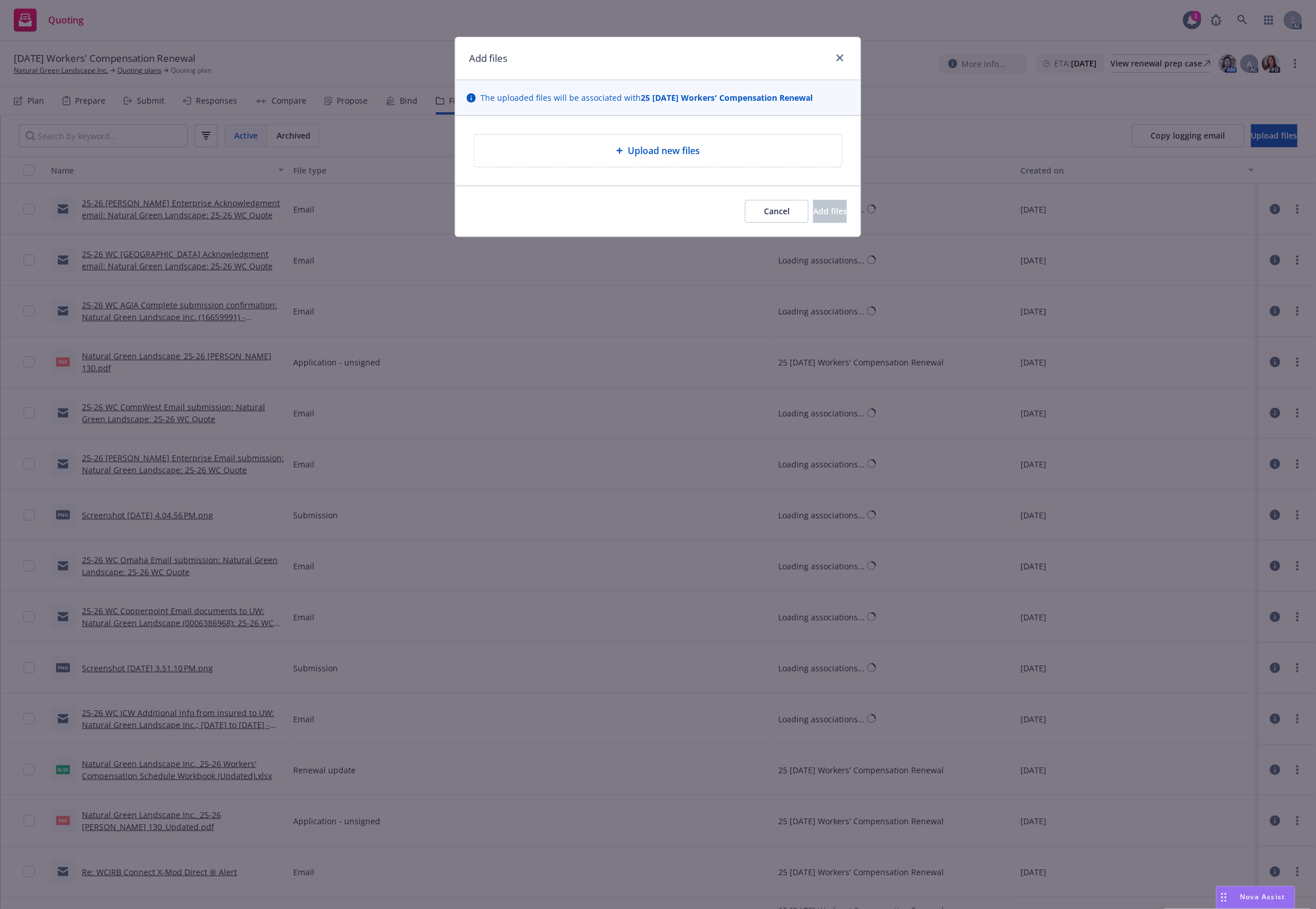
click at [644, 141] on div "Upload new files" at bounding box center [658, 150] width 368 height 32
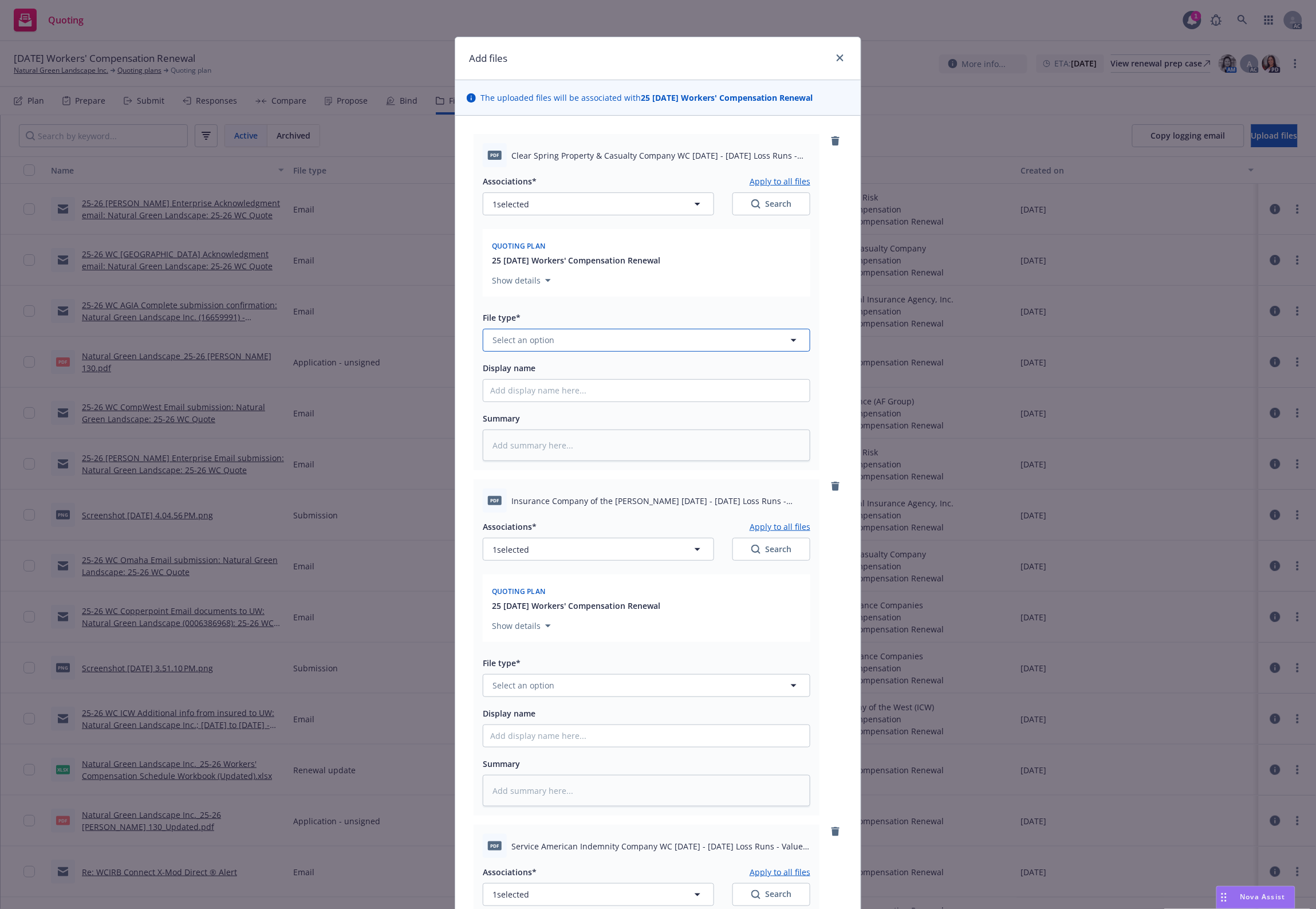
click at [616, 336] on button "Select an option" at bounding box center [646, 340] width 327 height 23
type input "`"
type textarea "x"
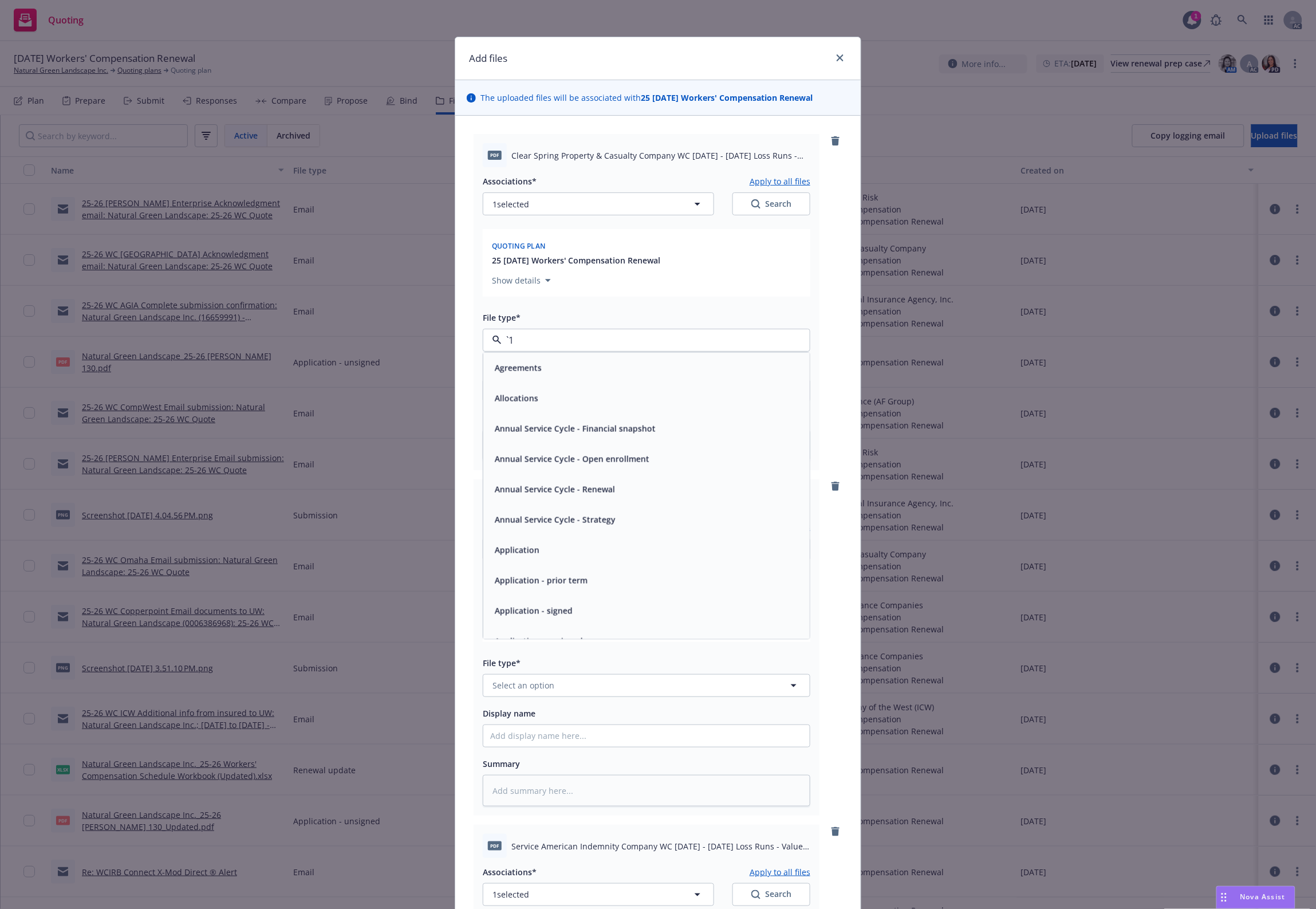
paste input "Loss Runs"
type input "Loss Runs"
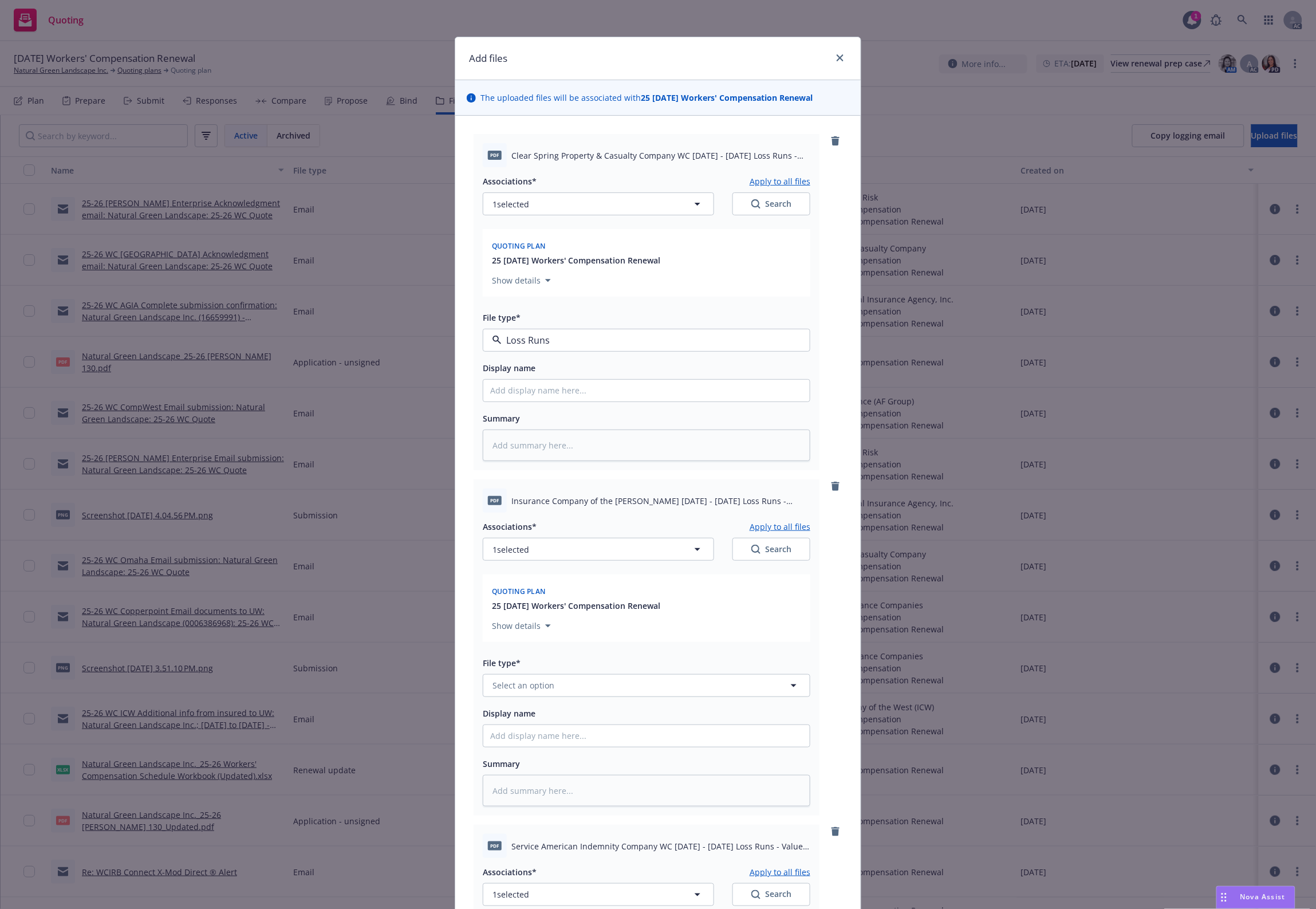
click at [540, 373] on div "Loss Runs" at bounding box center [646, 371] width 313 height 17
type textarea "x"
click at [542, 678] on button "Select an option" at bounding box center [646, 685] width 327 height 23
paste input "Loss Runs"
type input "Loss Runs"
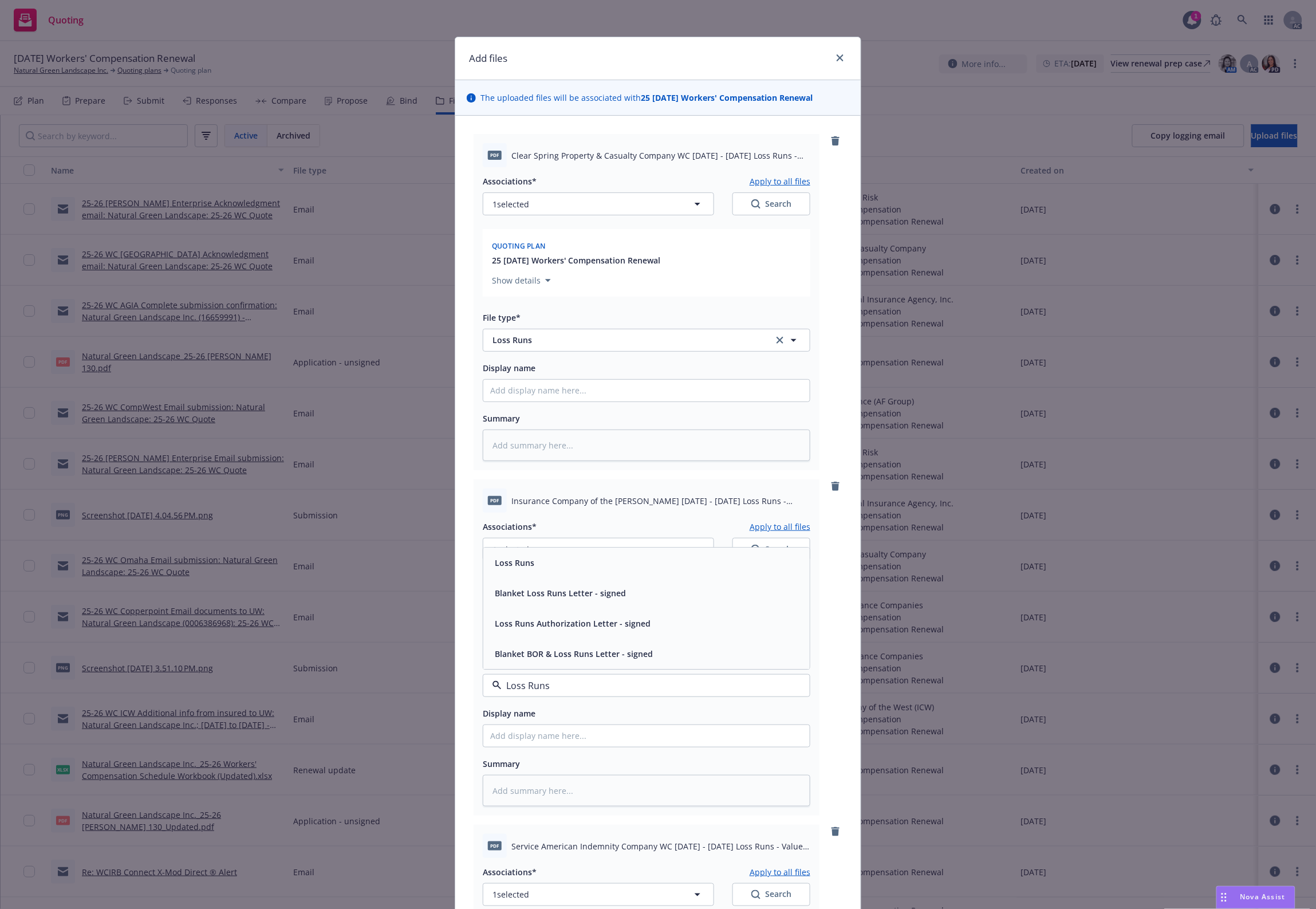
click at [542, 559] on div "Loss Runs" at bounding box center [646, 563] width 313 height 17
type textarea "x"
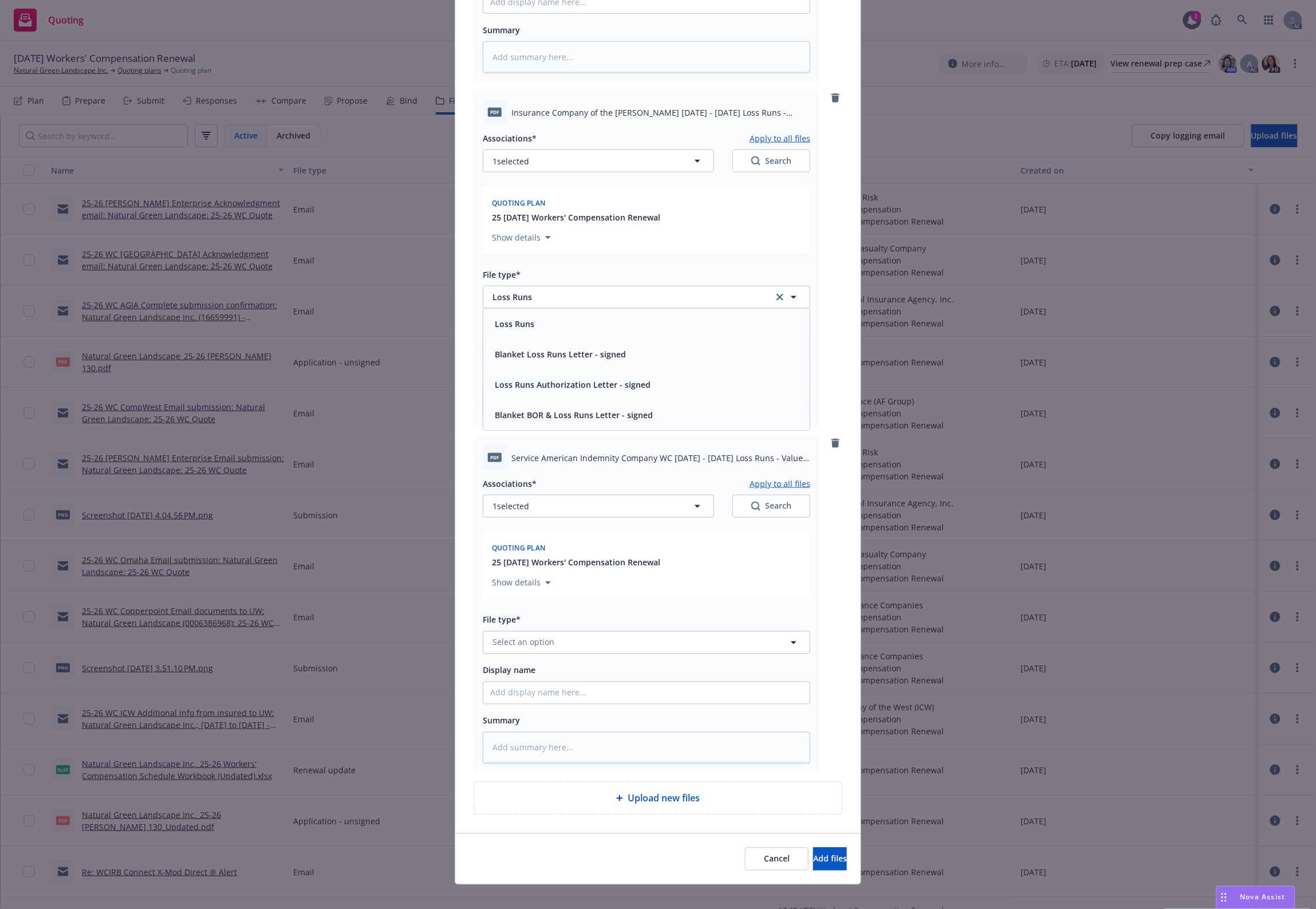
scroll to position [402, 0]
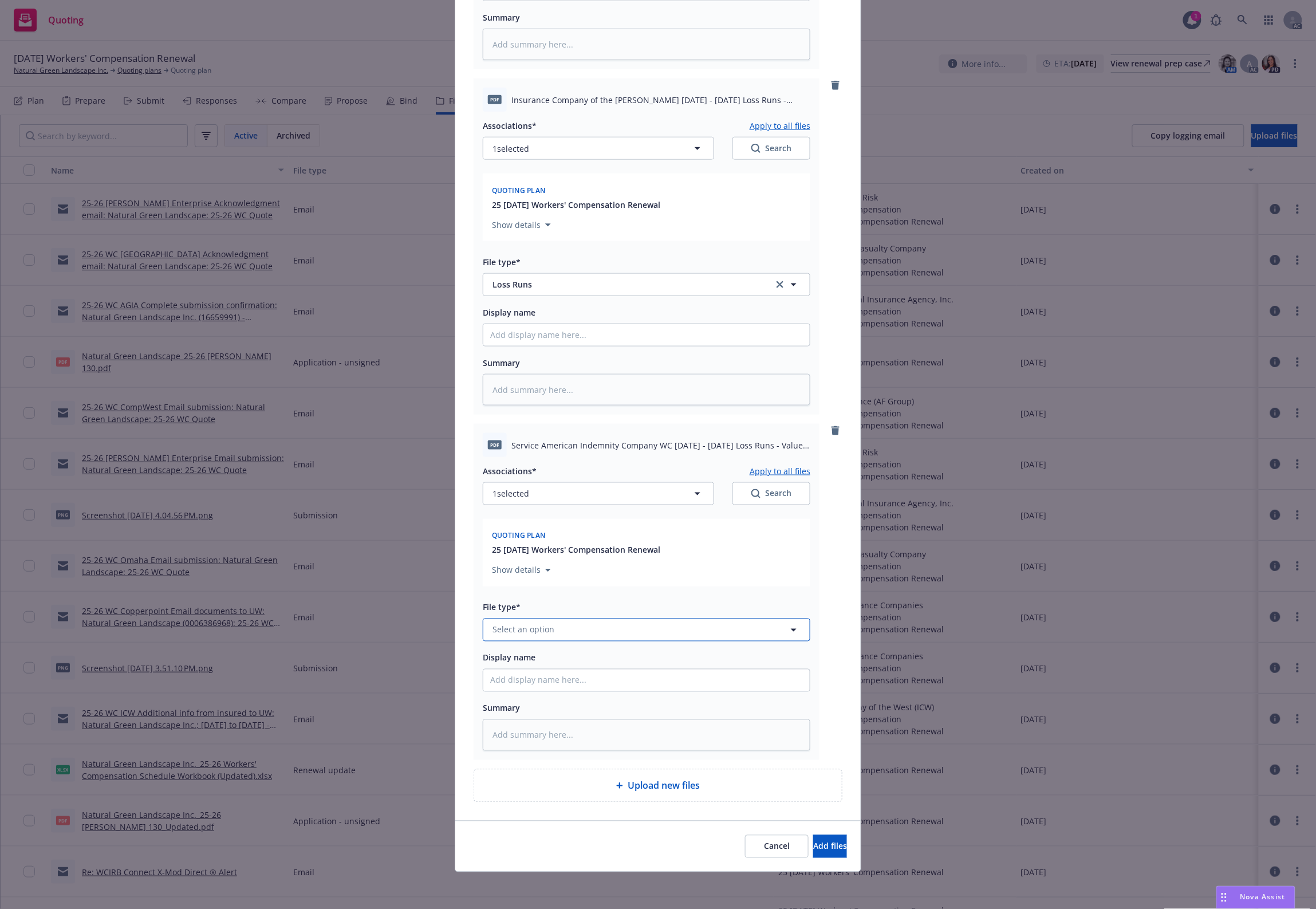
click at [540, 633] on span "Select an option" at bounding box center [523, 629] width 62 height 12
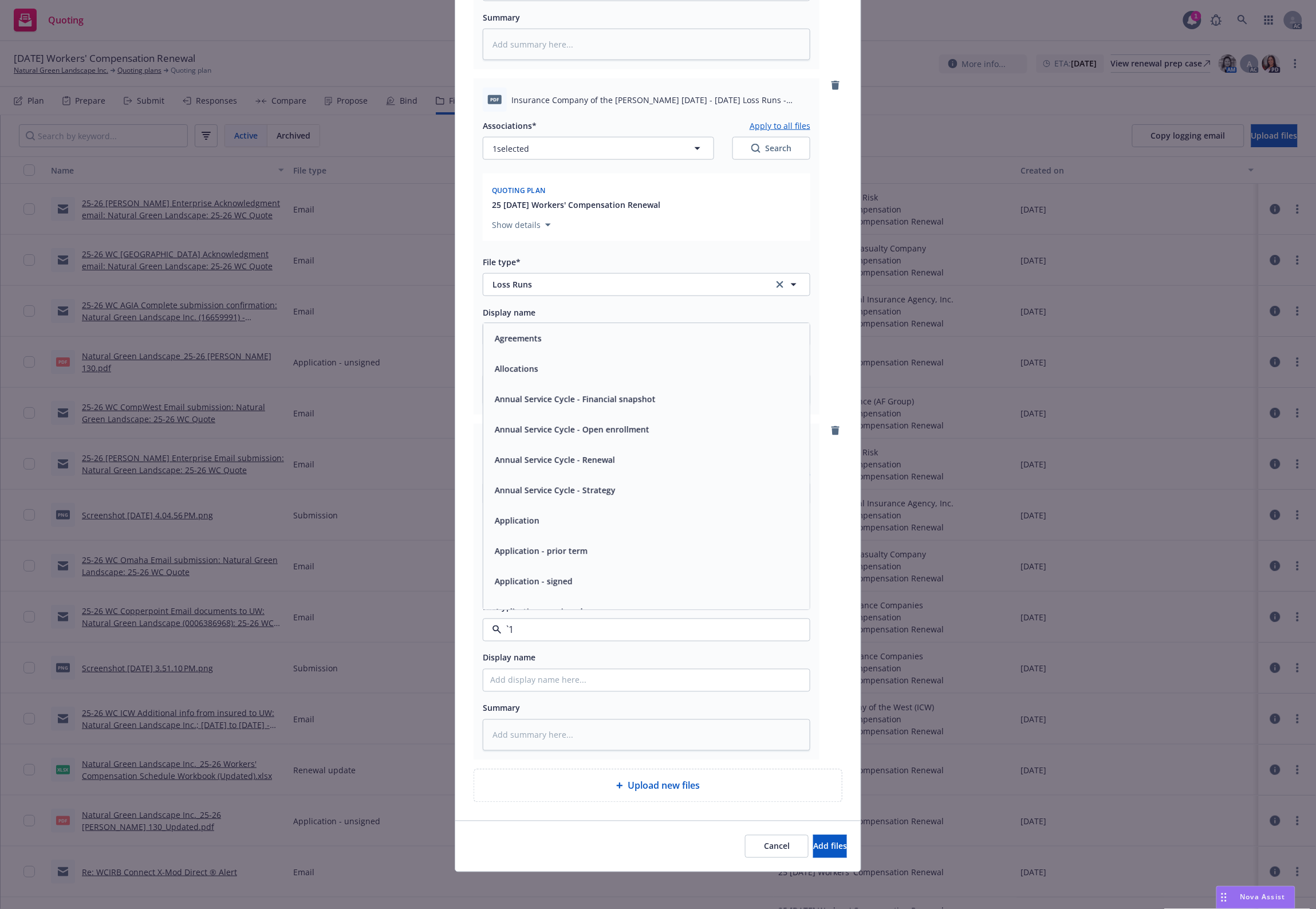
paste input "Loss Runs"
type input "Loss Runs"
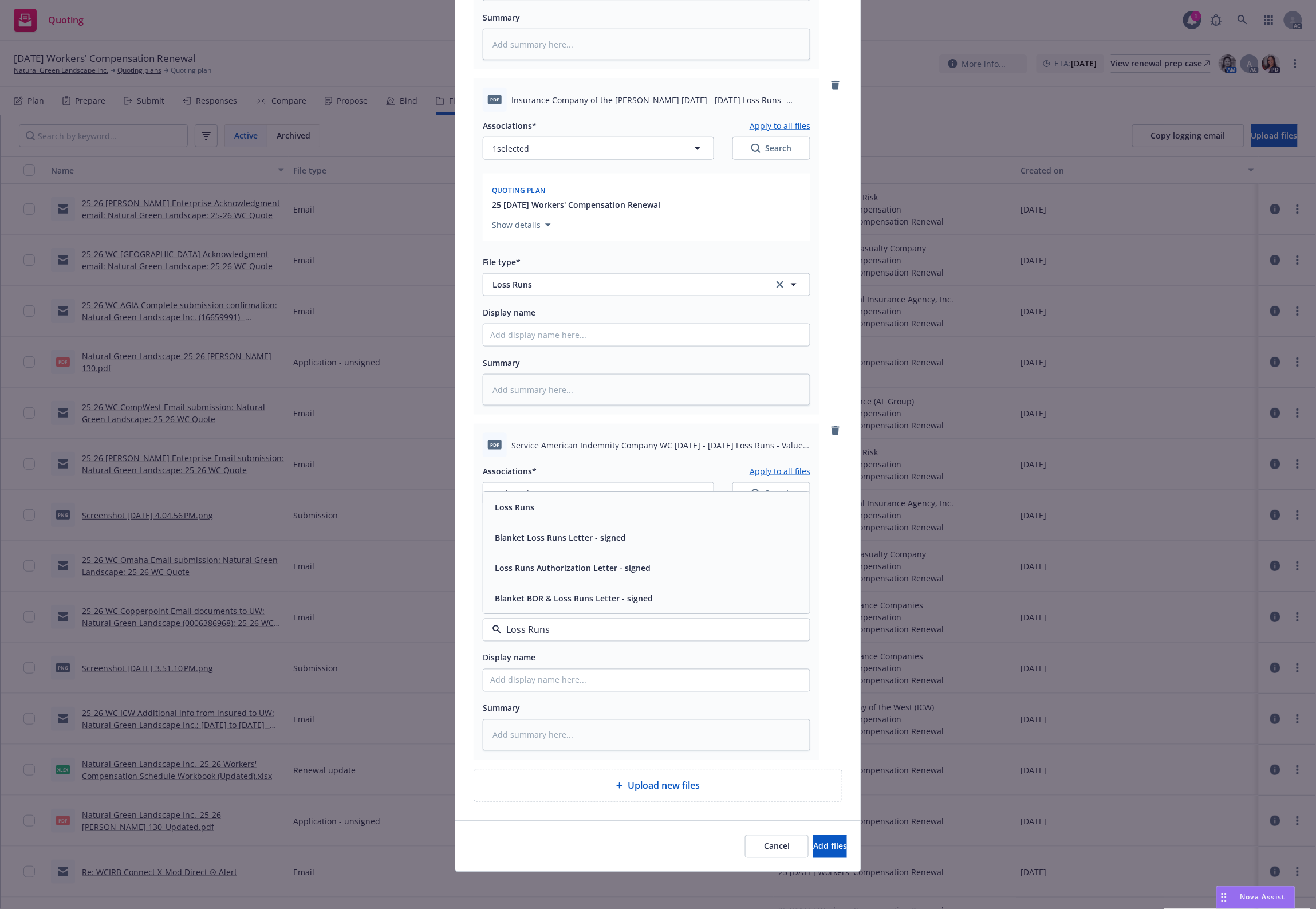
click at [524, 497] on div "Loss Runs" at bounding box center [646, 507] width 327 height 31
click at [628, 450] on span "Service American Indemnity Company WC [DATE] - [DATE] Loss Runs - Valued [DATE]…" at bounding box center [660, 445] width 299 height 12
click at [601, 485] on button "1 selected" at bounding box center [598, 493] width 231 height 23
type textarea "x"
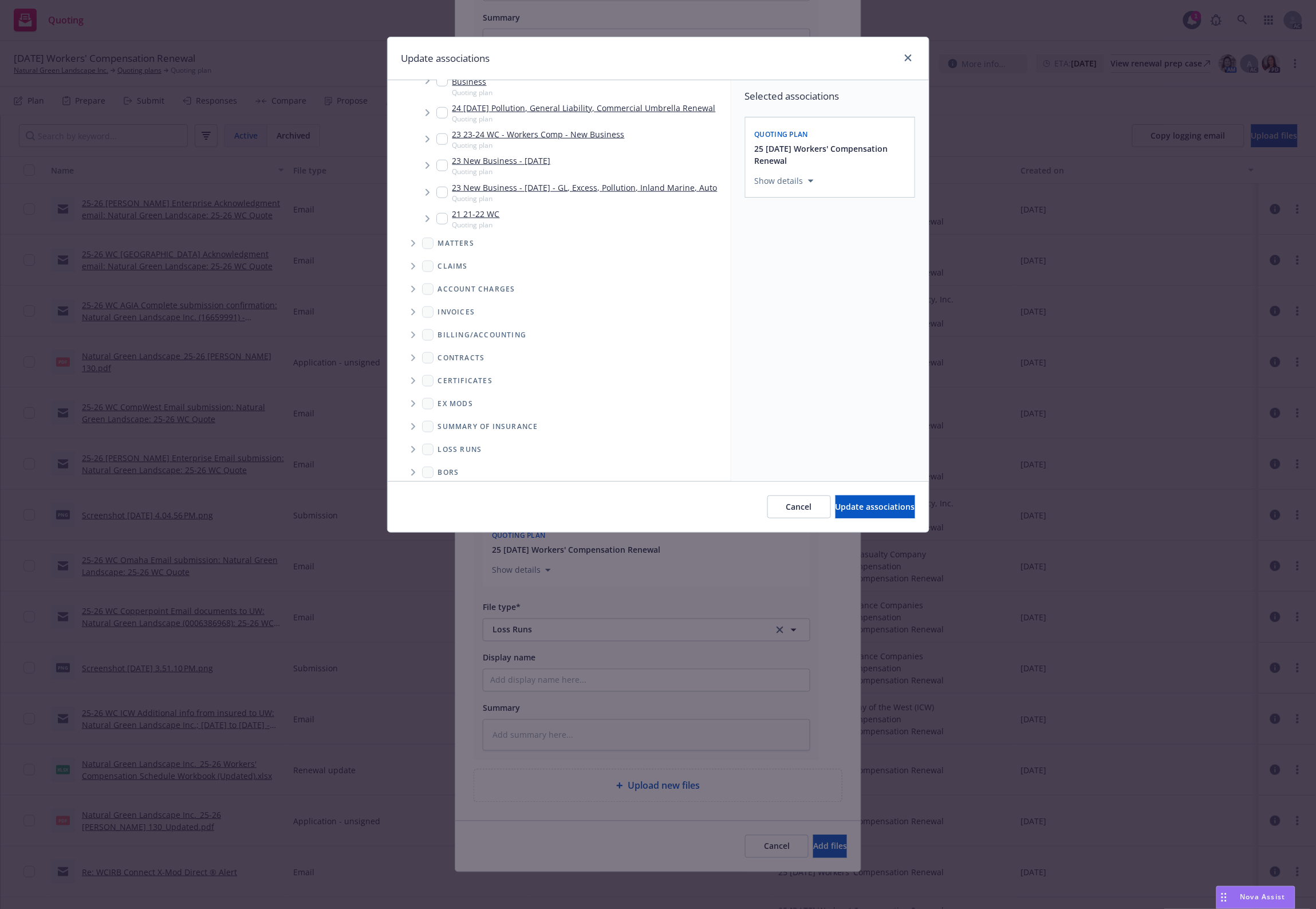
scroll to position [511, 0]
click at [409, 429] on div "Loss Runs" at bounding box center [567, 440] width 327 height 23
click at [409, 442] on span "Folder Tree Example" at bounding box center [413, 440] width 18 height 18
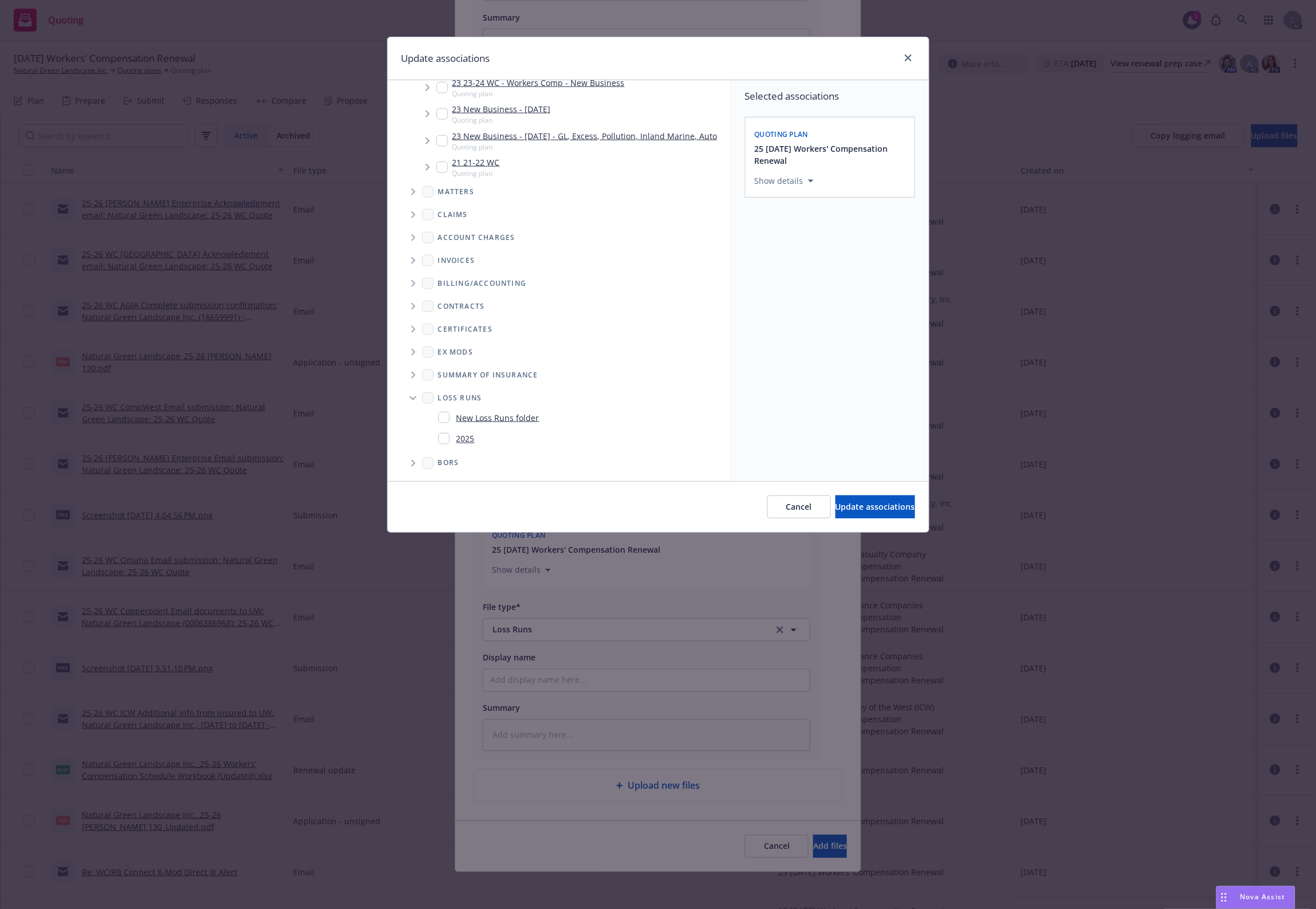
scroll to position [554, 0]
click at [462, 428] on div "2025" at bounding box center [577, 439] width 297 height 21
drag, startPoint x: 448, startPoint y: 435, endPoint x: 604, endPoint y: 428, distance: 156.2
click at [456, 435] on div "2025" at bounding box center [456, 439] width 37 height 17
checkbox input "true"
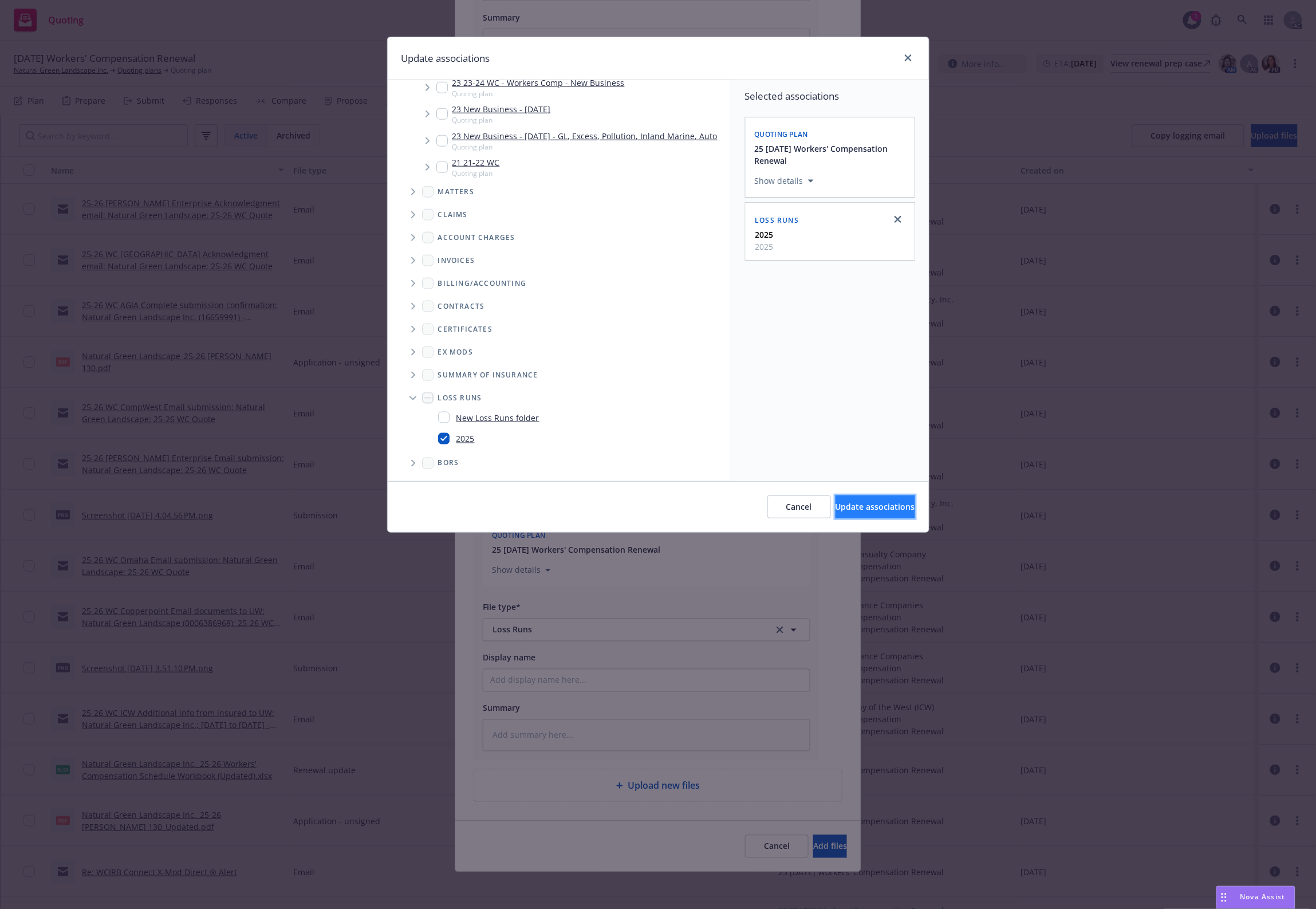
click at [837, 517] on button "Update associations" at bounding box center [875, 506] width 79 height 23
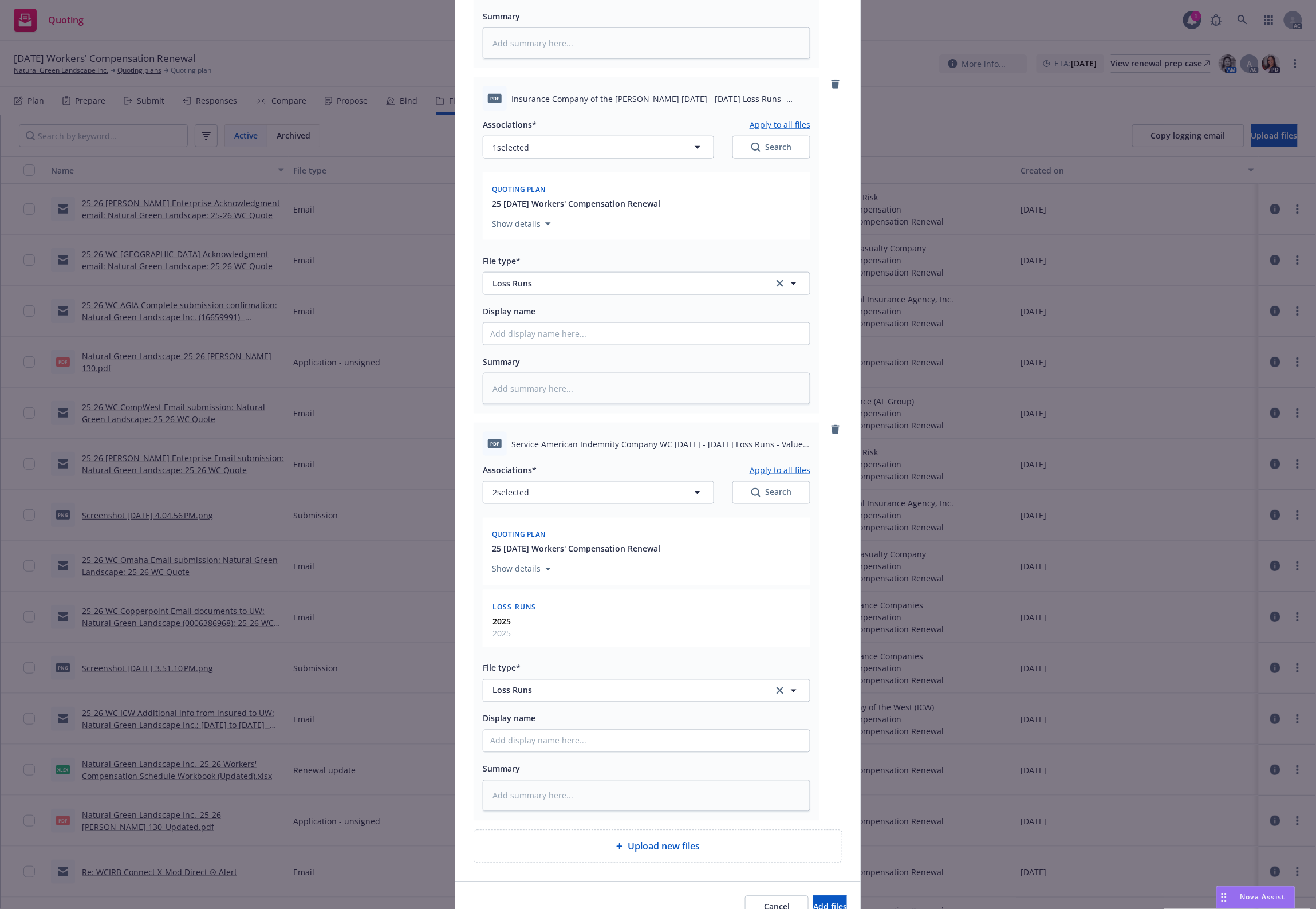
click at [760, 470] on button "Apply to all files" at bounding box center [779, 469] width 61 height 14
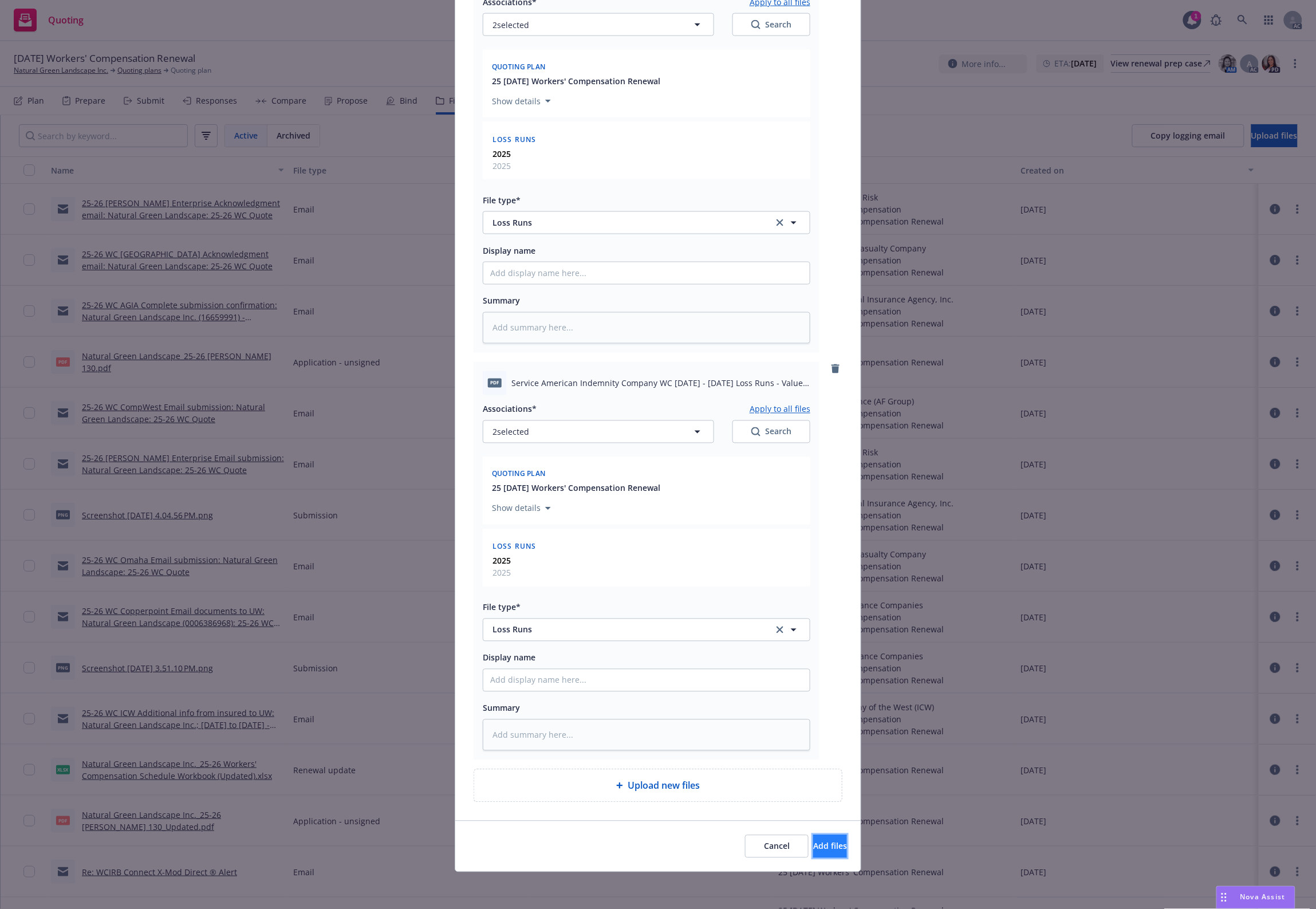
click at [813, 727] on span "Add files" at bounding box center [830, 846] width 34 height 11
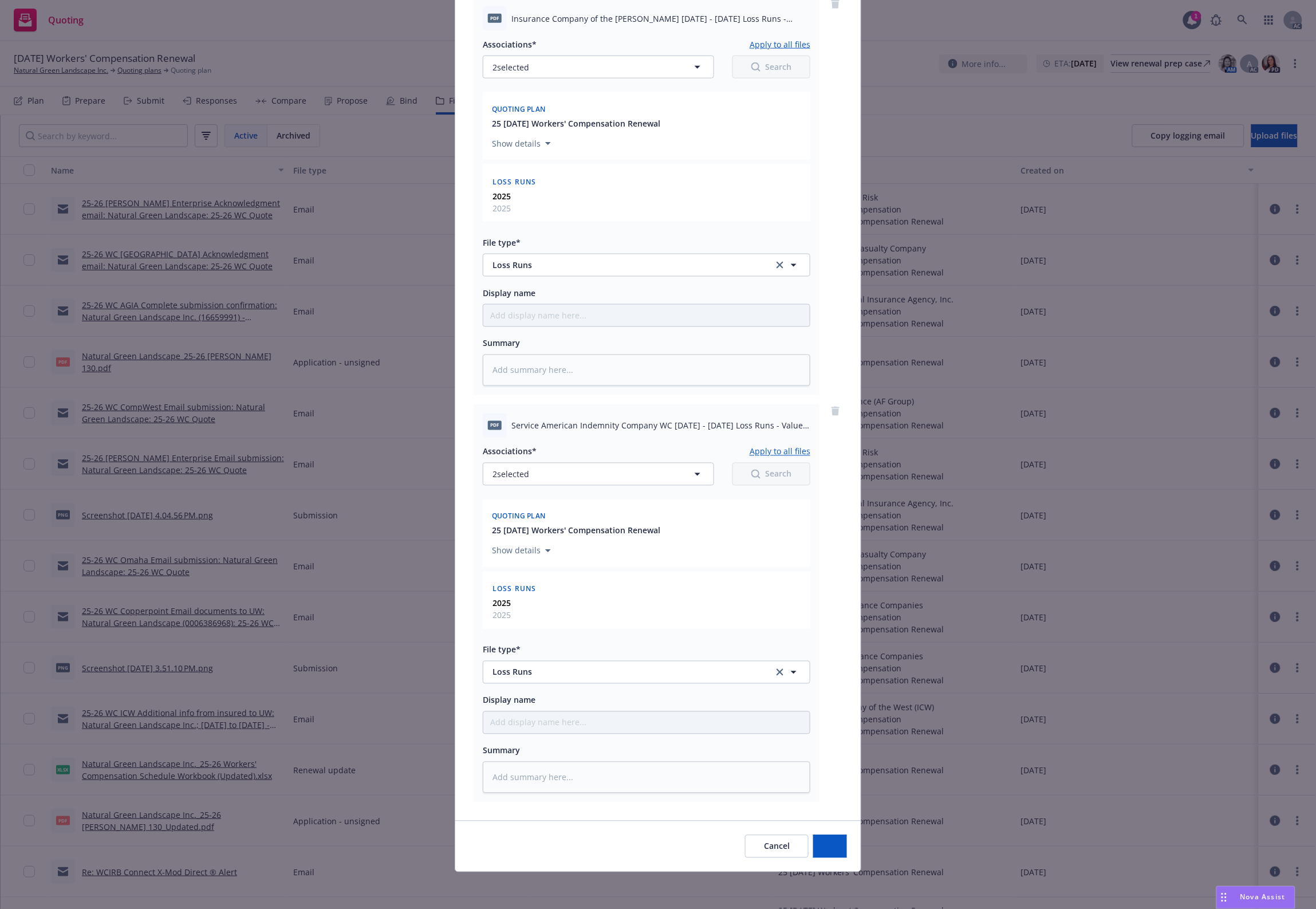
scroll to position [545, 0]
type textarea "x"
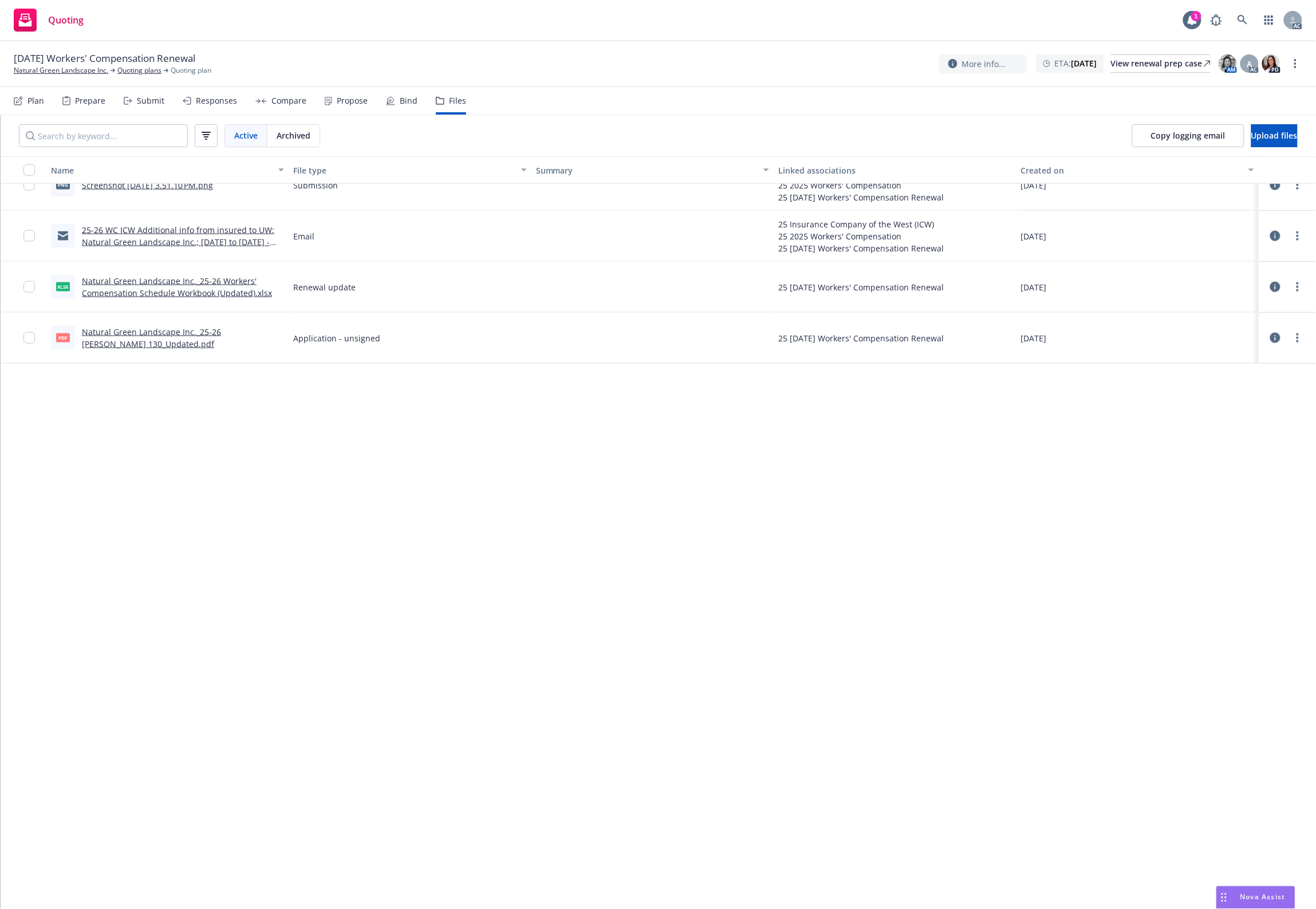
scroll to position [0, 0]
